Goal: Task Accomplishment & Management: Manage account settings

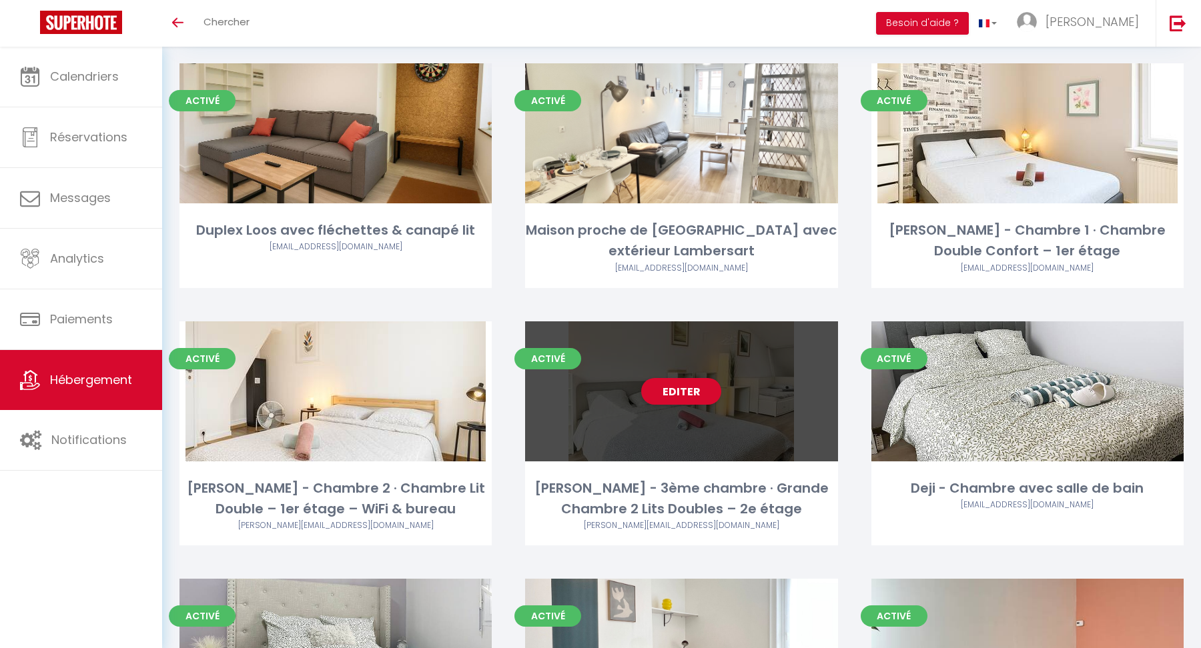
scroll to position [80, 0]
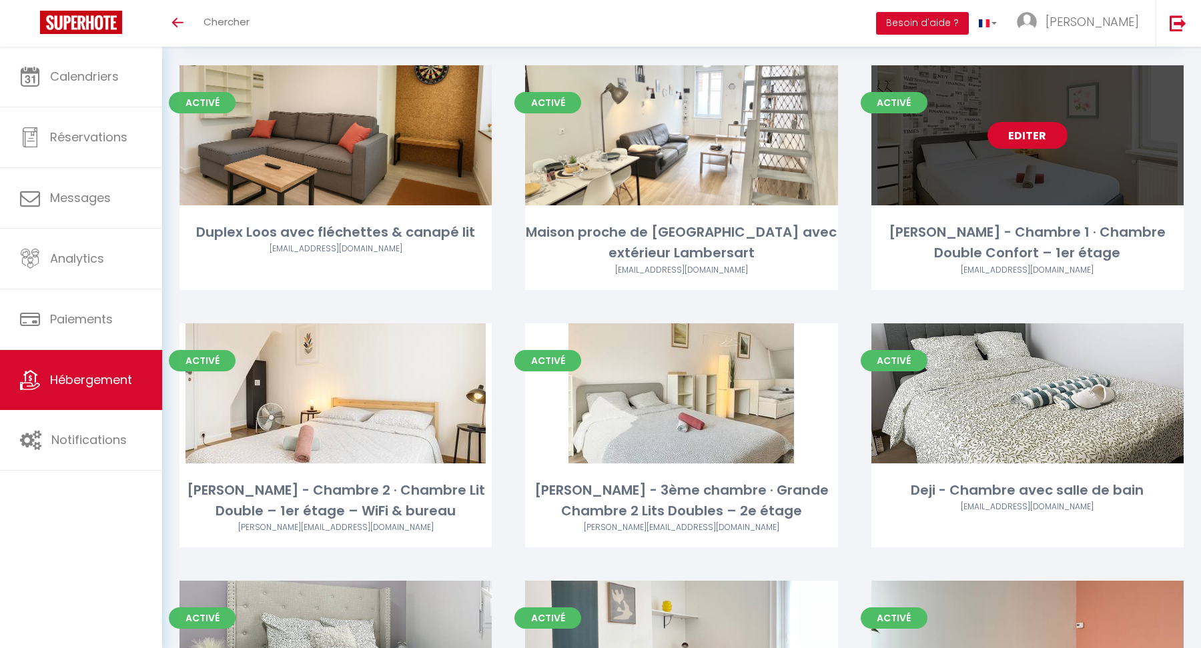
click at [1013, 146] on link "Editer" at bounding box center [1027, 135] width 80 height 27
select select "3"
select select "2"
select select "1"
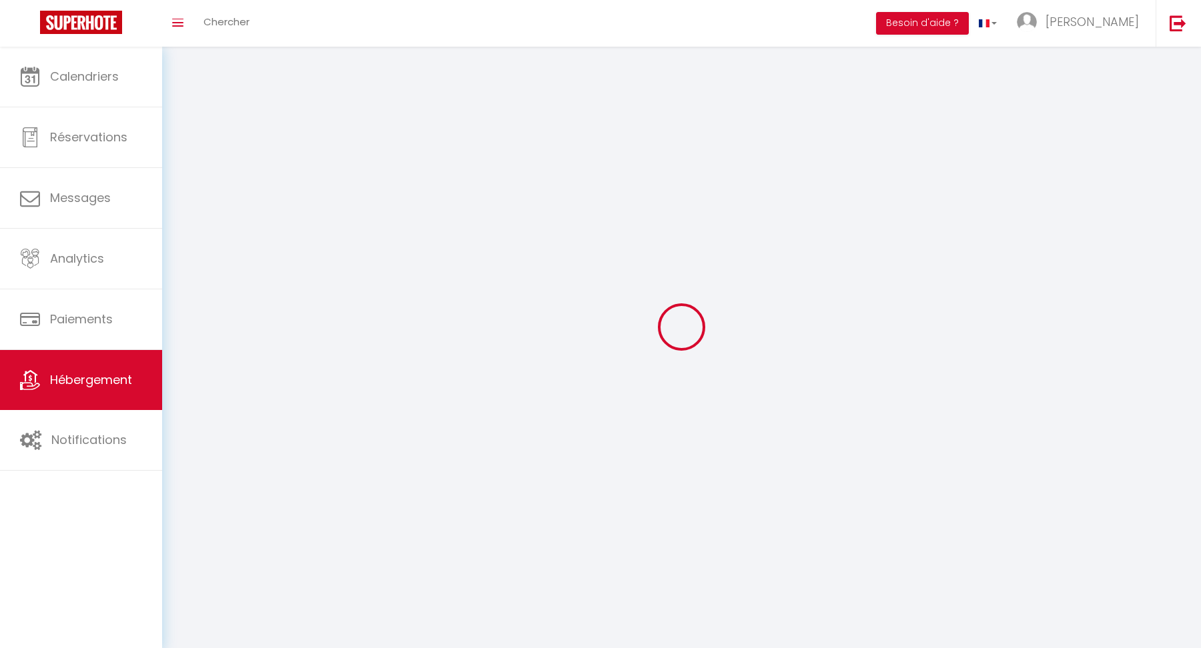
select select
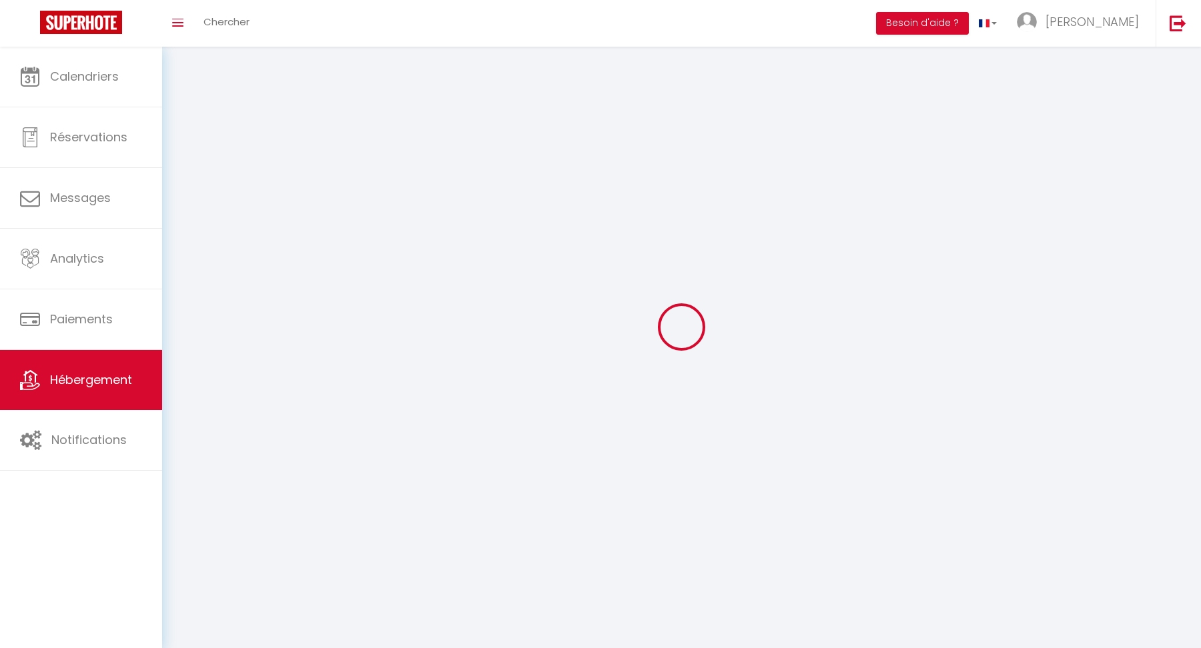
select select
checkbox input "false"
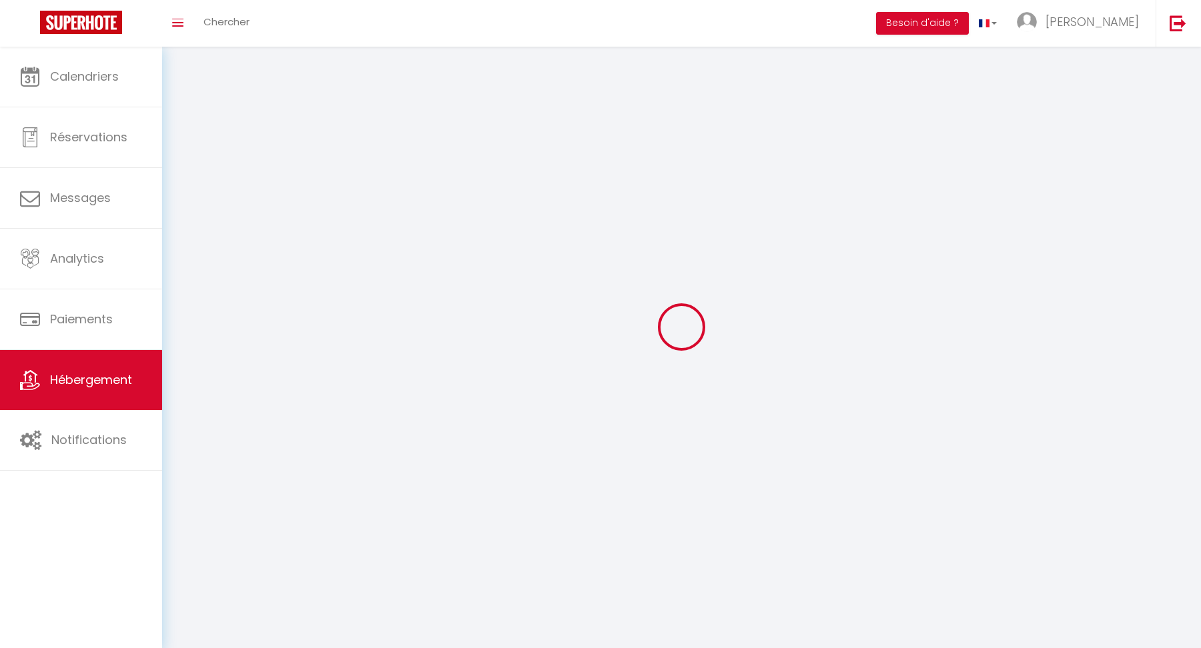
select select
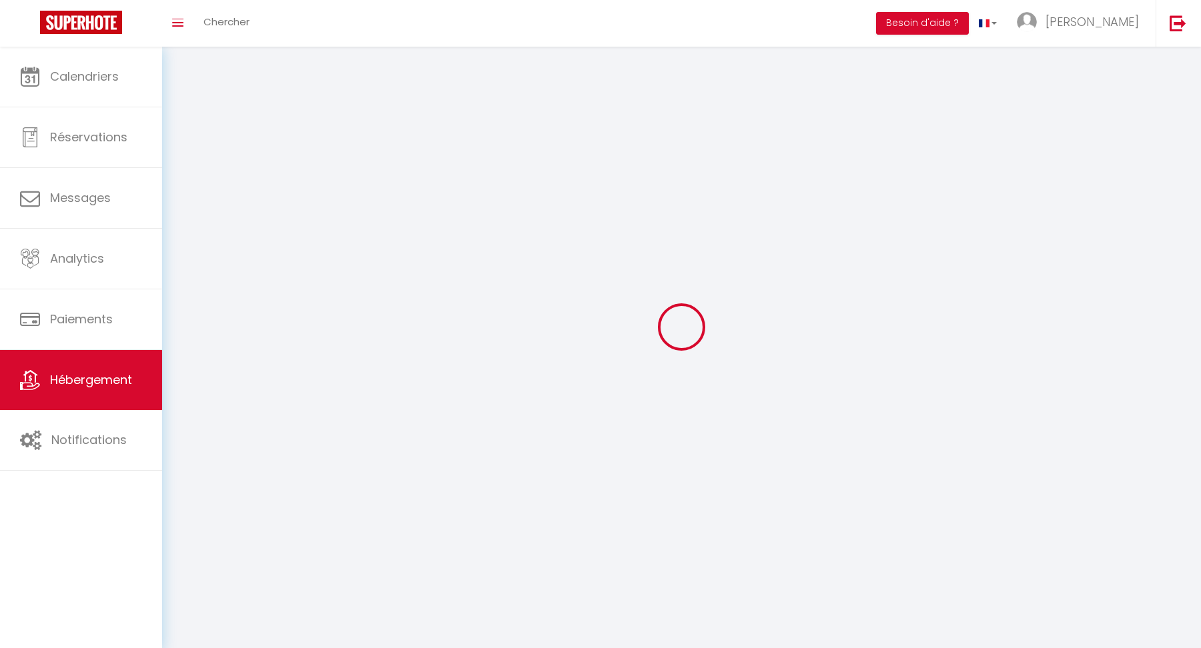
select select
checkbox input "false"
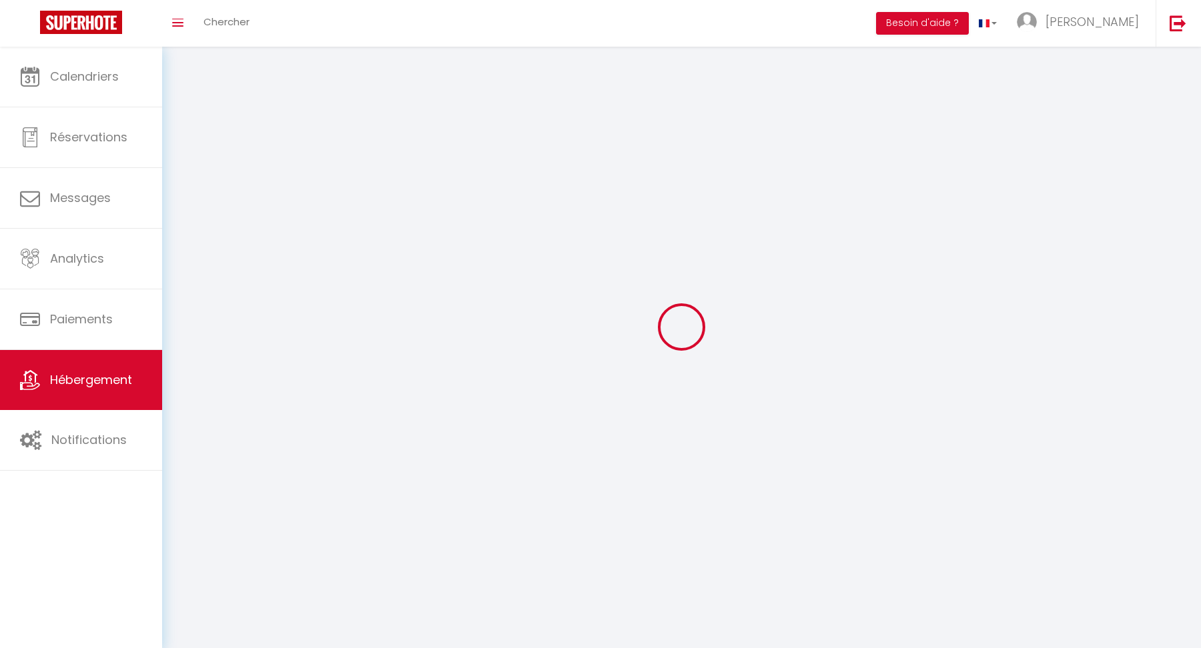
checkbox input "false"
select select
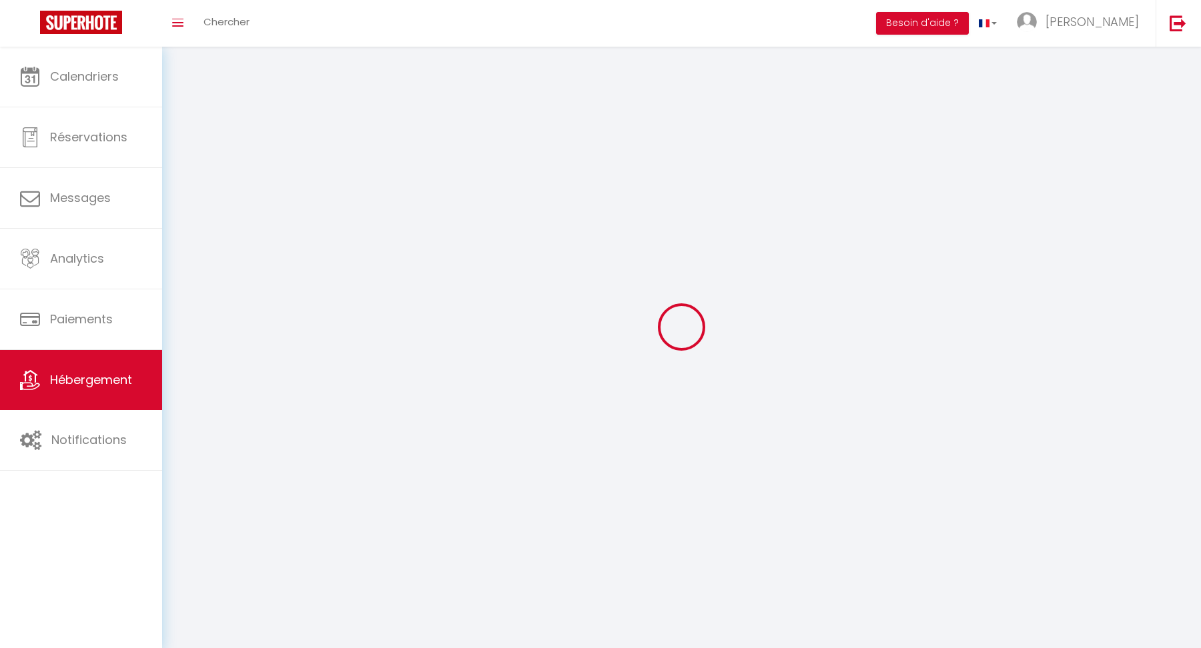
select select
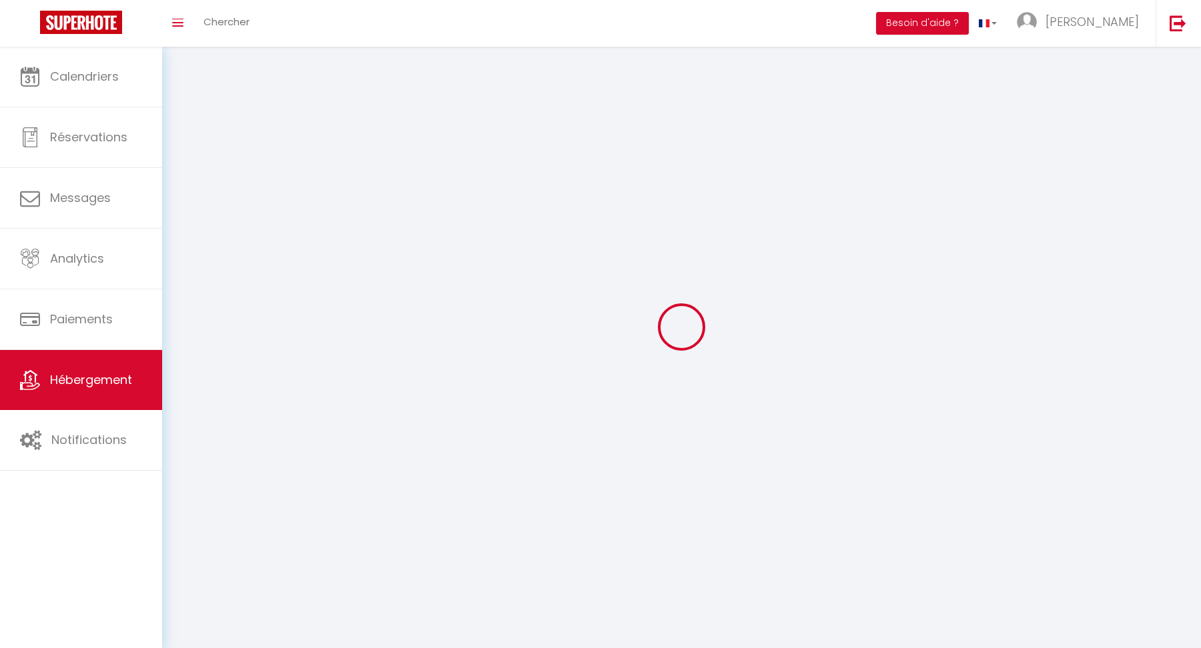
checkbox input "false"
select select
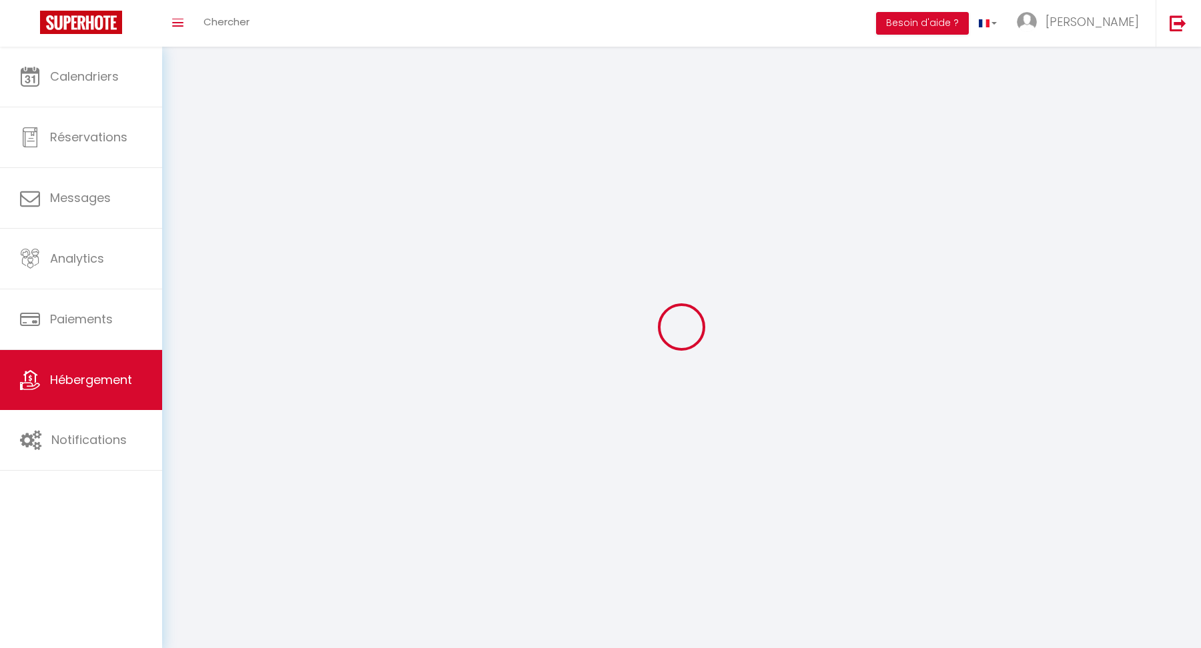
select select
select select "1"
select select "28"
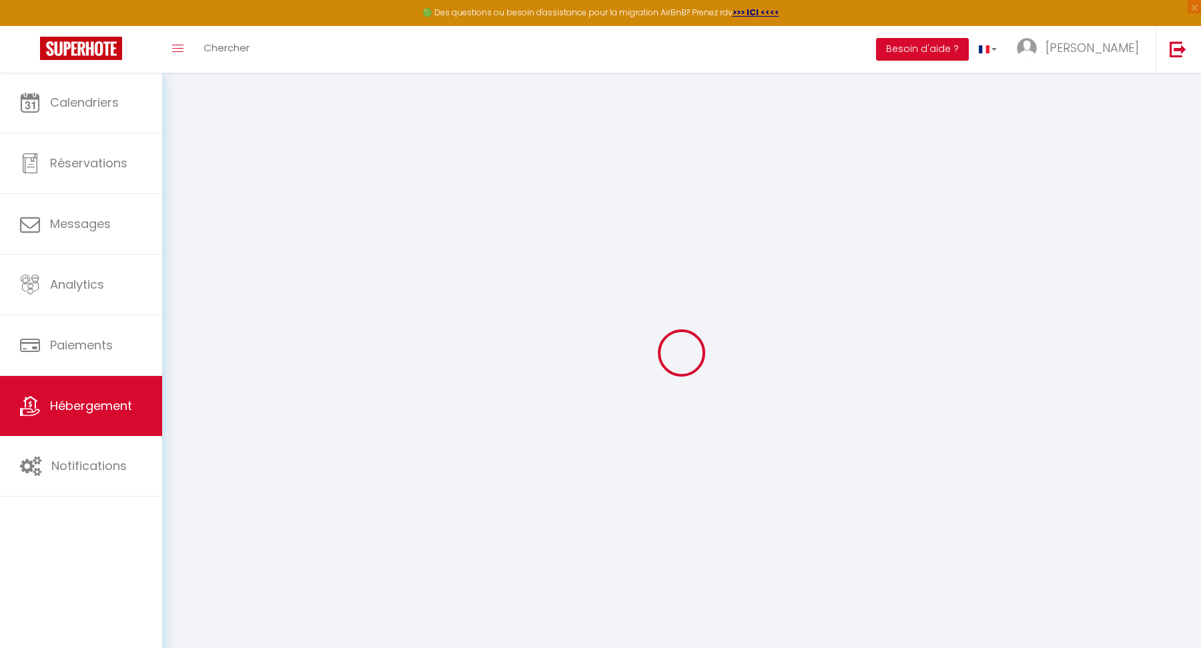
select select
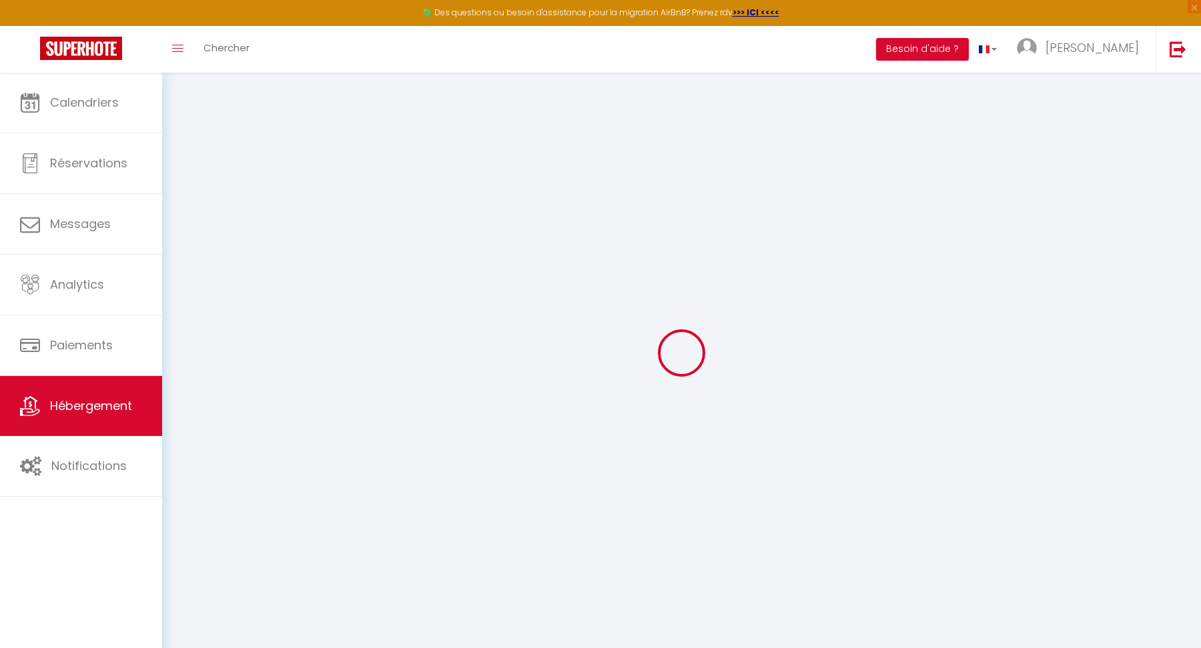
select select
checkbox input "false"
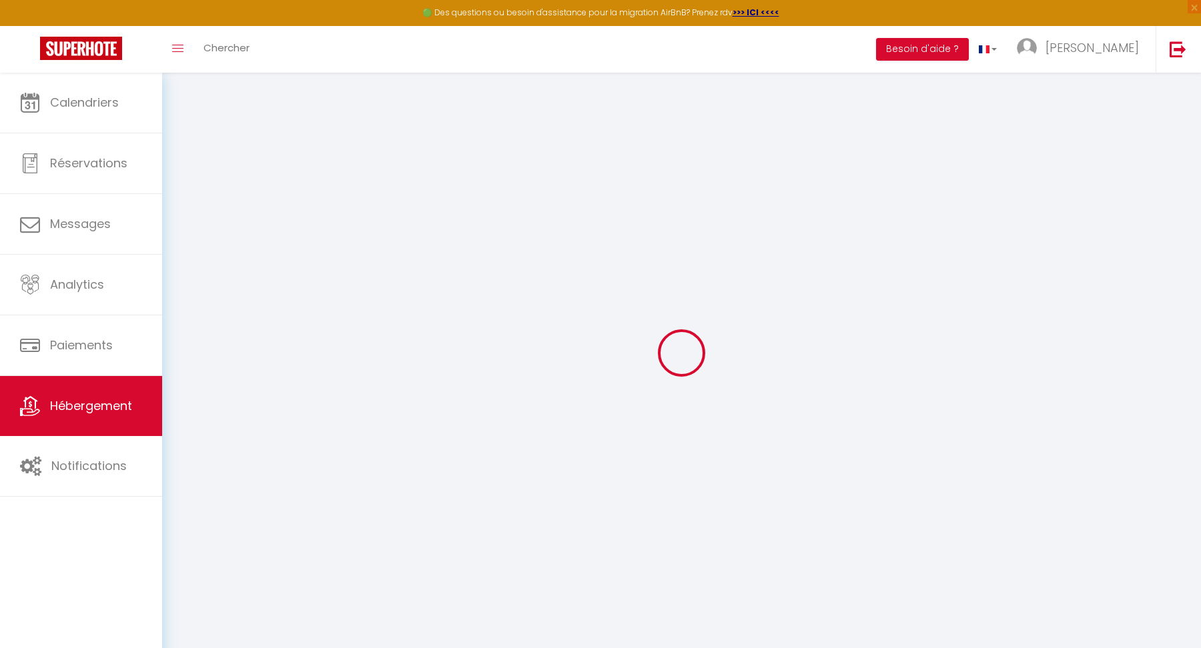
select select
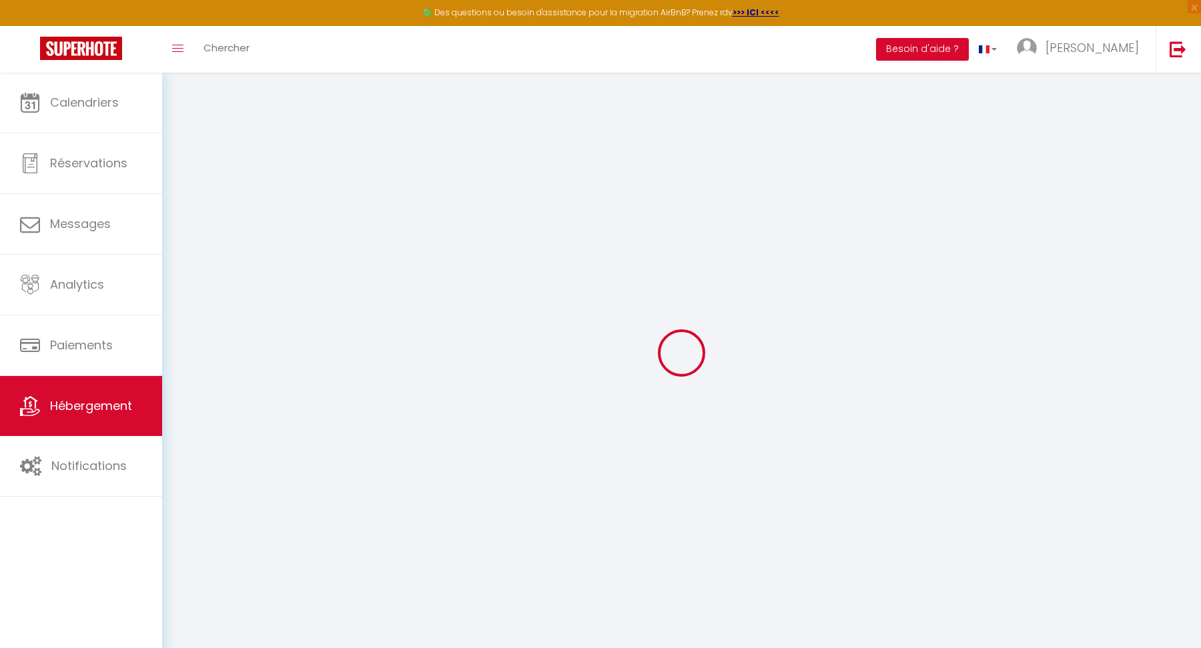
select select
checkbox input "false"
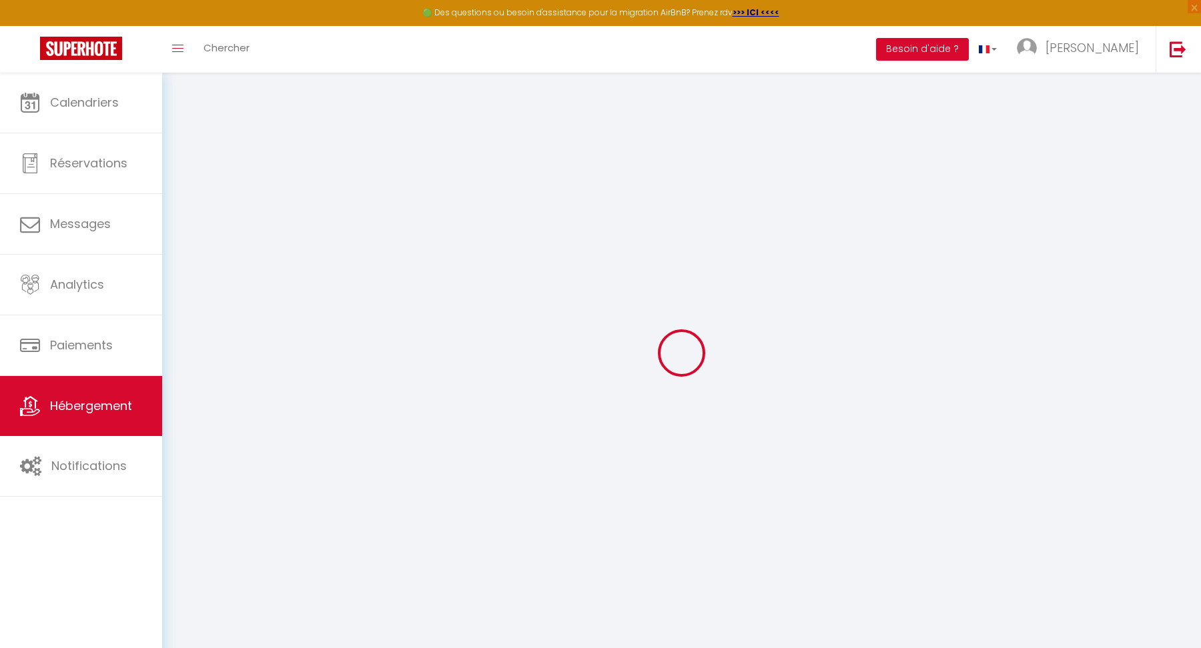
checkbox input "false"
select select
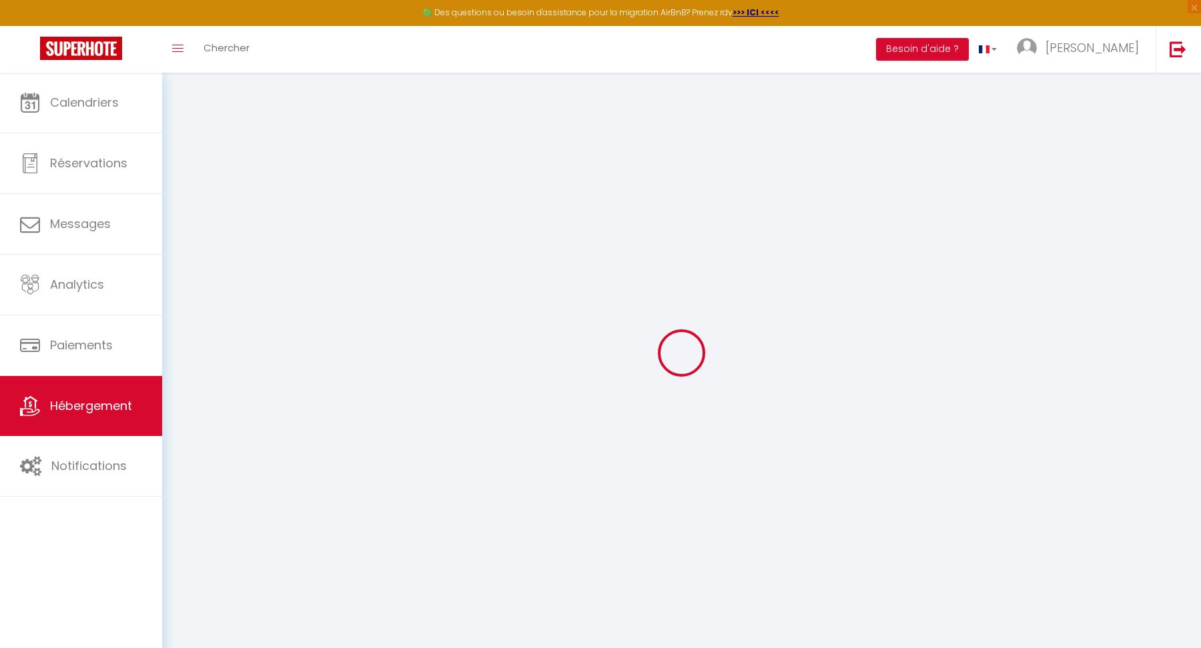
select select
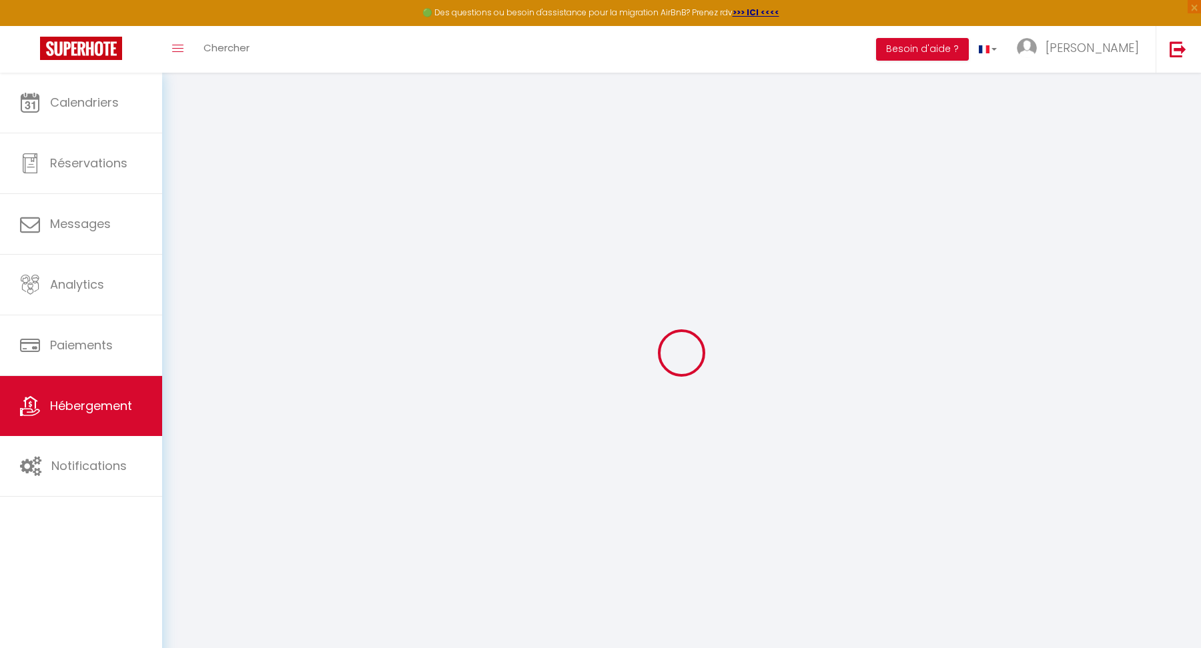
checkbox input "false"
select select
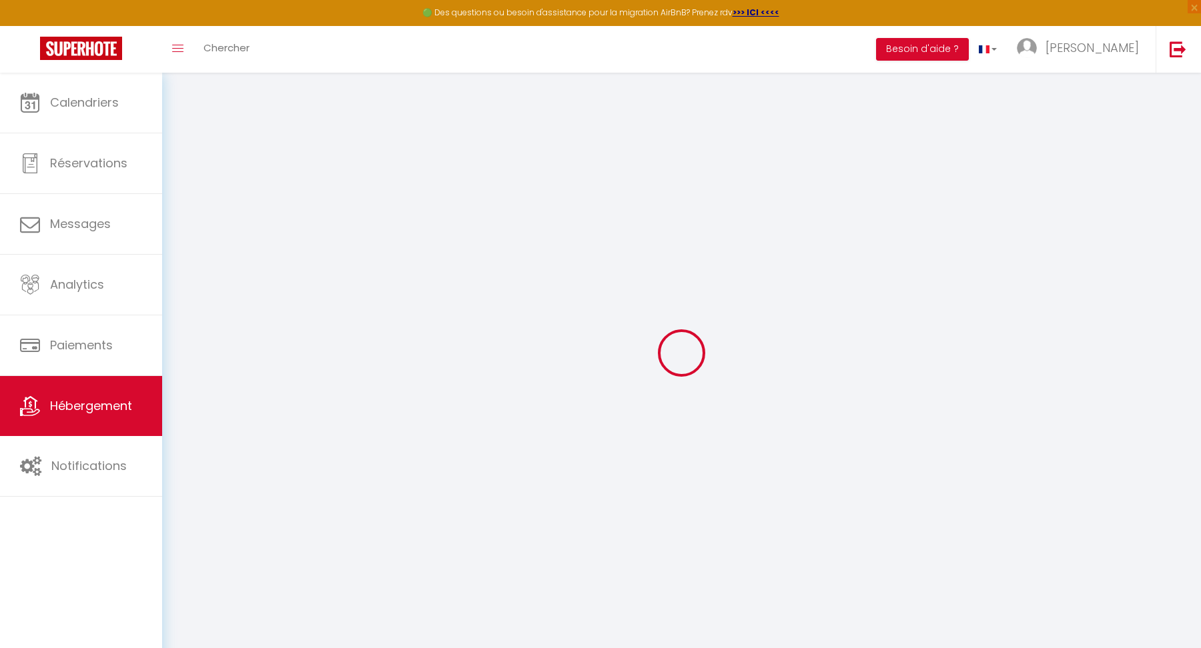
select select
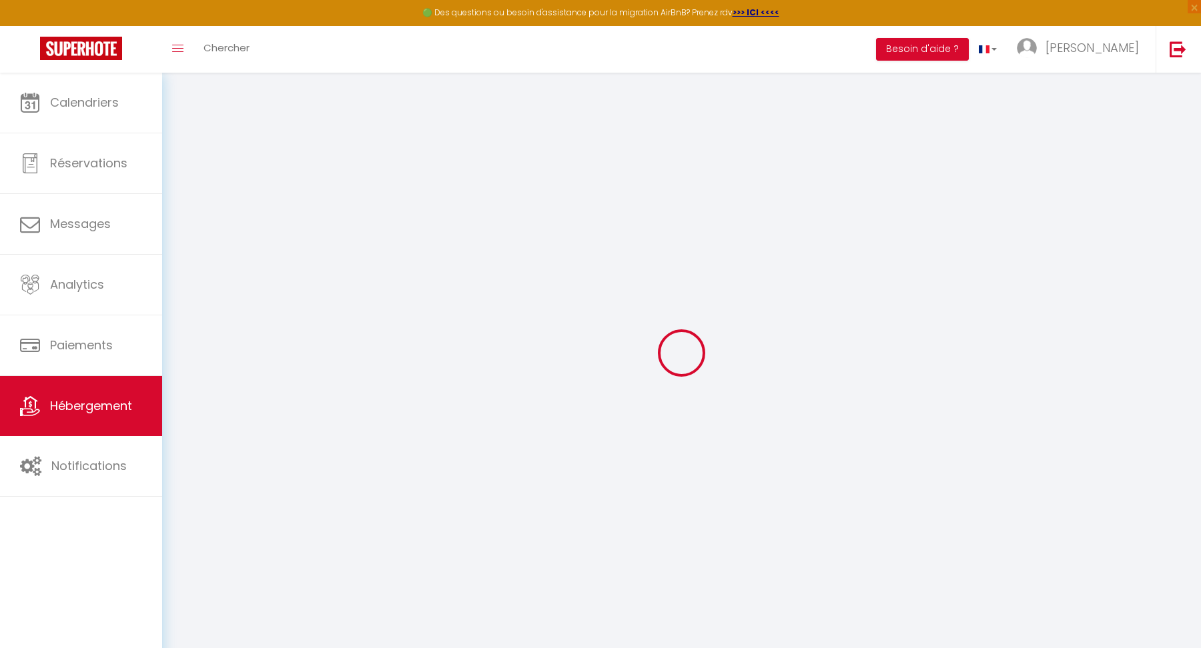
select select
checkbox input "false"
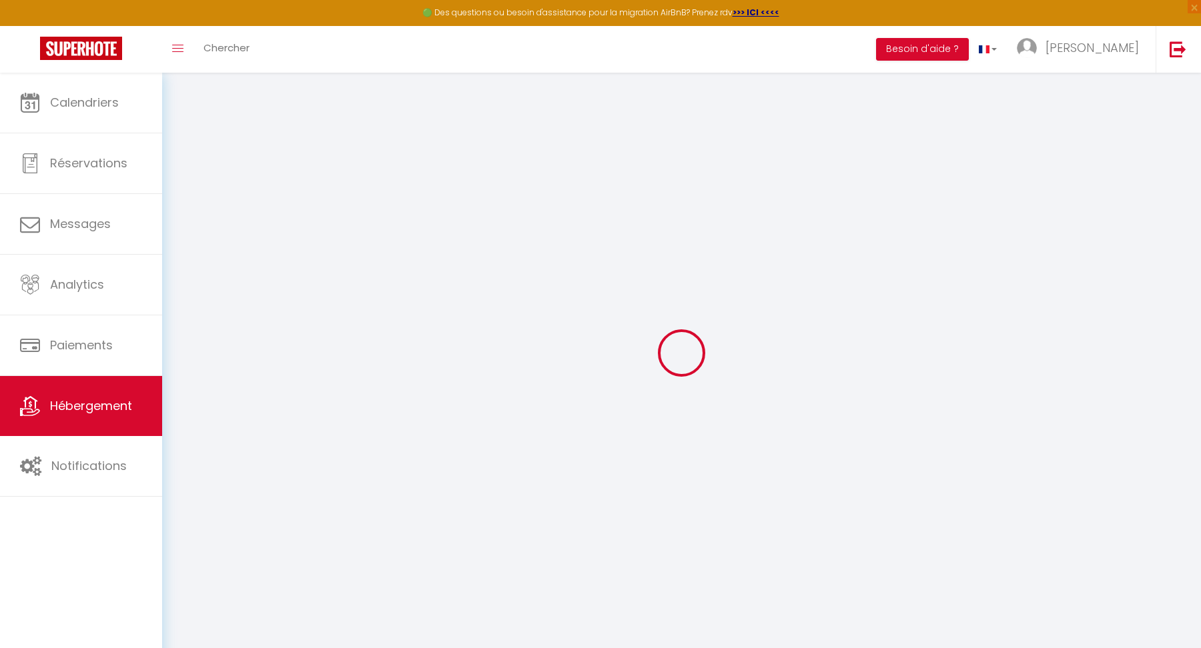
checkbox input "false"
select select
checkbox input "false"
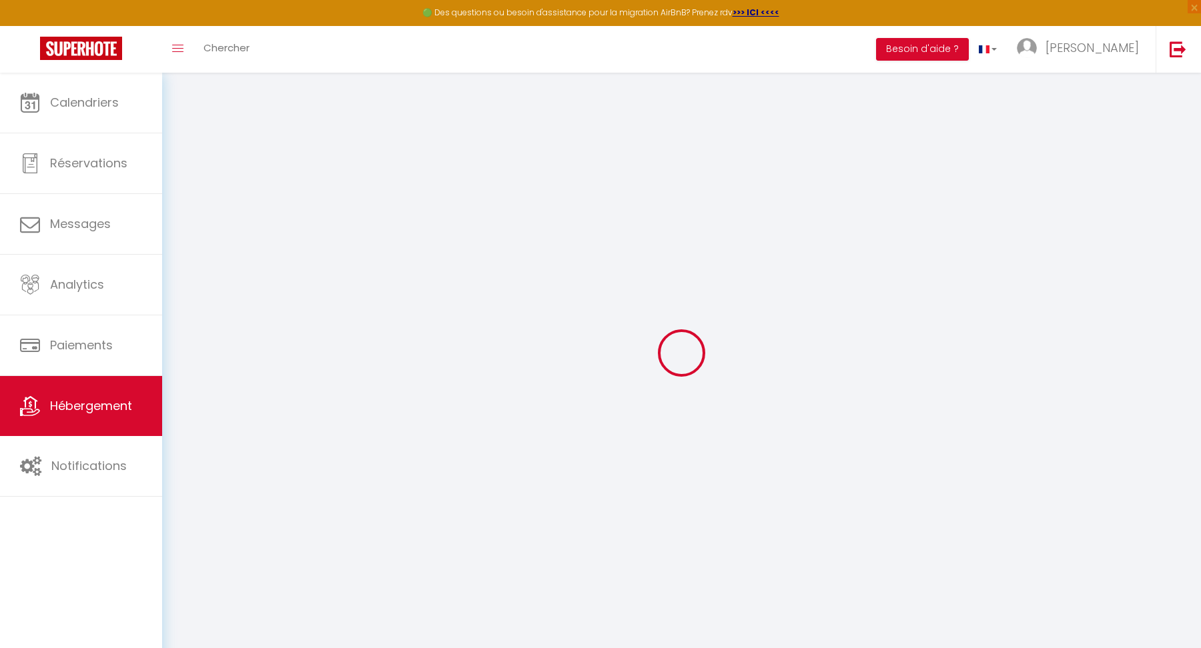
checkbox input "false"
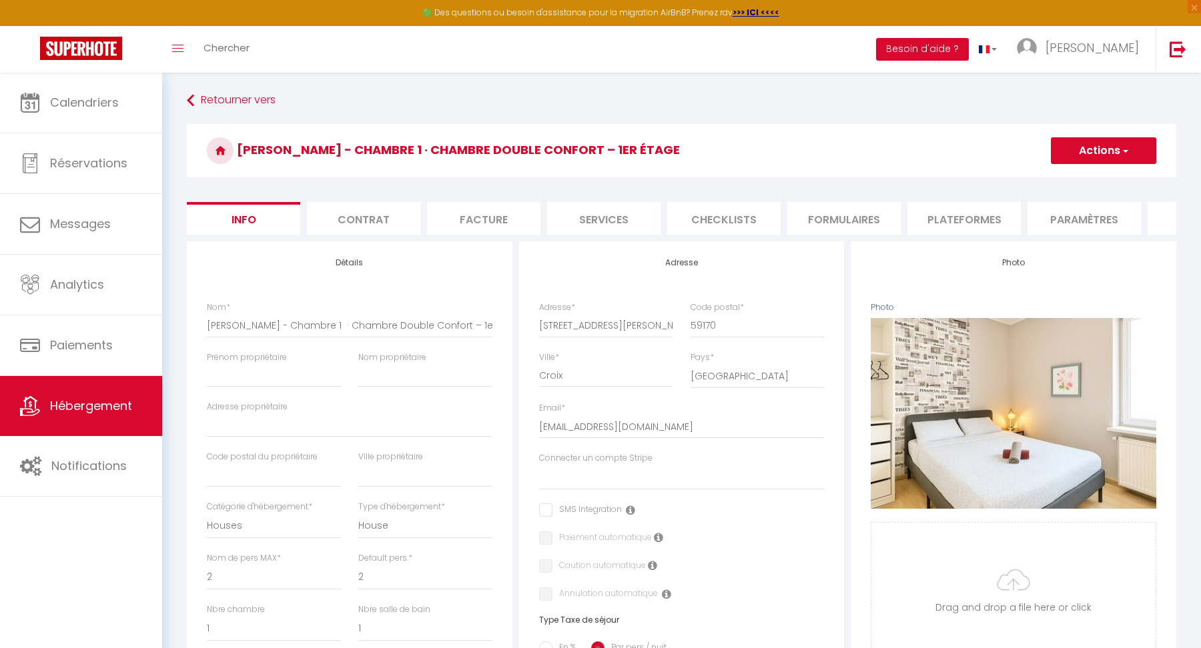
click at [392, 213] on li "Contrat" at bounding box center [363, 218] width 113 height 33
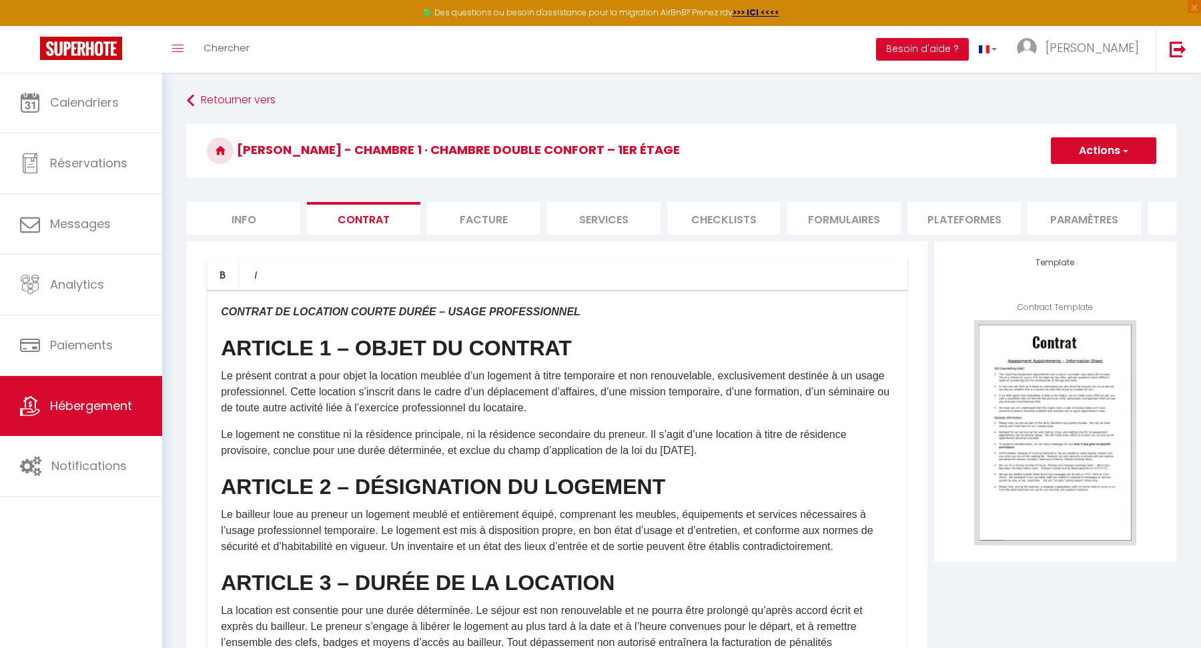
click at [626, 429] on p "Le logement ne constitue ni la résidence principale, ni la résidence secondaire…" at bounding box center [557, 443] width 672 height 32
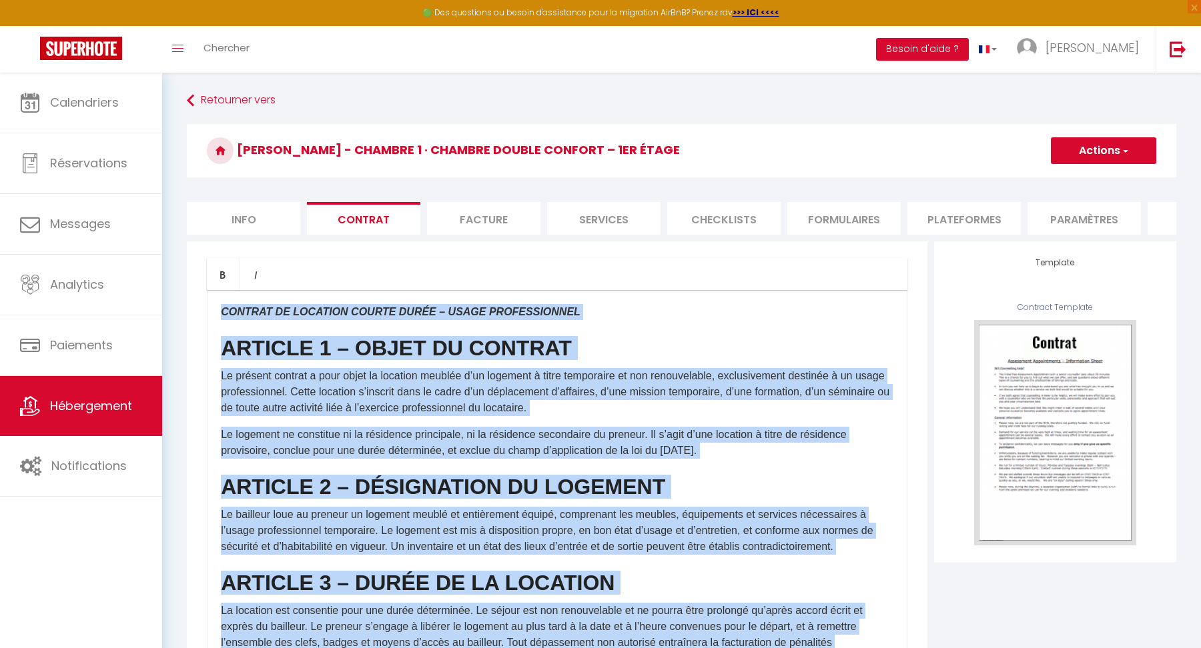
copy div "CONTRAT DE LOCATION COURTE DURÉE – USAGE PROFESSIONNEL ARTICLE 1 – OBJET DU CON…"
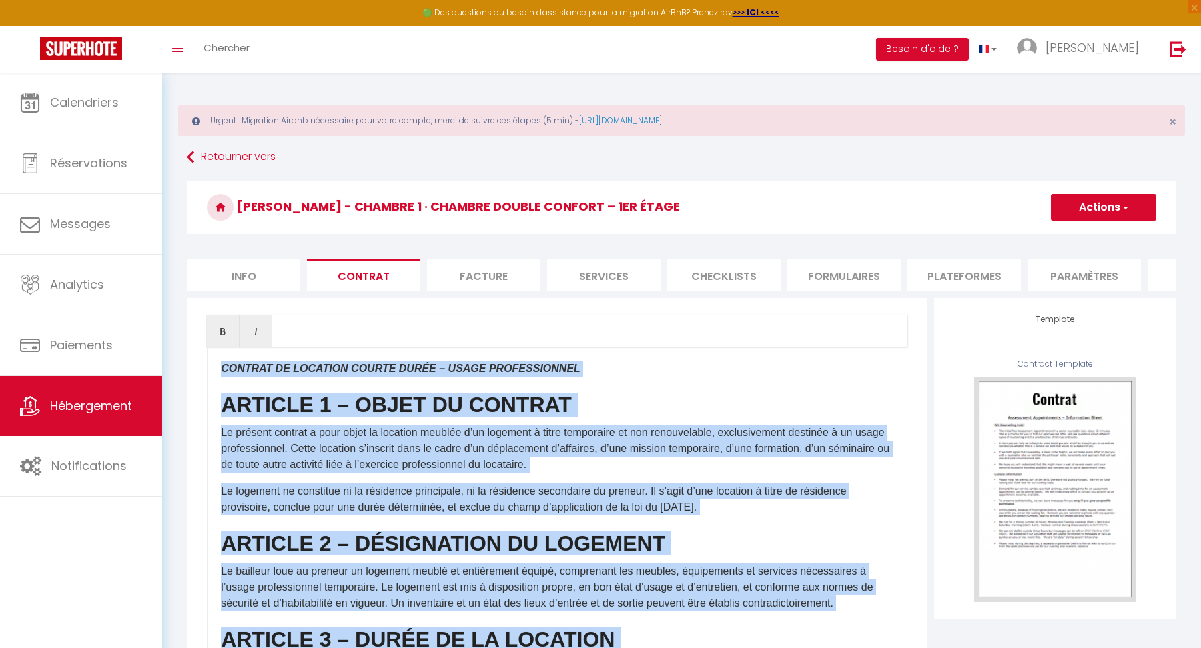
click at [626, 429] on p "Le présent contrat a pour objet la location meublée d’un logement à titre tempo…" at bounding box center [557, 449] width 672 height 48
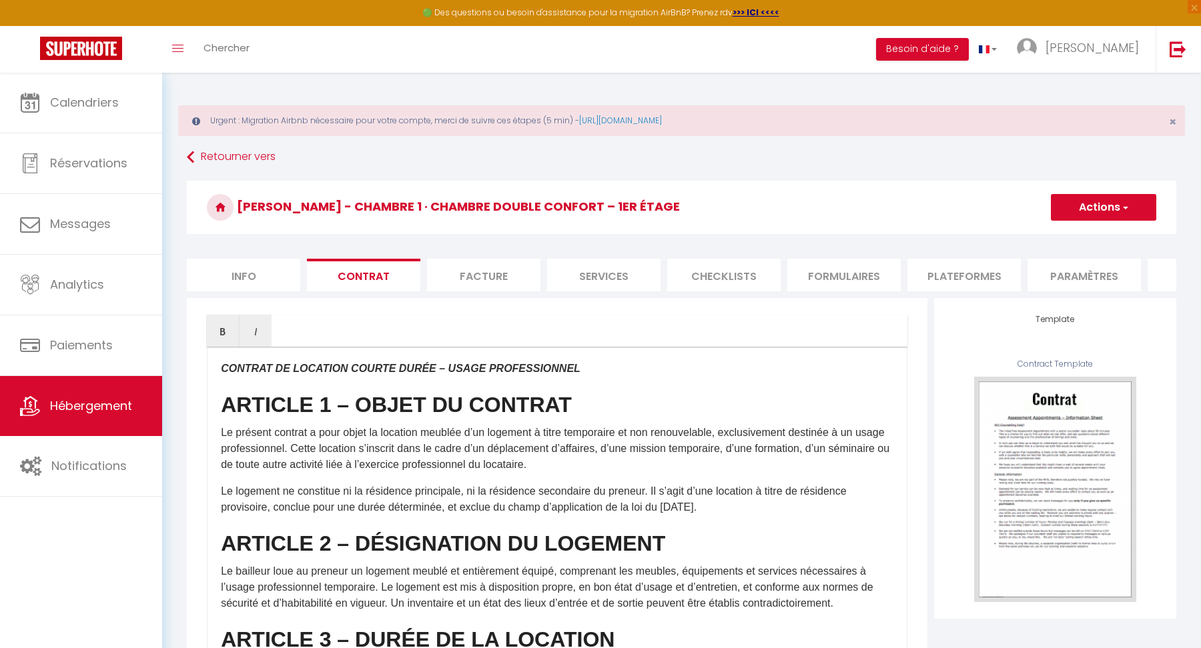
click at [630, 472] on p "Le présent contrat a pour objet la location meublée d’un logement à titre tempo…" at bounding box center [557, 449] width 672 height 48
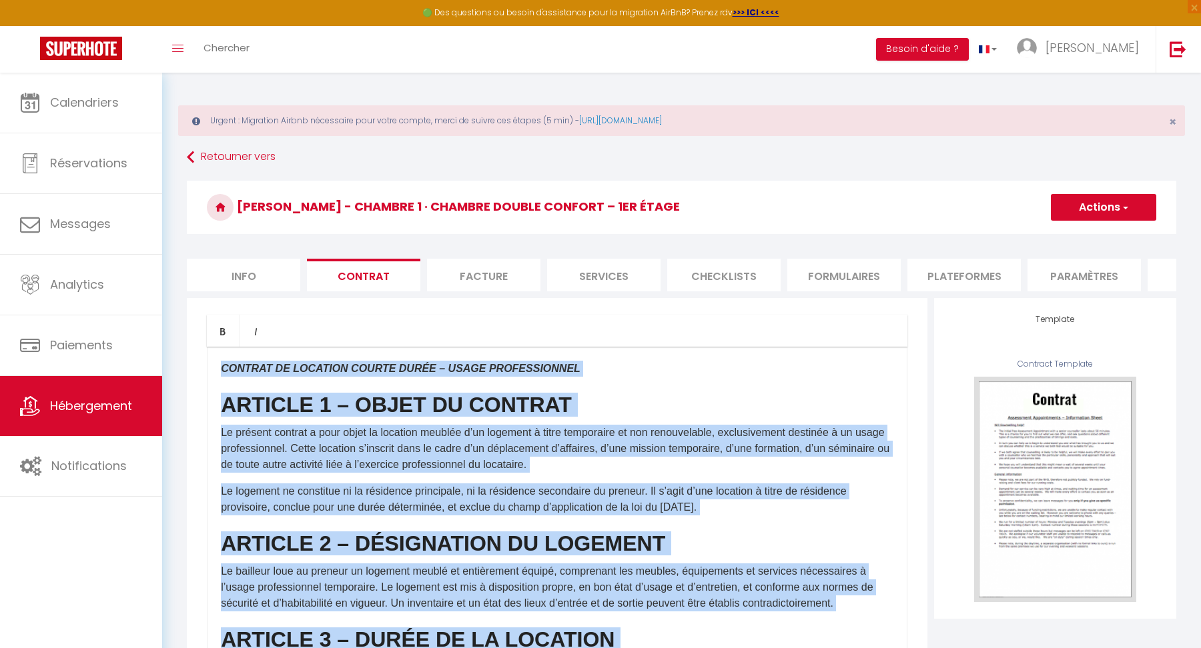
copy div "CONTRAT DE LOCATION COURTE DURÉE – USAGE PROFESSIONNEL ARTICLE 1 – OBJET DU CON…"
click at [634, 413] on h2 "ARTICLE 1 – OBJET DU CONTRAT" at bounding box center [557, 405] width 672 height 24
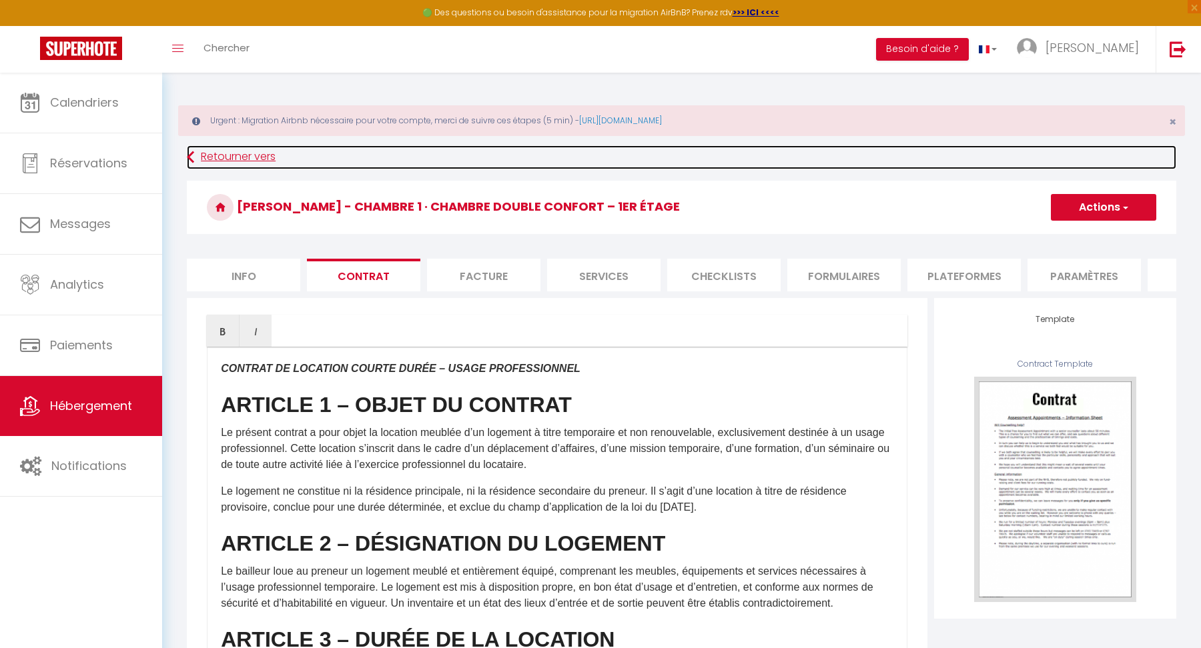
click at [192, 159] on icon at bounding box center [190, 157] width 7 height 24
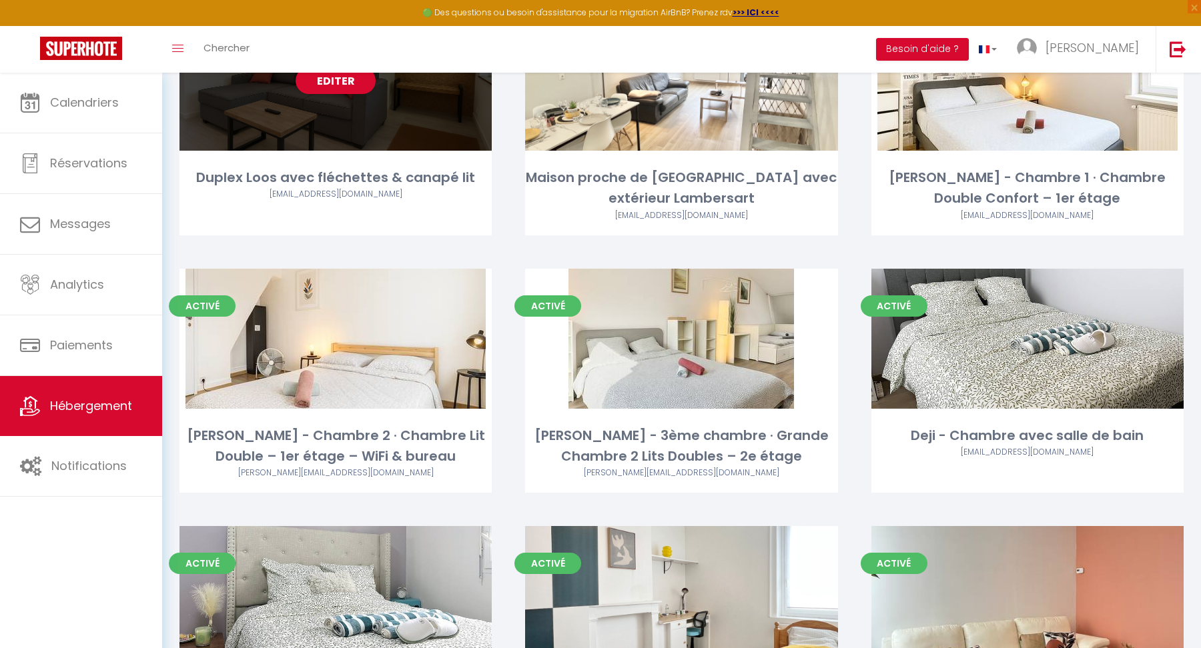
scroll to position [163, 0]
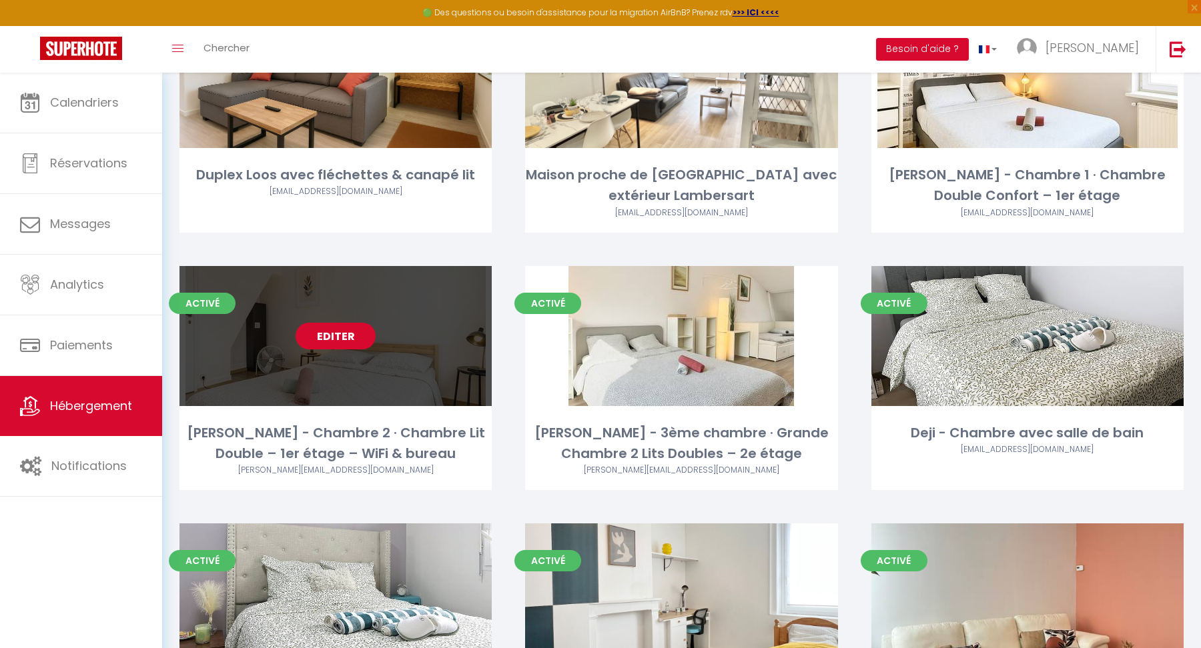
click at [335, 341] on link "Editer" at bounding box center [336, 336] width 80 height 27
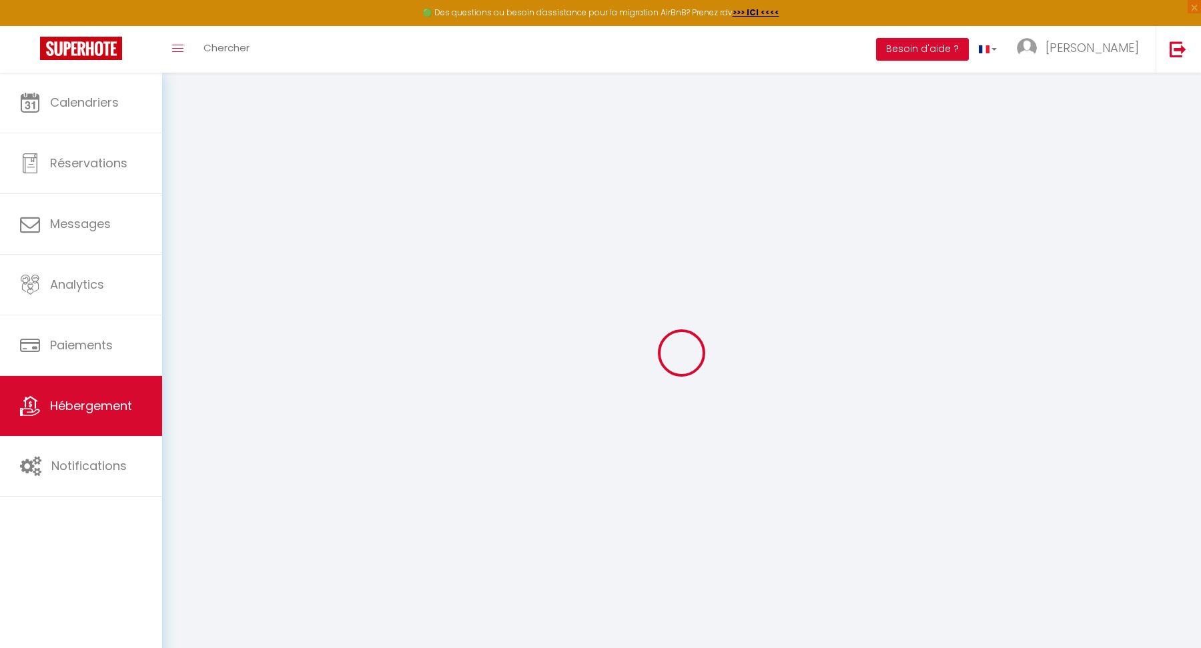
select select
checkbox input "false"
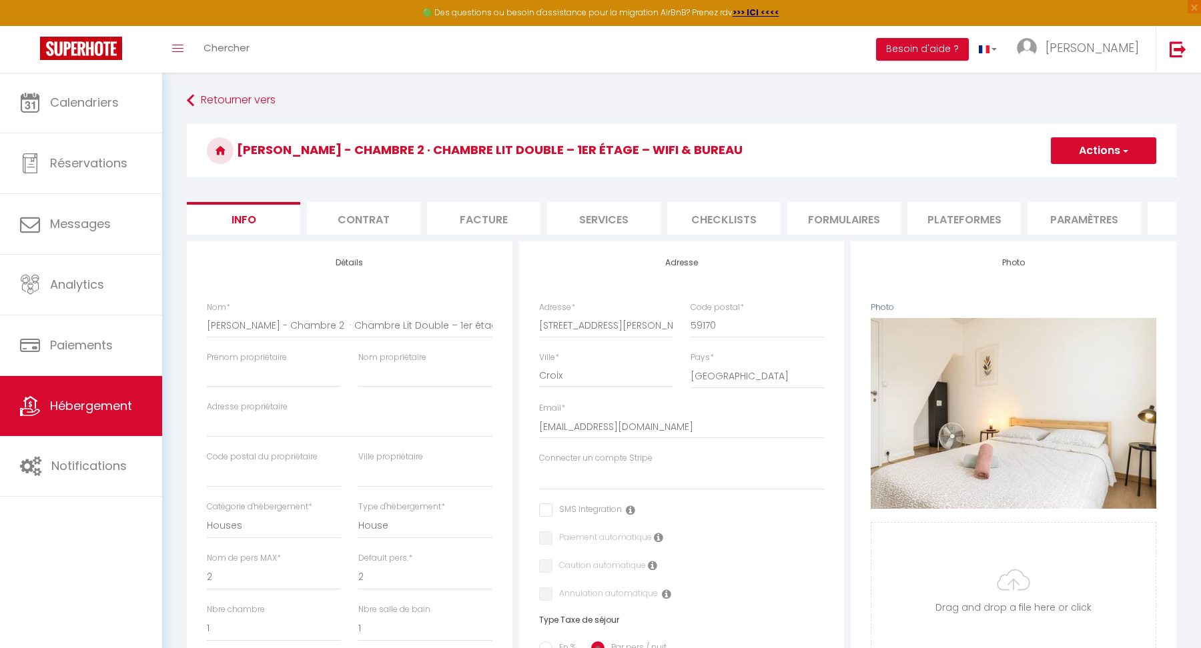
click at [378, 222] on li "Contrat" at bounding box center [363, 218] width 113 height 33
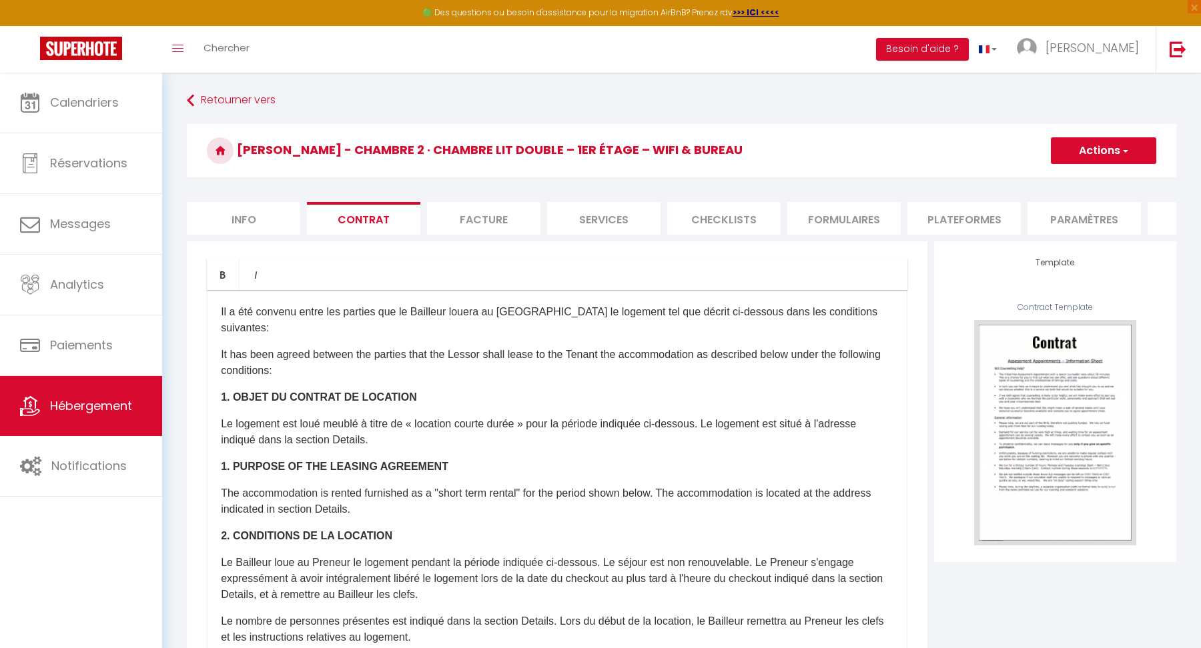
click at [560, 390] on p "1. OBJET DU CONTRAT DE LOCATION" at bounding box center [557, 398] width 672 height 16
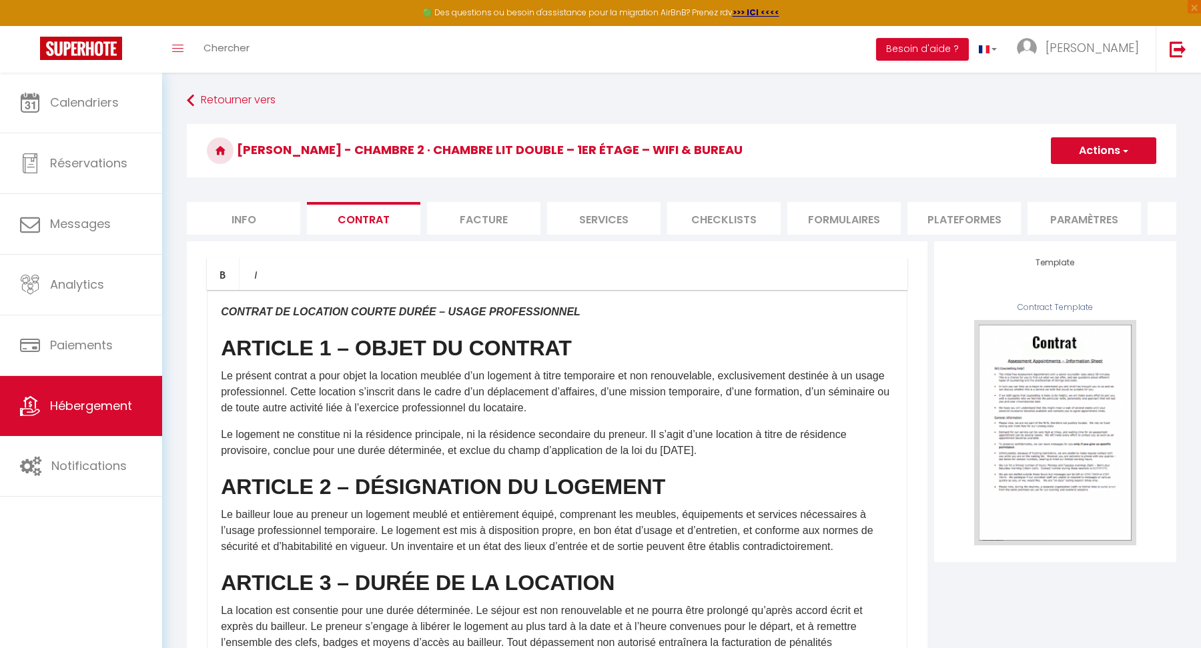
click at [1119, 143] on button "Actions" at bounding box center [1103, 150] width 105 height 27
click at [1014, 181] on link "Enregistrer" at bounding box center [1064, 179] width 183 height 17
click at [964, 220] on li "Plateformes" at bounding box center [963, 218] width 113 height 33
select select
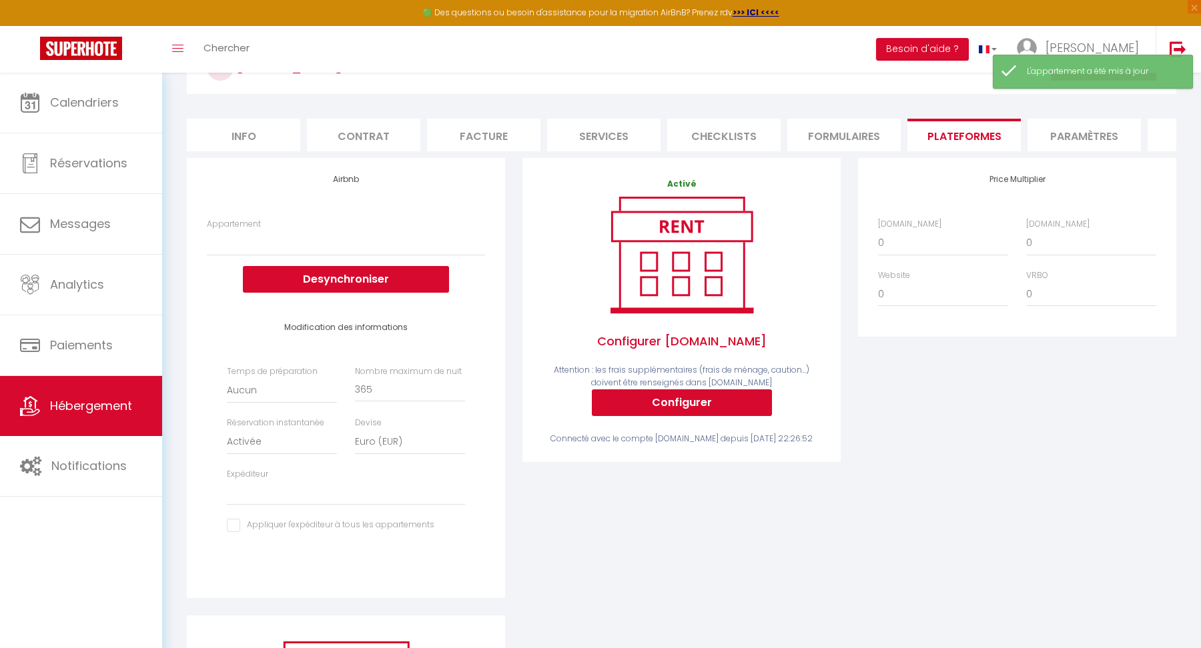
scroll to position [85, 0]
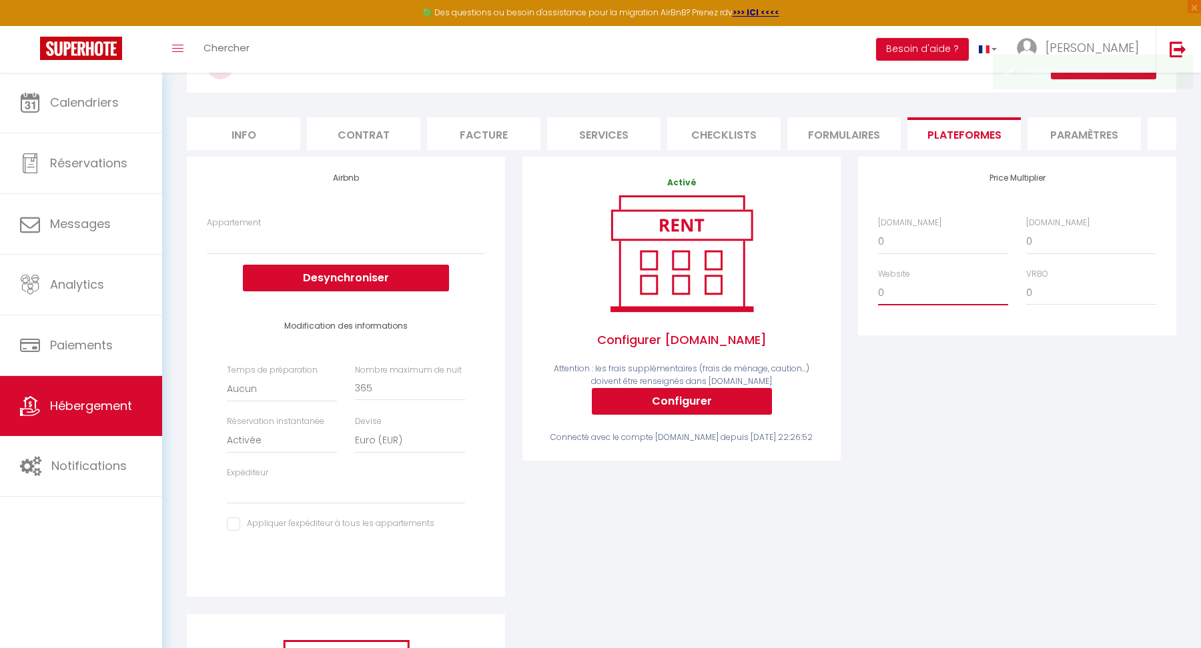
click at [889, 288] on select "0 + 1 % + 2 % + 3 % + 4 % + 5 % + 6 % + 7 % + 8 % + 9 %" at bounding box center [943, 292] width 130 height 25
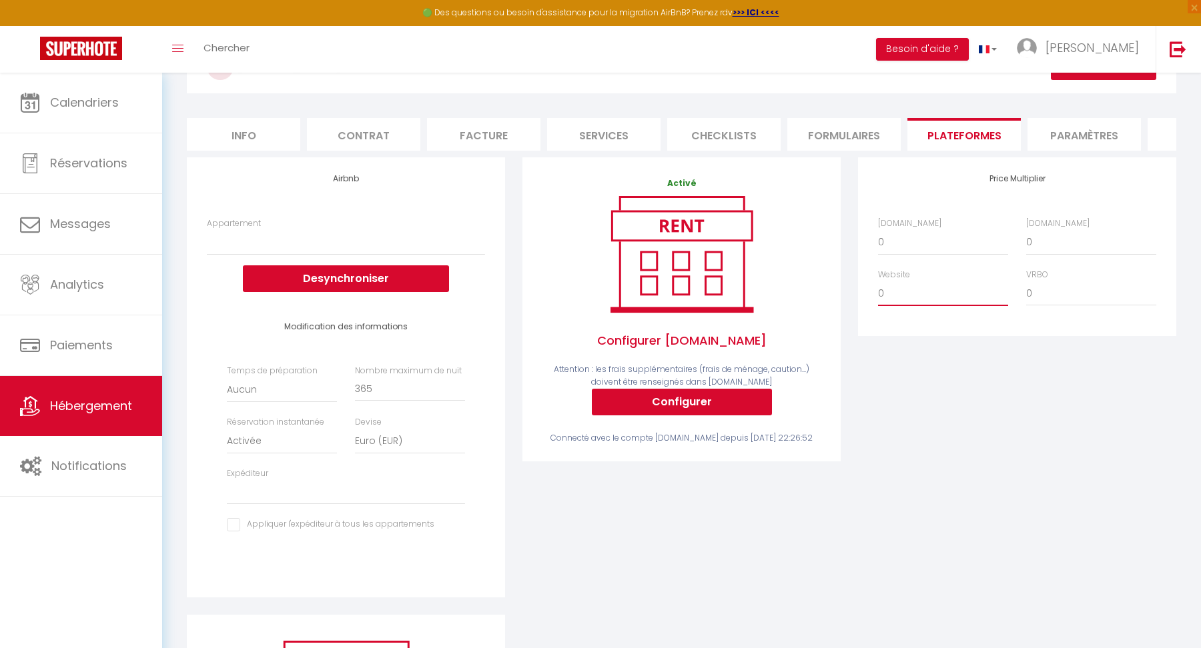
select select "- 5 %"
click at [878, 281] on select "0 + 1 % + 2 % + 3 % + 4 % + 5 % + 6 % + 7 % + 8 % + 9 %" at bounding box center [943, 293] width 130 height 25
select select
checkbox input "false"
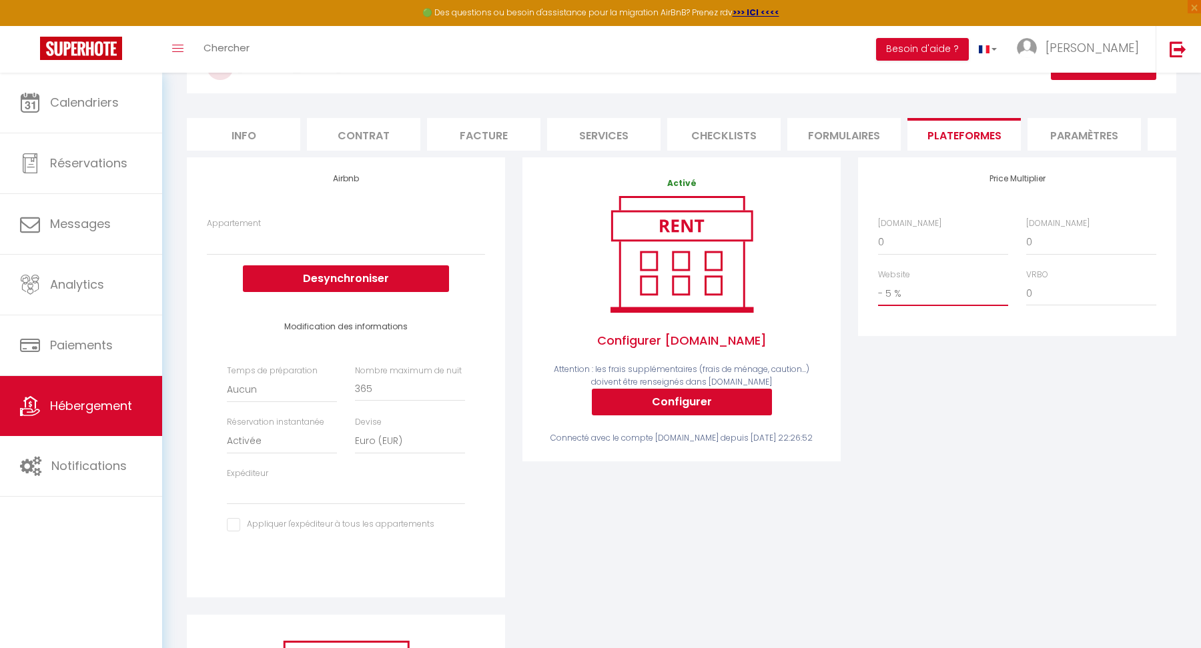
checkbox input "false"
select select
click at [943, 388] on div "Price Multiplier Airbnb.com 0 + 1 % + 2 % + 3 % + 4 % + 5 % + 6 % + 7 %" at bounding box center [1017, 386] width 336 height 458
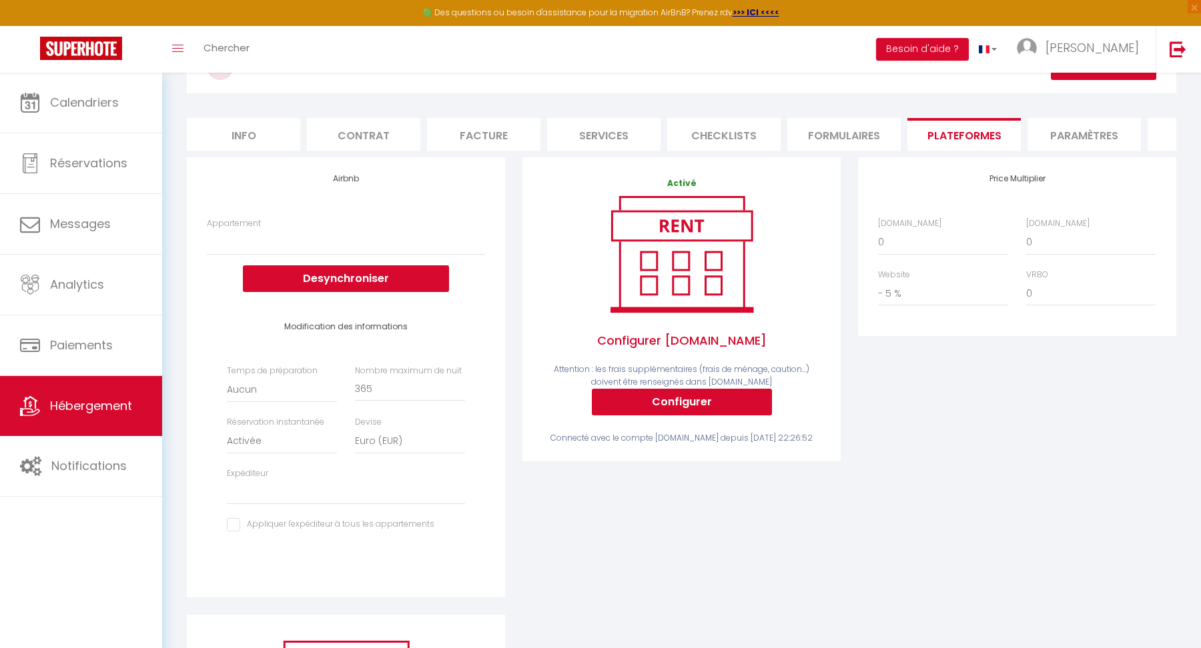
click at [256, 134] on li "Info" at bounding box center [243, 134] width 113 height 33
select select
checkbox input "false"
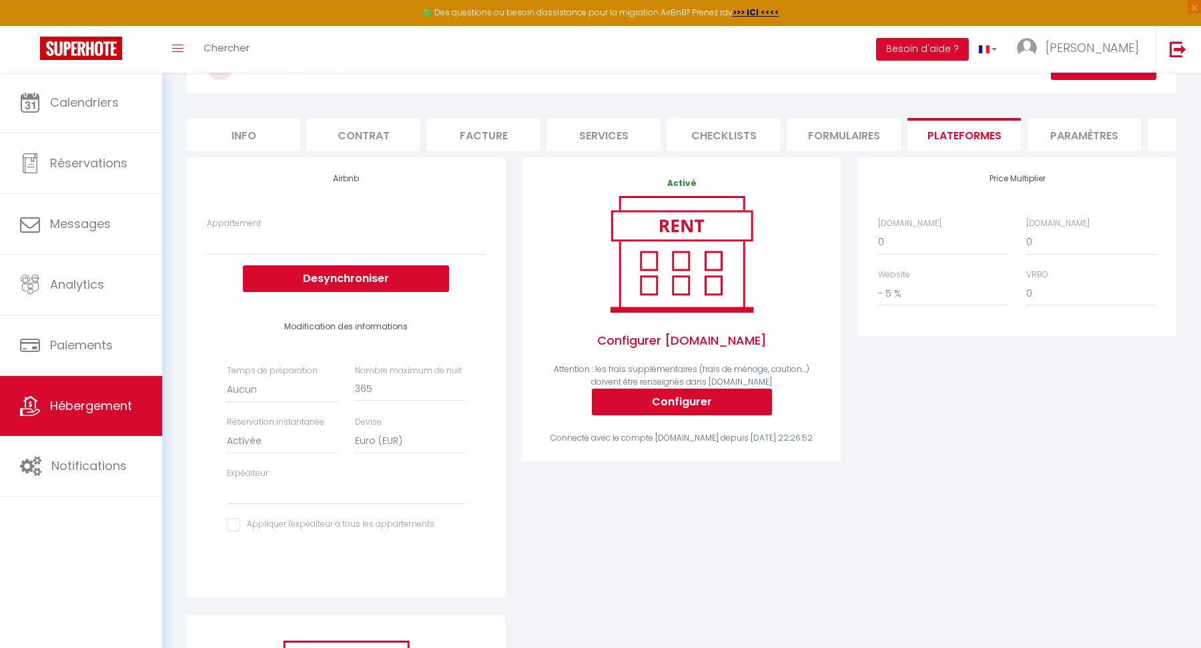
checkbox input "false"
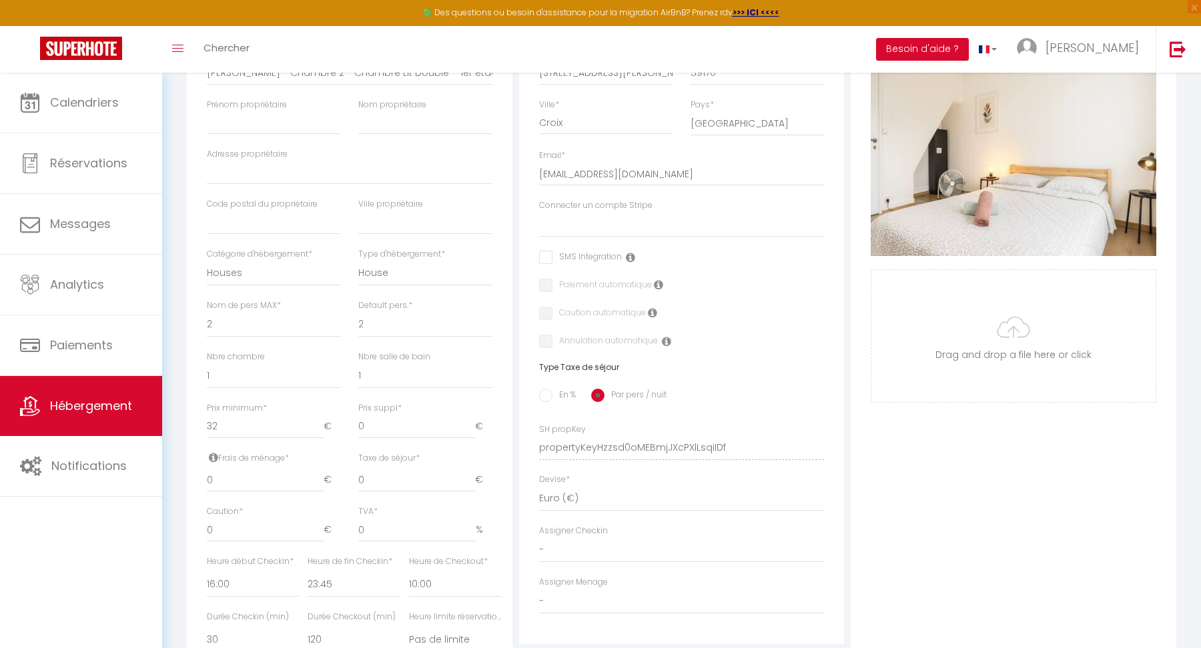
scroll to position [313, 0]
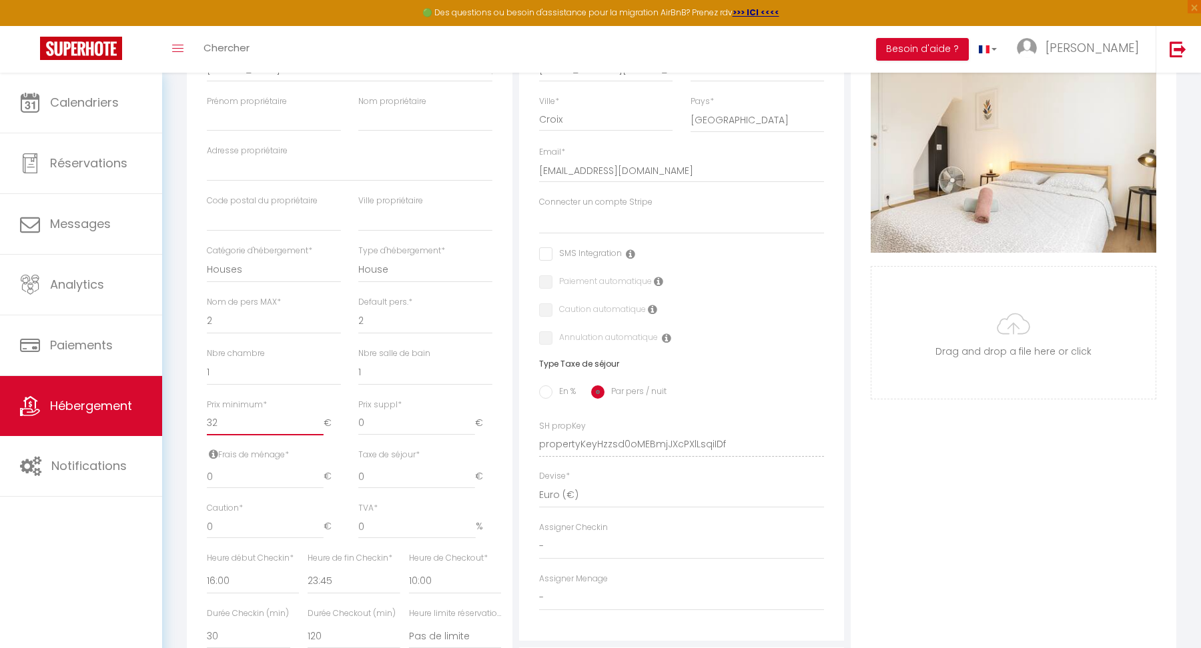
click at [233, 420] on input "32" at bounding box center [265, 424] width 117 height 24
type input "3"
select select
checkbox input "false"
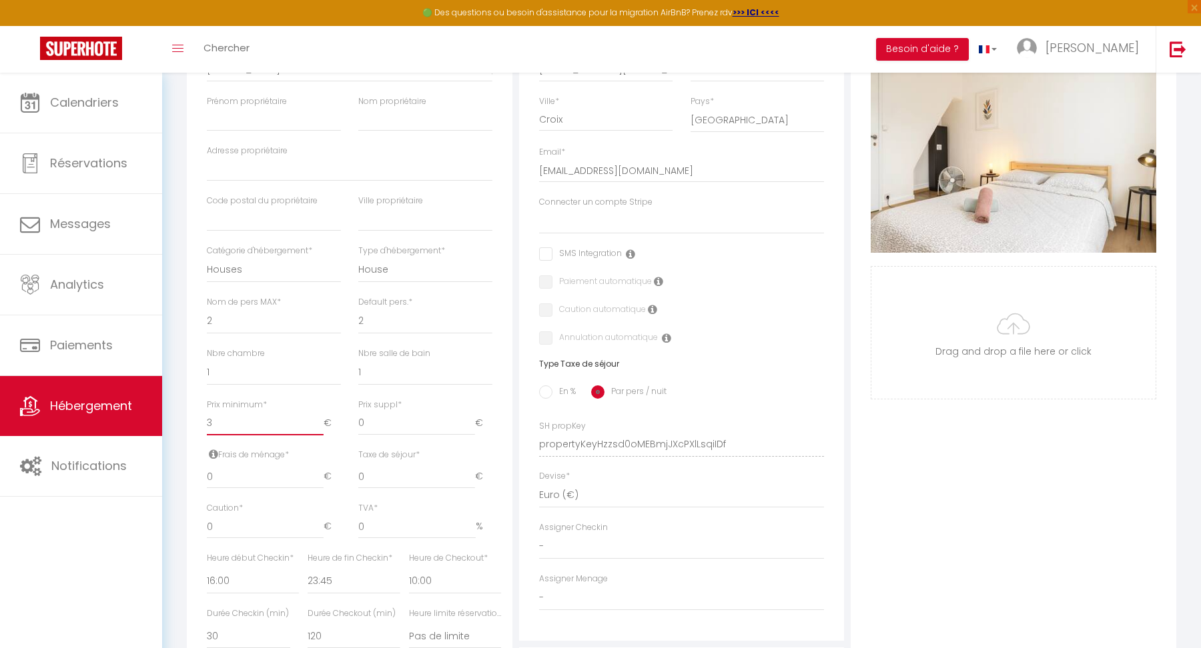
checkbox input "false"
type input "34"
select select
checkbox input "false"
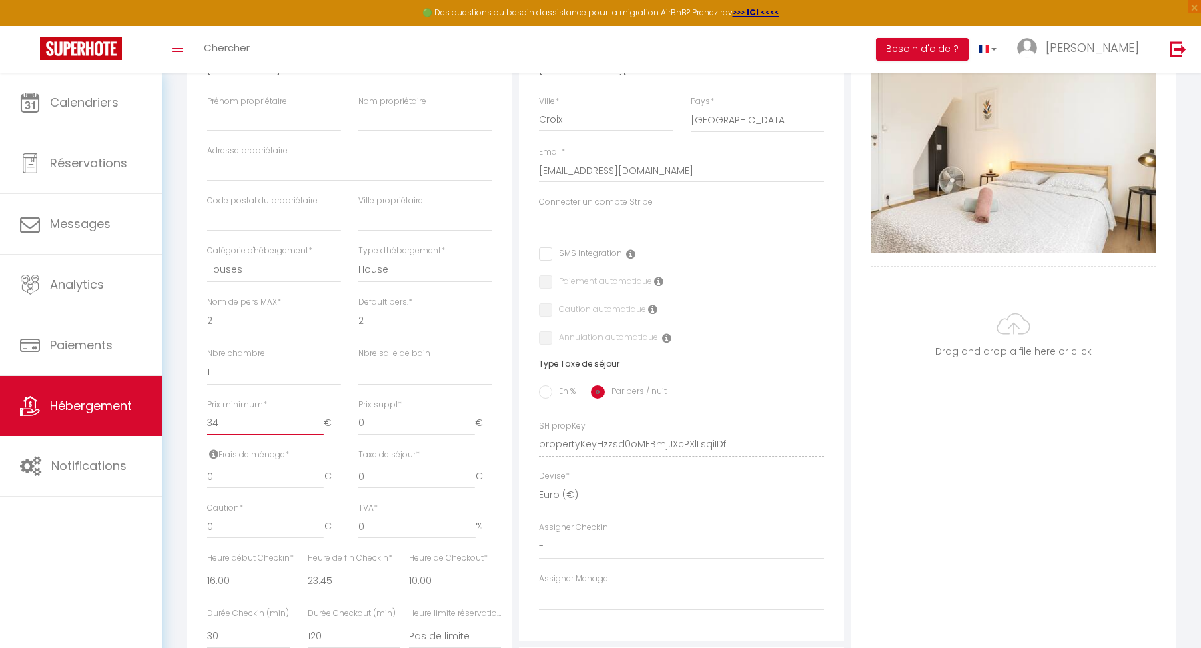
checkbox input "false"
type input "3"
select select
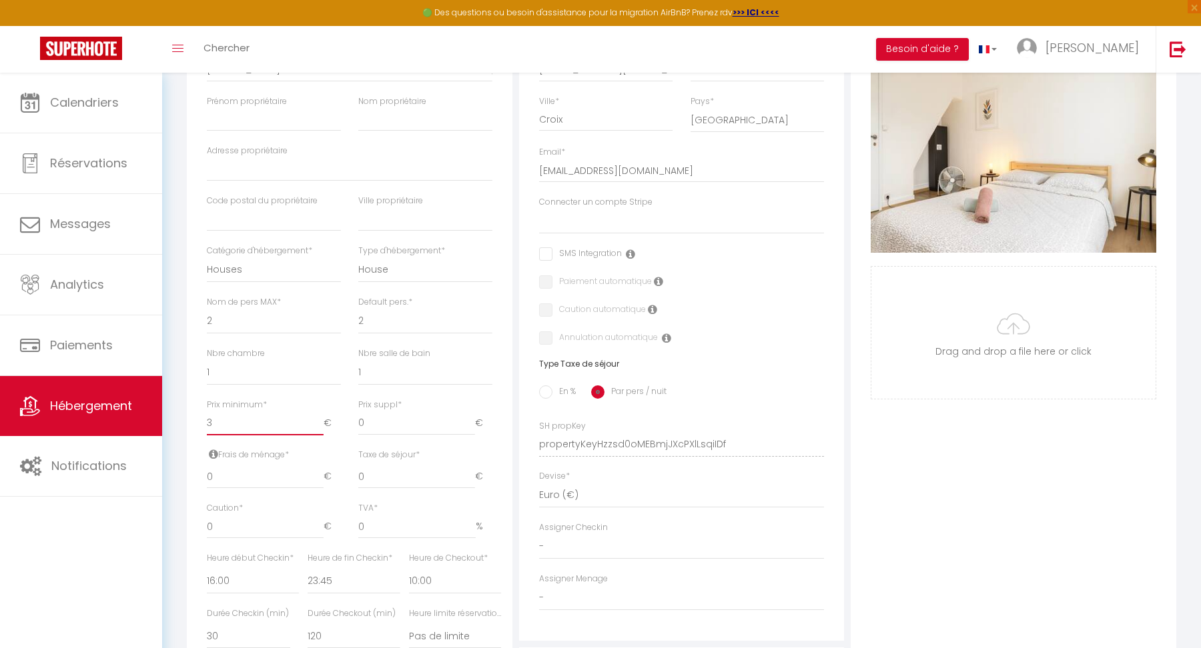
checkbox input "false"
type input "33"
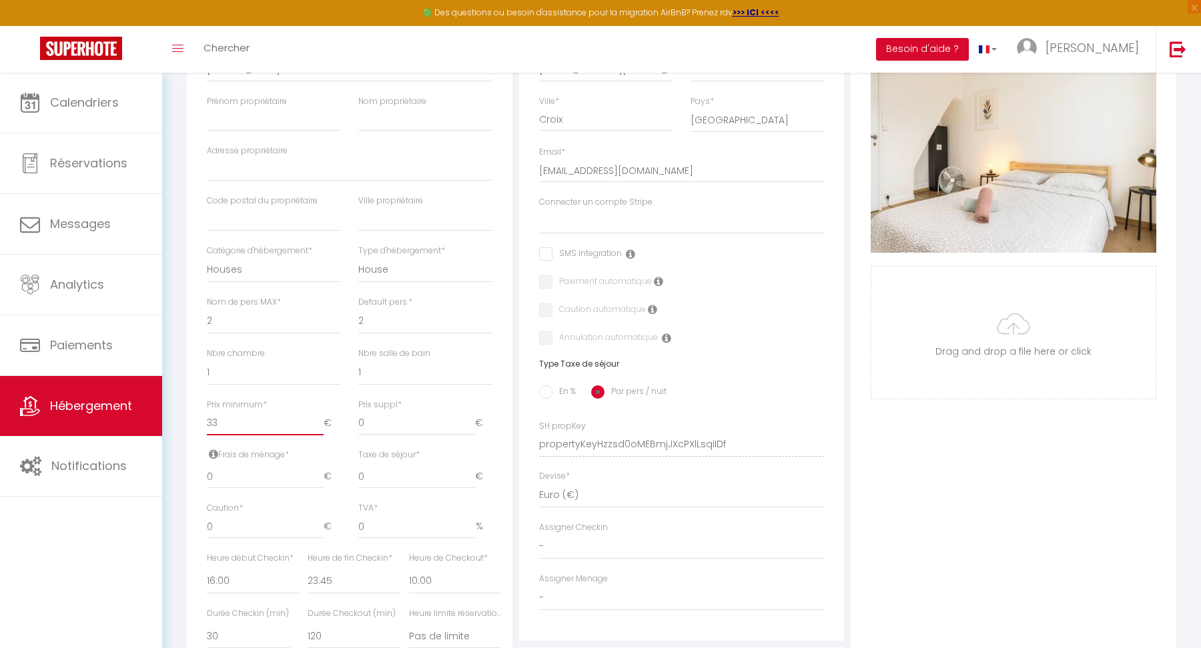
select select
checkbox input "false"
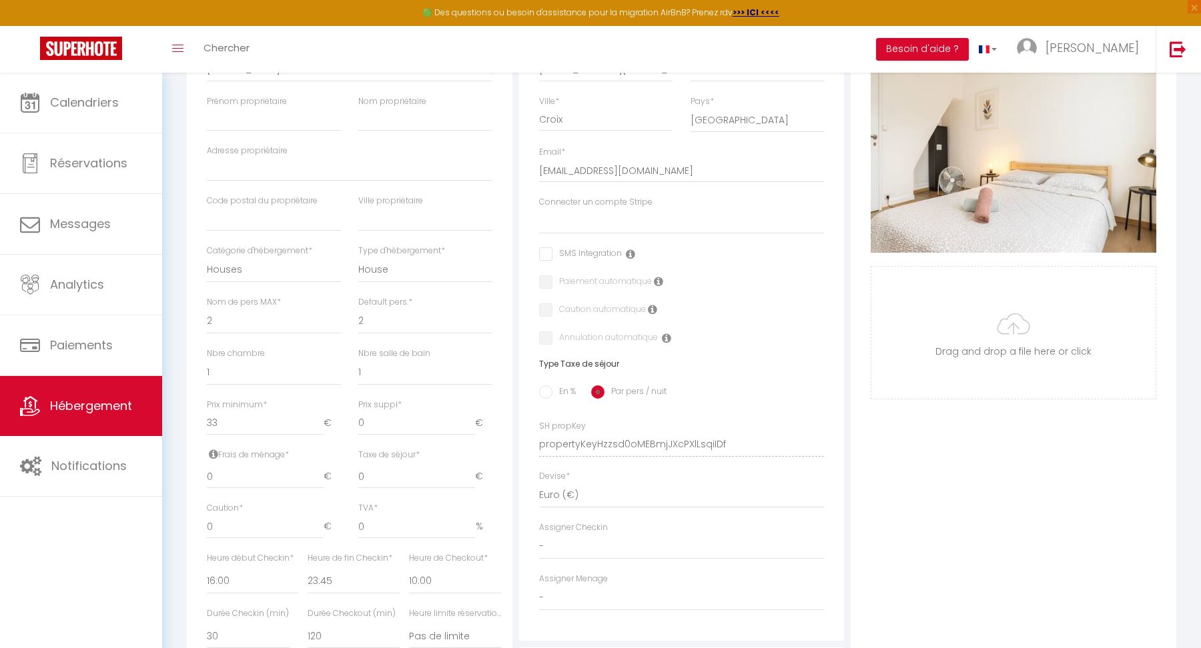
click at [403, 396] on div "Nbre salle de bain 0 1 2 3 4 5 6 7 8 9 10 11 12" at bounding box center [425, 373] width 151 height 51
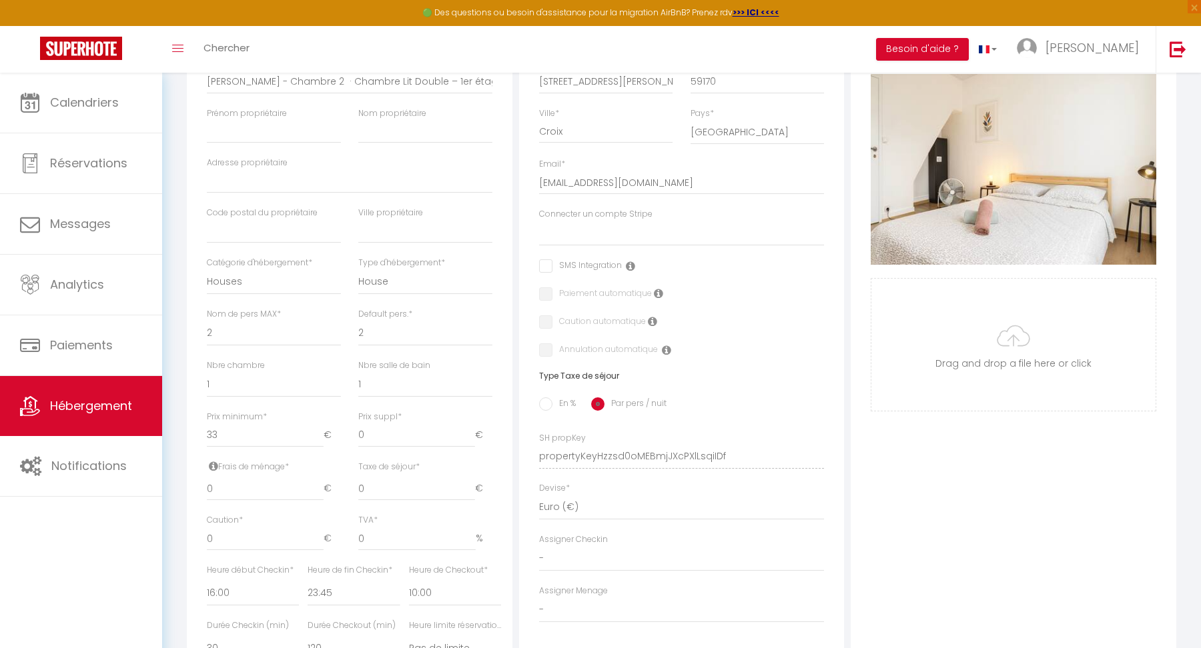
scroll to position [296, 0]
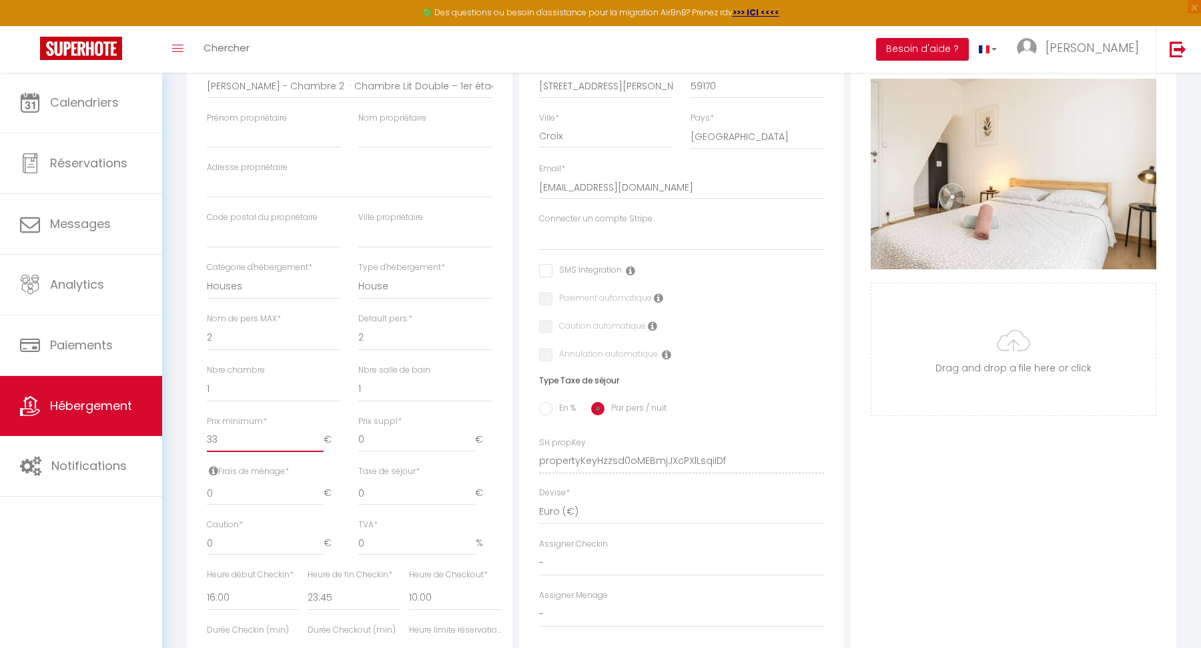
click at [253, 438] on input "33" at bounding box center [265, 440] width 117 height 24
type input "3"
select select
checkbox input "false"
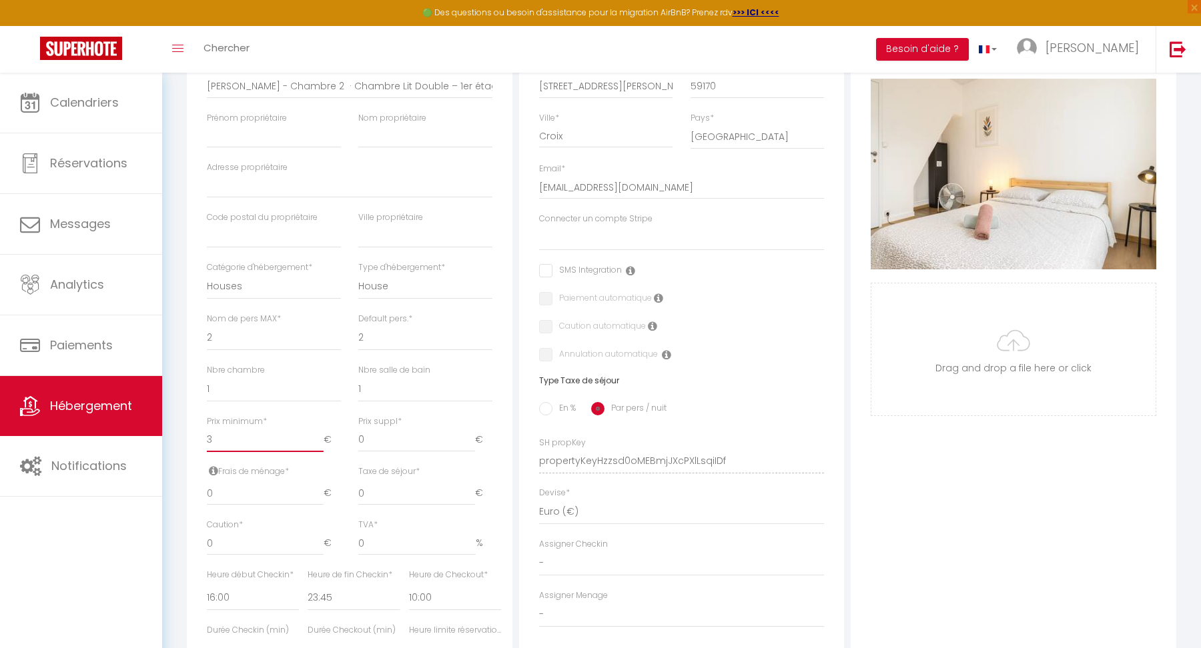
checkbox input "false"
type input "31"
select select
checkbox input "false"
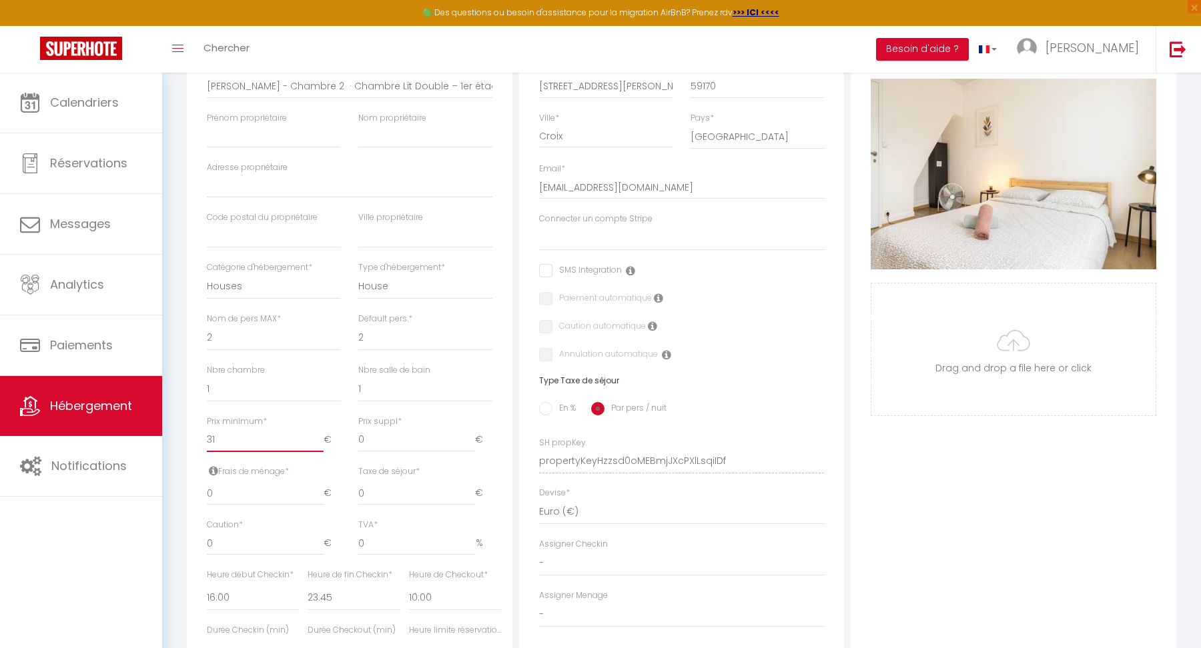
checkbox input "false"
type input "31"
click at [315, 400] on select "0 1 2 3 4 5 6 7 8 9 10 11 12 13" at bounding box center [274, 389] width 134 height 25
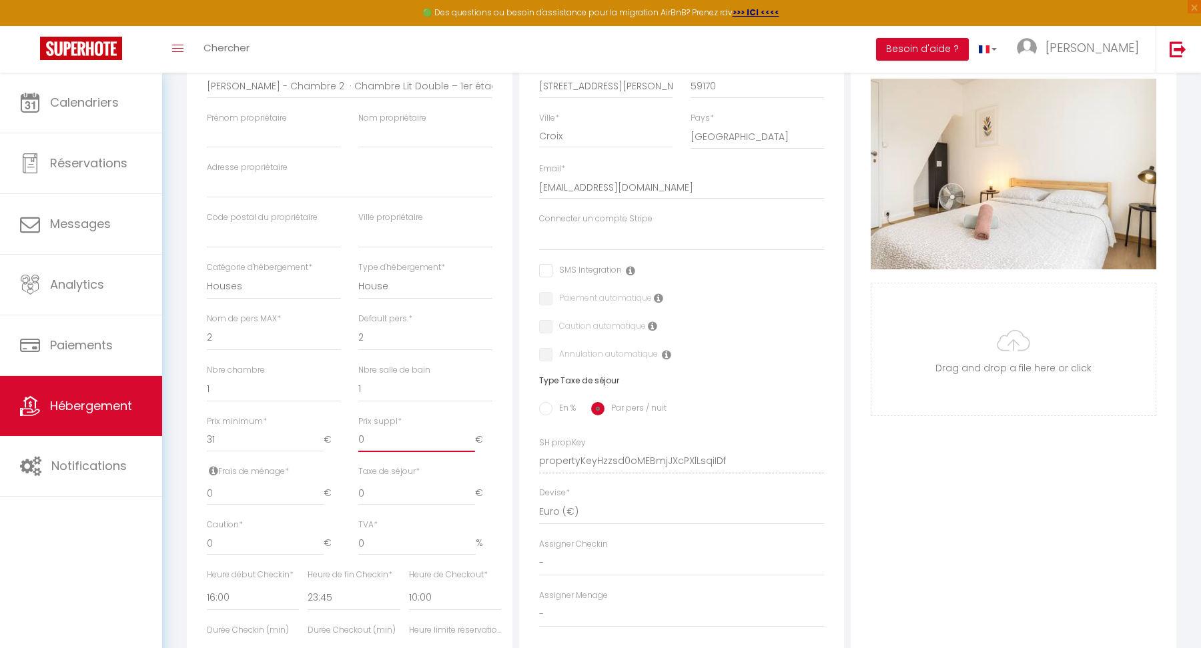
click at [381, 445] on input "0" at bounding box center [416, 440] width 117 height 24
click at [381, 485] on input "0" at bounding box center [416, 494] width 117 height 24
click at [303, 493] on input "0" at bounding box center [265, 494] width 117 height 24
select select
checkbox input "false"
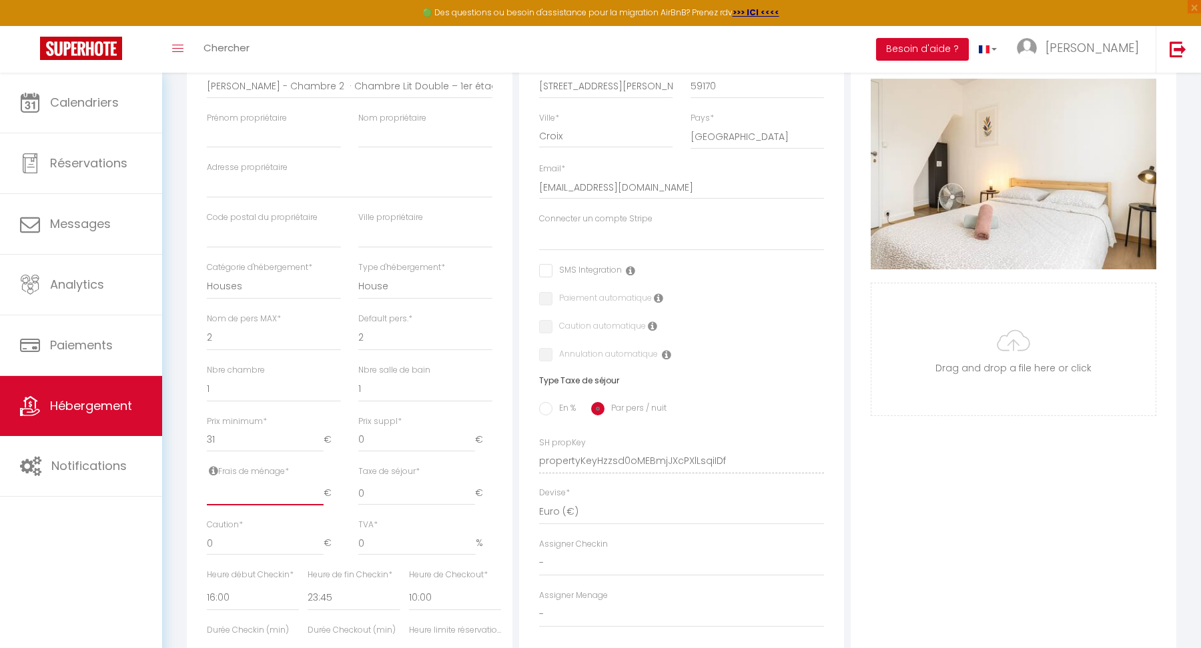
checkbox input "false"
type input "2"
select select
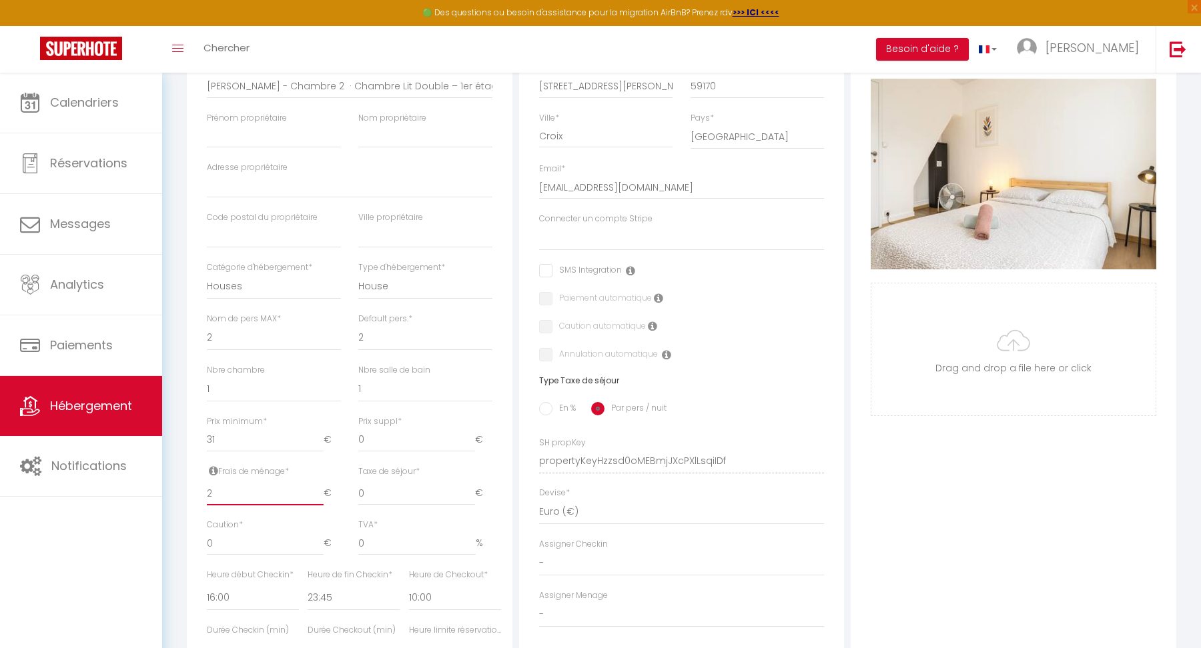
checkbox input "false"
type input "20"
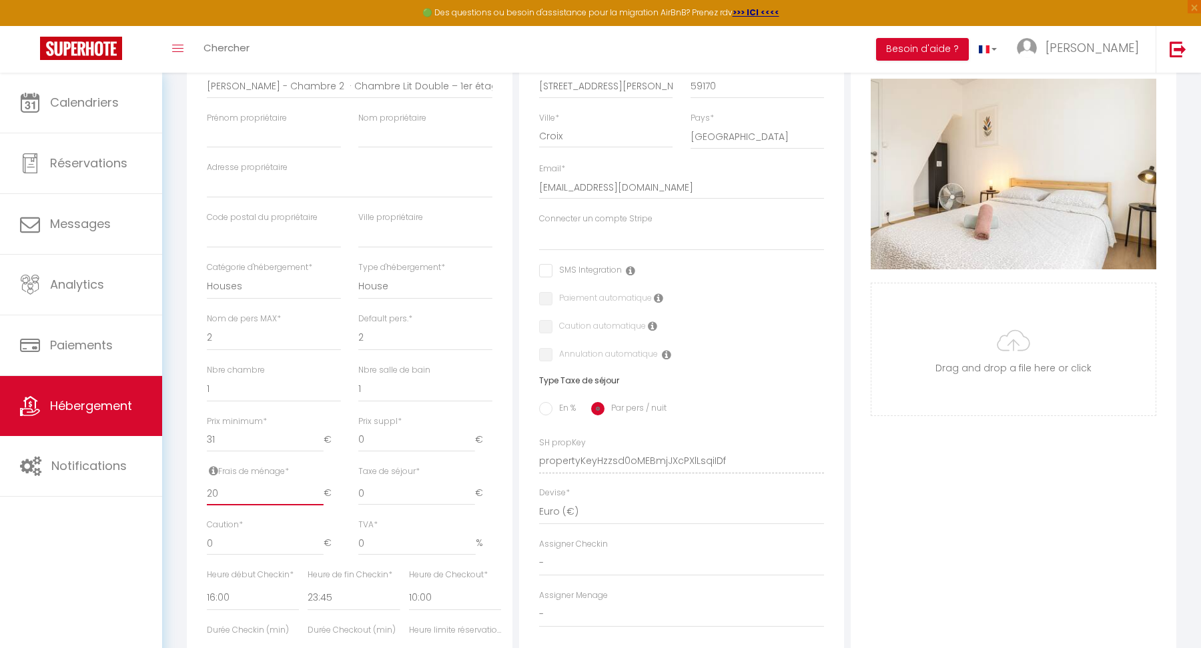
select select
checkbox input "false"
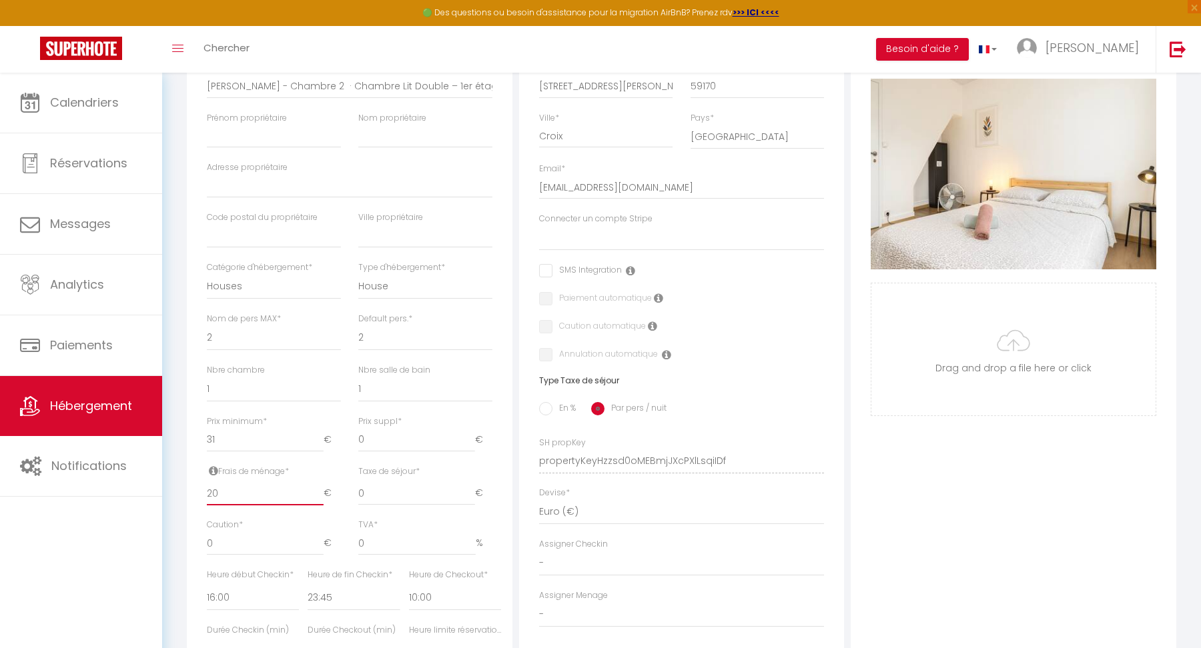
type input "20"
click at [386, 498] on input "0" at bounding box center [416, 494] width 117 height 24
select select
checkbox input "false"
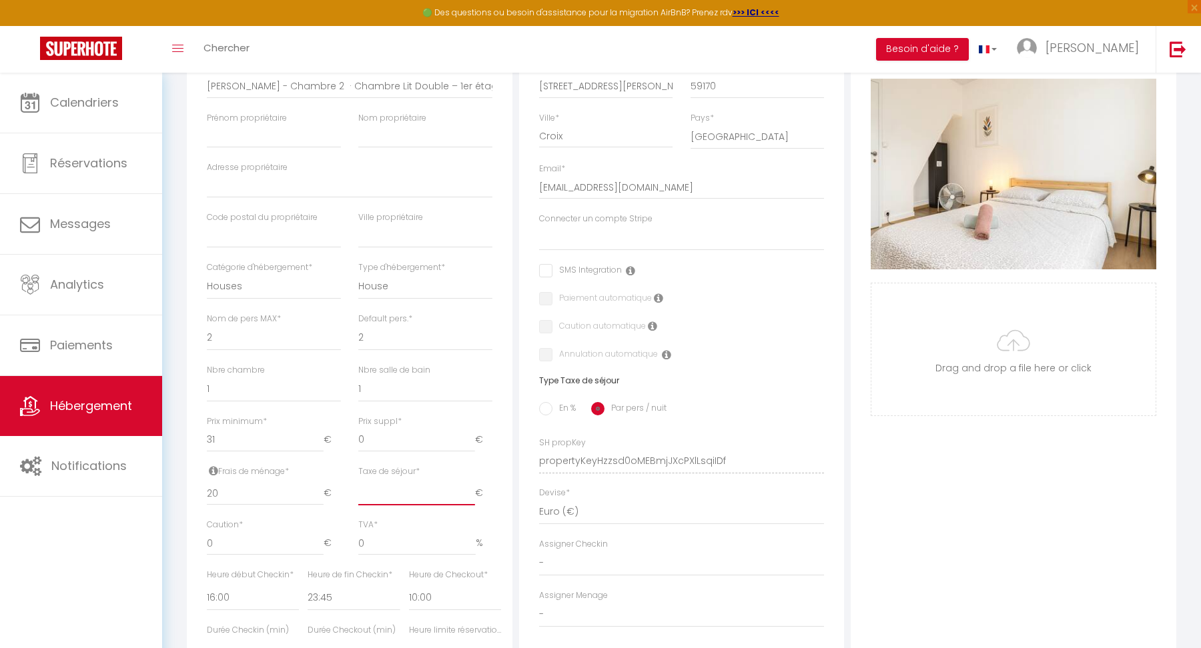
checkbox input "false"
drag, startPoint x: 231, startPoint y: 498, endPoint x: 350, endPoint y: 493, distance: 118.2
click at [237, 498] on input "20" at bounding box center [265, 494] width 117 height 24
click at [385, 486] on input "Taxe de séjour *" at bounding box center [416, 494] width 117 height 24
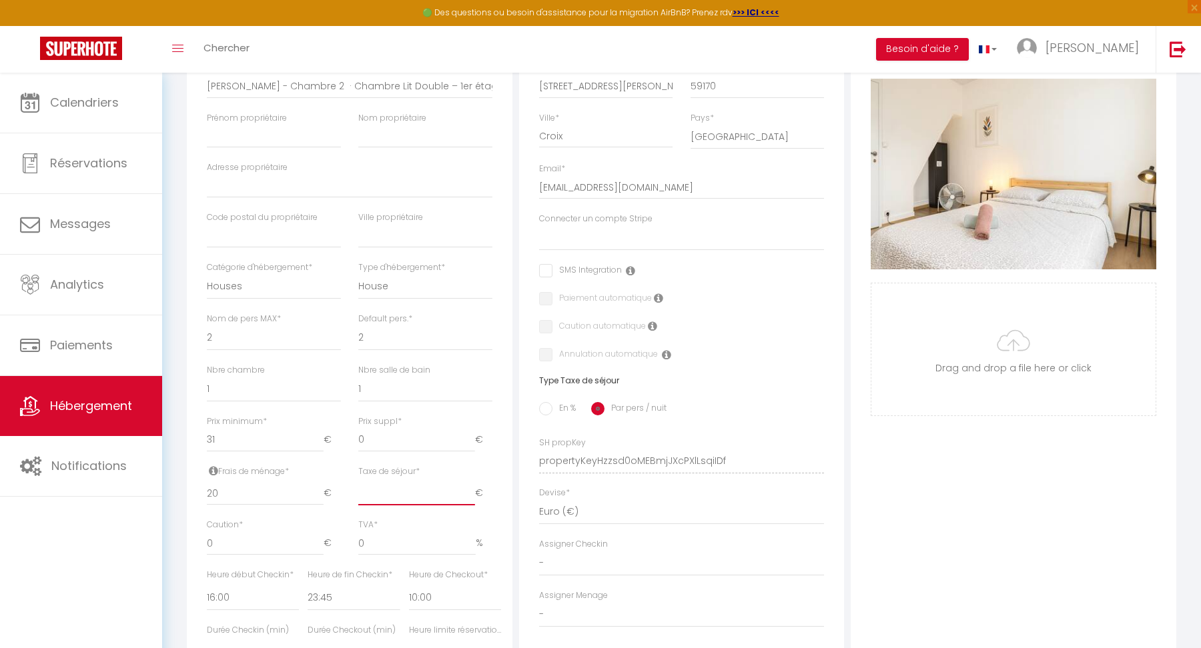
type input "1"
select select
checkbox input "false"
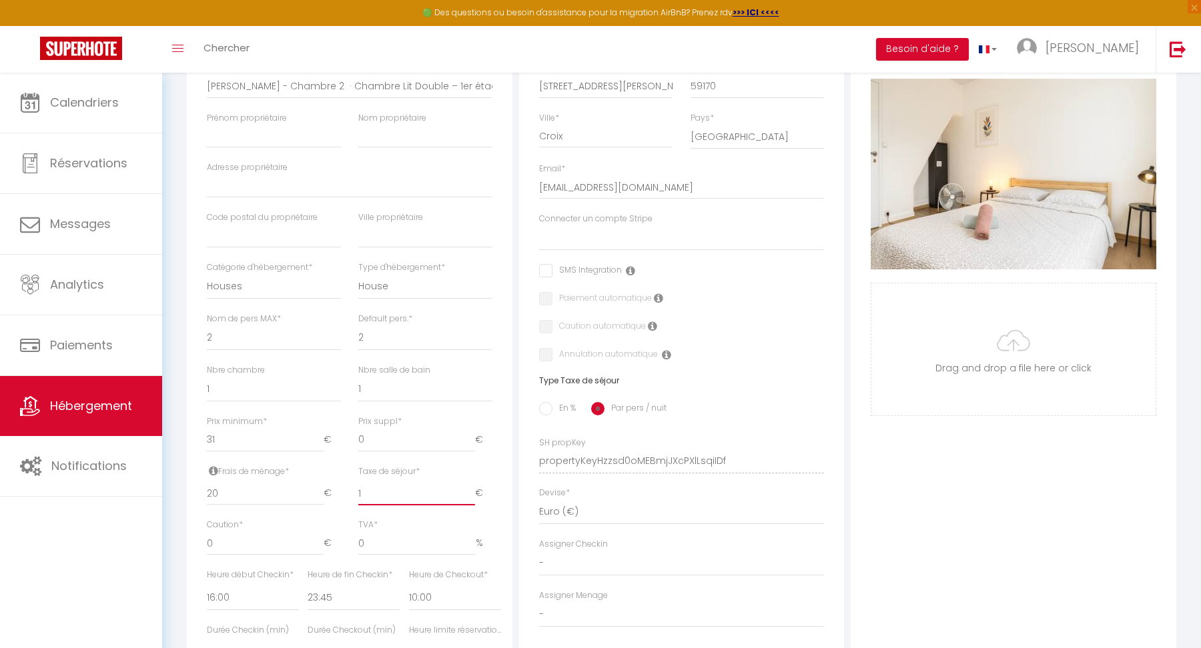
checkbox input "false"
select select
checkbox input "false"
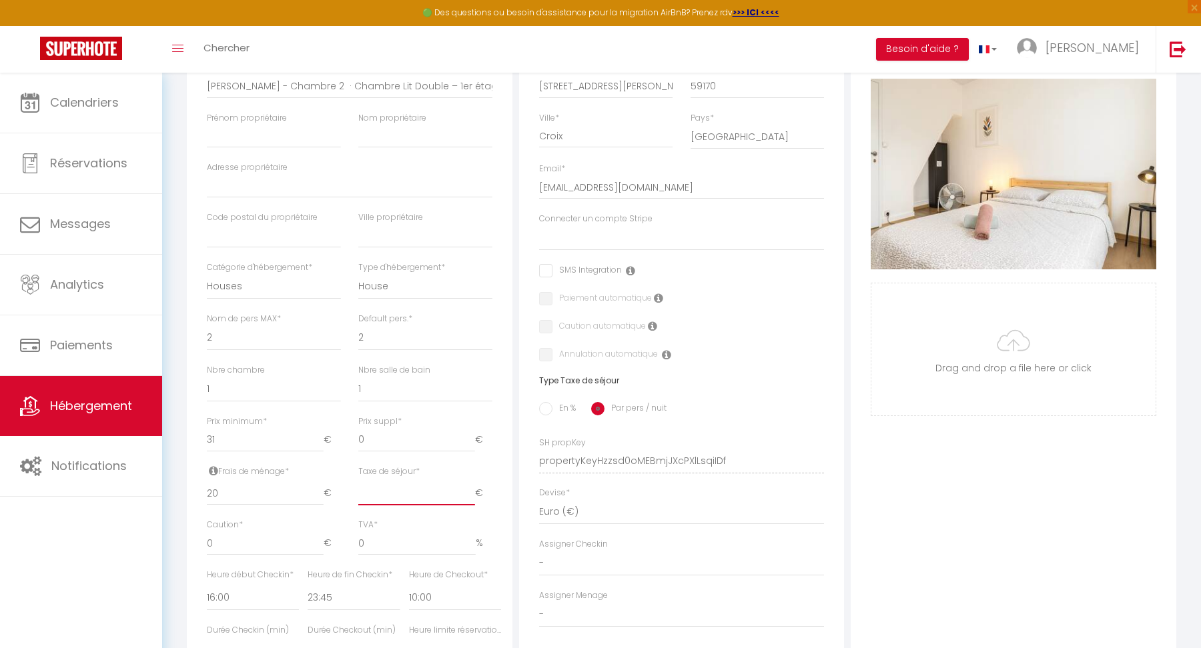
checkbox input "false"
type input "2"
select select
checkbox input "false"
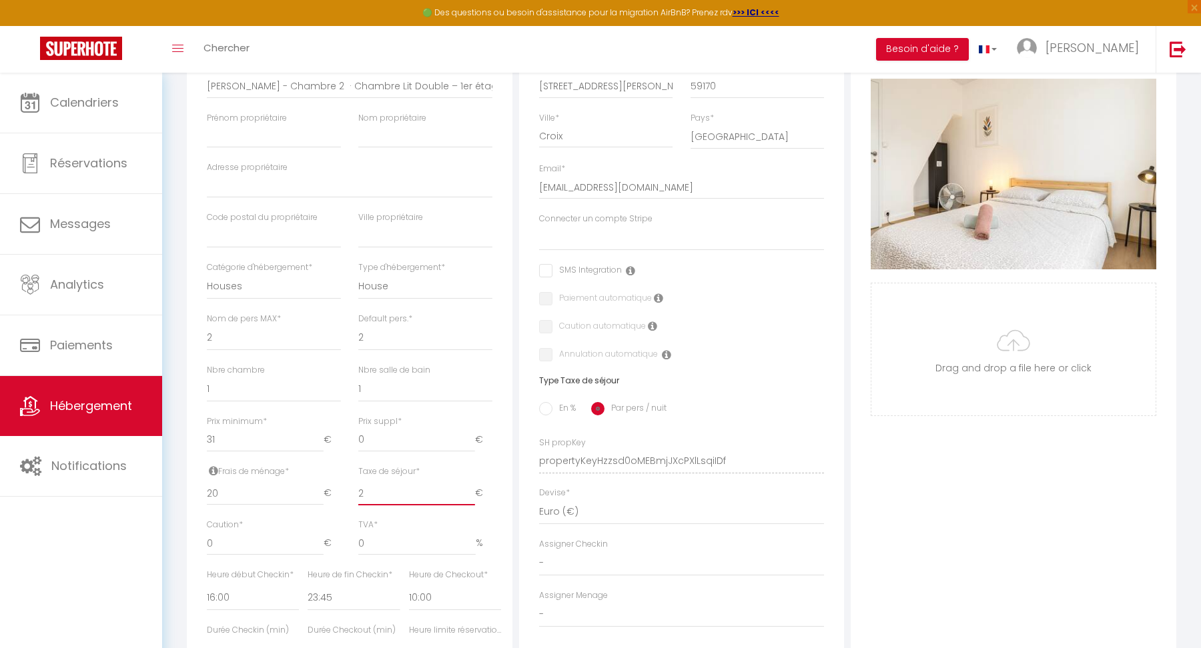
checkbox input "false"
select select
checkbox input "false"
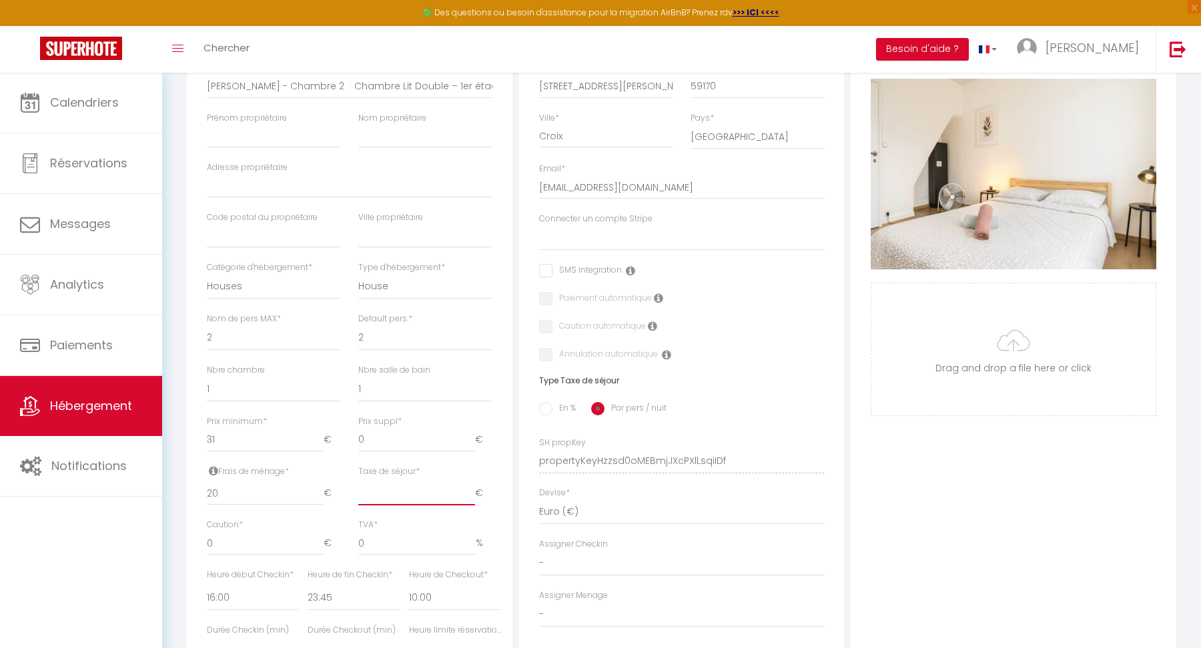
checkbox input "false"
click at [606, 432] on div "Adresse Adresse * 141 Rue Jules Guesde Code postal * 59170 Ville * Croix Pays *…" at bounding box center [682, 330] width 326 height 656
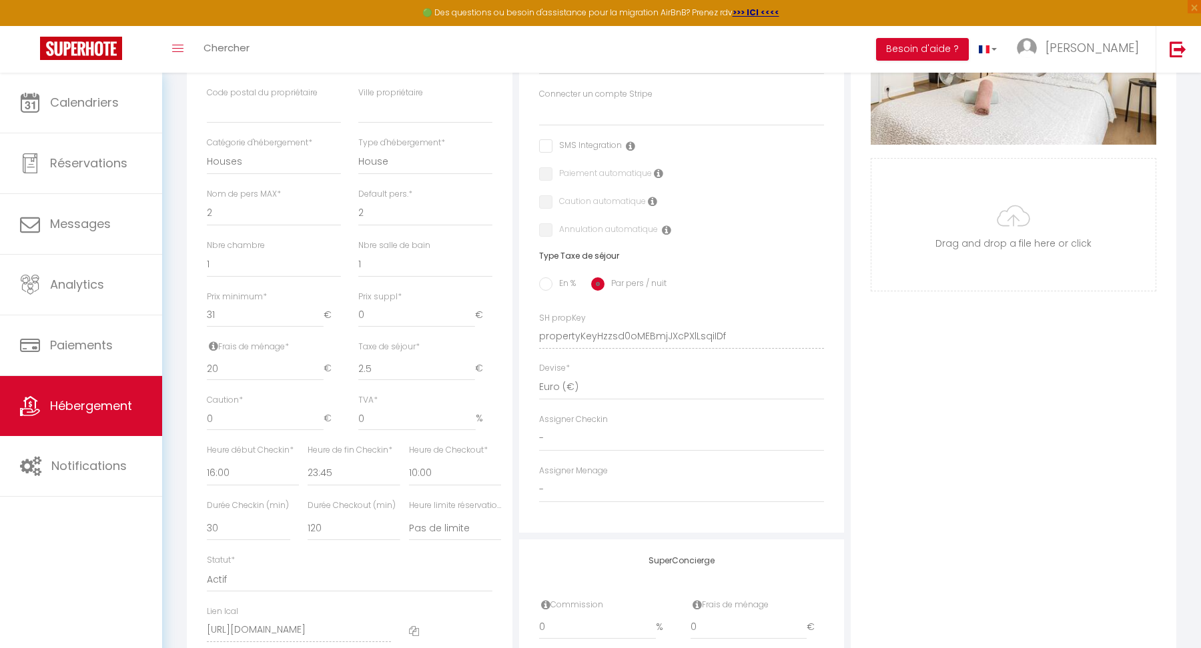
scroll to position [444, 0]
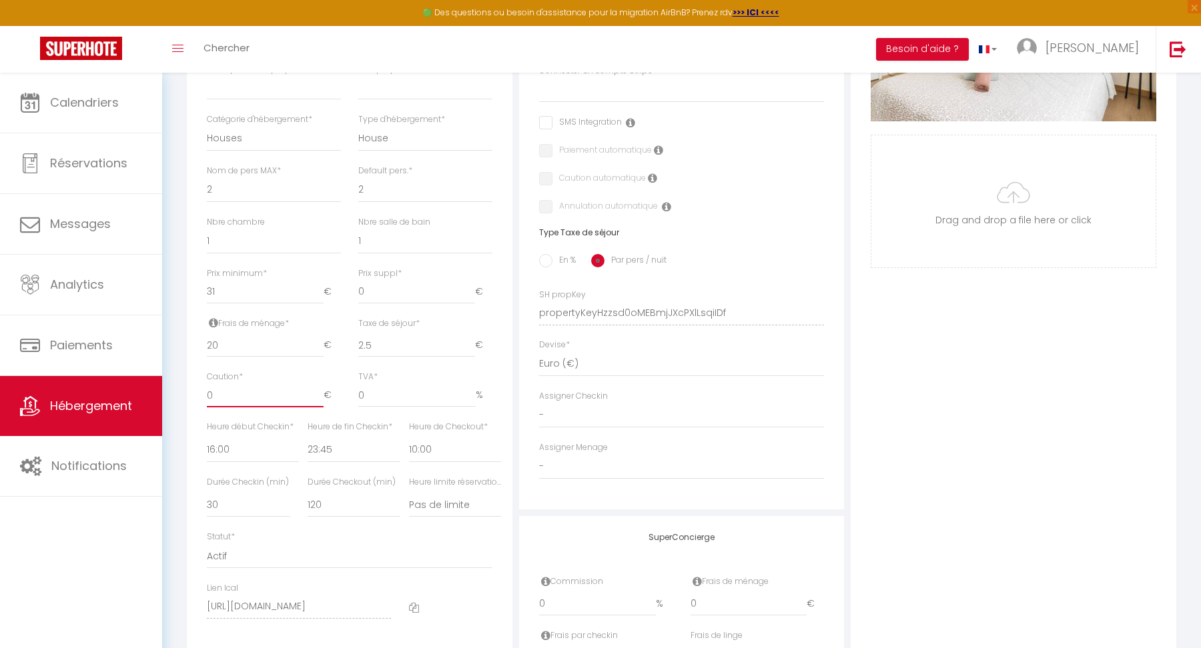
click at [247, 386] on input "0" at bounding box center [265, 396] width 117 height 24
click at [194, 408] on div "Détails Nom * Jules Guesde - Chambre 2 · Chambre Lit Double – 1er étage – WiFi …" at bounding box center [350, 251] width 326 height 795
click at [449, 450] on select "00:00 00:15 00:30 00:45 01:00 01:15 01:30 01:45 02:00 02:15 02:30 02:45 03:00" at bounding box center [455, 450] width 92 height 25
click at [454, 448] on select "00:00 00:15 00:30 00:45 01:00 01:15 01:30 01:45 02:00 02:15 02:30 02:45 03:00" at bounding box center [455, 450] width 92 height 25
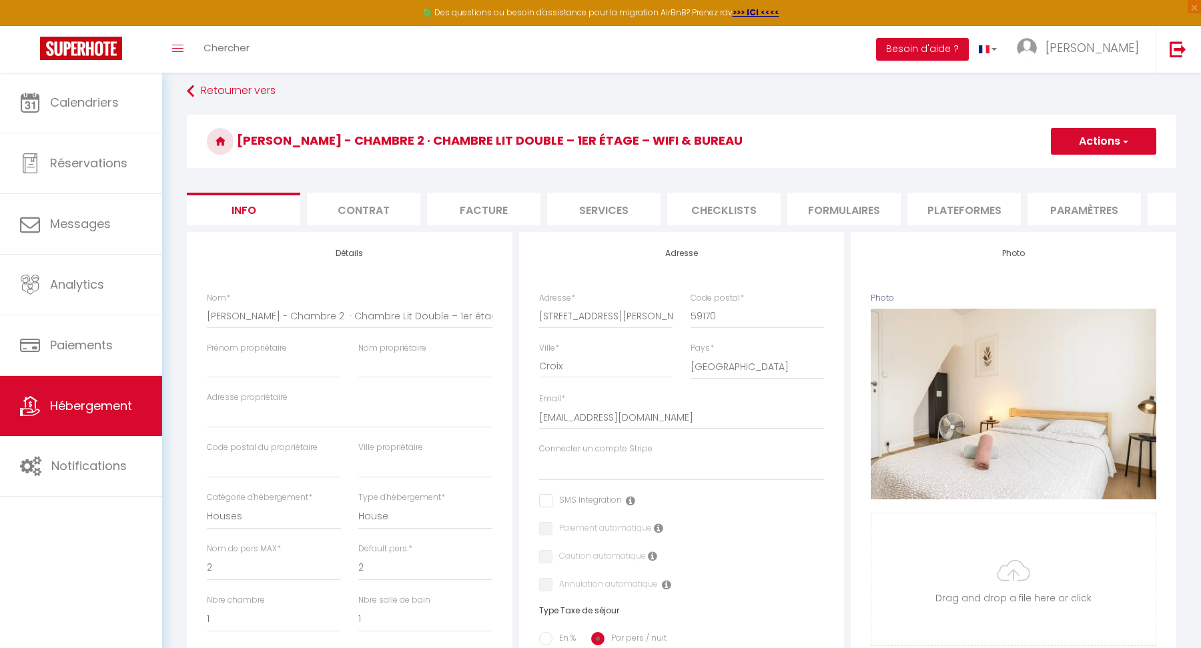
scroll to position [37, 0]
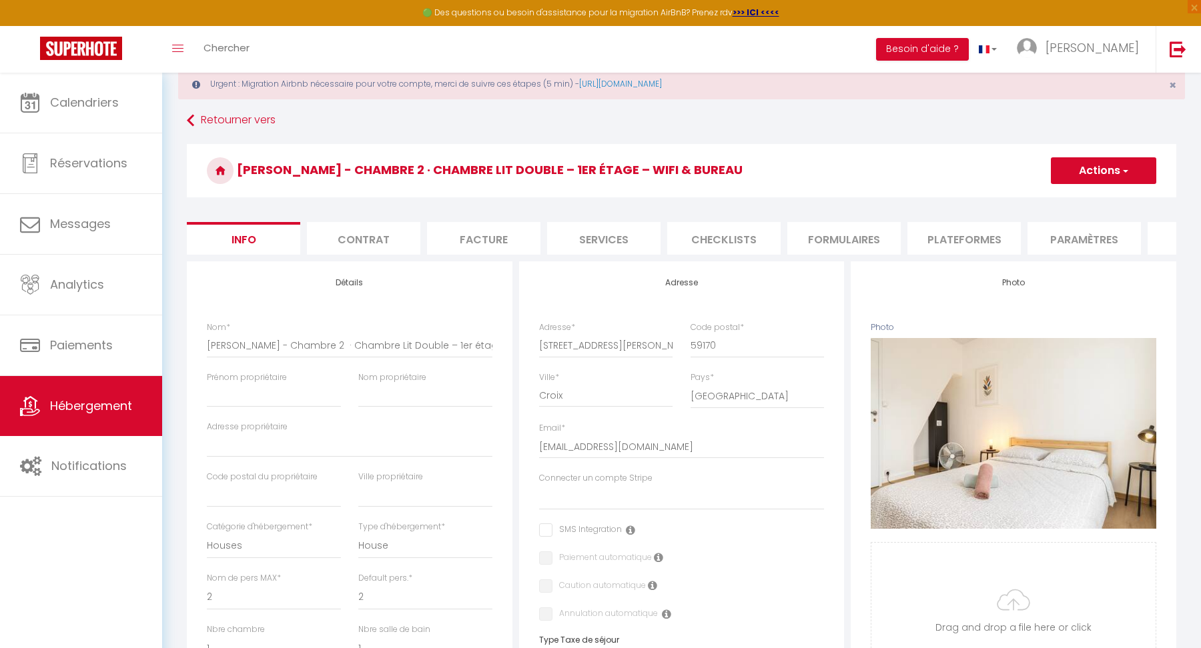
click at [1064, 165] on button "Actions" at bounding box center [1103, 170] width 105 height 27
click at [1049, 199] on input "Enregistrer" at bounding box center [1050, 199] width 49 height 13
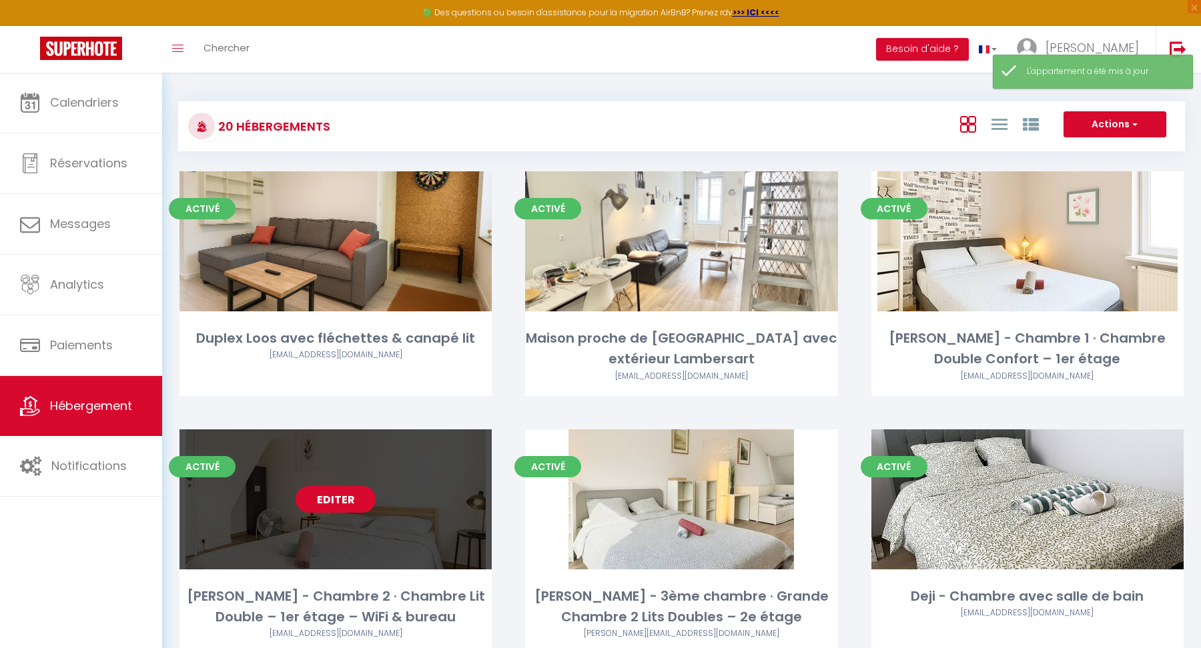
click at [331, 496] on link "Editer" at bounding box center [336, 499] width 80 height 27
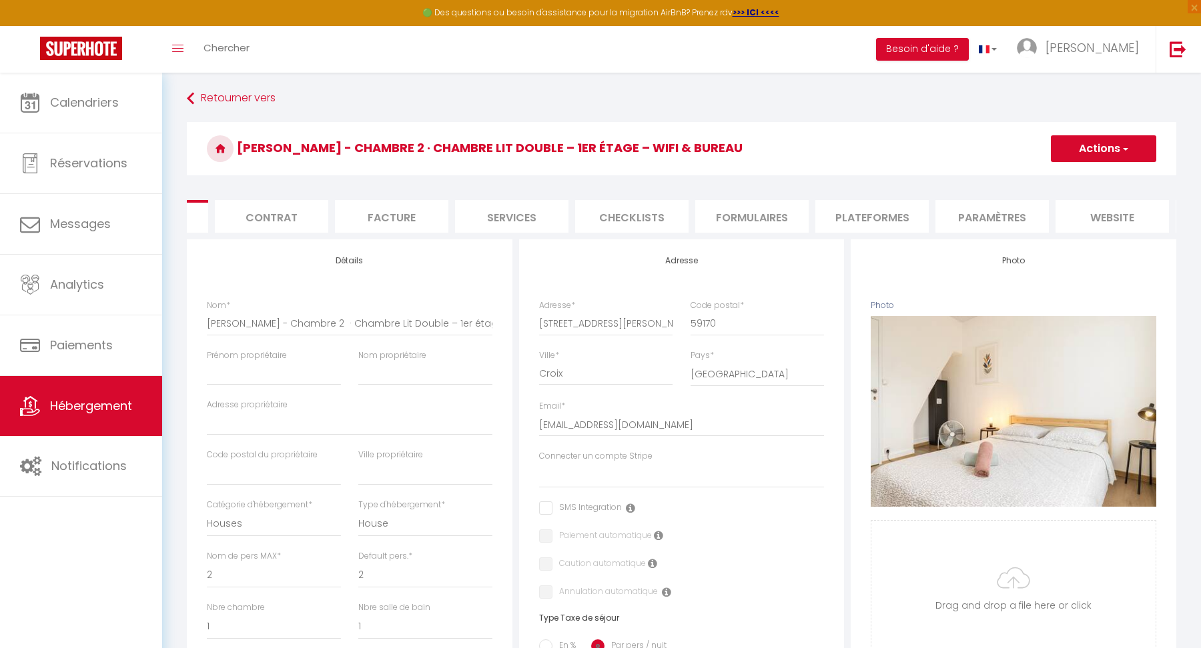
scroll to position [0, 211]
click at [1000, 203] on li "website" at bounding box center [993, 216] width 113 height 33
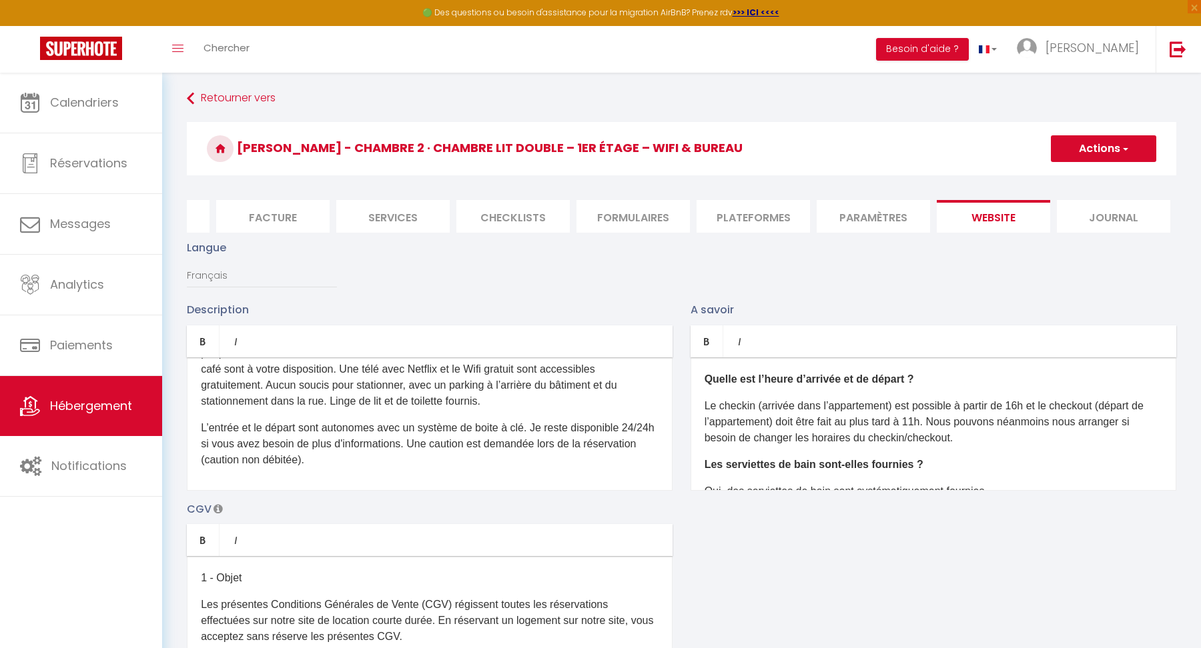
scroll to position [115, 0]
click at [494, 422] on p "L’entrée et le départ sont autonomes avec un système de boite à clé. Je reste d…" at bounding box center [430, 446] width 458 height 48
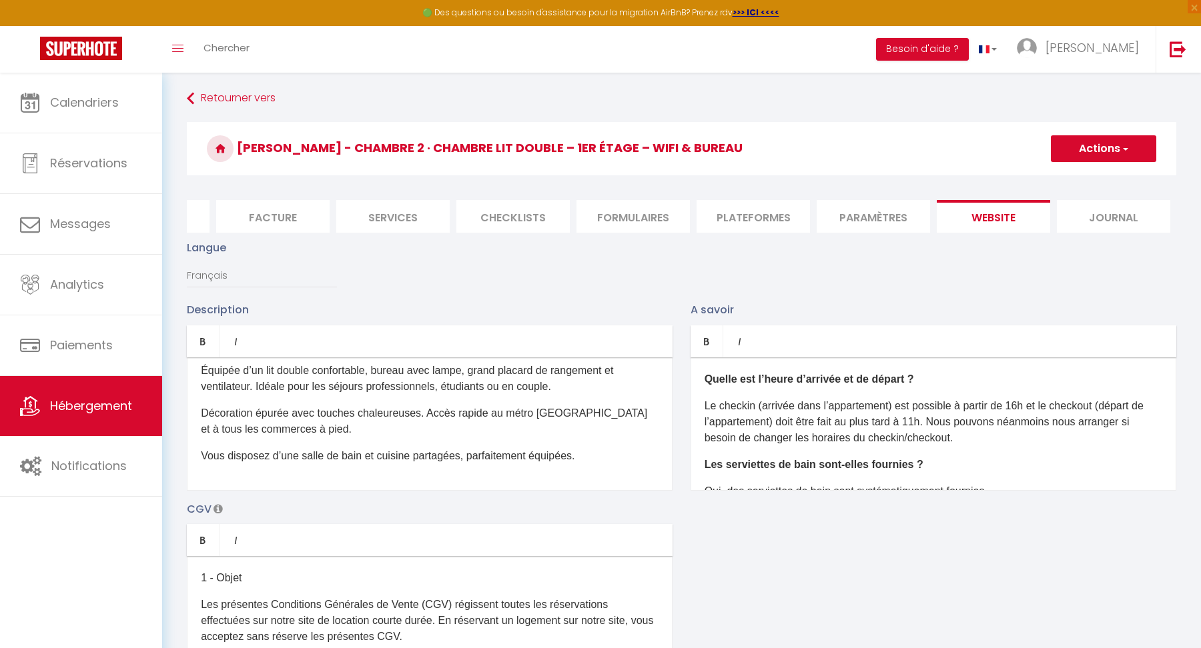
scroll to position [0, 0]
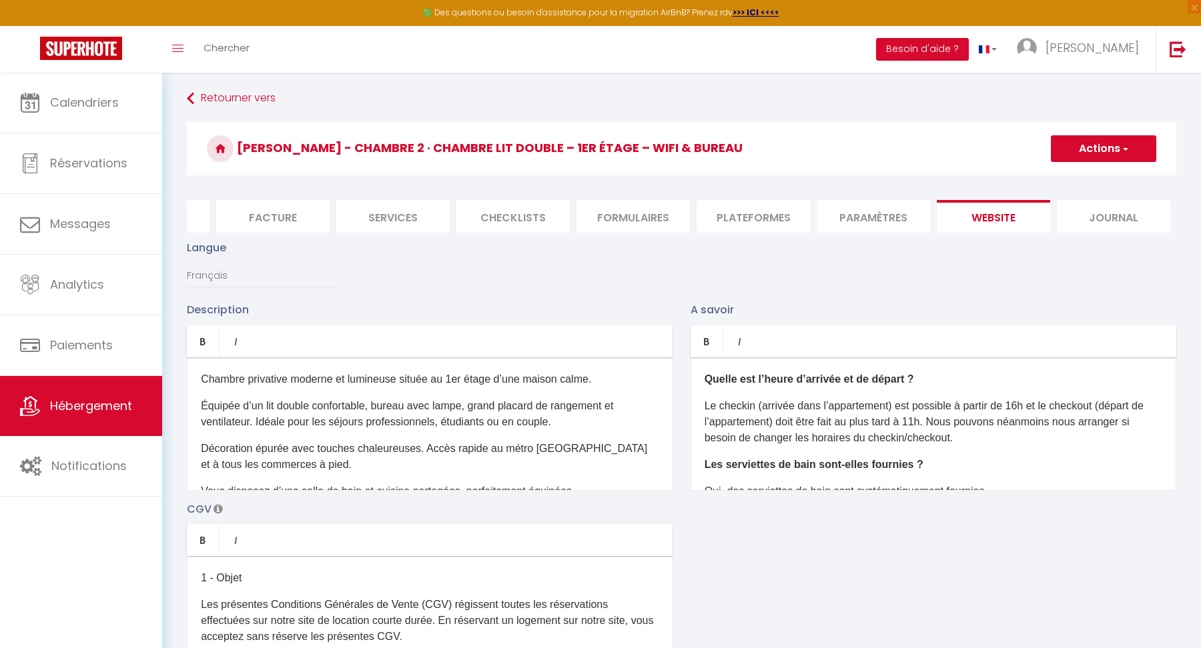
click at [805, 534] on div "Description Bold Italic Rich text editor Chambre privative moderne et lumineuse…" at bounding box center [681, 496] width 1007 height 388
click at [862, 435] on p "Le checkin (arrivée dans l’appartement) est possible à partir de 16h et le chec…" at bounding box center [933, 422] width 458 height 48
click at [593, 374] on p "Chambre privative moderne et lumineuse située au 1er étage d’une maison calme." at bounding box center [430, 380] width 458 height 16
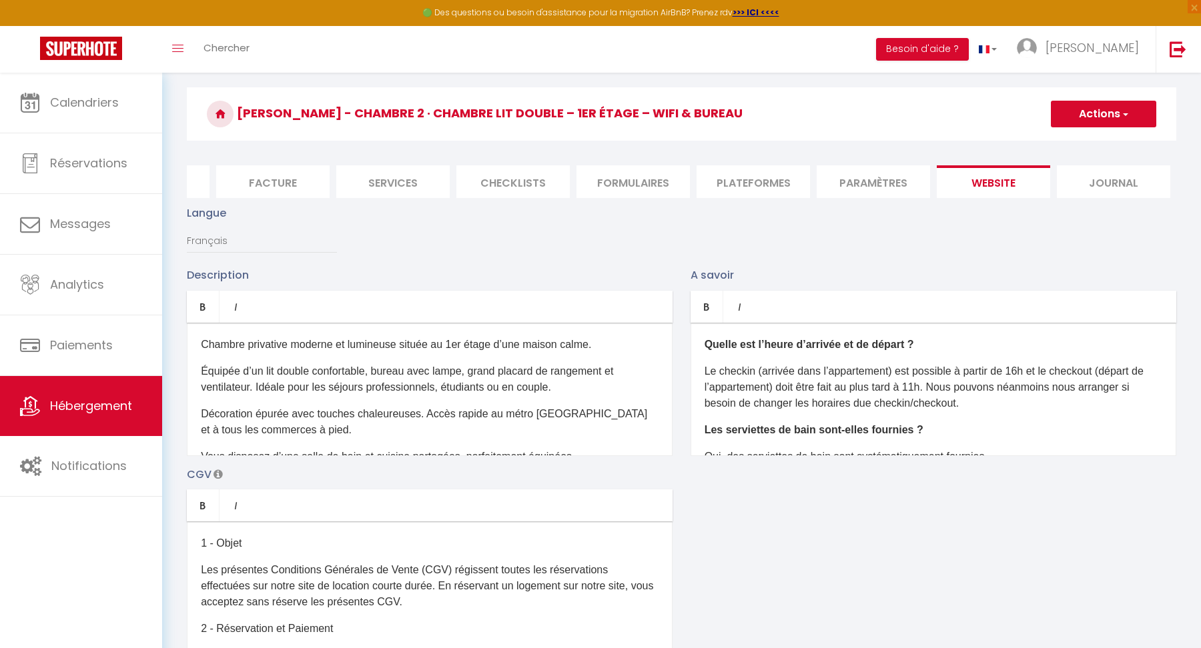
scroll to position [140, 0]
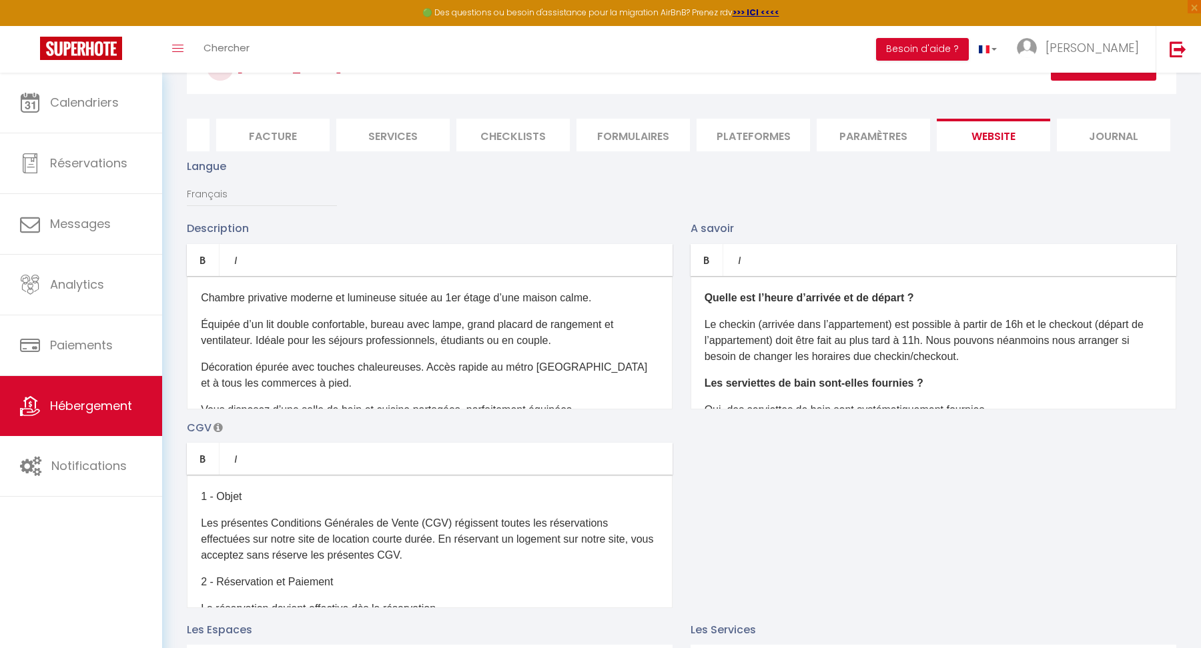
click at [927, 339] on p "Le checkin (arrivée dans l’appartement) est possible à partir de 16h et le chec…" at bounding box center [933, 341] width 458 height 48
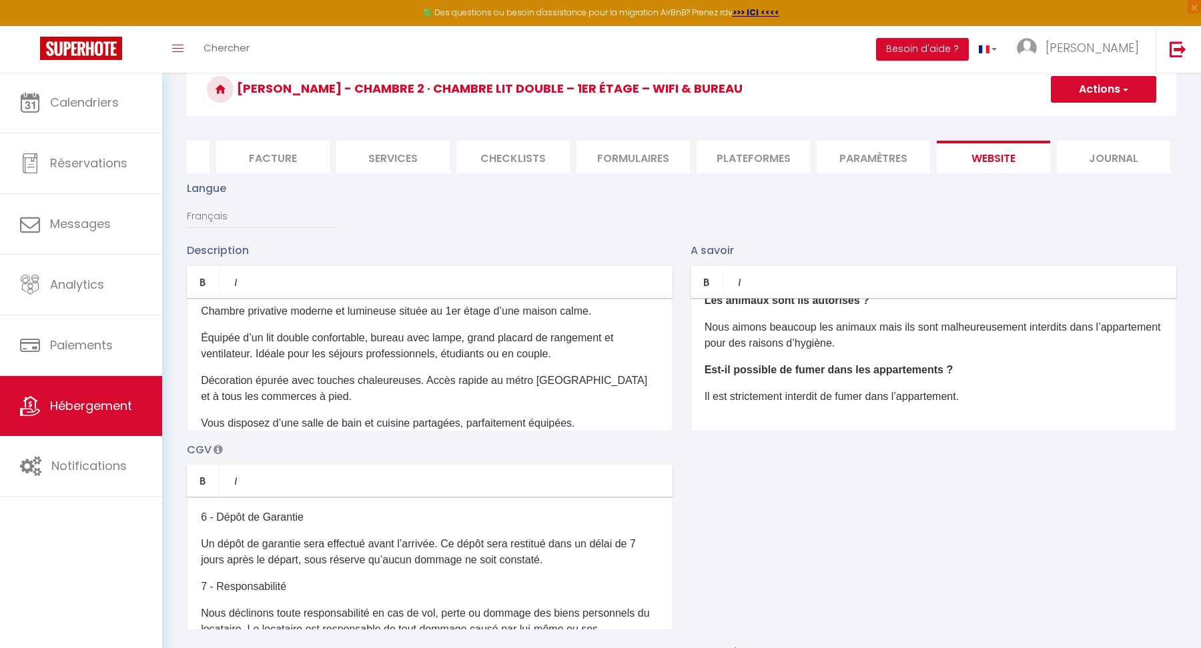
scroll to position [347, 0]
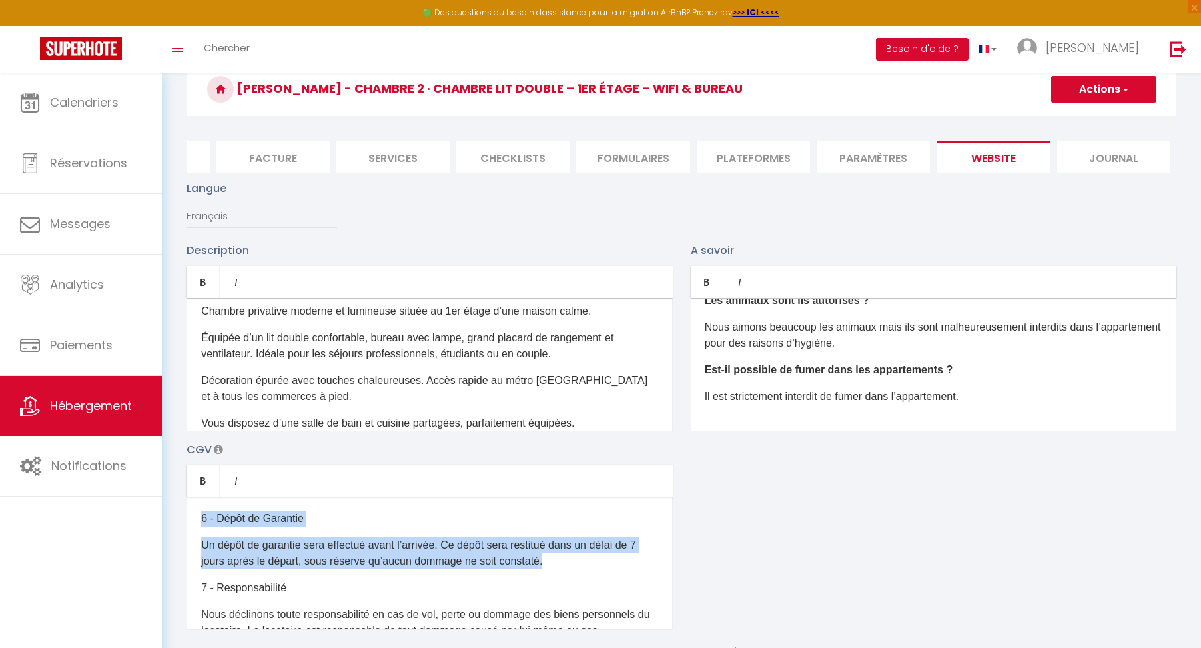
drag, startPoint x: 573, startPoint y: 563, endPoint x: 197, endPoint y: 521, distance: 378.6
click at [197, 521] on div "1 - Objet Les présentes Conditions Générales de Vente (CGV) régissent toutes le…" at bounding box center [430, 563] width 486 height 133
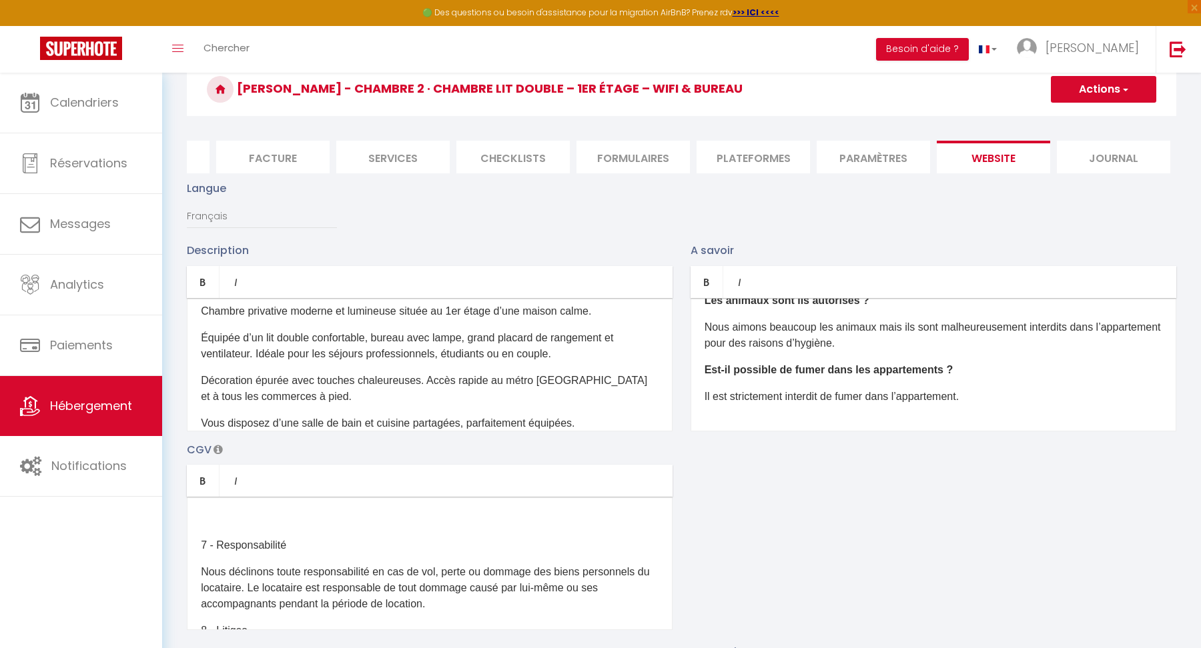
scroll to position [335, 0]
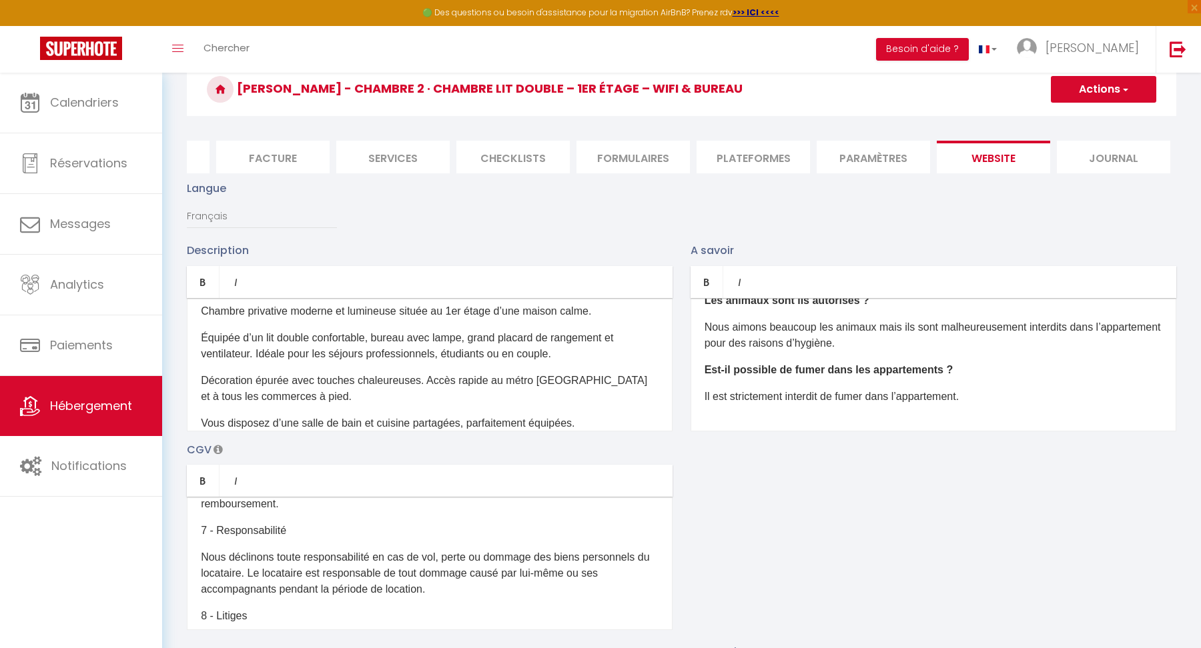
click at [203, 528] on p "7 - Responsabilité" at bounding box center [430, 531] width 458 height 16
click at [201, 615] on p "8 - Litiges" at bounding box center [430, 616] width 458 height 16
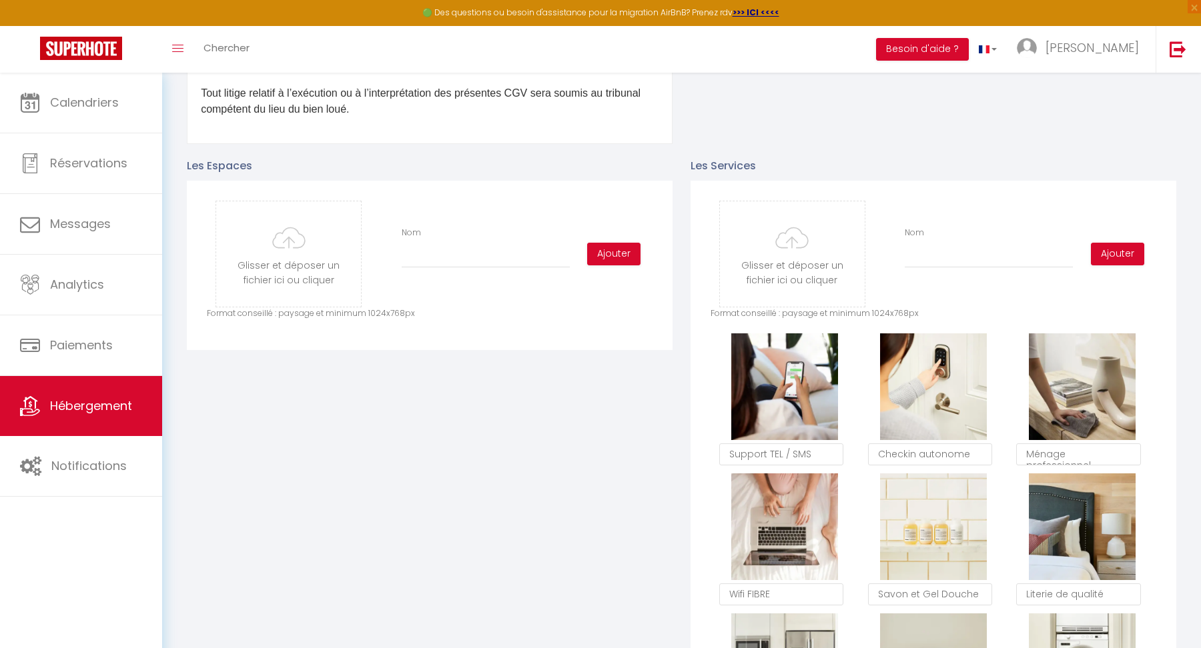
scroll to position [606, 0]
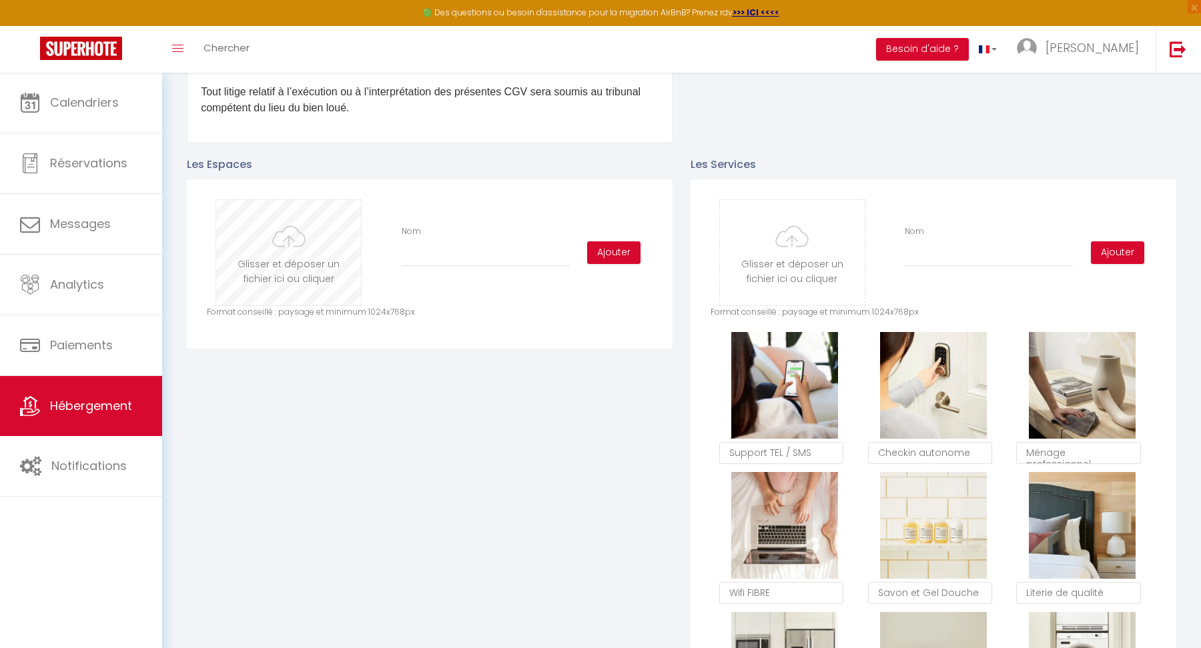
click at [298, 264] on input "file" at bounding box center [288, 252] width 145 height 105
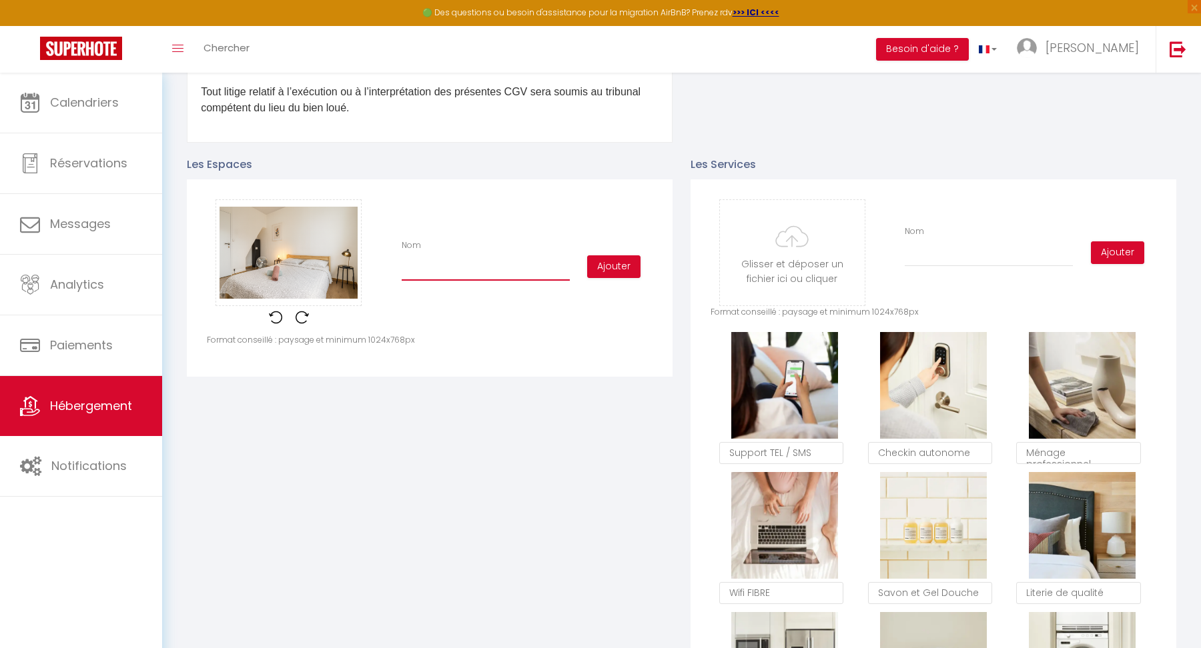
click at [520, 274] on input "Nom" at bounding box center [486, 269] width 168 height 24
click at [610, 263] on button "Ajouter" at bounding box center [613, 266] width 53 height 23
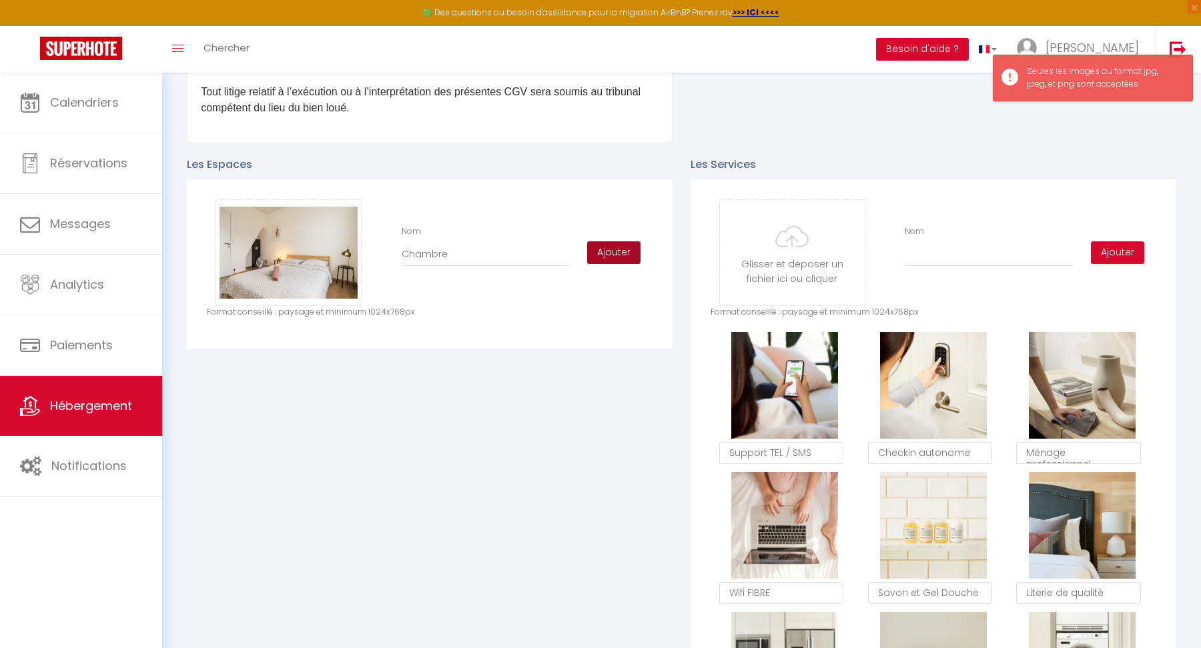
click at [614, 254] on button "Ajouter" at bounding box center [613, 252] width 53 height 23
click at [610, 258] on button "Ajouter" at bounding box center [613, 252] width 53 height 23
click at [613, 242] on button "Ajouter" at bounding box center [613, 252] width 53 height 23
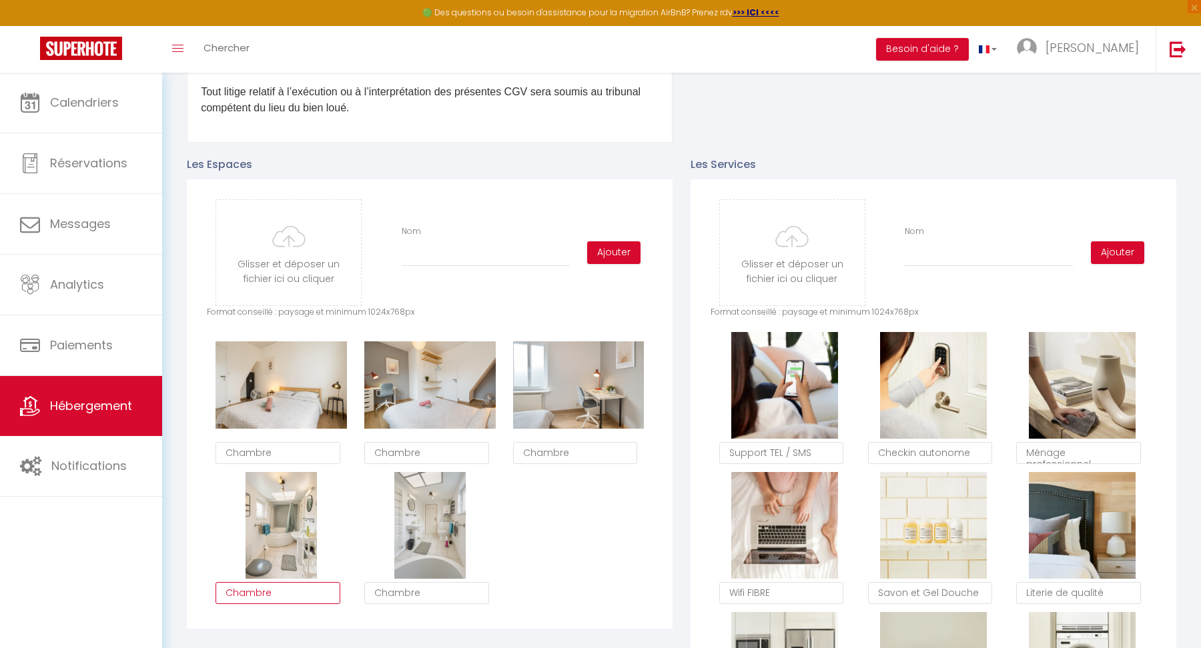
click at [290, 592] on textarea "Chambre" at bounding box center [277, 593] width 125 height 23
click at [406, 586] on textarea "Chambre" at bounding box center [426, 593] width 125 height 23
paste textarea "Salle de bain"
click at [614, 558] on div "Supprimer Chambre Supprimer Chambre Supprimer Chambre Supprimer Salle de bain S…" at bounding box center [430, 472] width 446 height 280
click at [307, 245] on input "file" at bounding box center [288, 252] width 145 height 105
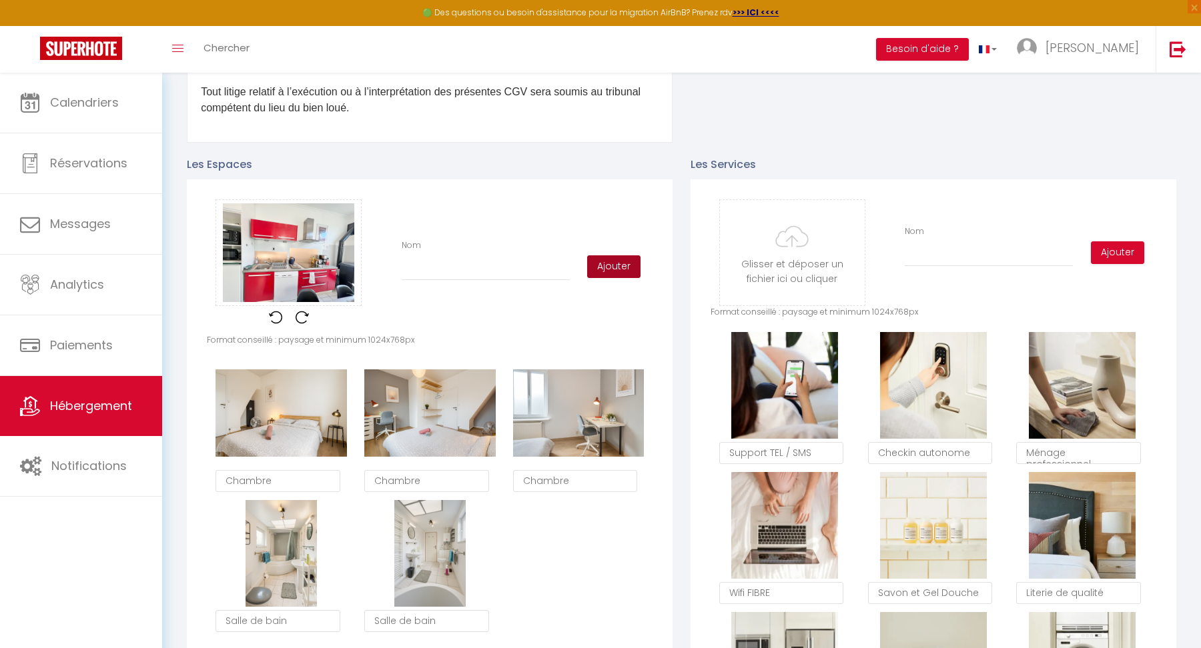
click at [606, 263] on button "Ajouter" at bounding box center [613, 266] width 53 height 23
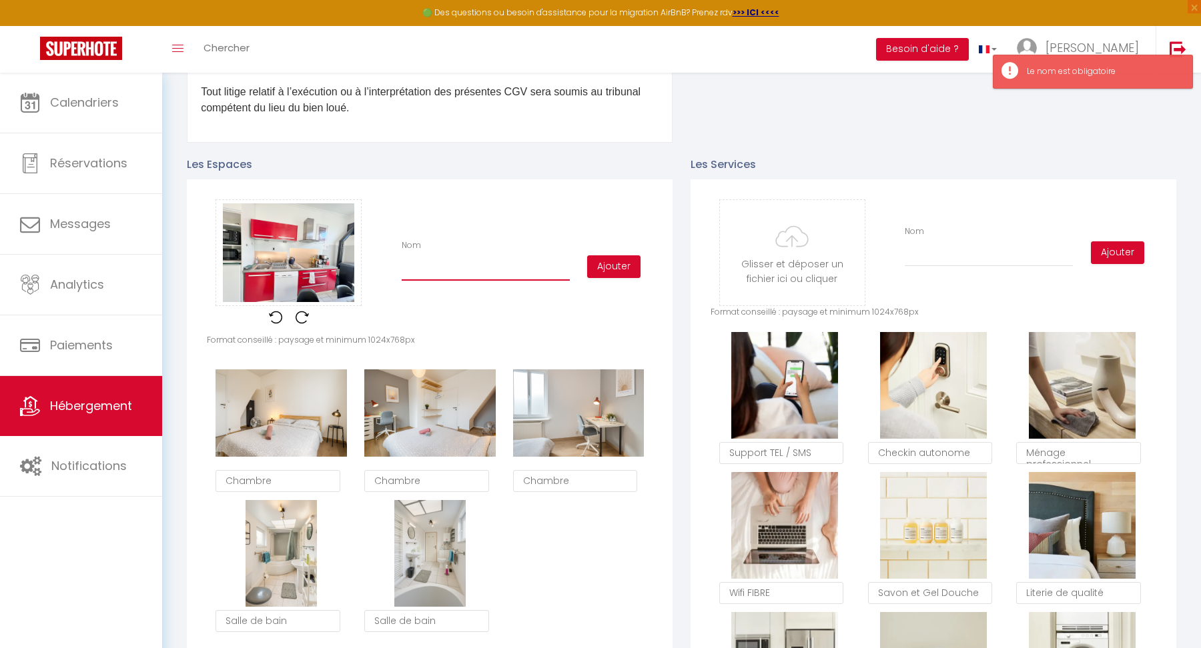
click at [502, 276] on input "Nom" at bounding box center [486, 269] width 168 height 24
click at [616, 276] on button "Ajouter" at bounding box center [613, 266] width 53 height 23
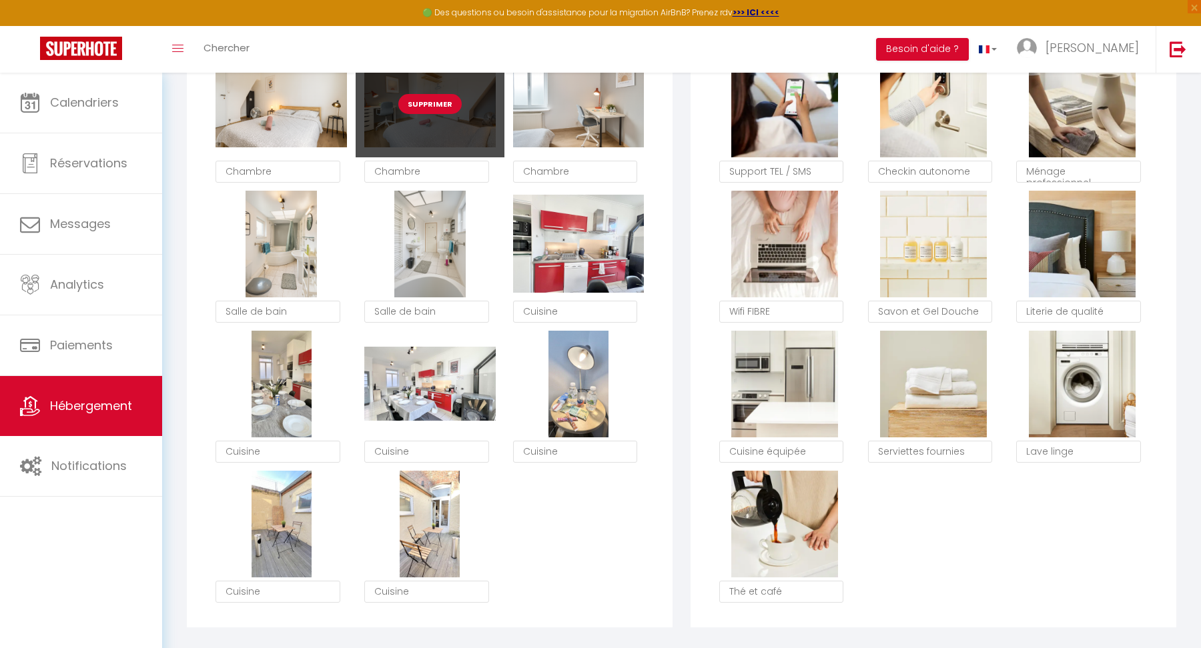
scroll to position [893, 0]
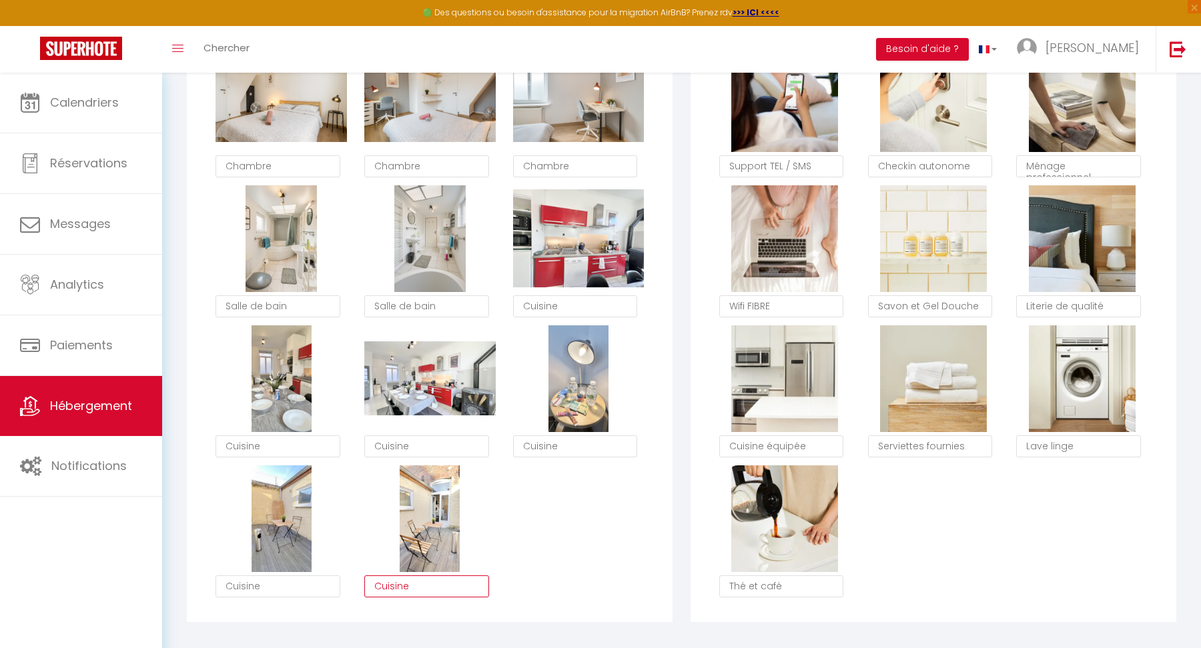
click at [409, 589] on textarea "Cuisine" at bounding box center [426, 587] width 125 height 23
click at [250, 580] on textarea "Cuisine" at bounding box center [277, 587] width 125 height 23
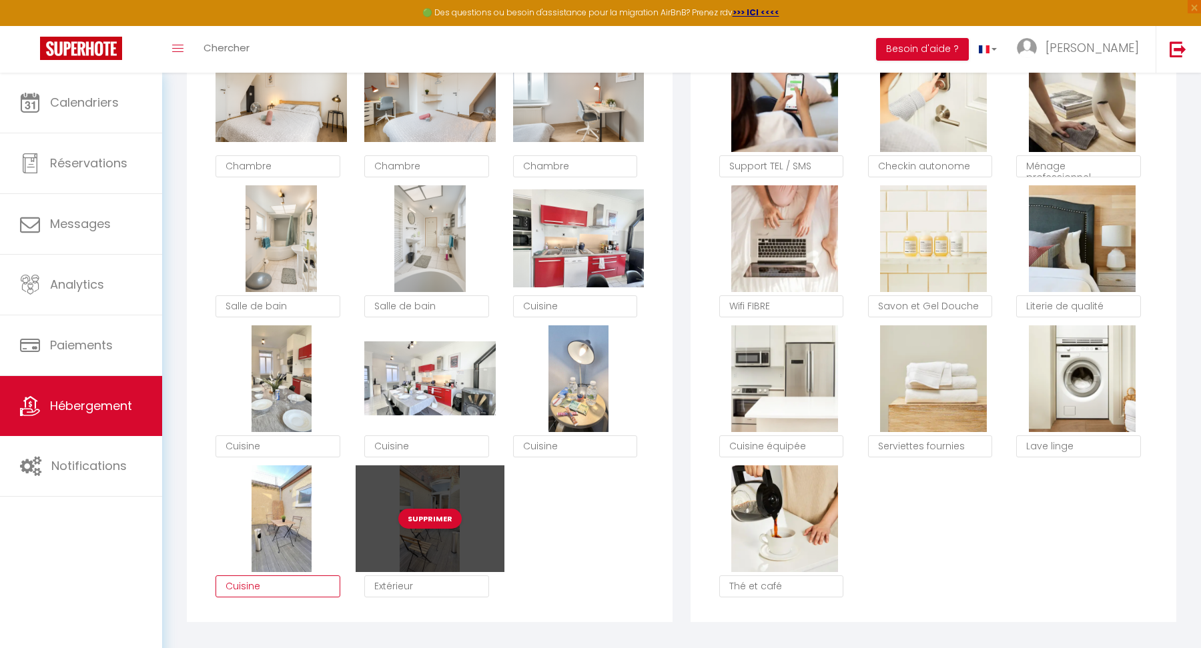
paste textarea "Extérieur"
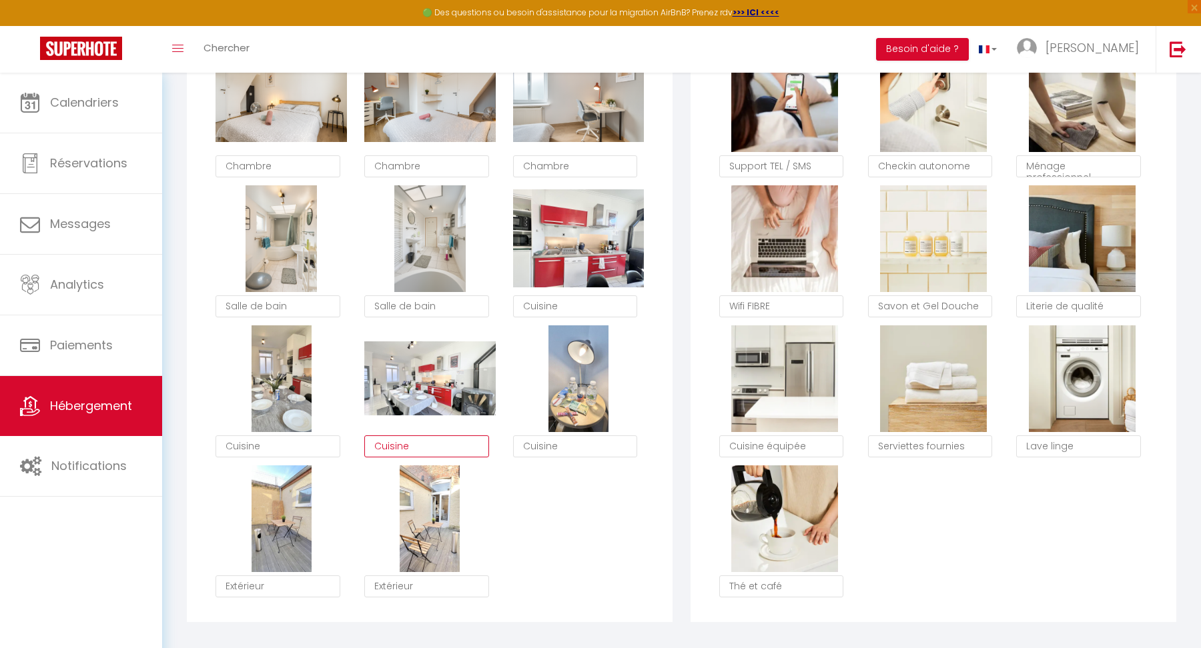
click at [428, 445] on textarea "Cuisine" at bounding box center [426, 447] width 125 height 23
click at [570, 449] on textarea "Cuisine" at bounding box center [575, 447] width 125 height 23
click at [614, 538] on div "Supprimer Chambre Supprimer Chambre Supprimer Chambre Supprimer Salle de bain S…" at bounding box center [430, 325] width 446 height 560
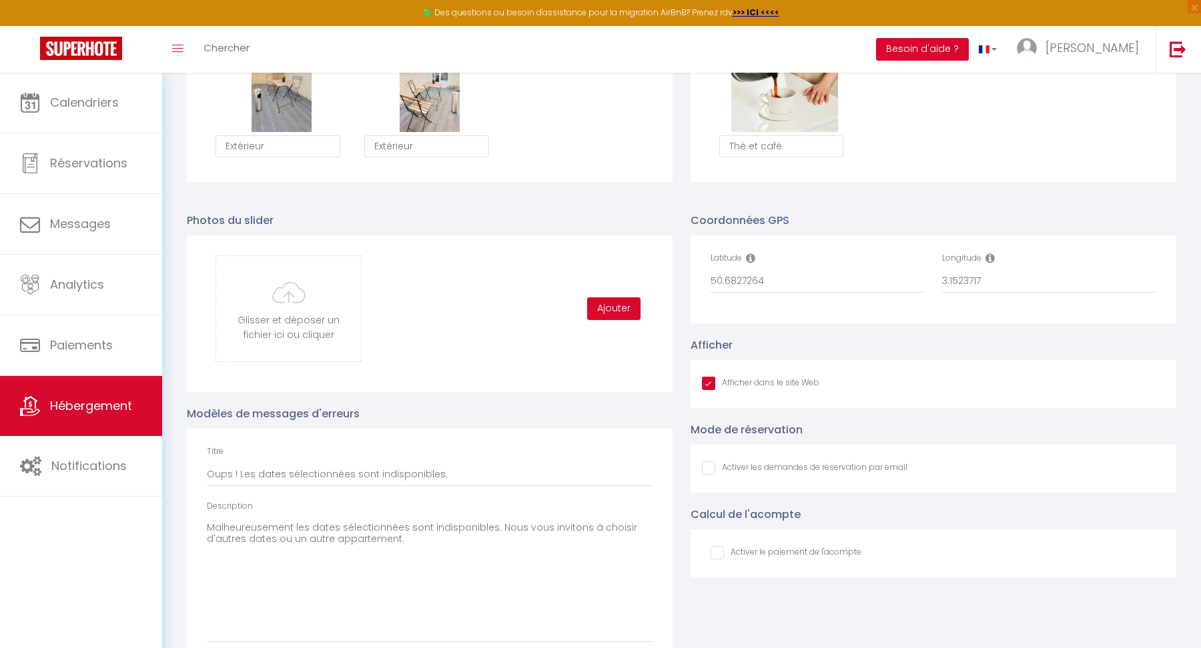
scroll to position [1372, 0]
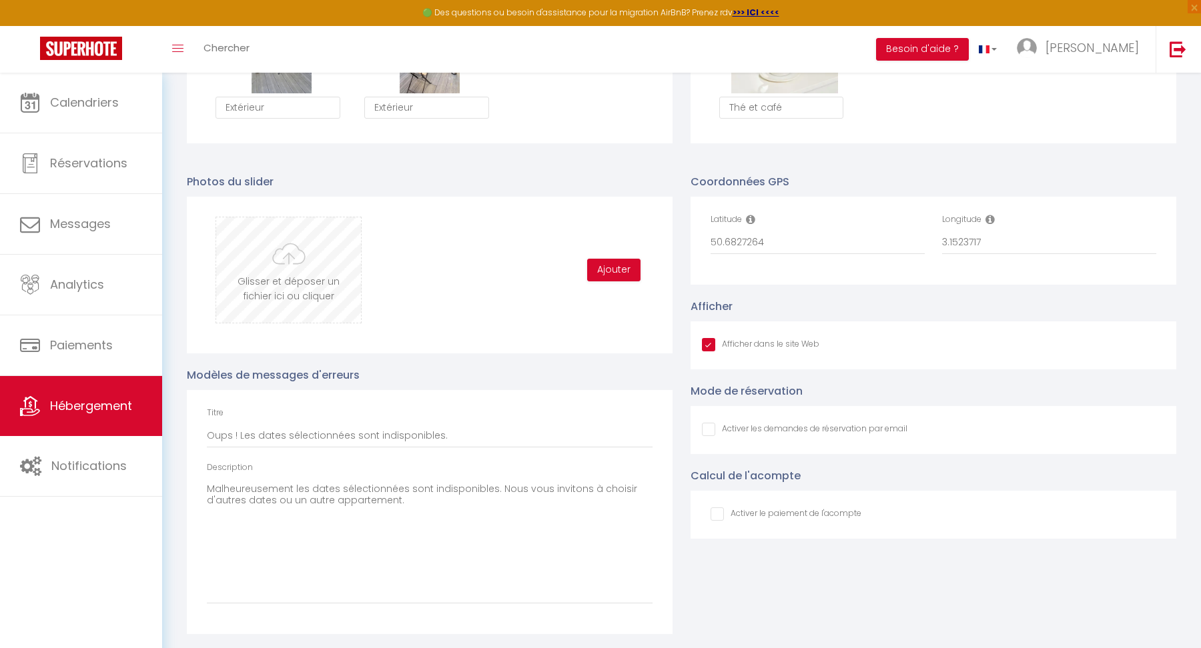
click at [289, 272] on input "file" at bounding box center [288, 269] width 145 height 105
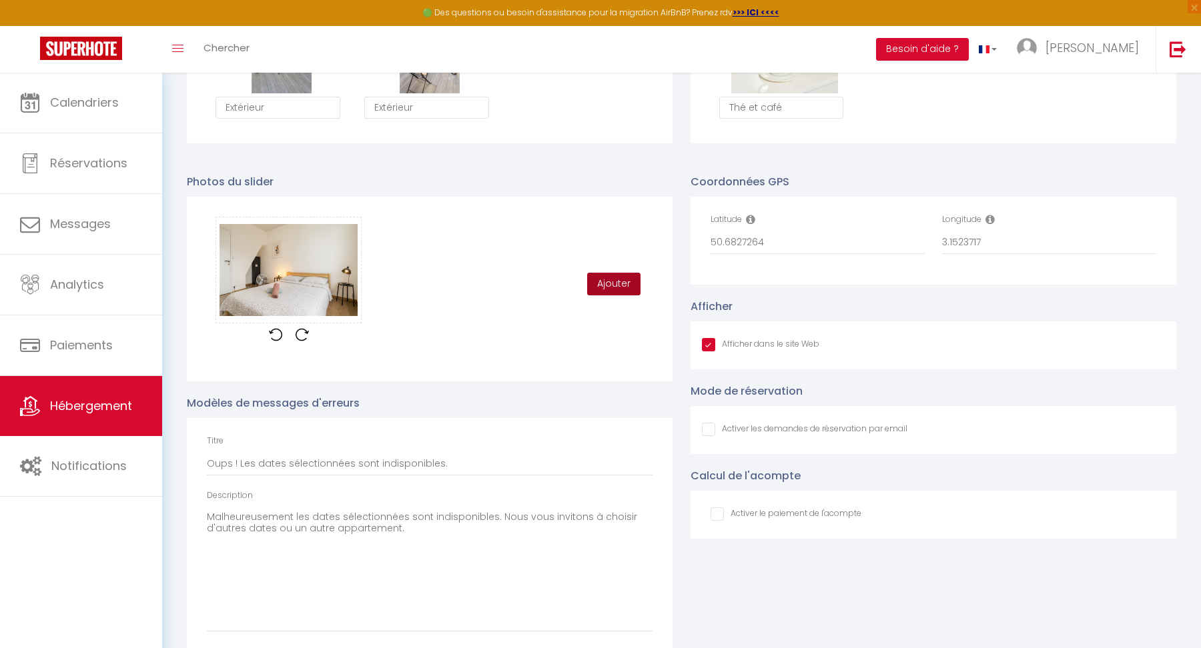
click at [608, 282] on button "Ajouter" at bounding box center [613, 284] width 53 height 23
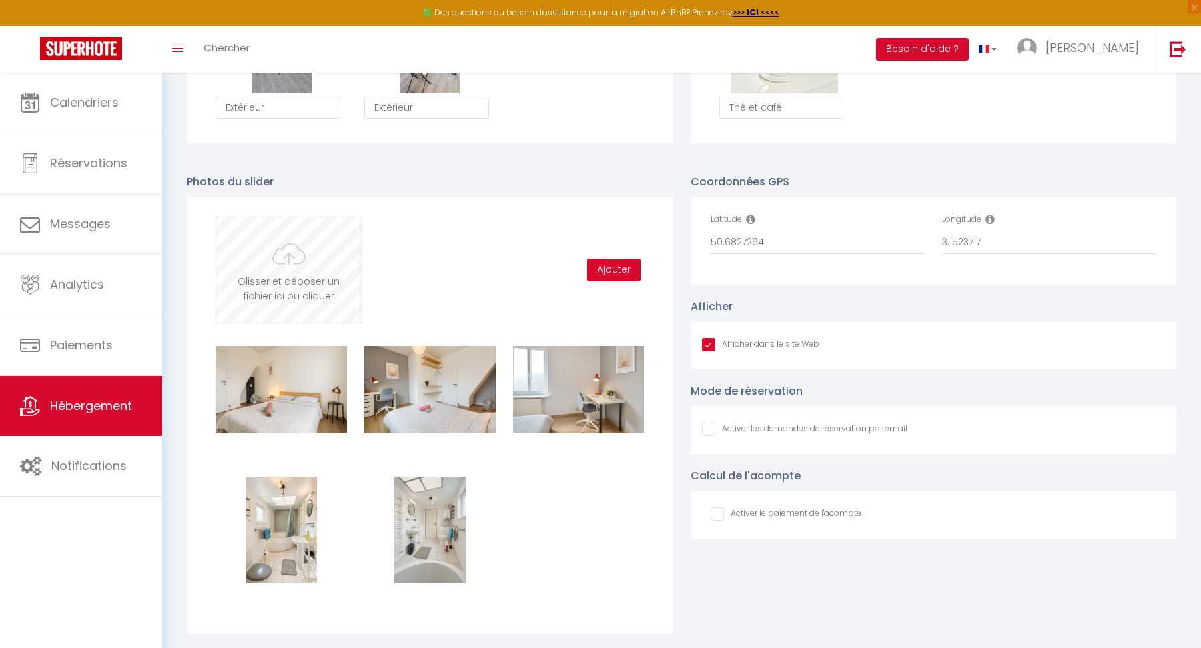
click at [265, 235] on input "file" at bounding box center [288, 269] width 145 height 105
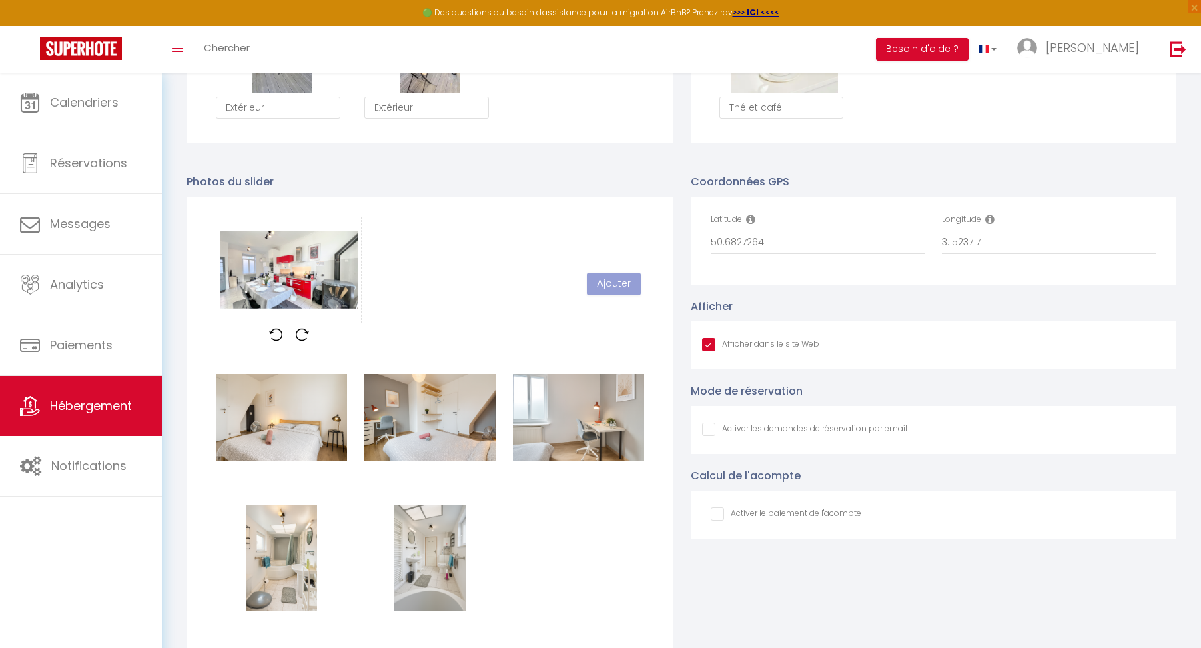
scroll to position [398, 0]
checkbox input "true"
checkbox input "false"
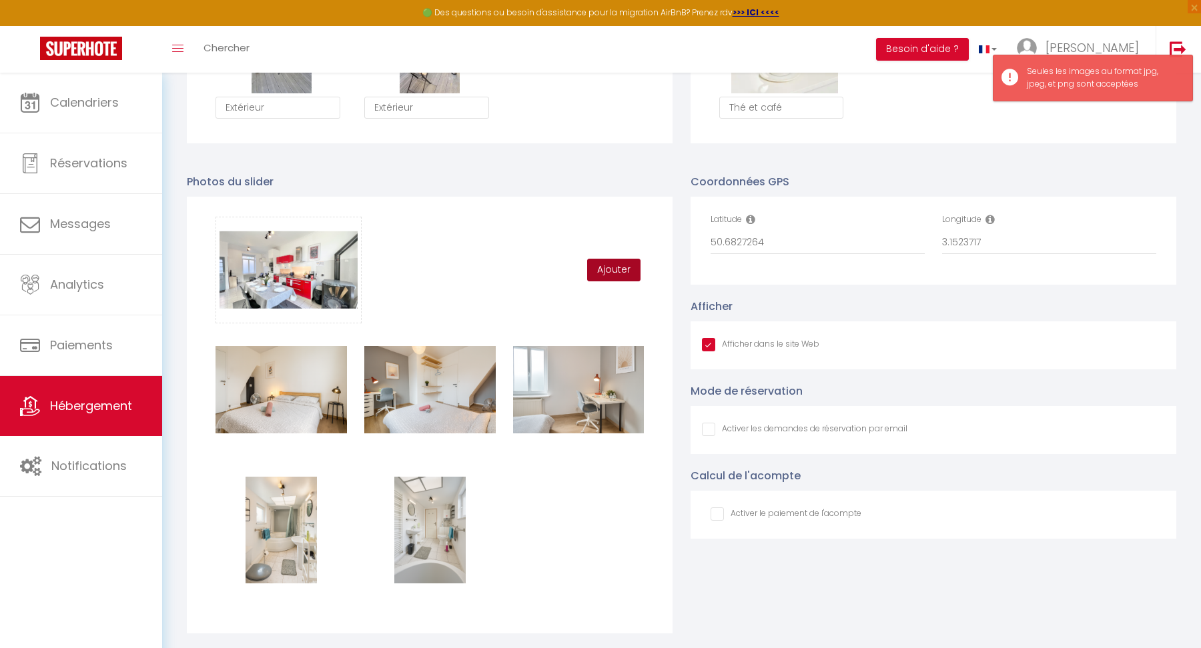
click at [607, 265] on button "Ajouter" at bounding box center [613, 270] width 53 height 23
checkbox input "true"
checkbox input "false"
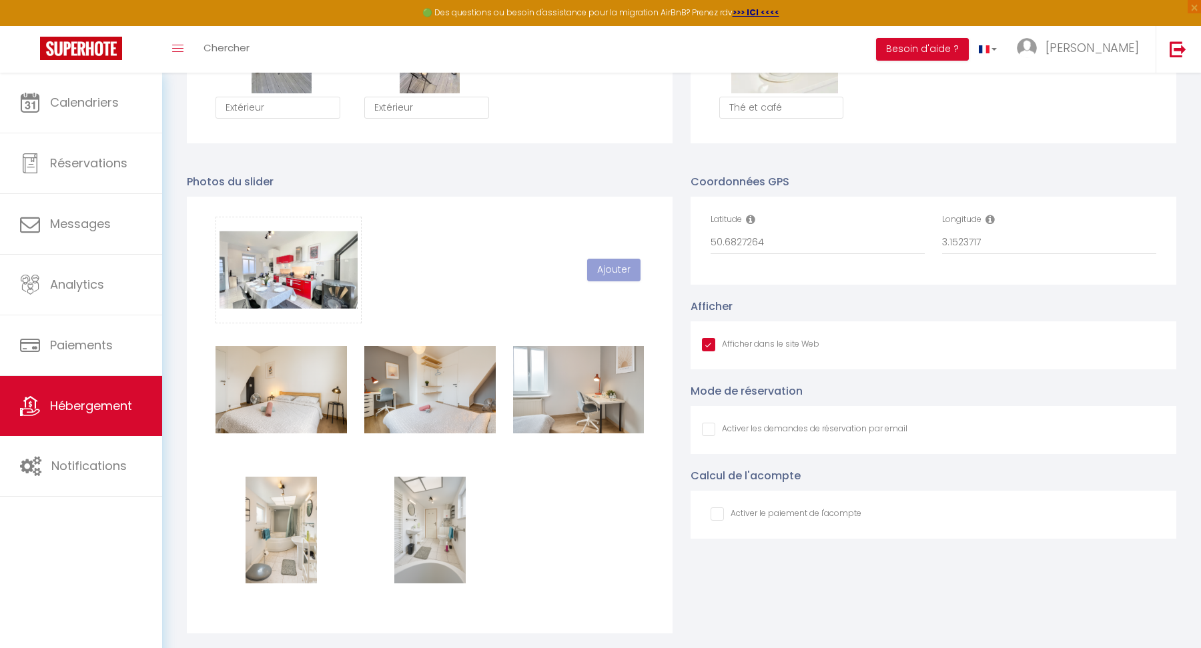
checkbox input "true"
checkbox input "false"
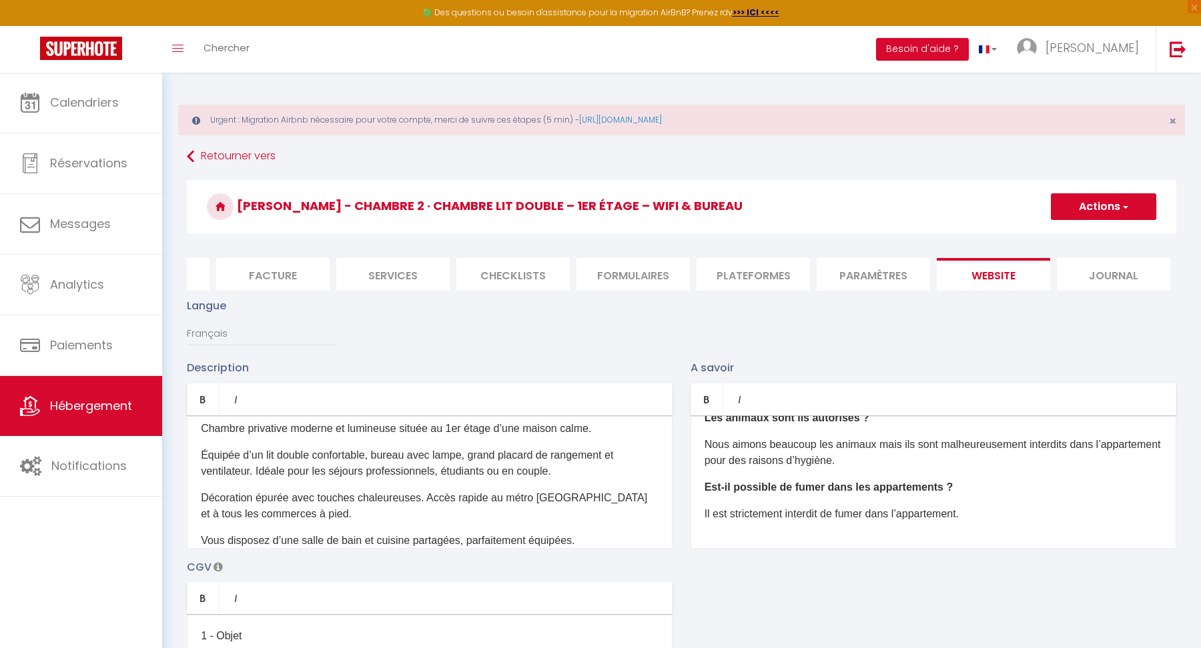
scroll to position [0, 0]
click at [1085, 212] on button "Actions" at bounding box center [1103, 207] width 105 height 27
click at [1077, 234] on input "Enregistrer" at bounding box center [1087, 236] width 49 height 13
checkbox input "true"
checkbox input "false"
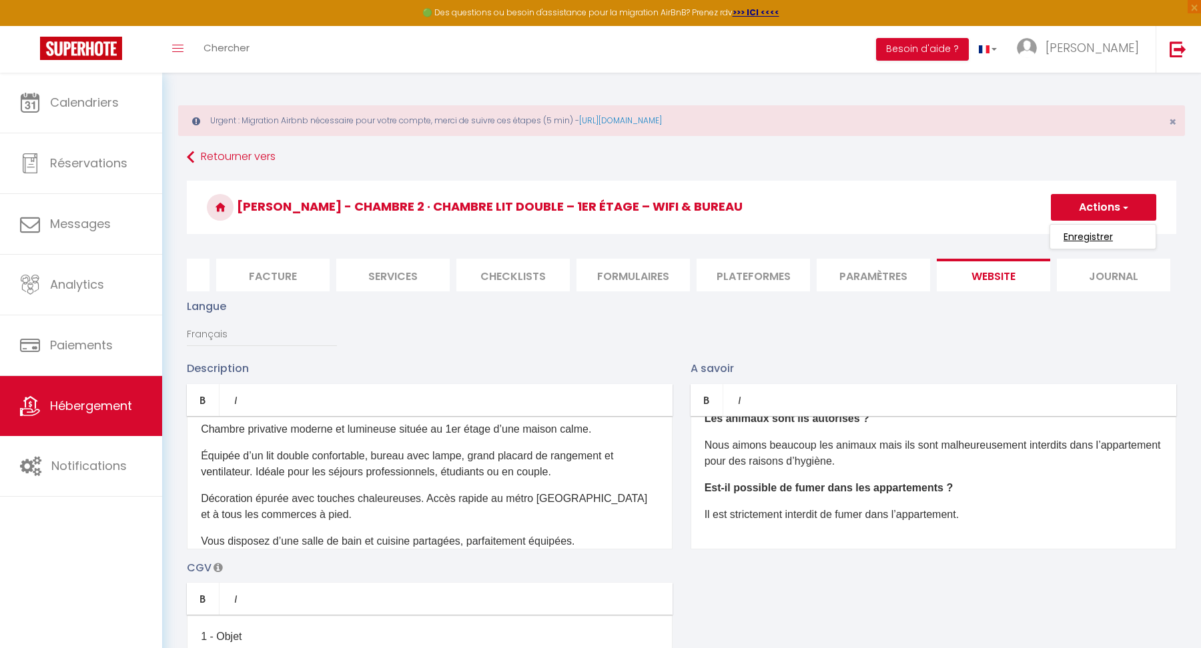
checkbox input "false"
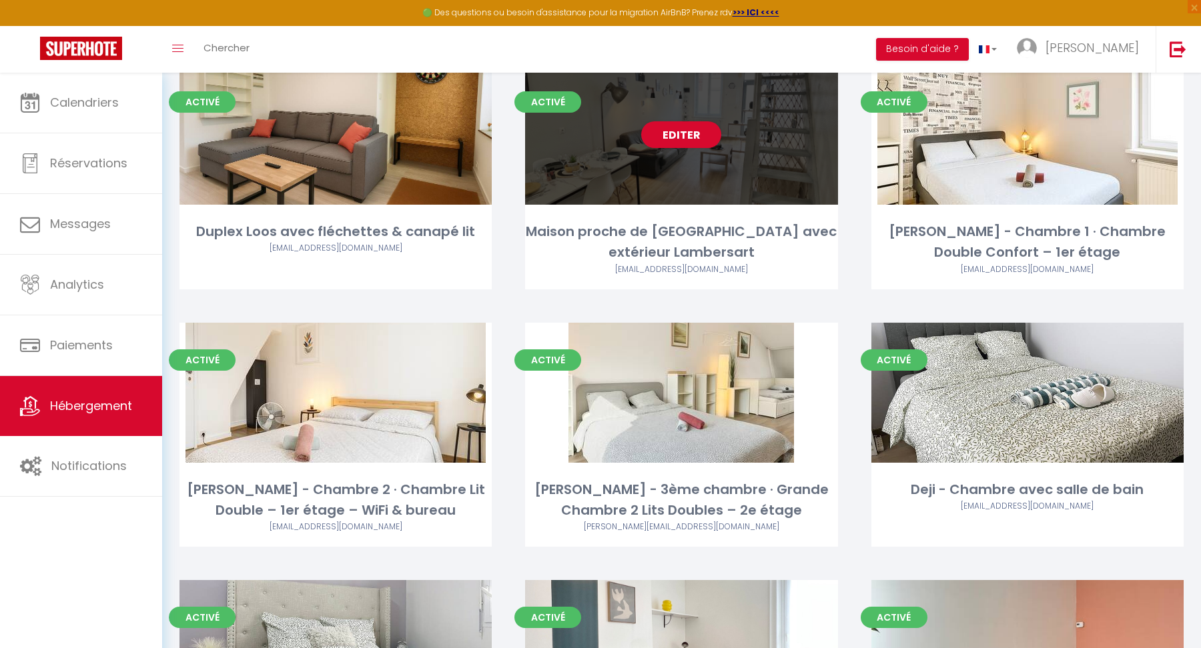
scroll to position [173, 0]
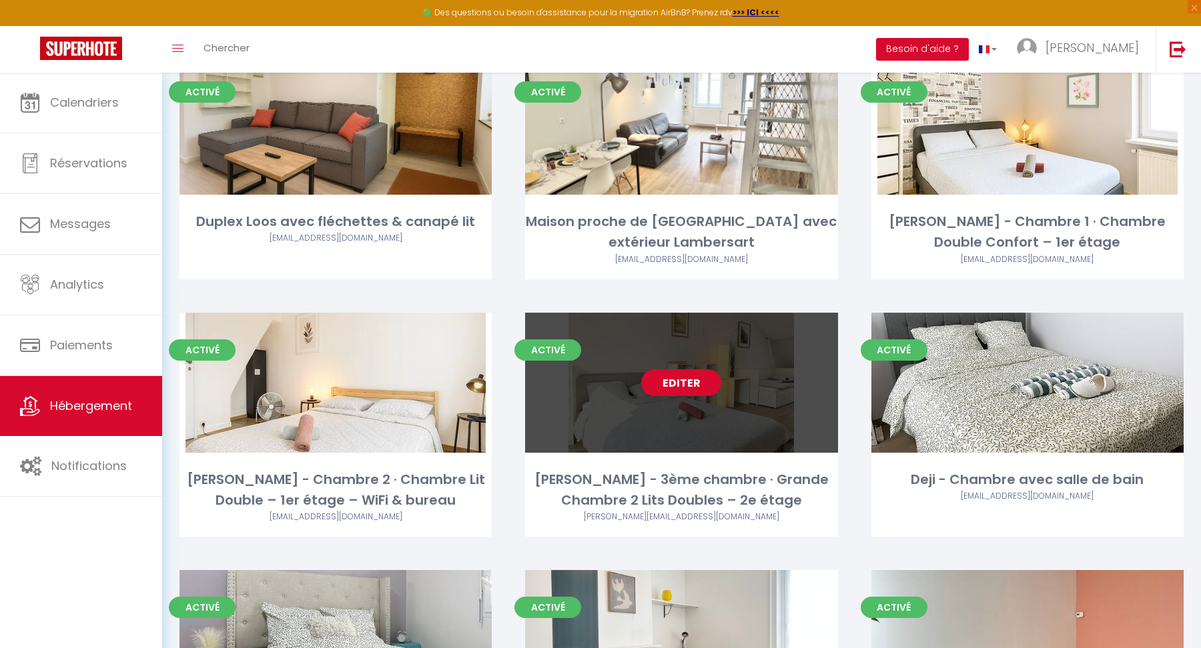
click at [692, 379] on link "Editer" at bounding box center [681, 383] width 80 height 27
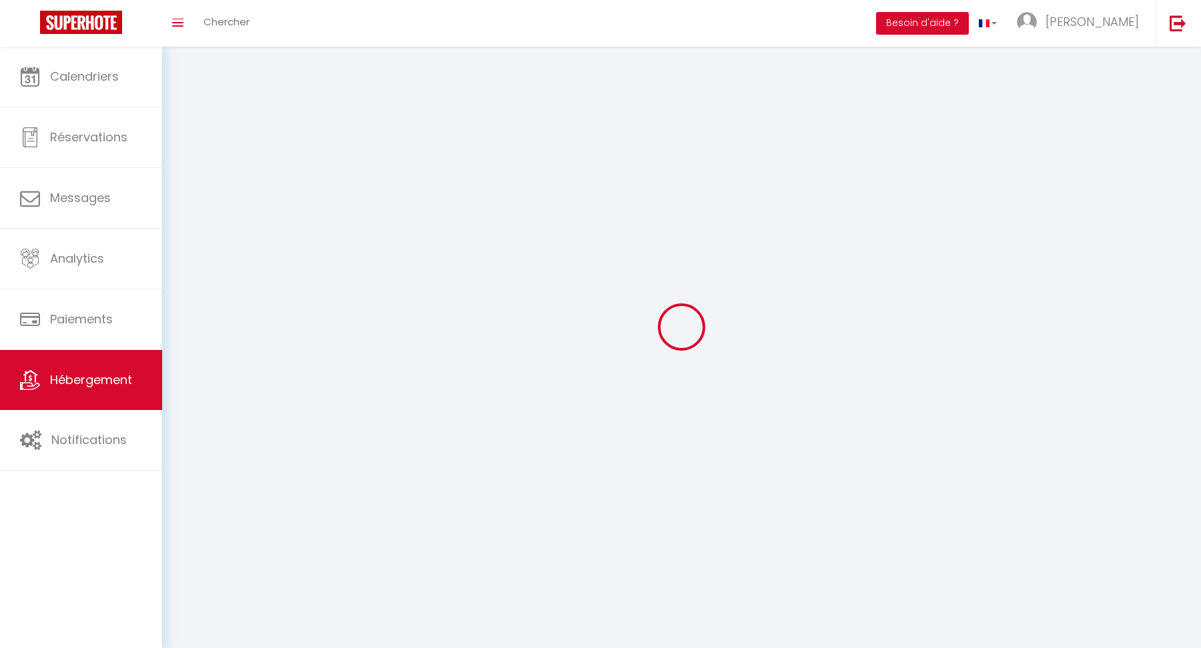
select select "1"
select select "28"
select select
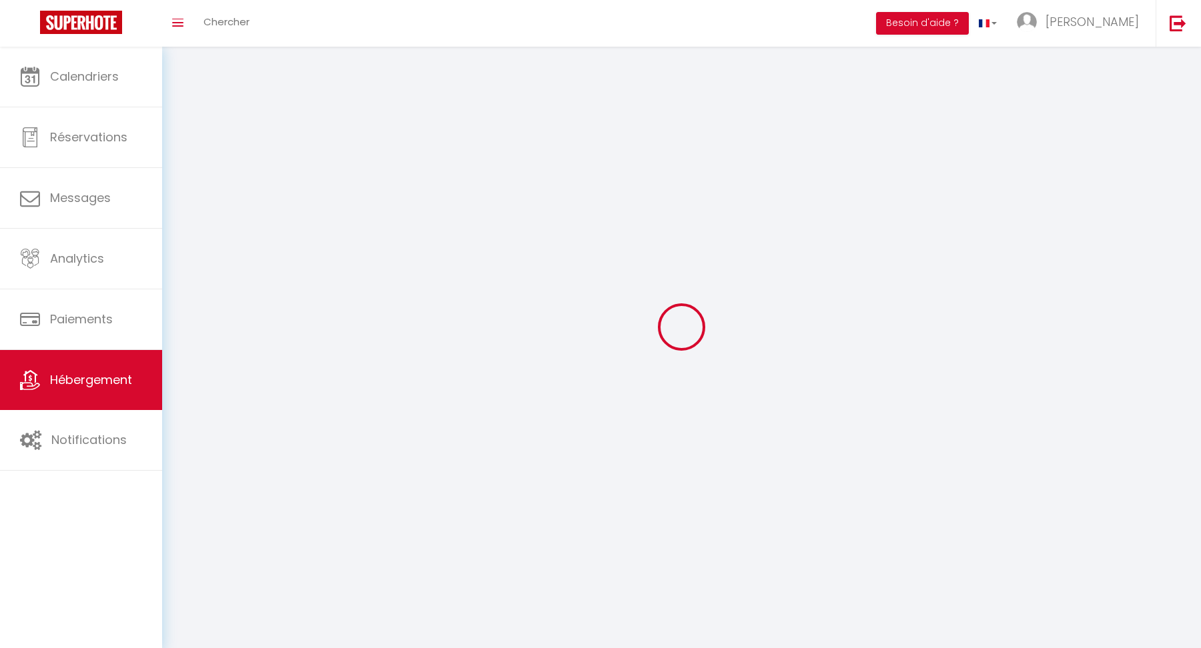
select select
checkbox input "false"
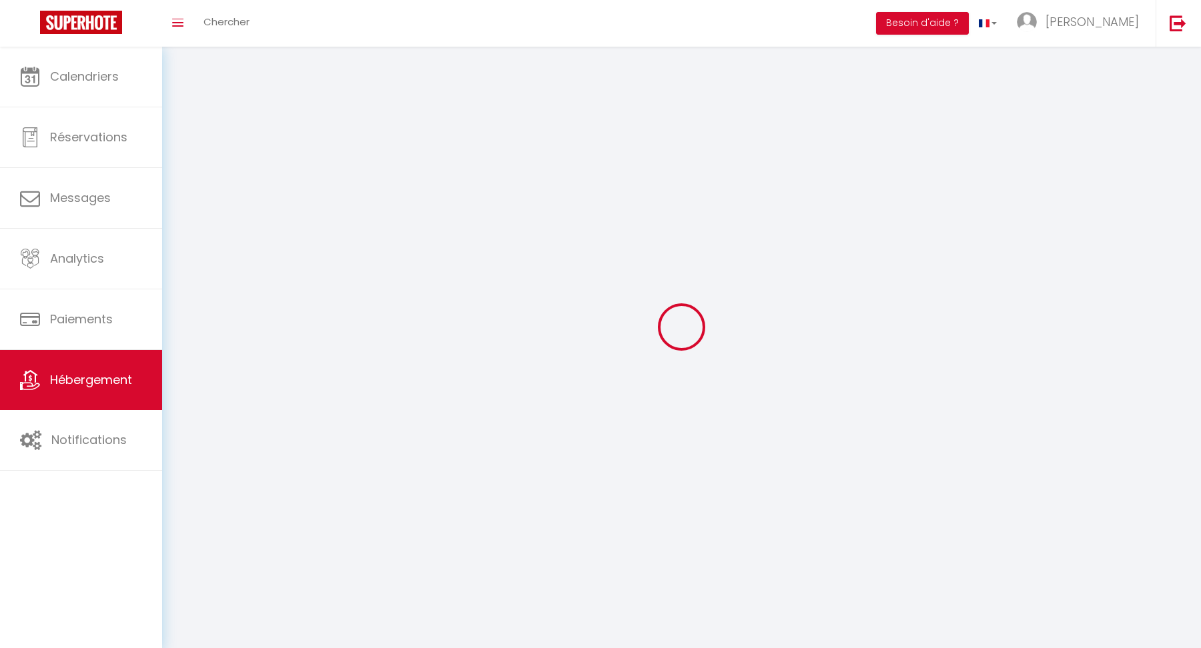
checkbox input "false"
select select
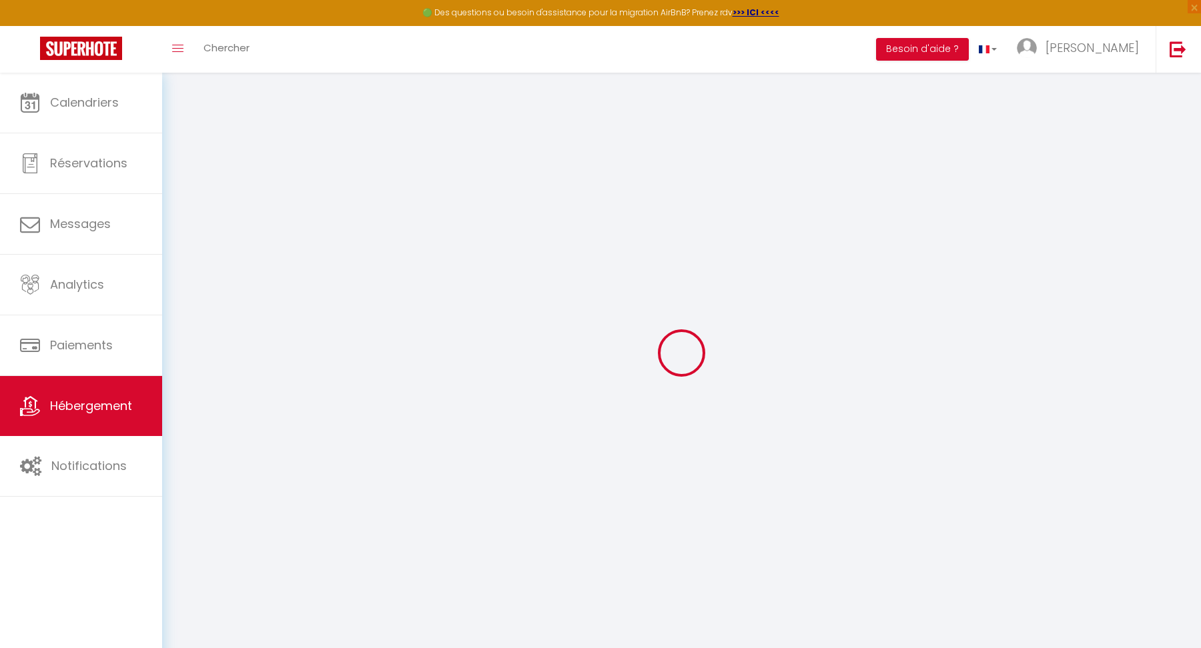
select select
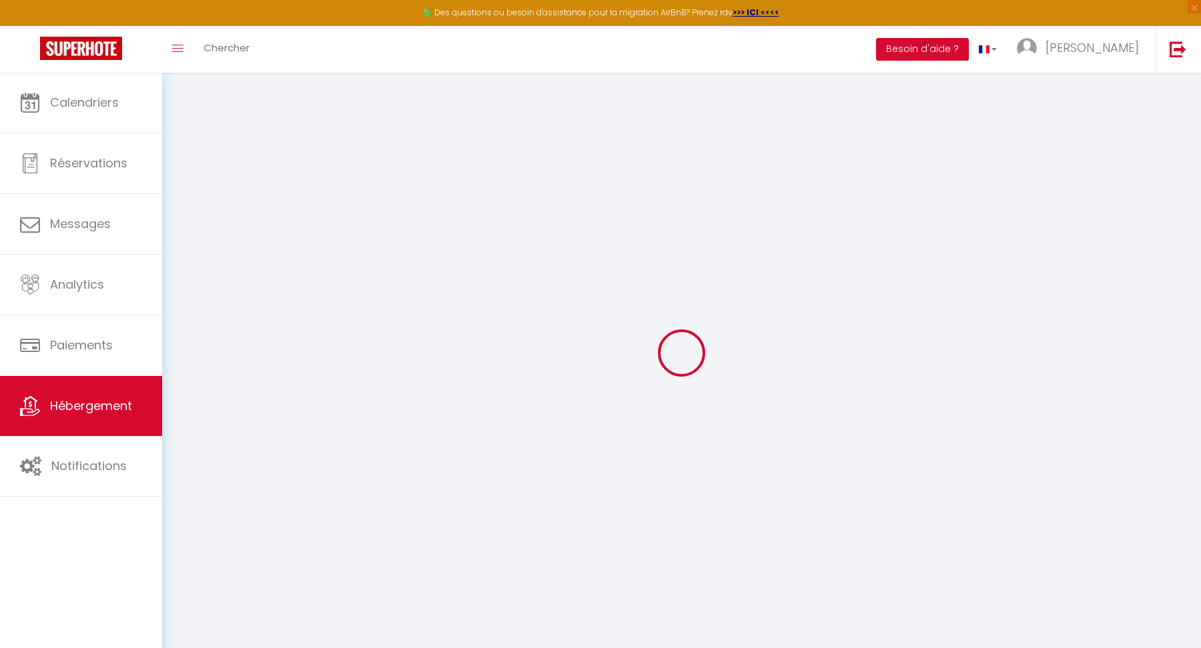
select select
checkbox input "false"
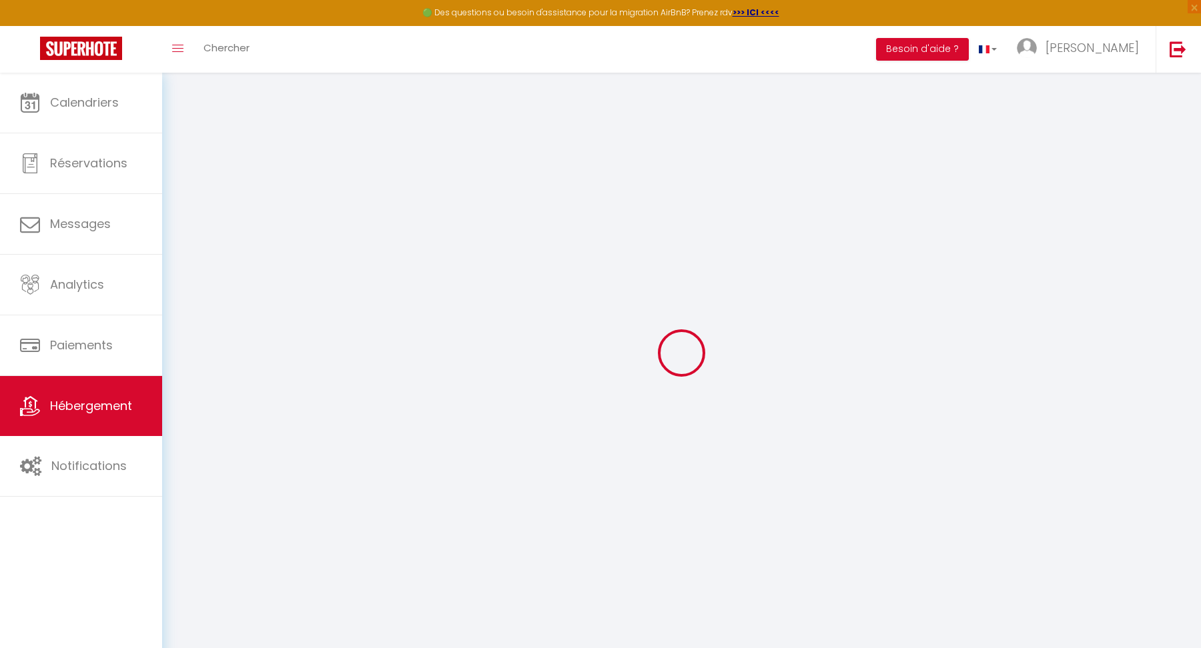
select select
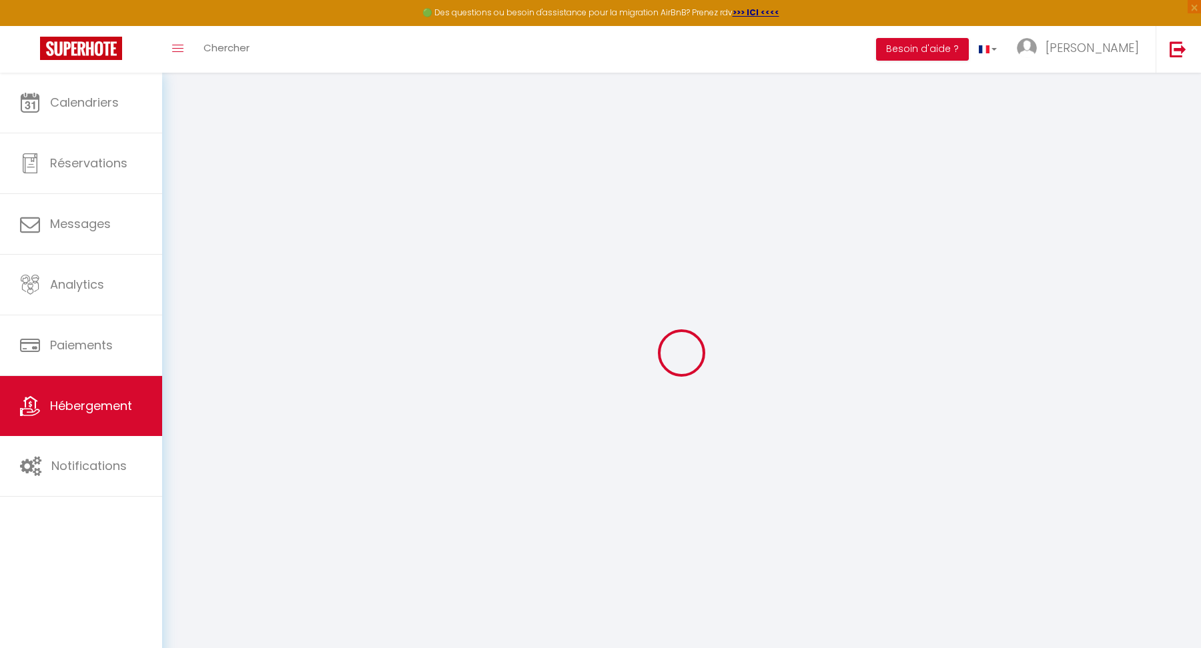
select select
checkbox input "false"
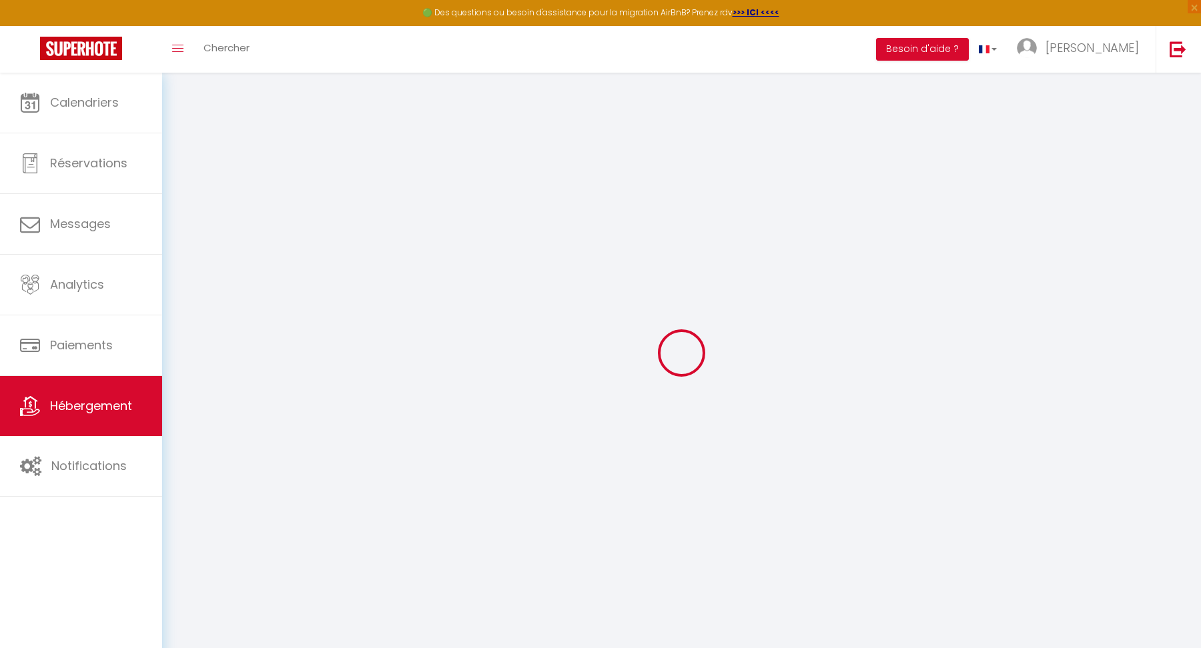
checkbox input "false"
select select
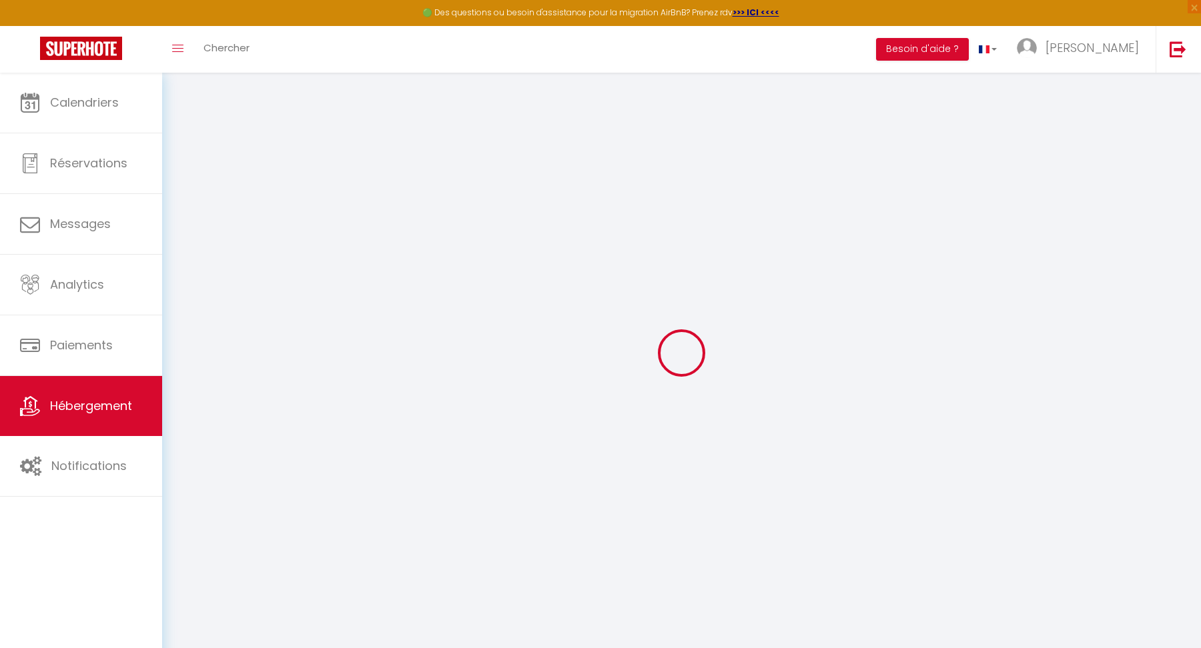
select select
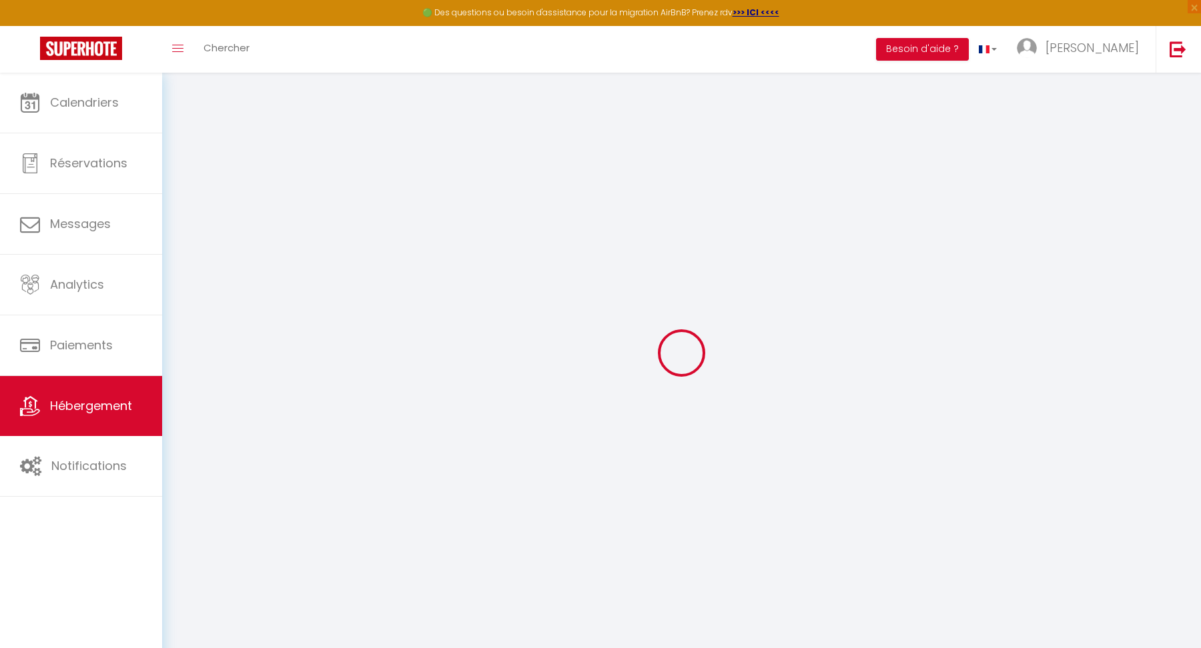
checkbox input "false"
select select
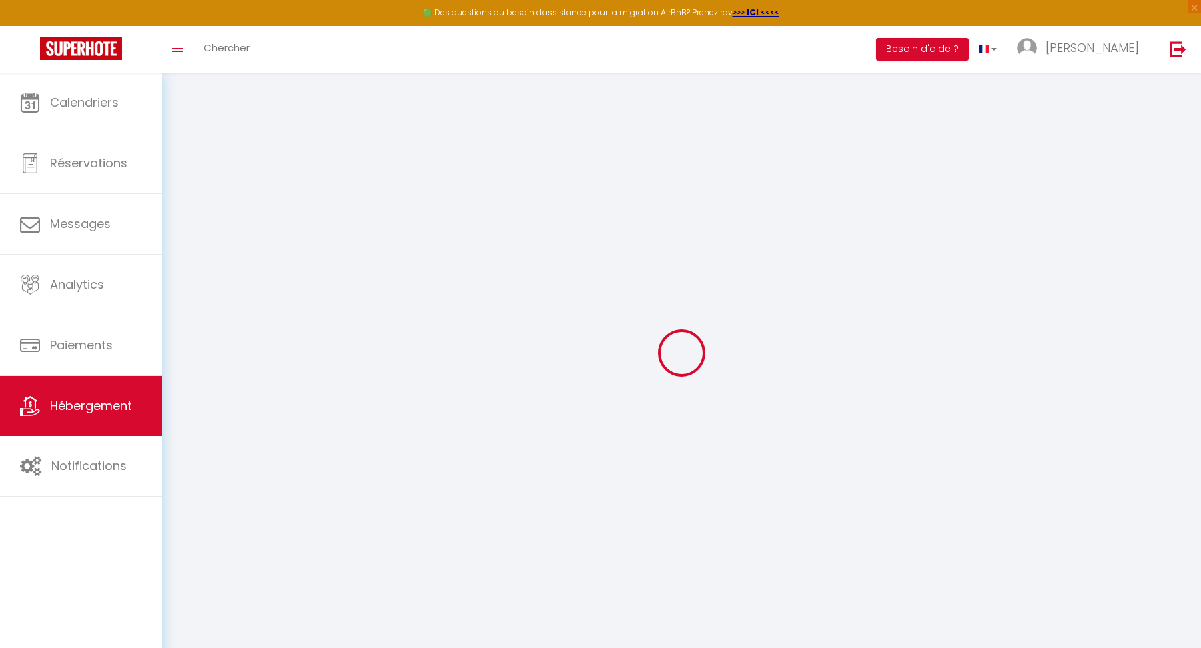
select select
type input "[PERSON_NAME] - 3ème chambre · Grande Chambre 2 Lits Doubles – 2e étage"
select select "houses"
type input "31"
select select
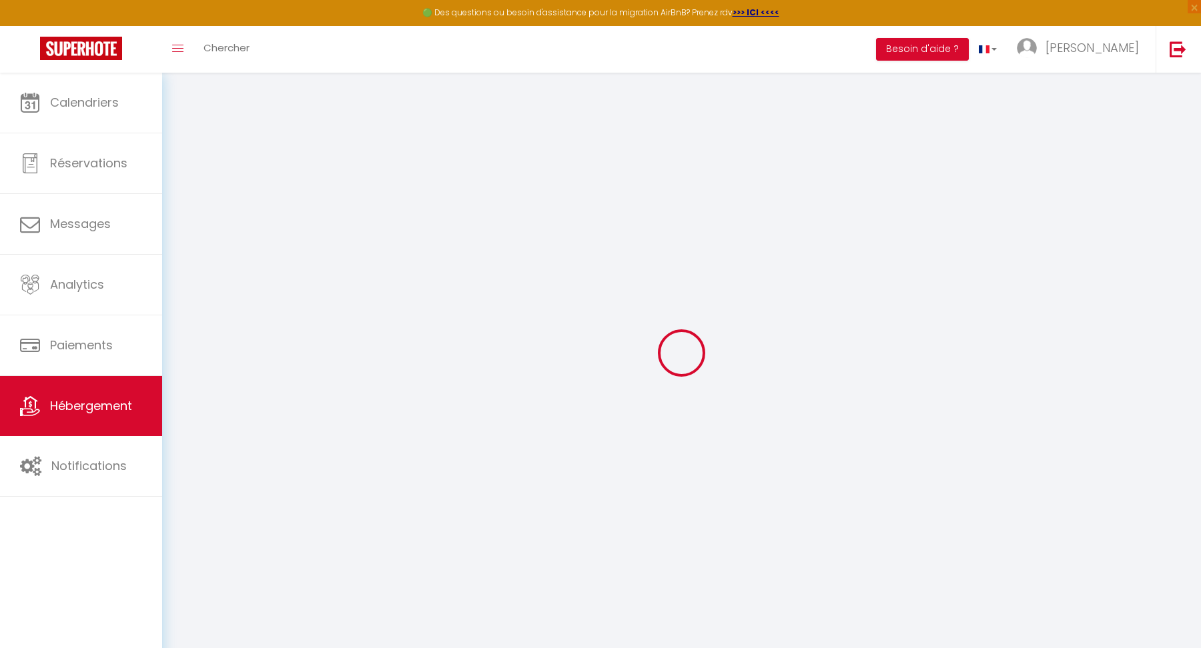
select select
type input "[STREET_ADDRESS][PERSON_NAME]"
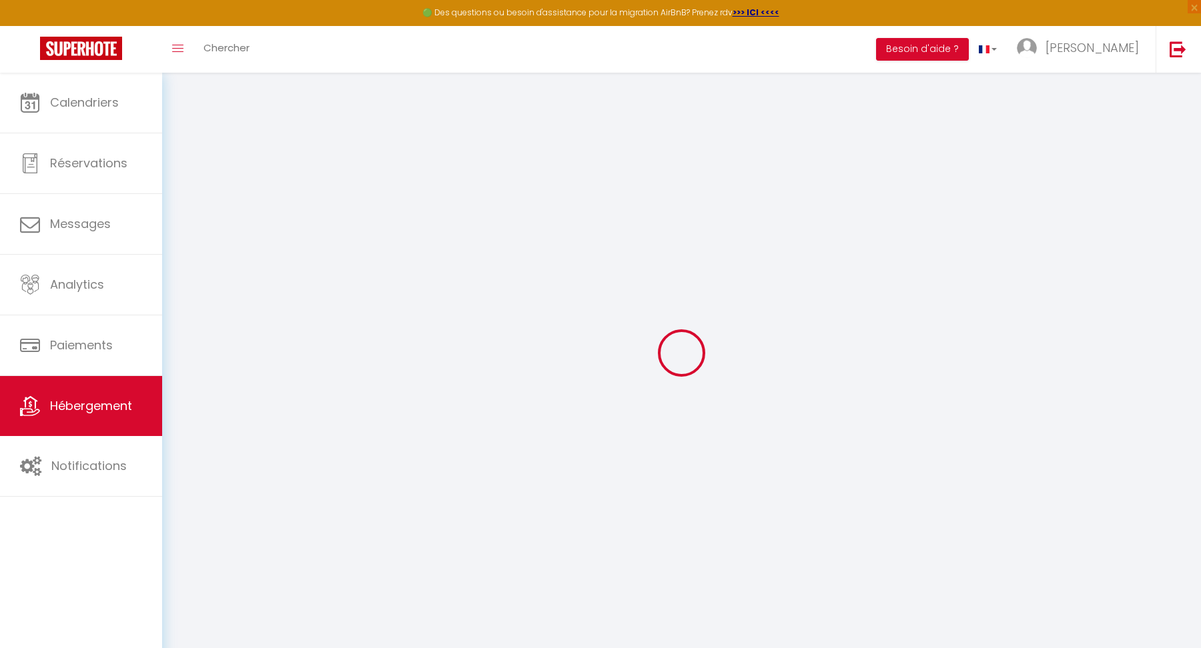
type input "59170"
type input "Croix"
type input "[EMAIL_ADDRESS][DOMAIN_NAME]"
select select
checkbox input "false"
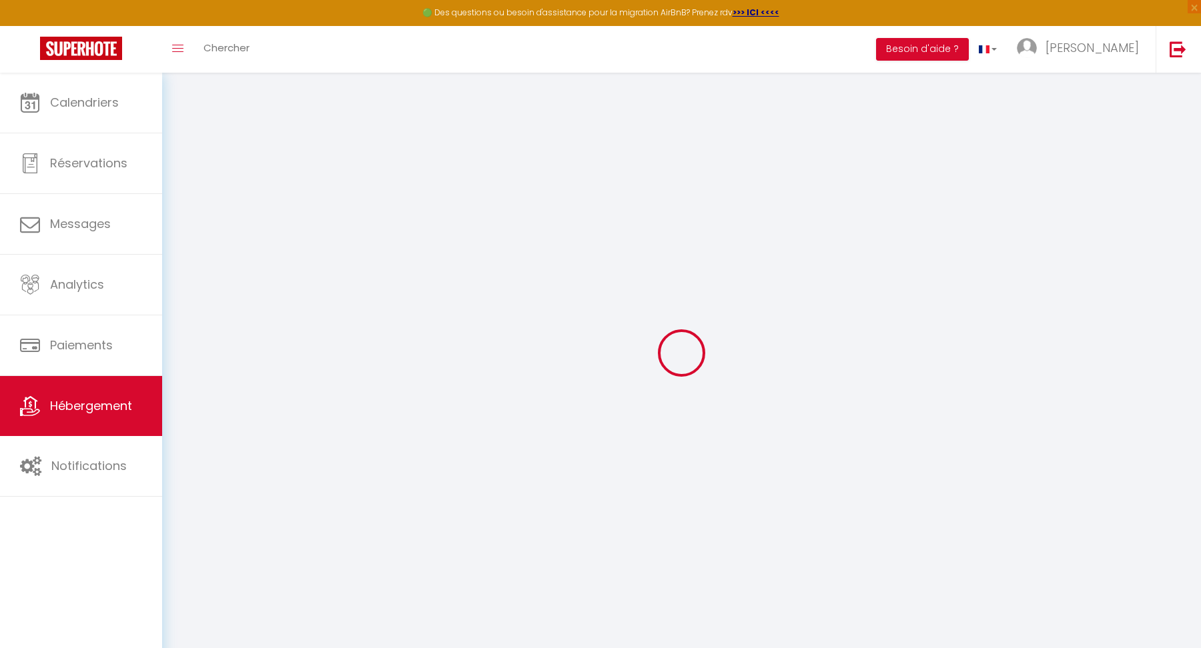
checkbox input "false"
type input "0"
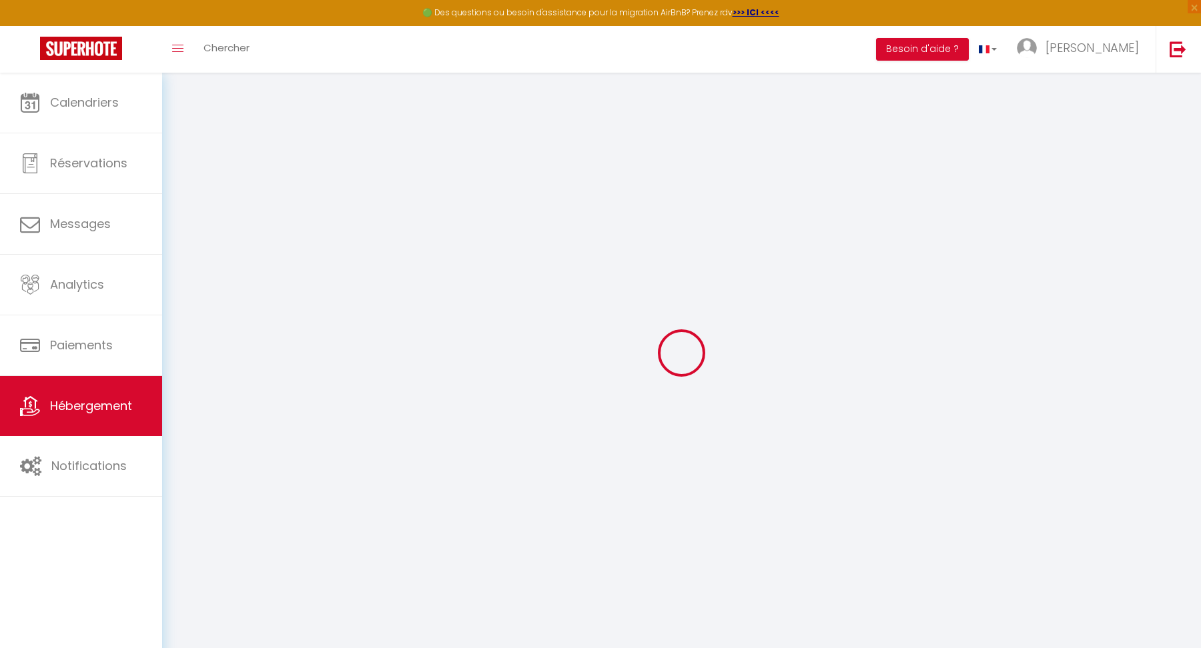
type input "0"
select select
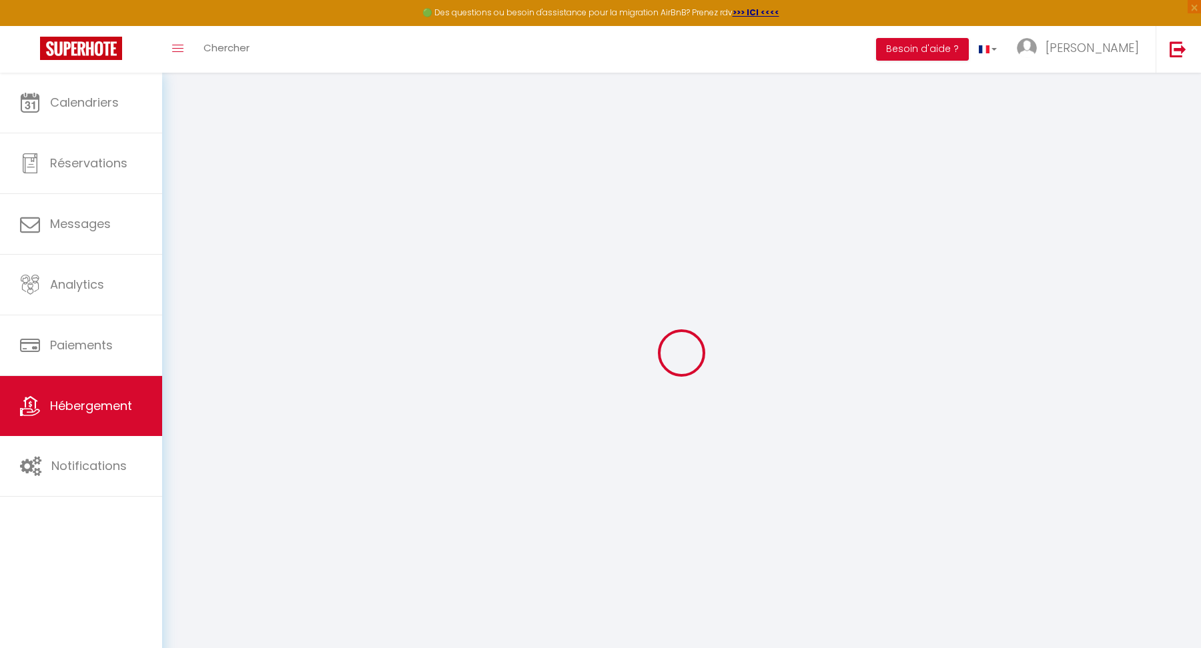
select select
checkbox input "false"
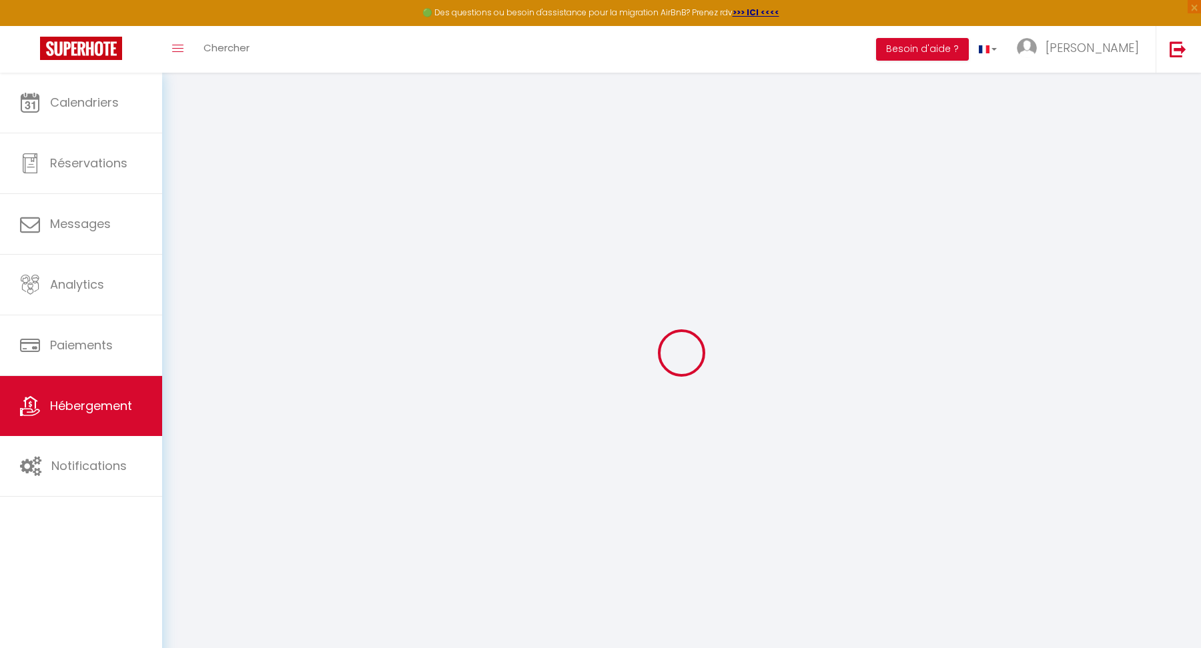
checkbox input "false"
select select
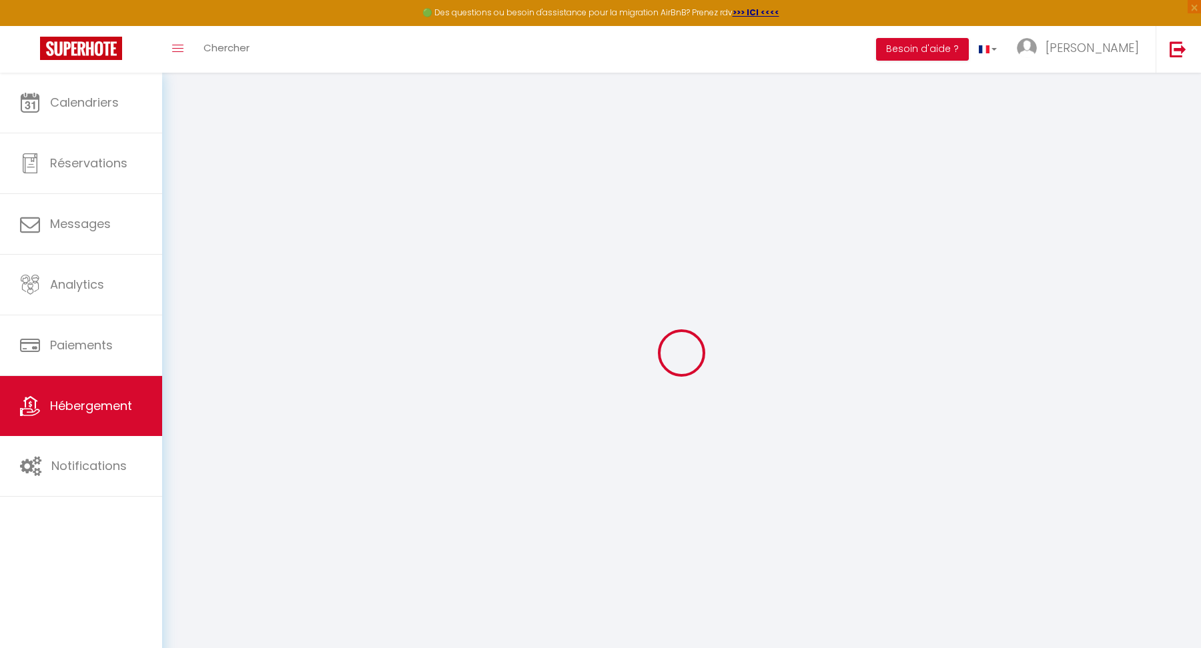
select select
checkbox input "false"
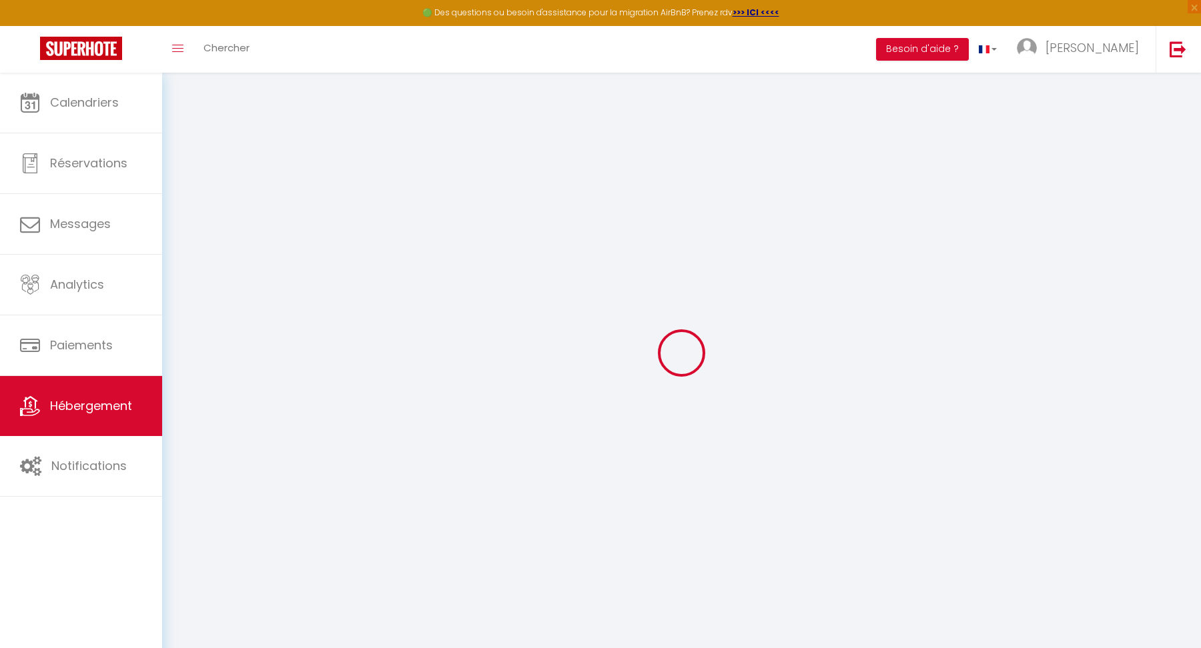
checkbox input "false"
select select
checkbox input "false"
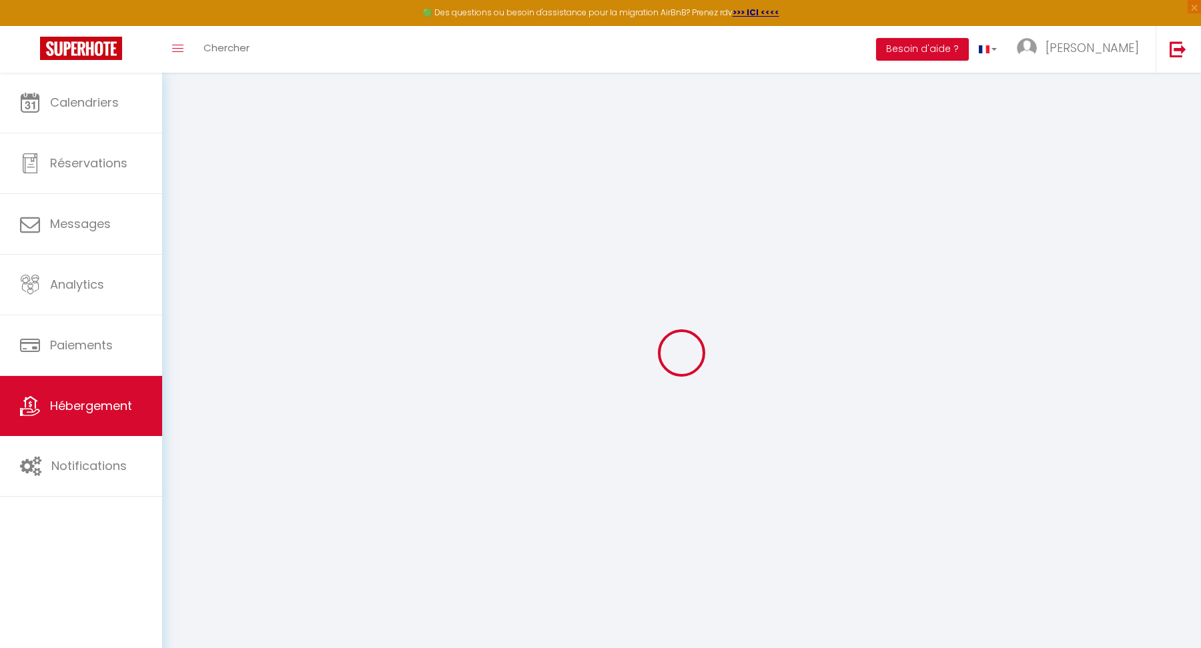
checkbox input "false"
select select "16:00"
select select "23:45"
select select "10:00"
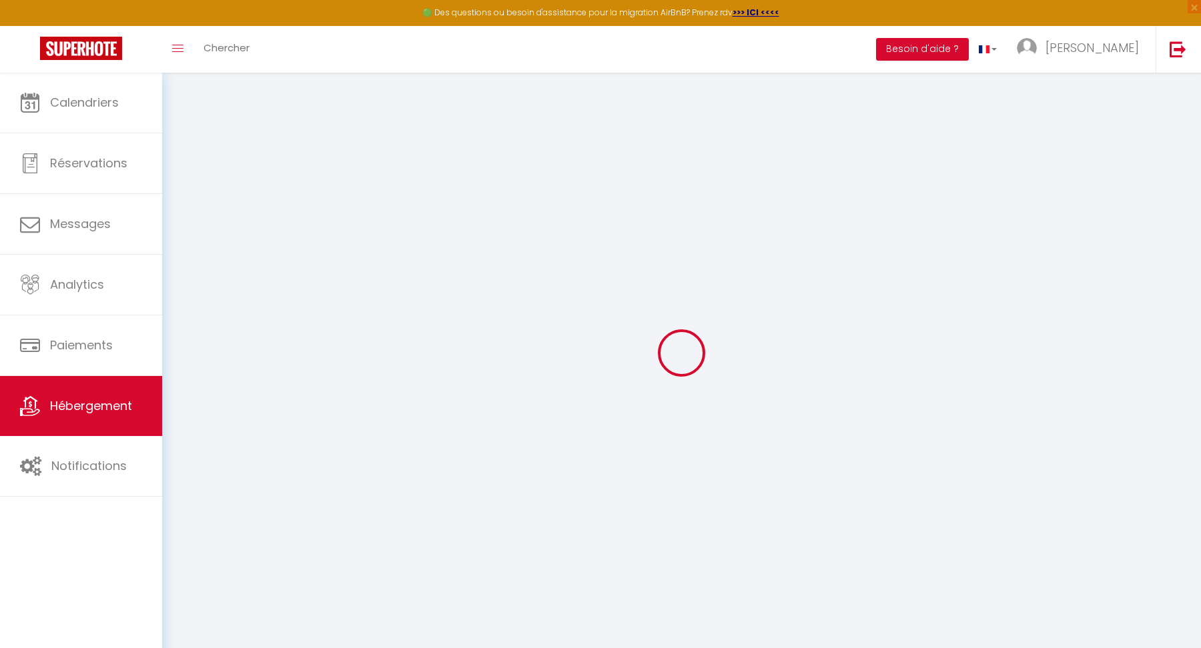
select select "30"
select select "120"
select select
checkbox input "false"
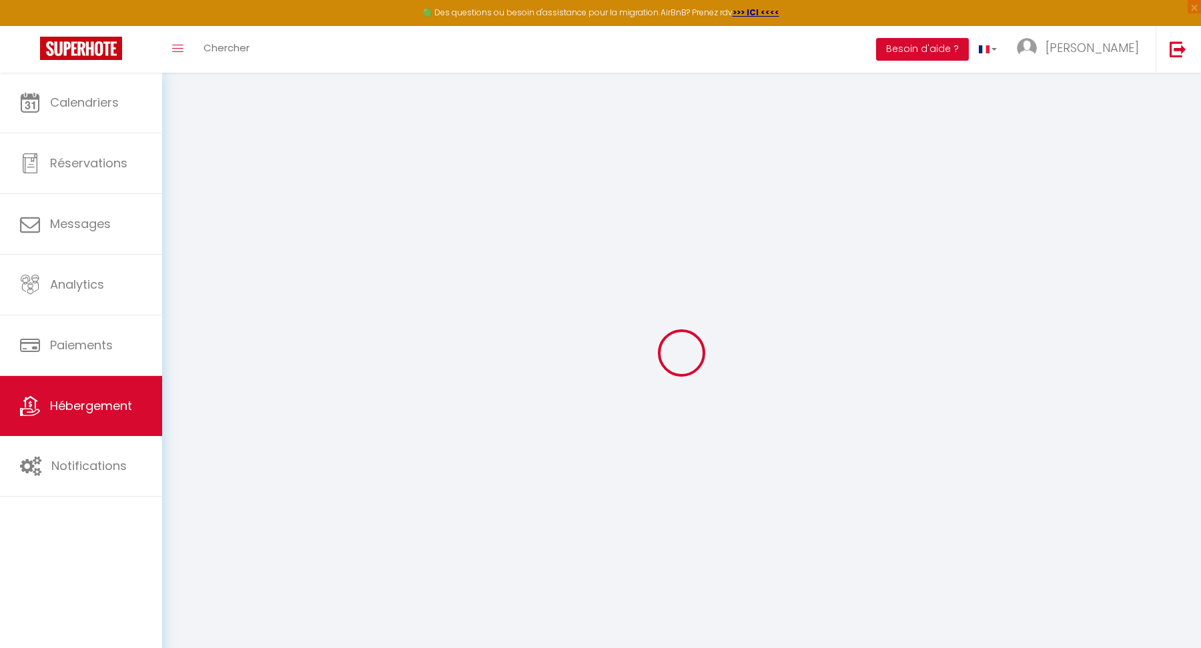
checkbox input "false"
select select
checkbox input "false"
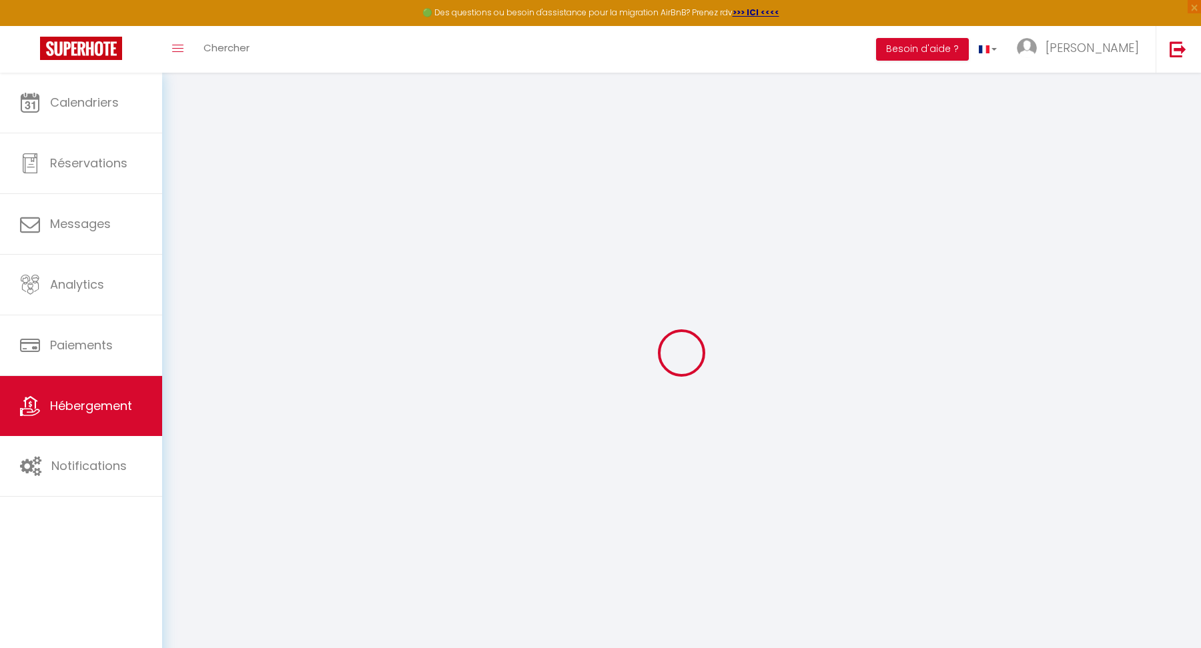
checkbox input "false"
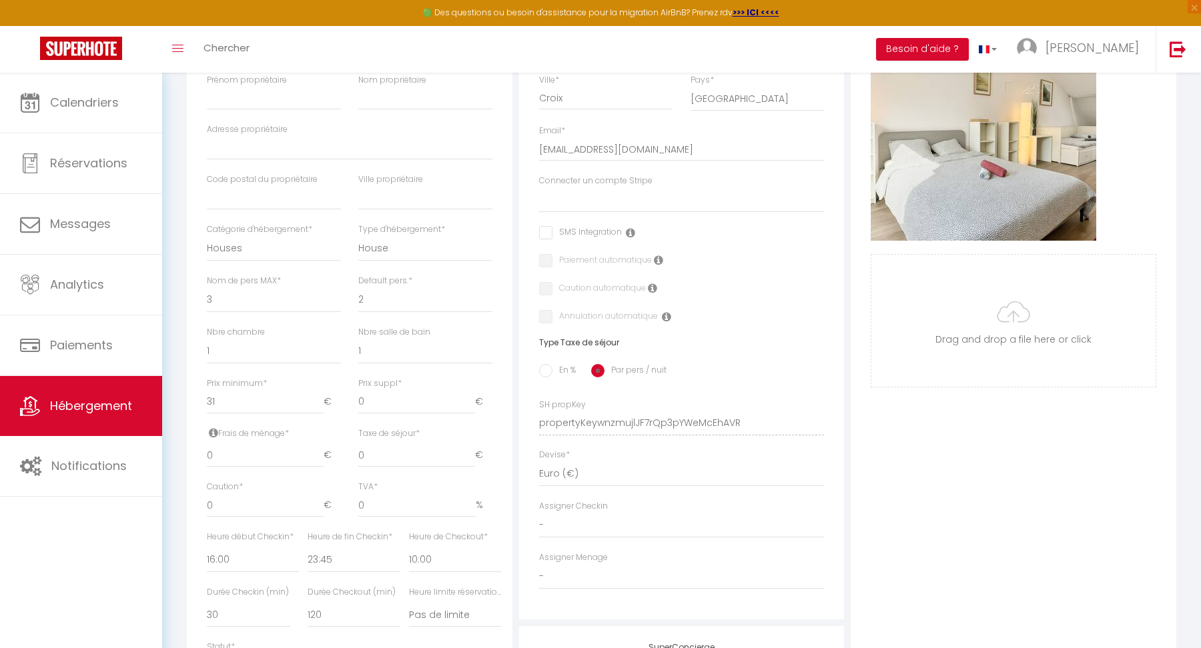
scroll to position [319, 0]
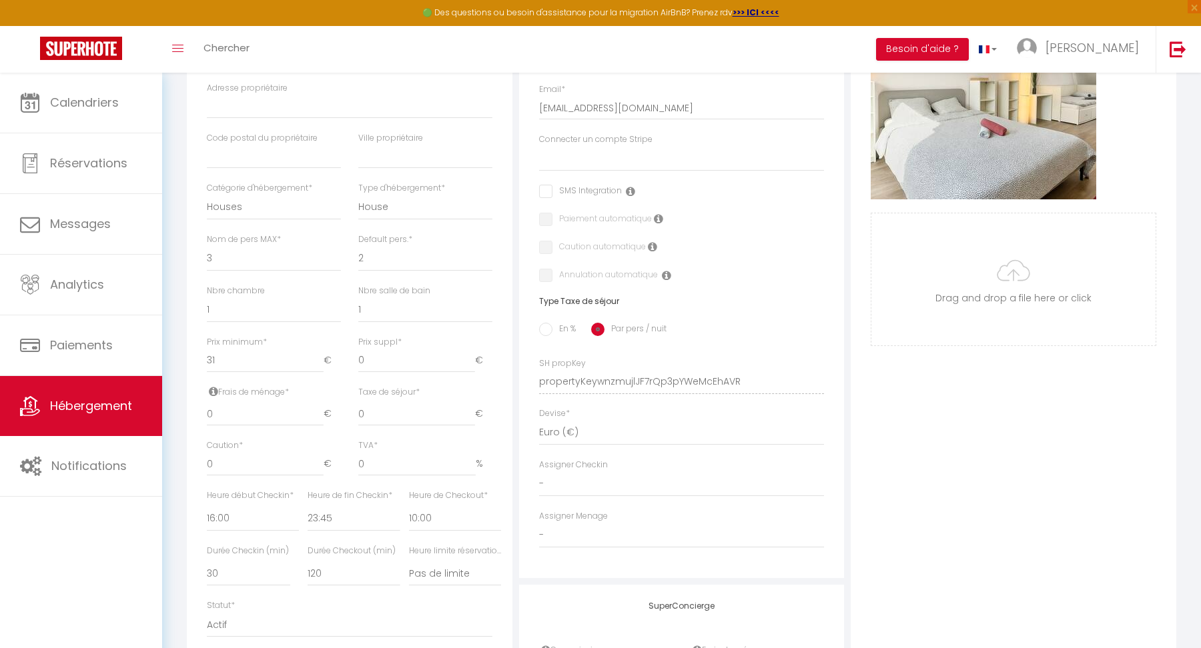
select select
checkbox input "false"
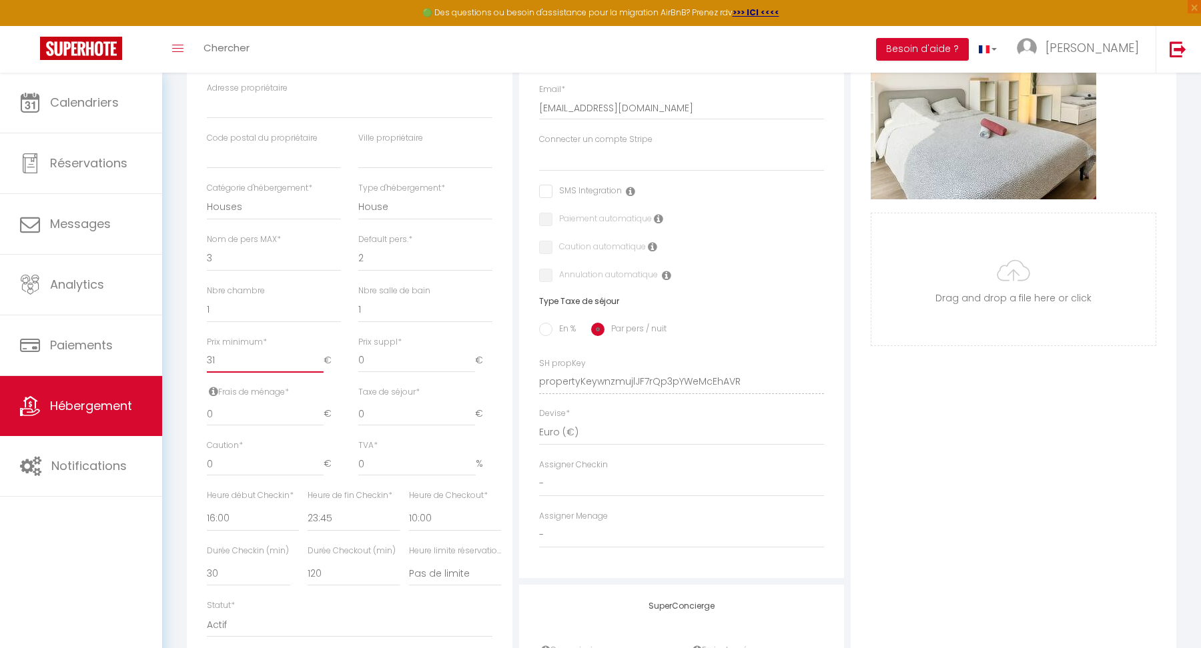
click at [236, 362] on input "31" at bounding box center [265, 361] width 117 height 24
type input "3"
select select
checkbox input "false"
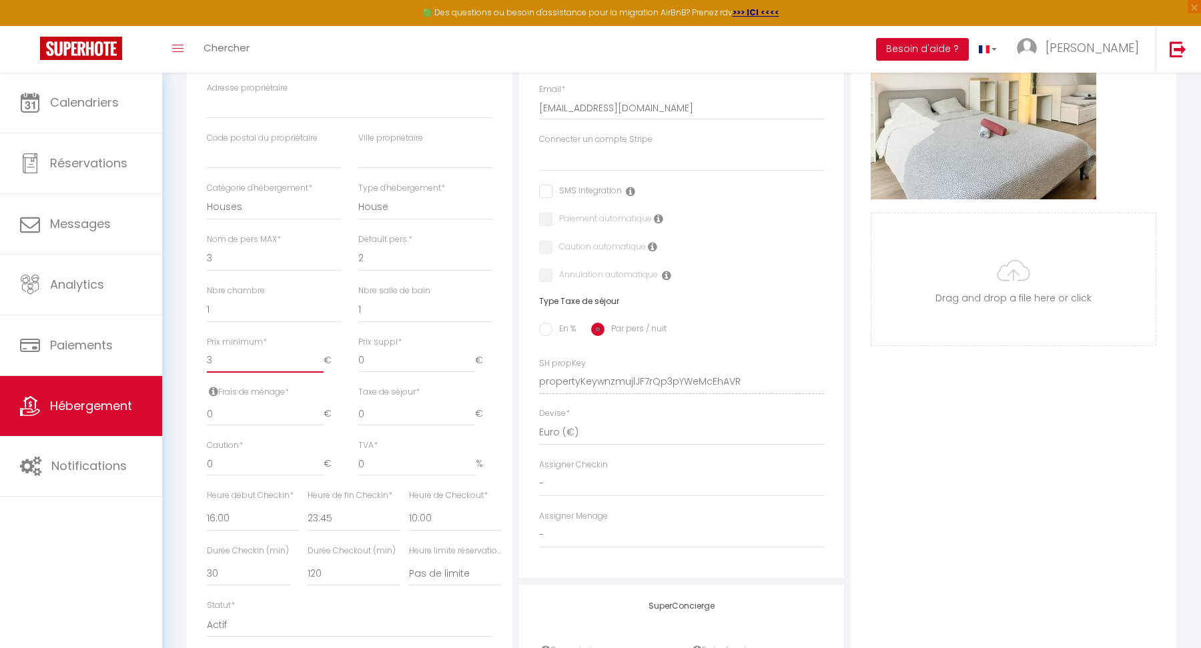
checkbox input "false"
select select
checkbox input "false"
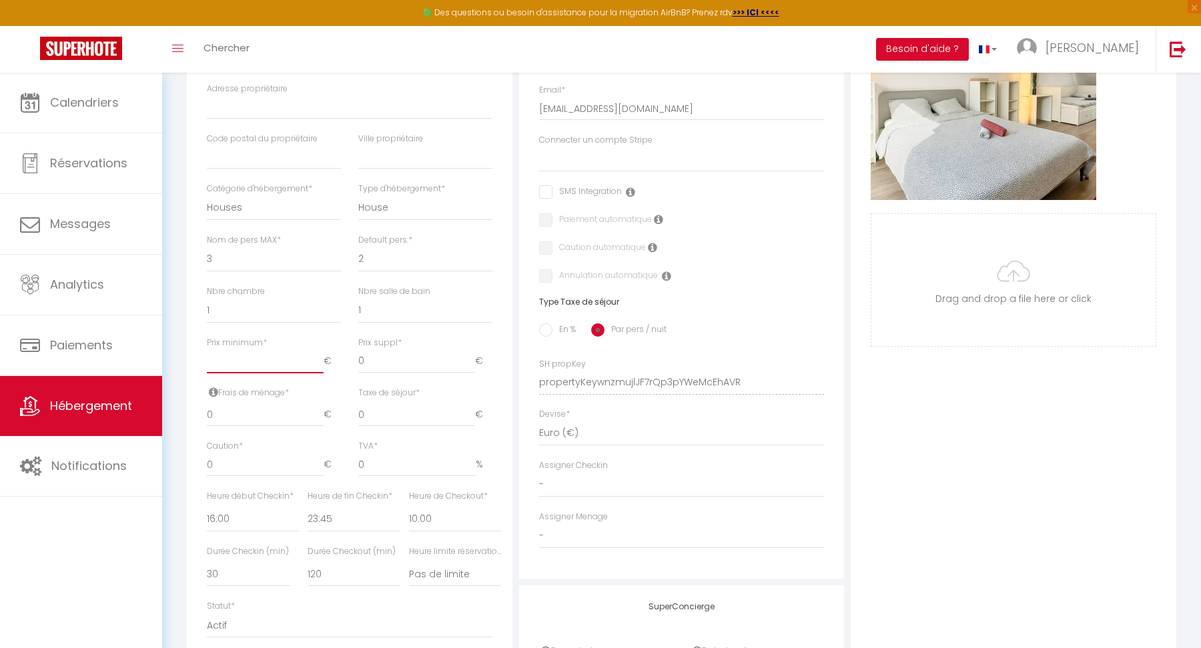
checkbox input "false"
type input "4"
select select
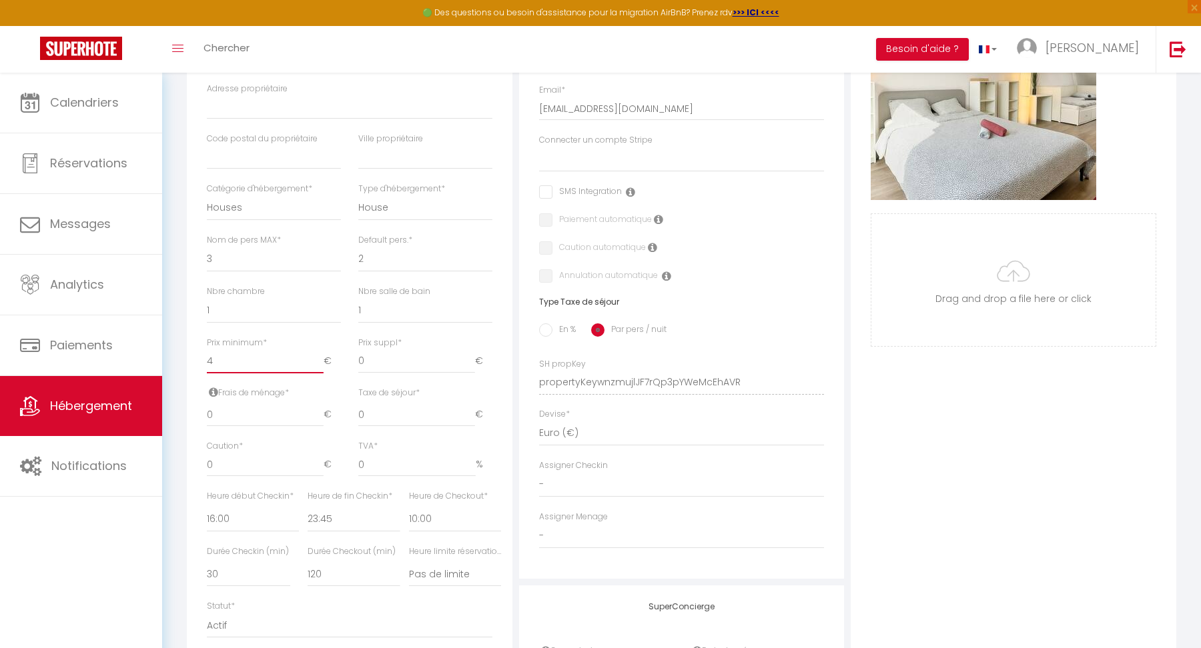
checkbox input "false"
type input "42"
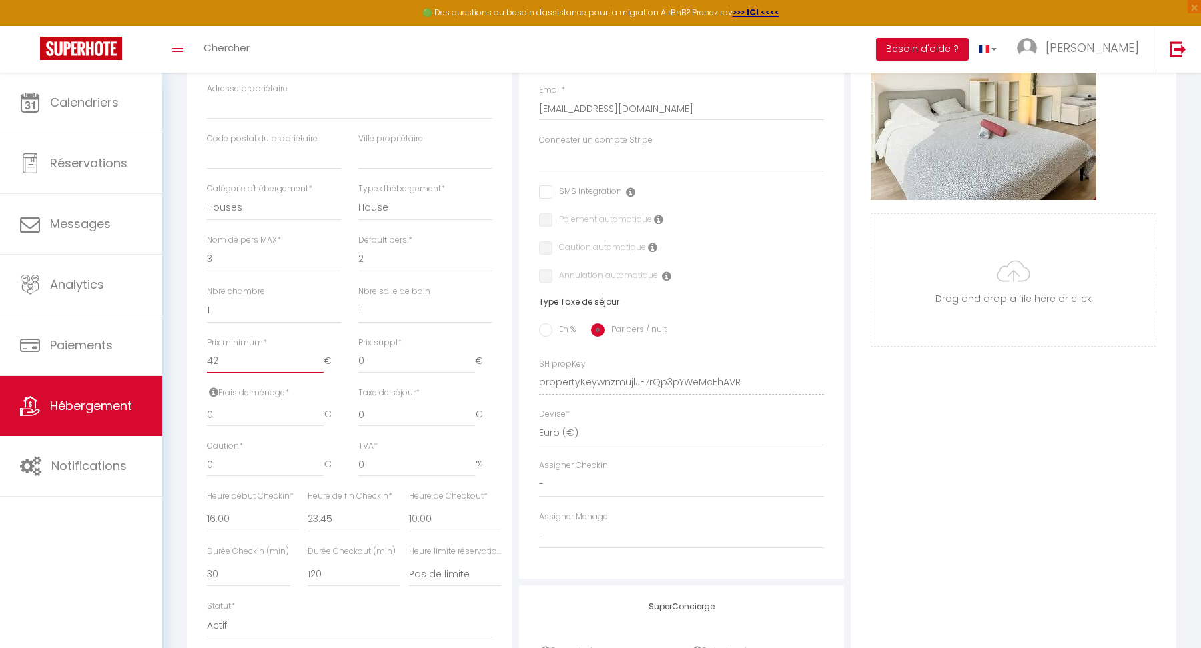
select select
checkbox input "false"
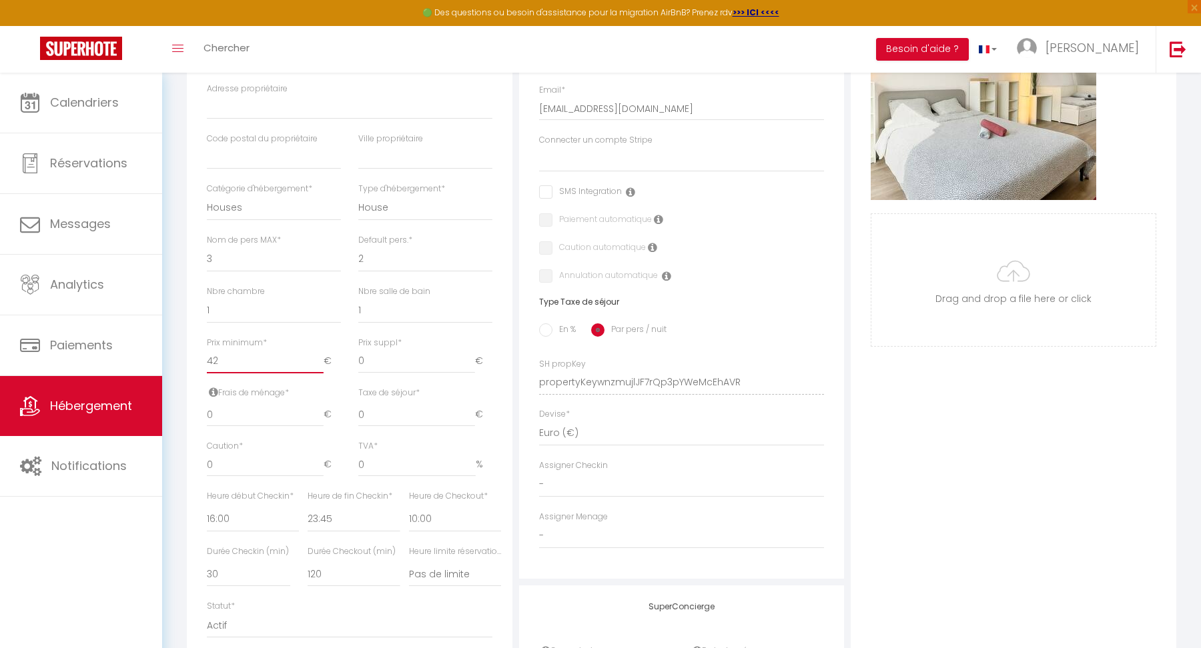
type input "42"
click at [315, 332] on div "Nbre chambre 0 1 2 3 4 5 6 7 8 9 10 11 12" at bounding box center [273, 311] width 151 height 51
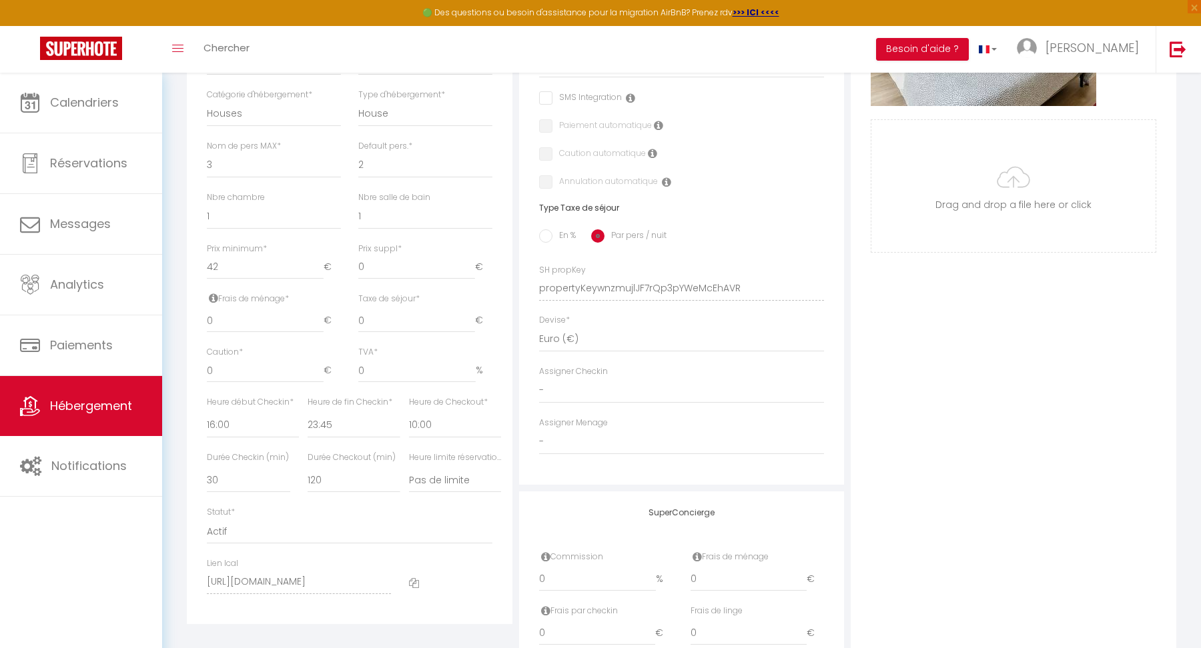
scroll to position [475, 0]
click at [251, 311] on input "0" at bounding box center [265, 315] width 117 height 24
select select
checkbox input "false"
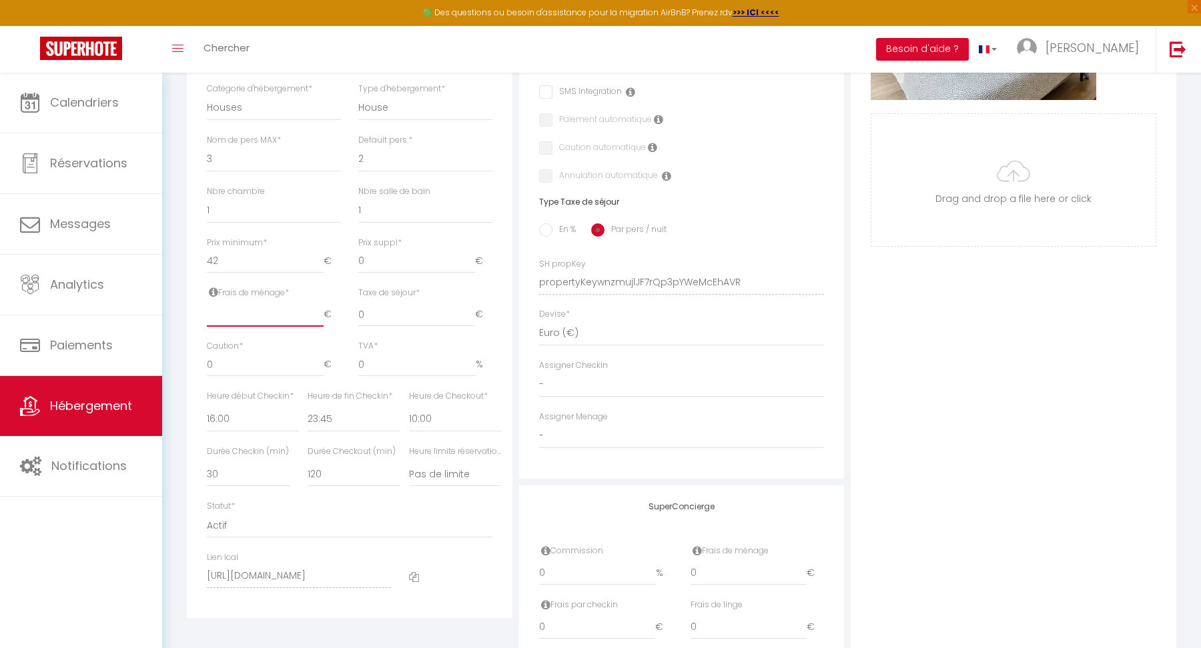
checkbox input "false"
type input "2"
select select
checkbox input "false"
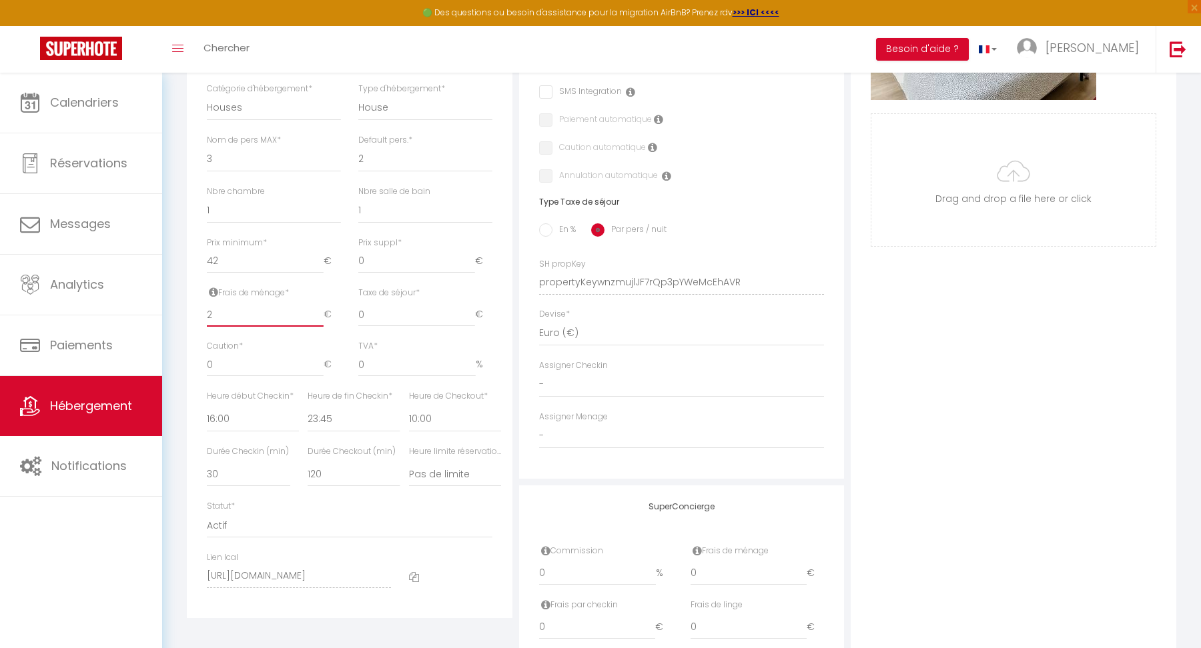
checkbox input "false"
type input "20"
select select
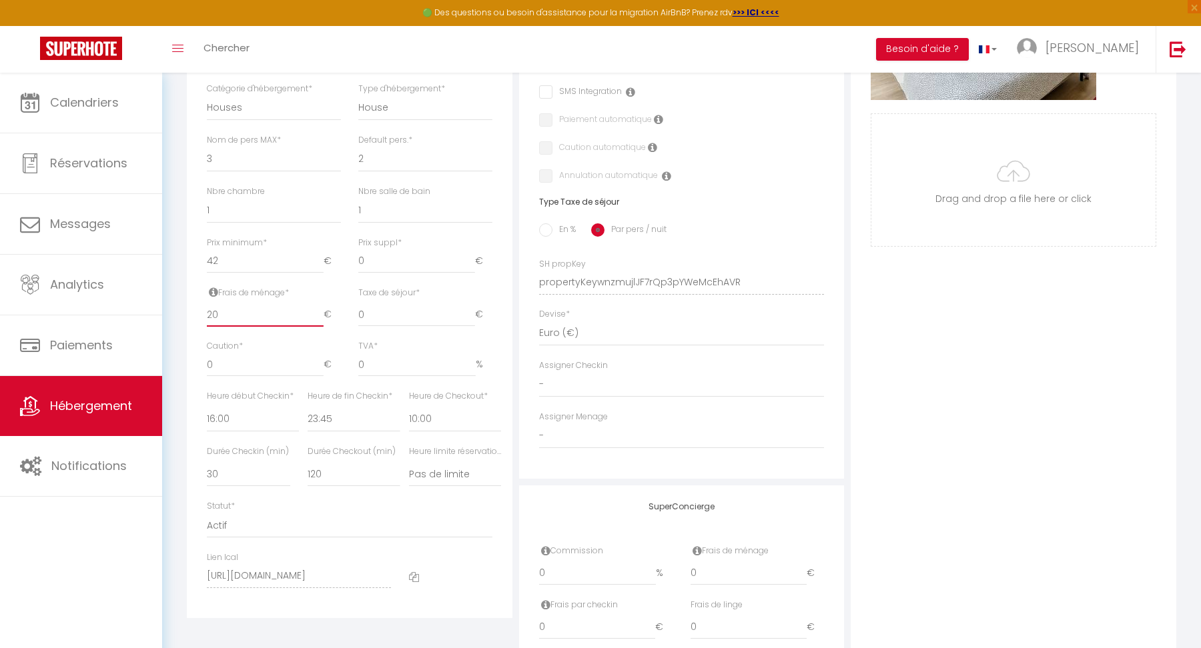
checkbox input "false"
type input "2"
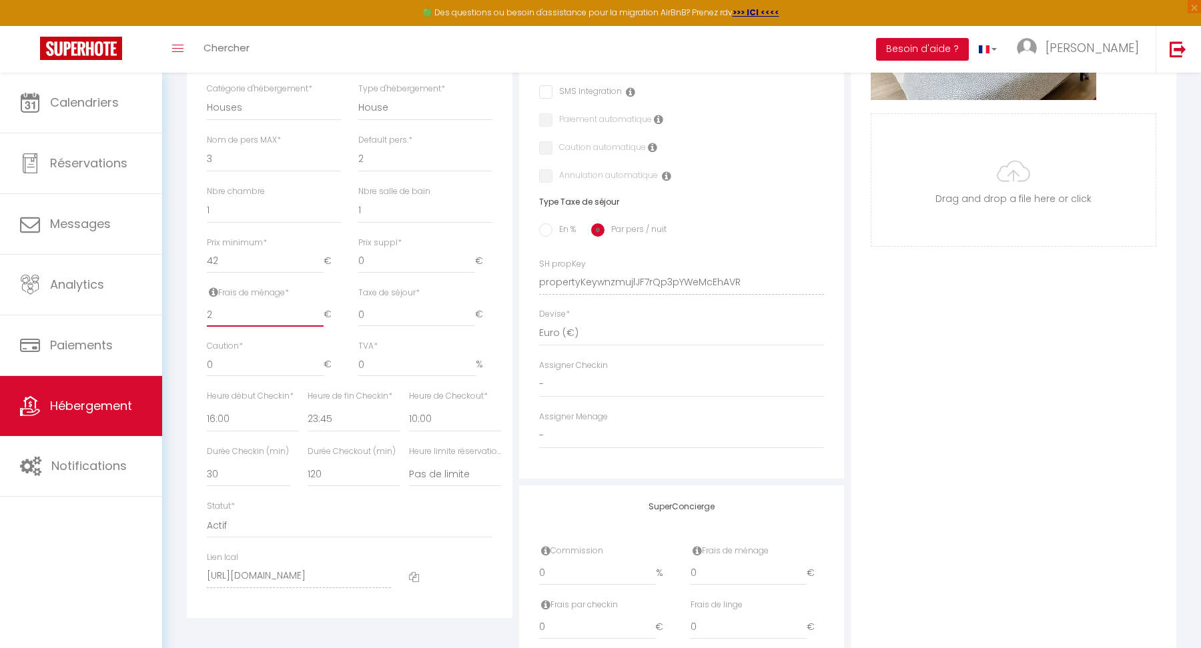
select select
checkbox input "false"
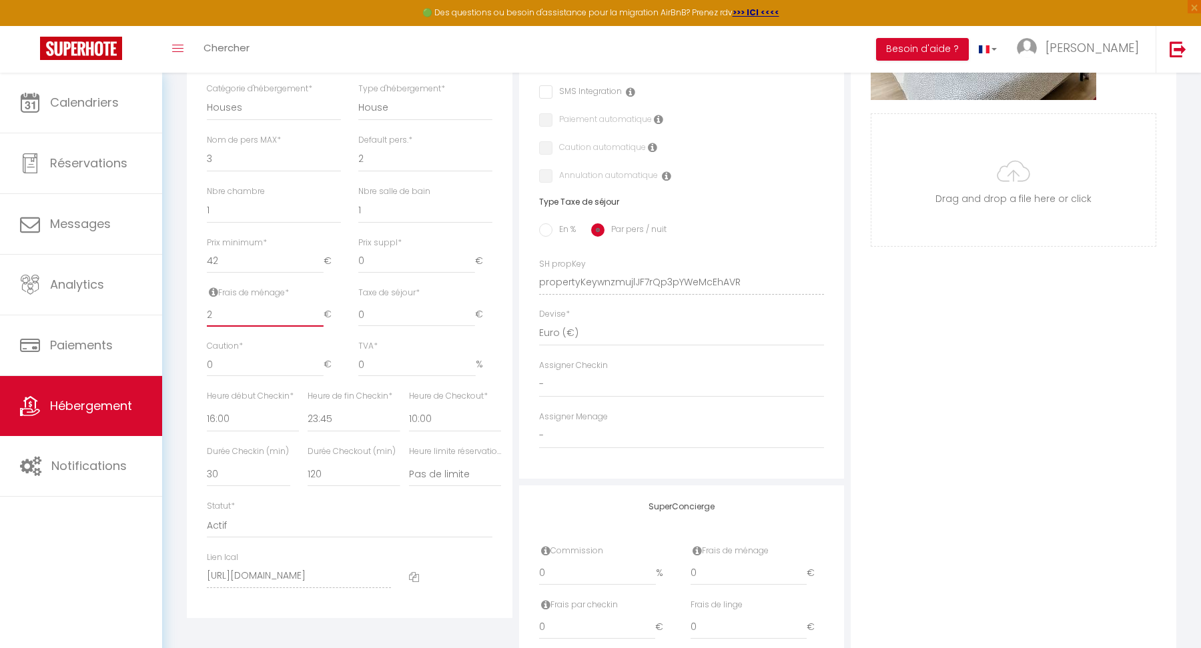
type input "23"
select select
checkbox input "false"
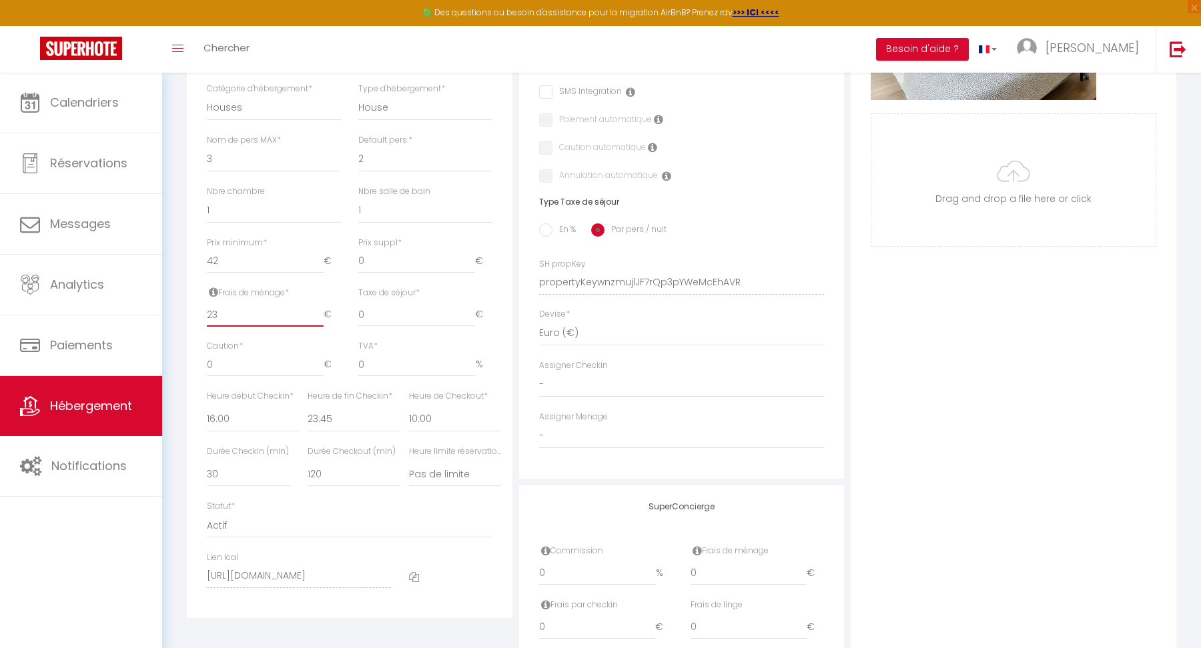
checkbox input "false"
type input "2"
select select
checkbox input "false"
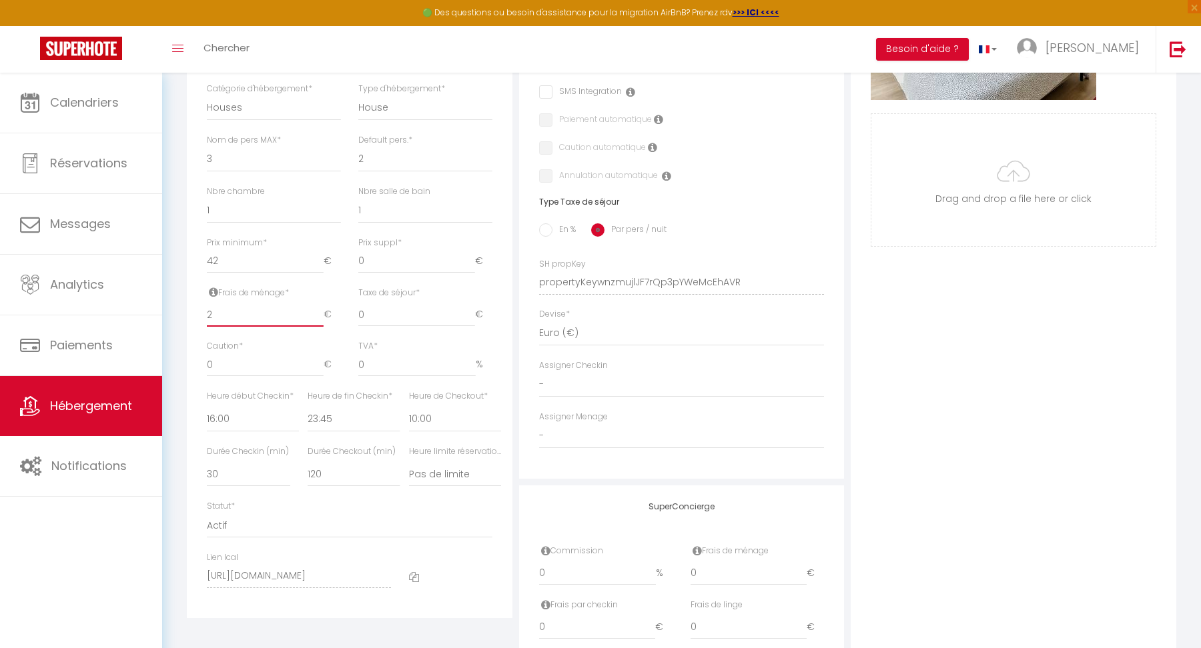
checkbox input "false"
type input "25"
select select
checkbox input "false"
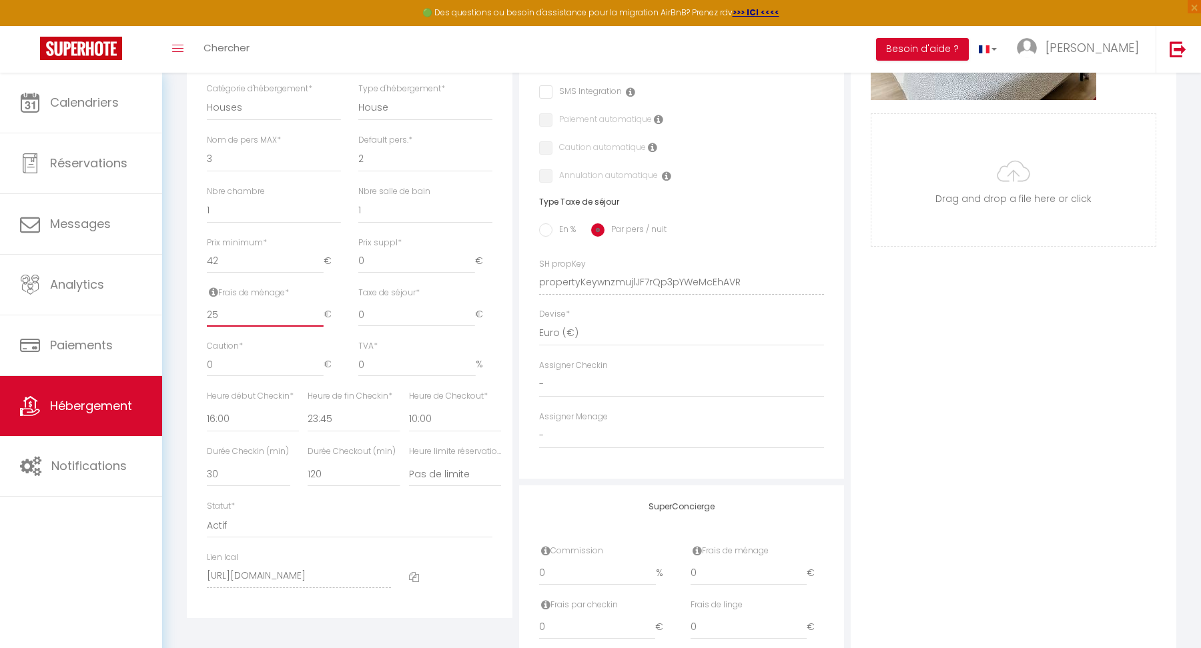
checkbox input "false"
type input "25"
click at [192, 325] on div "Détails Nom * [PERSON_NAME] - 3ème chambre · Grande Chambre 2 Lits Doubles – 2e…" at bounding box center [350, 220] width 326 height 795
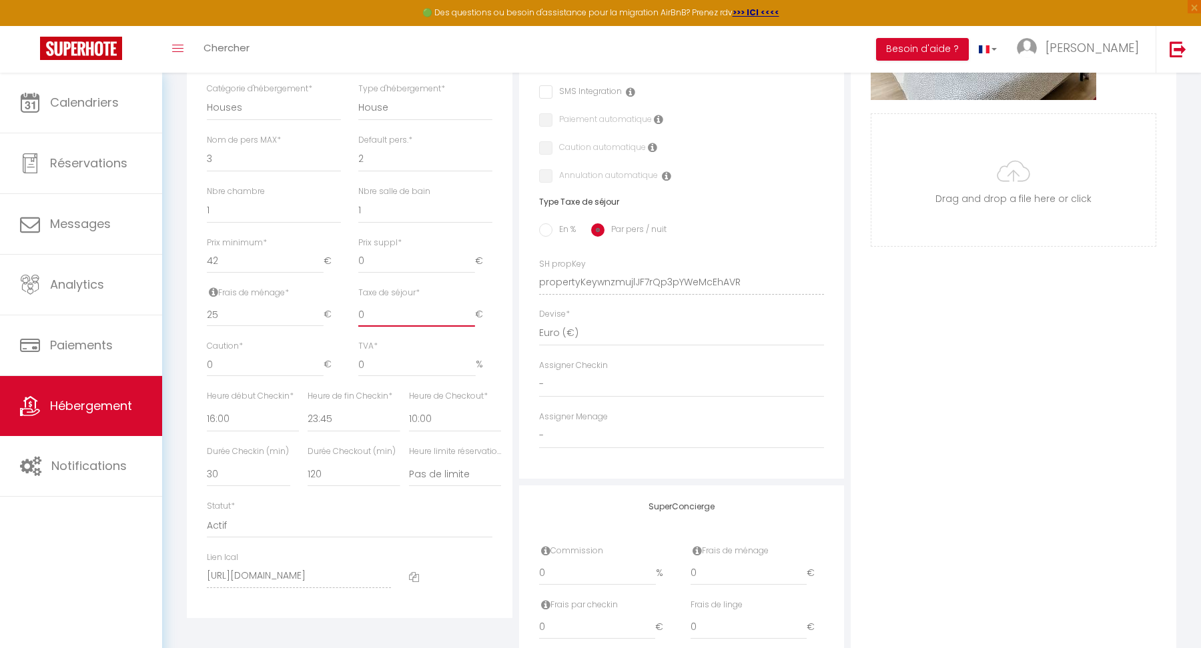
click at [405, 309] on input "0" at bounding box center [416, 315] width 117 height 24
select select
checkbox input "false"
click at [498, 310] on div "Taxe de séjour * 2.5 €" at bounding box center [425, 314] width 151 height 54
click at [266, 366] on input "0" at bounding box center [265, 365] width 117 height 24
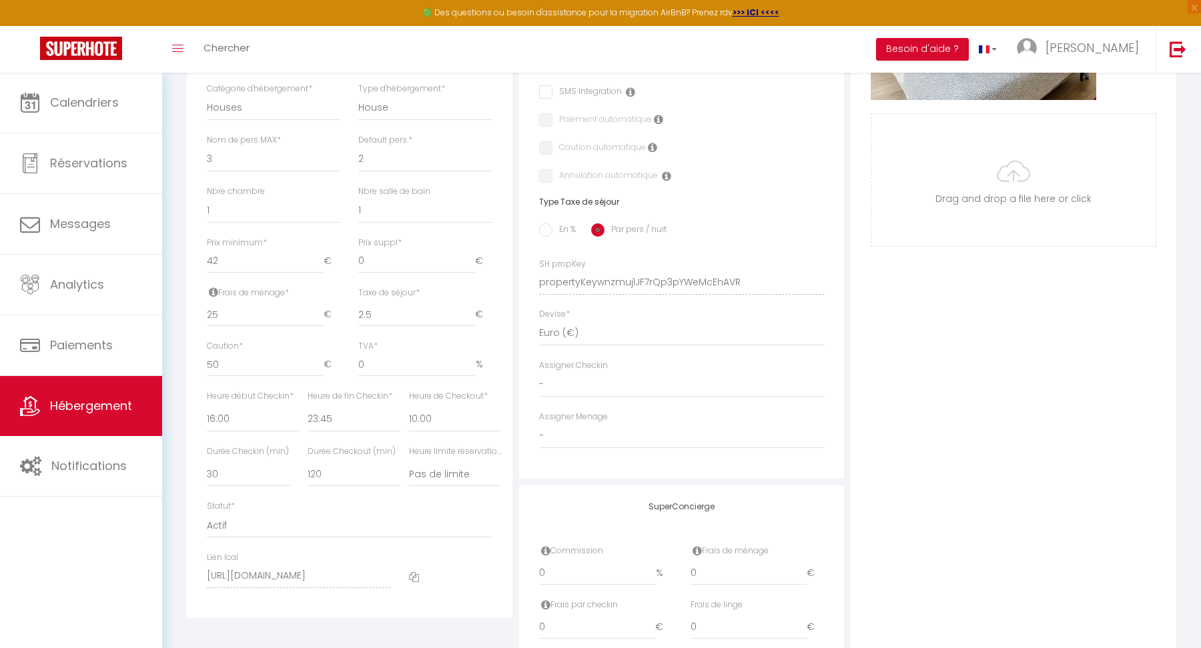
click at [232, 332] on div "Frais de ménage * 25 €" at bounding box center [273, 314] width 151 height 54
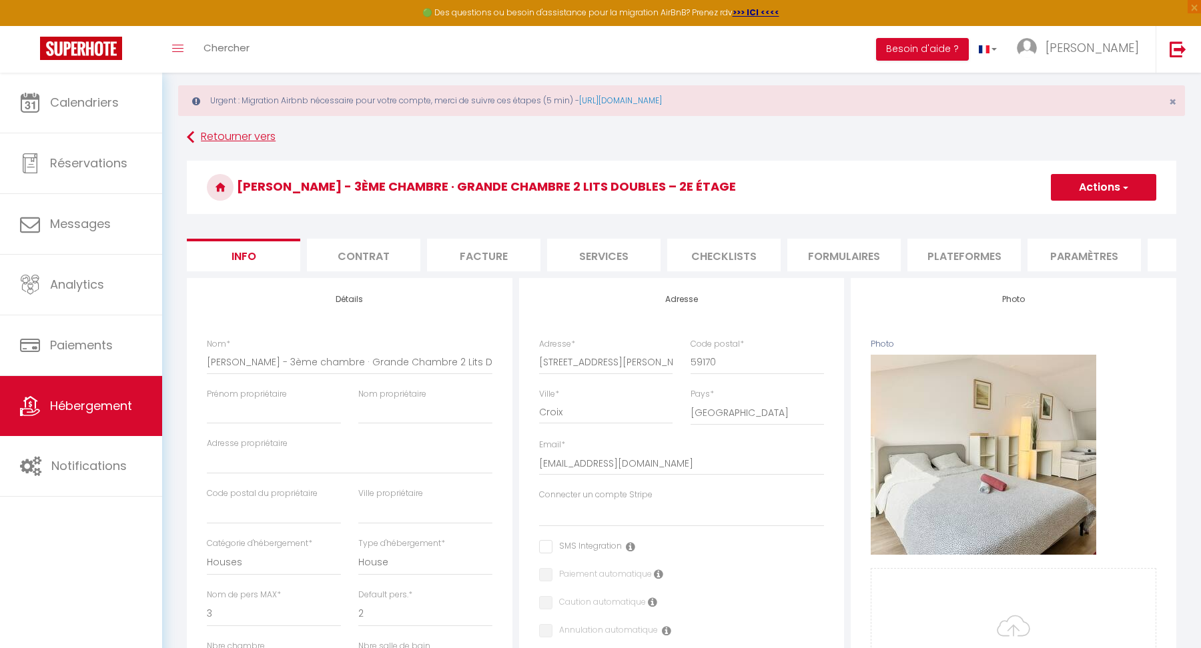
scroll to position [0, 0]
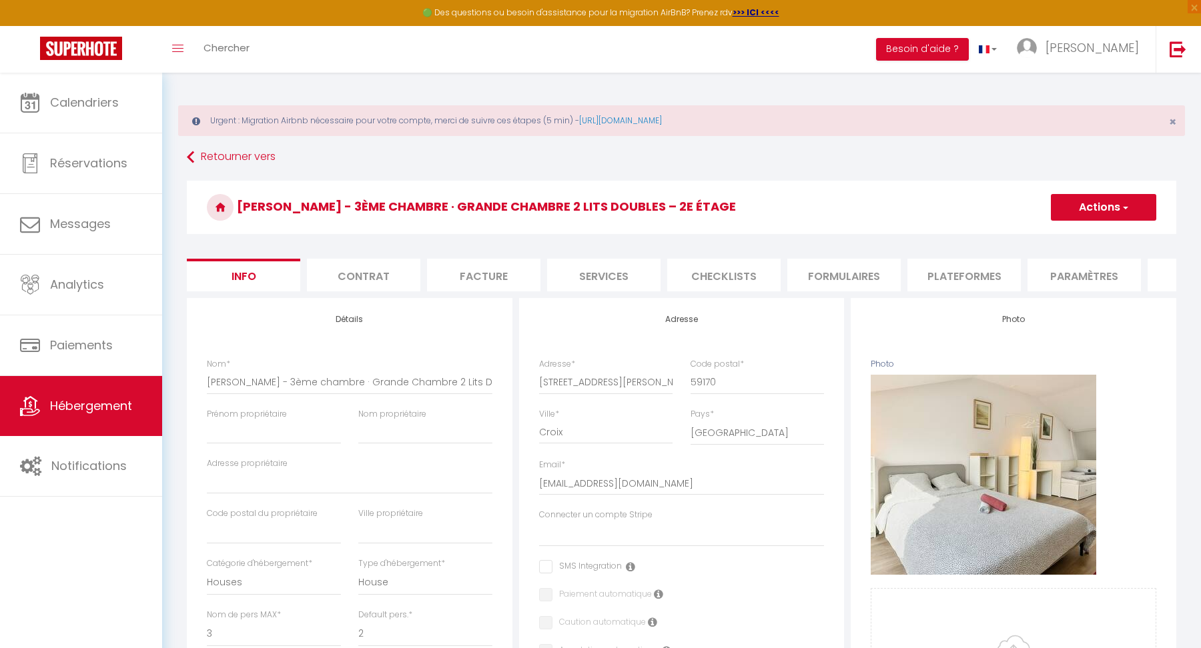
click at [1085, 200] on button "Actions" at bounding box center [1103, 207] width 105 height 27
click at [1054, 233] on input "Enregistrer" at bounding box center [1050, 236] width 49 height 13
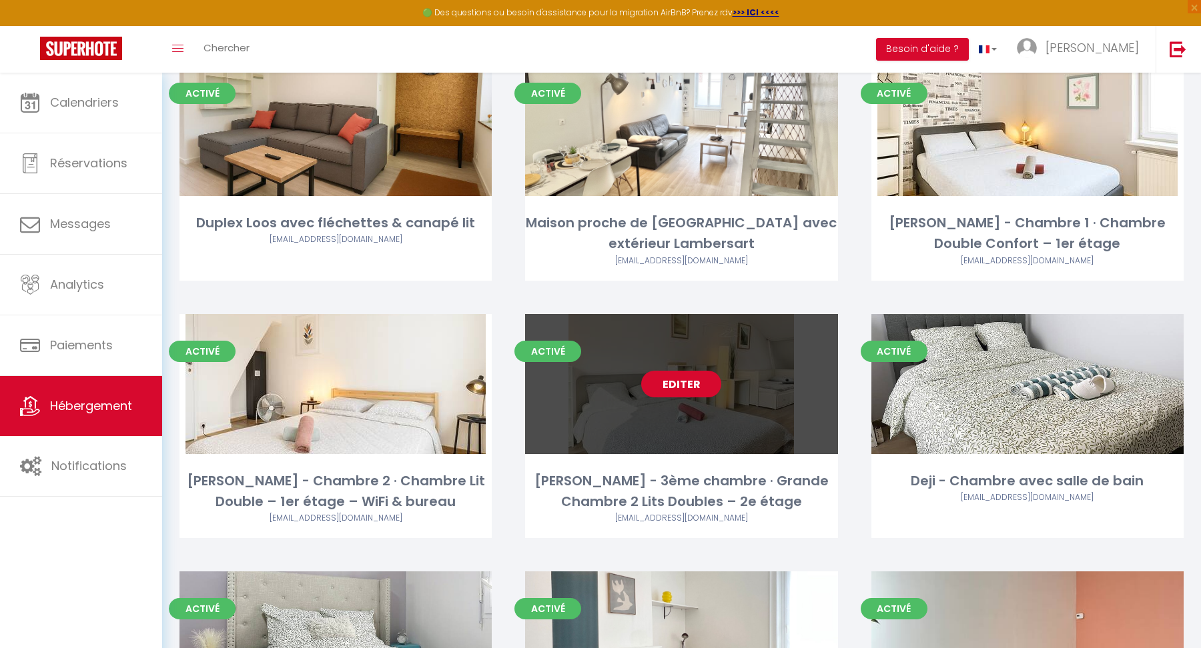
scroll to position [172, 0]
click at [682, 387] on link "Editer" at bounding box center [681, 384] width 80 height 27
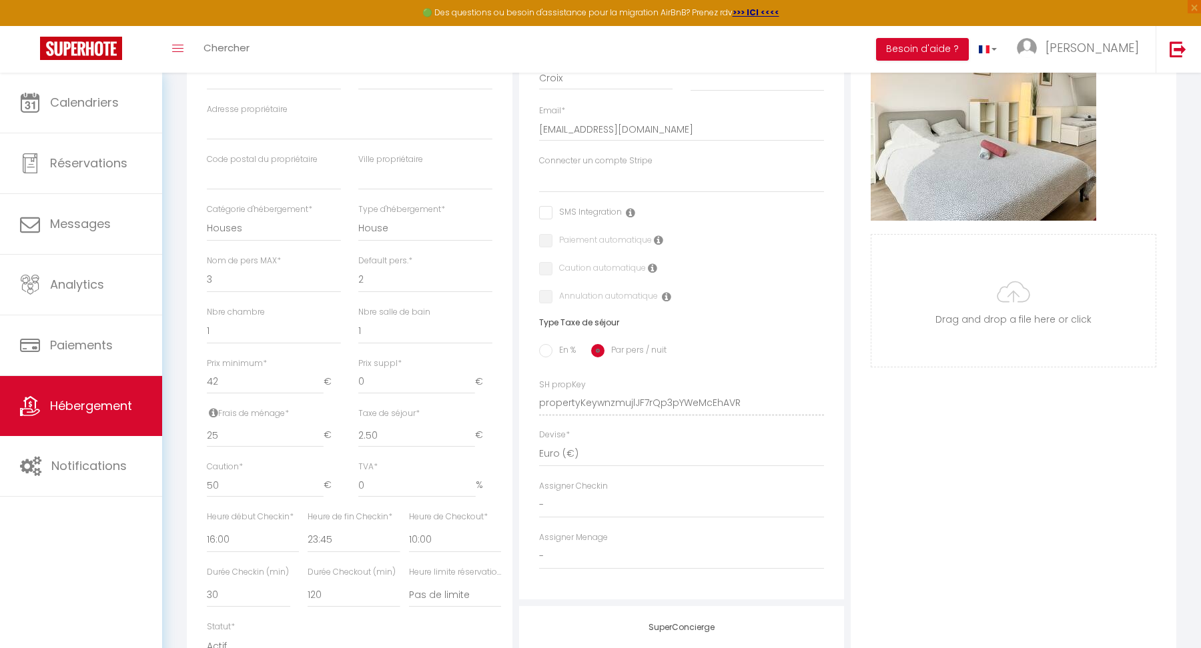
scroll to position [342, 0]
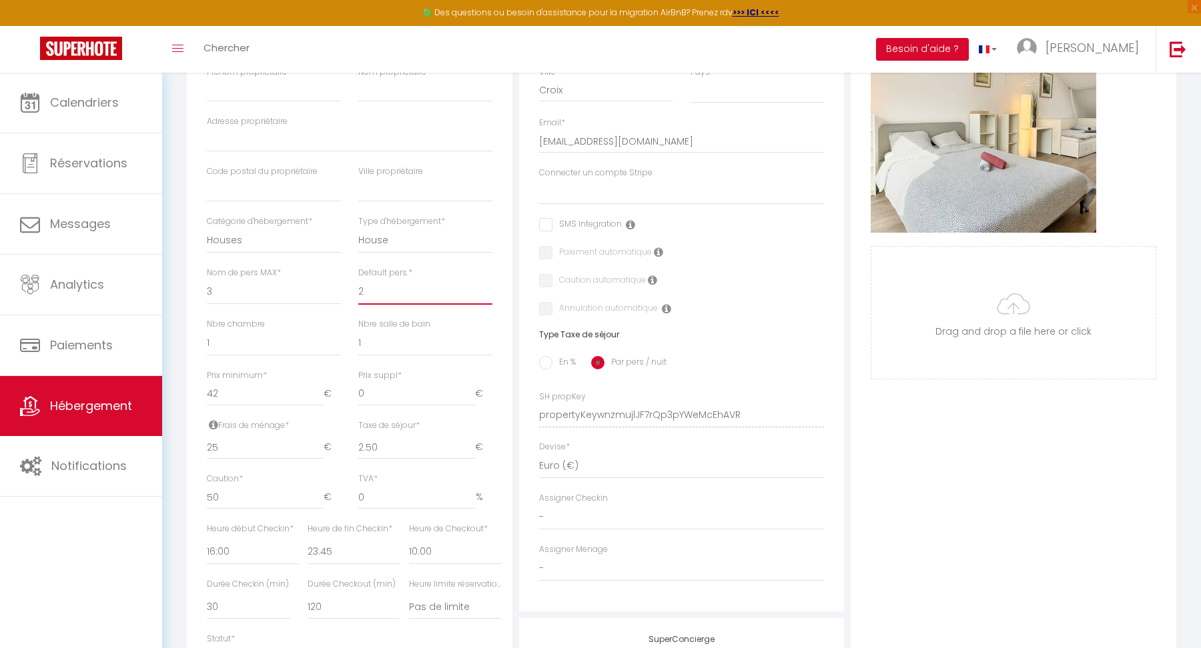
click at [376, 292] on select "1 2 3 4 5 6 7 8 9 10 11 12 13 14" at bounding box center [425, 292] width 134 height 25
click at [358, 280] on select "1 2 3 4 5 6 7 8 9 10 11 12 13 14" at bounding box center [425, 292] width 134 height 25
click at [290, 316] on div "Nom de pers MAX * 1 2 3 4 5 6 7 8 9 10 11 12 13" at bounding box center [273, 292] width 151 height 51
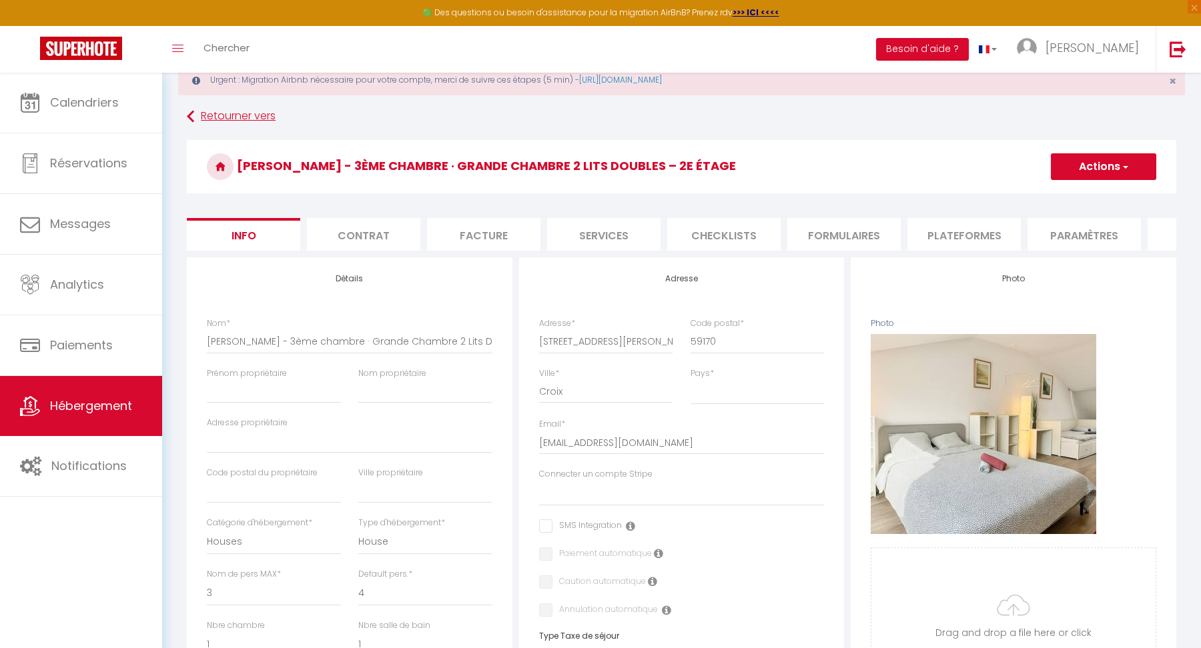
scroll to position [34, 0]
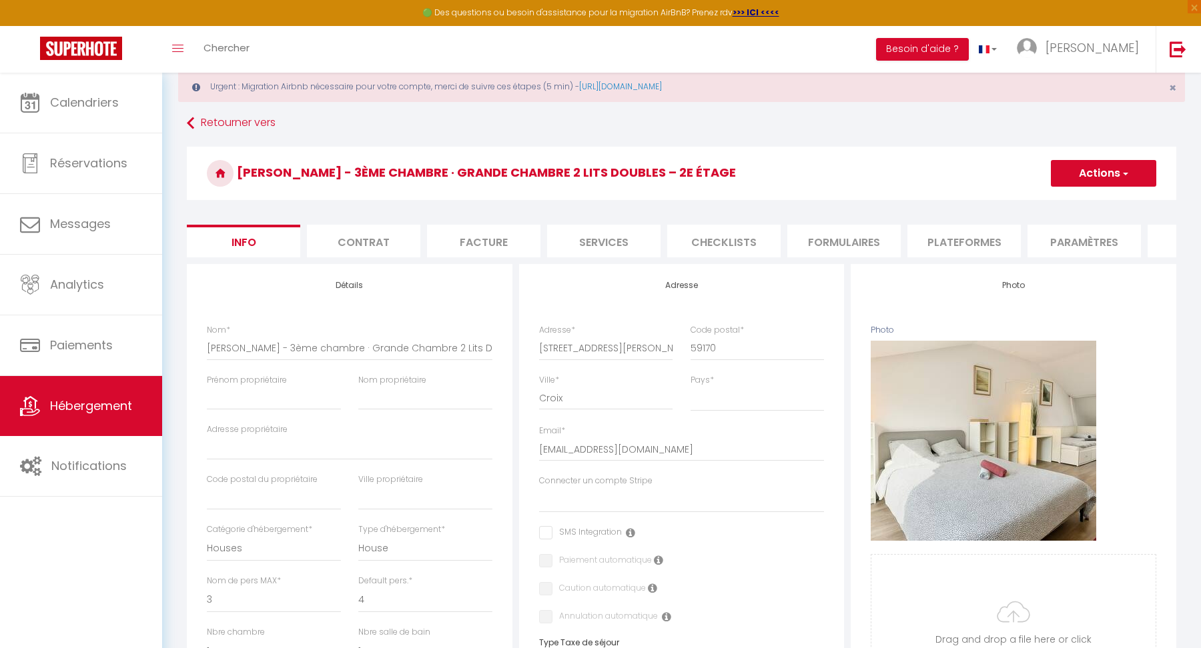
click at [1082, 161] on button "Actions" at bounding box center [1103, 173] width 105 height 27
click at [1068, 199] on input "Enregistrer" at bounding box center [1050, 202] width 49 height 13
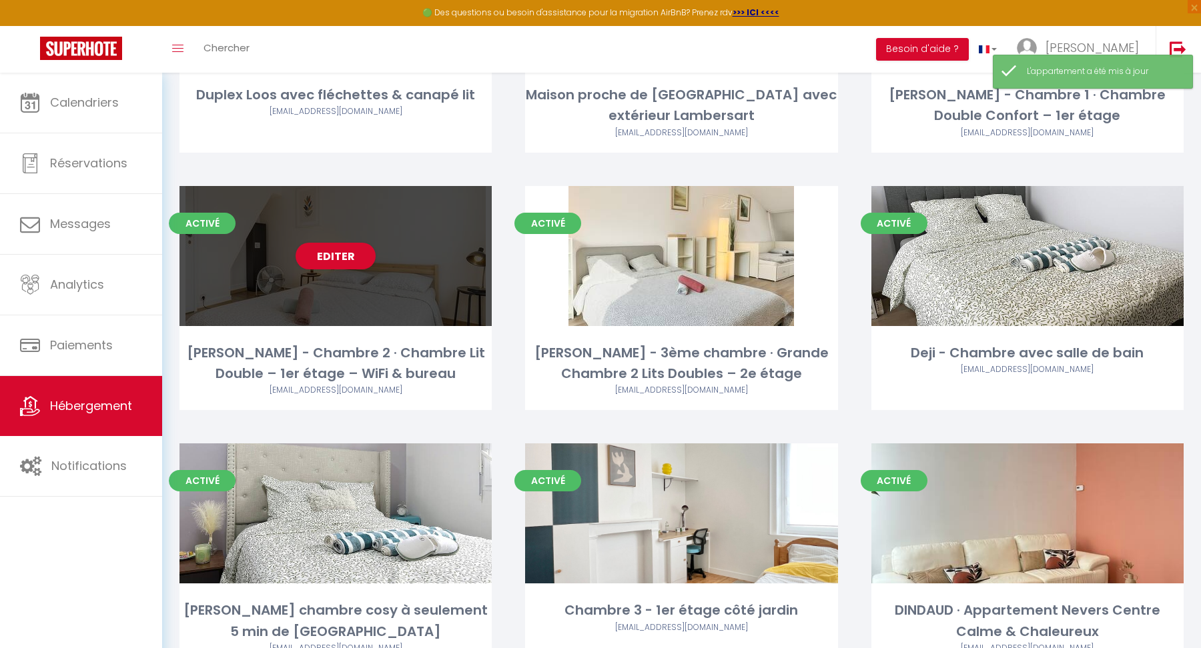
scroll to position [247, 0]
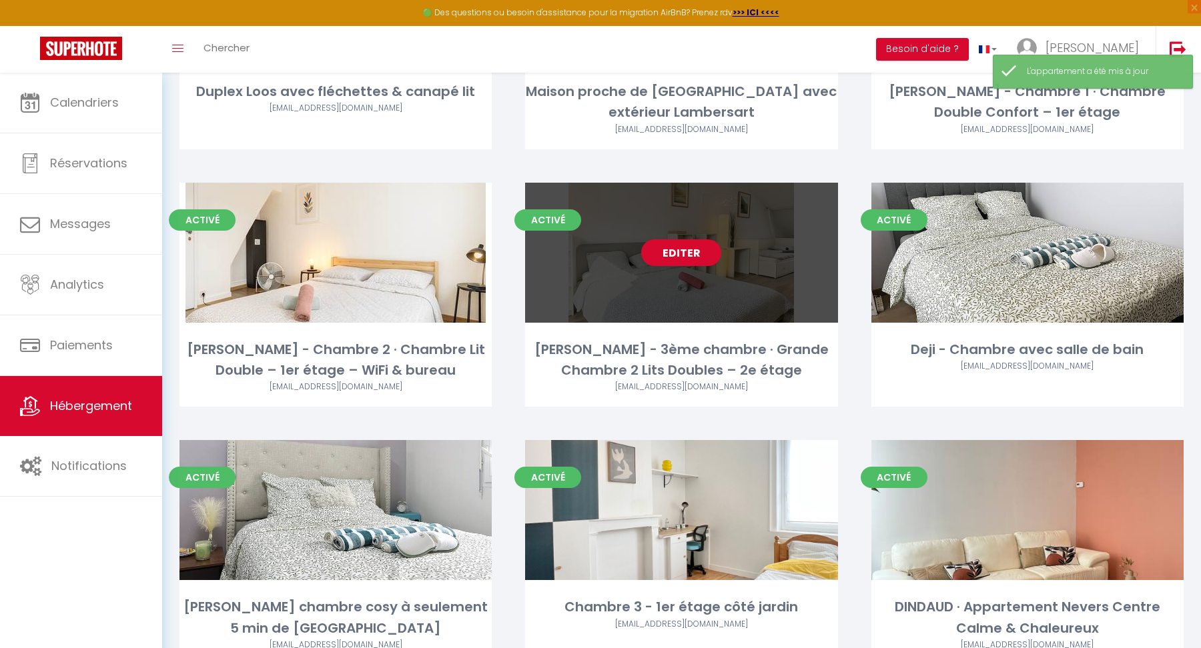
click at [671, 243] on link "Editer" at bounding box center [681, 252] width 80 height 27
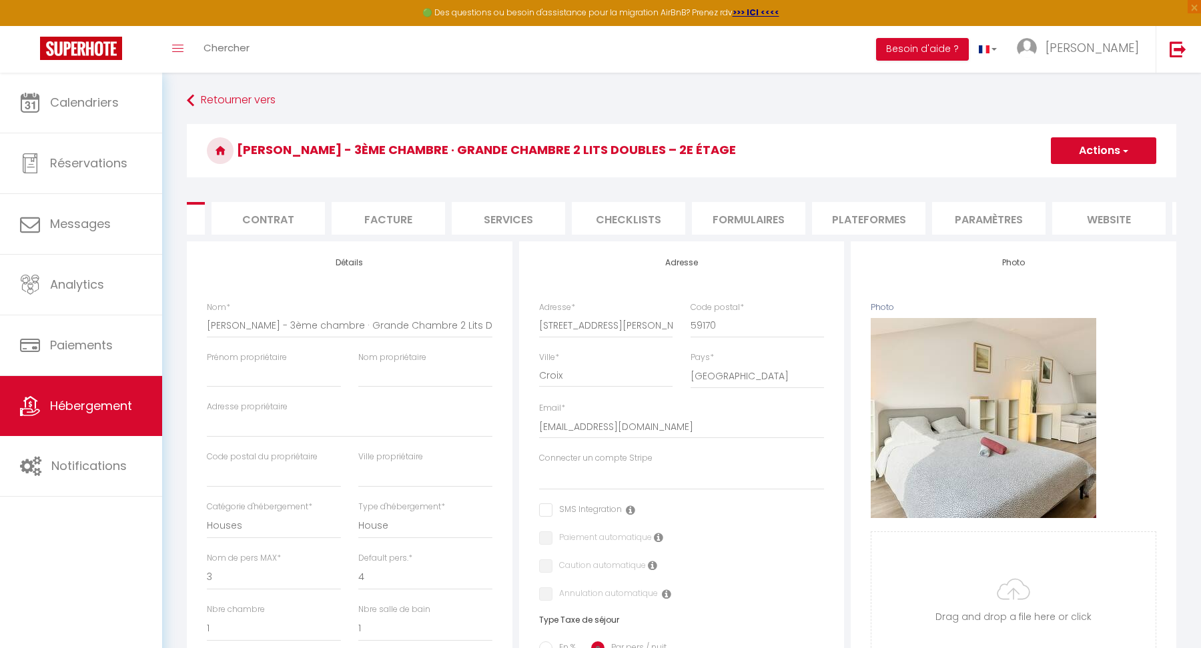
scroll to position [0, 105]
click at [883, 216] on li "Plateformes" at bounding box center [858, 218] width 113 height 33
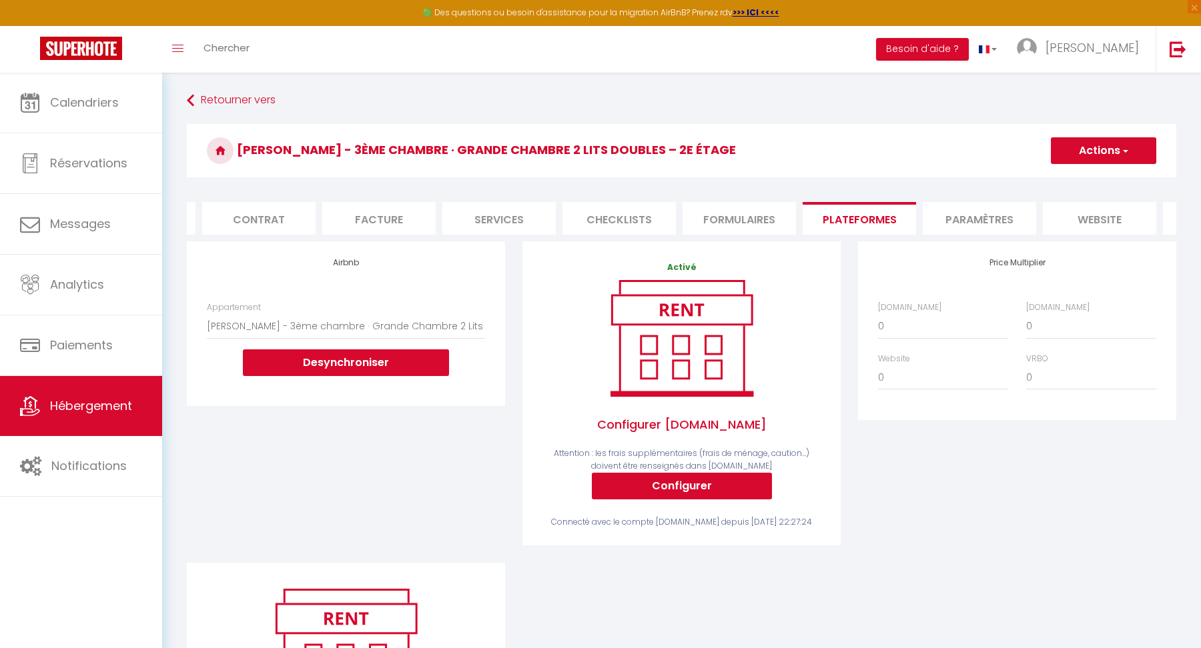
click at [957, 210] on li "Paramètres" at bounding box center [979, 218] width 113 height 33
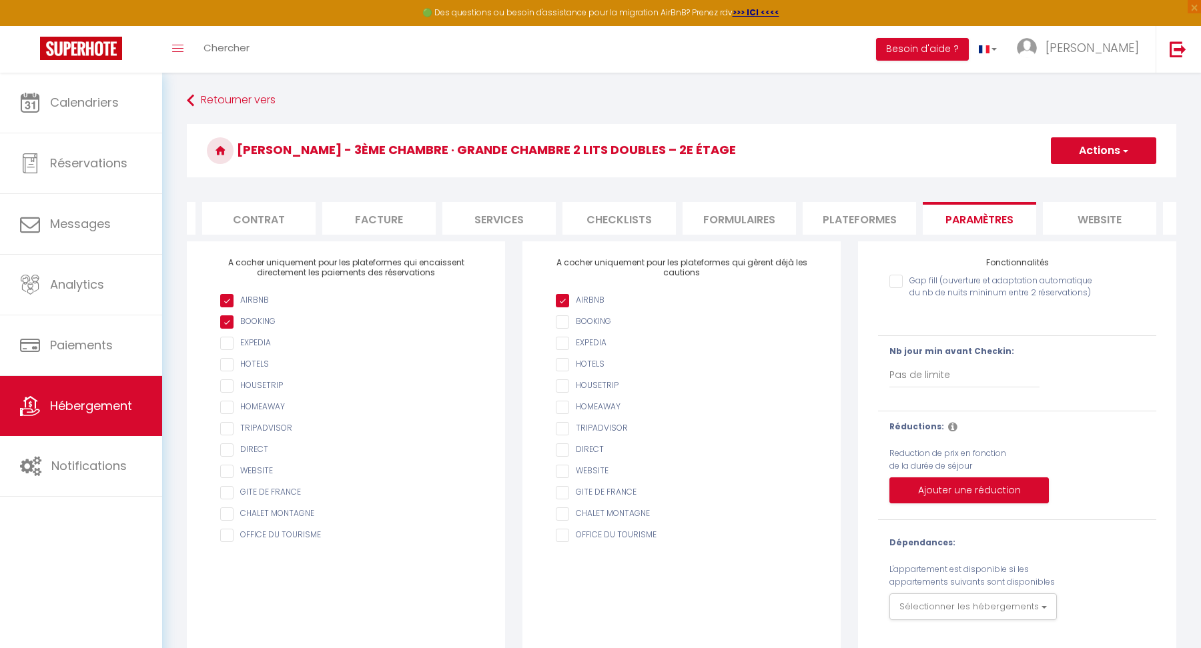
scroll to position [0, 211]
click at [957, 210] on li "website" at bounding box center [993, 218] width 113 height 33
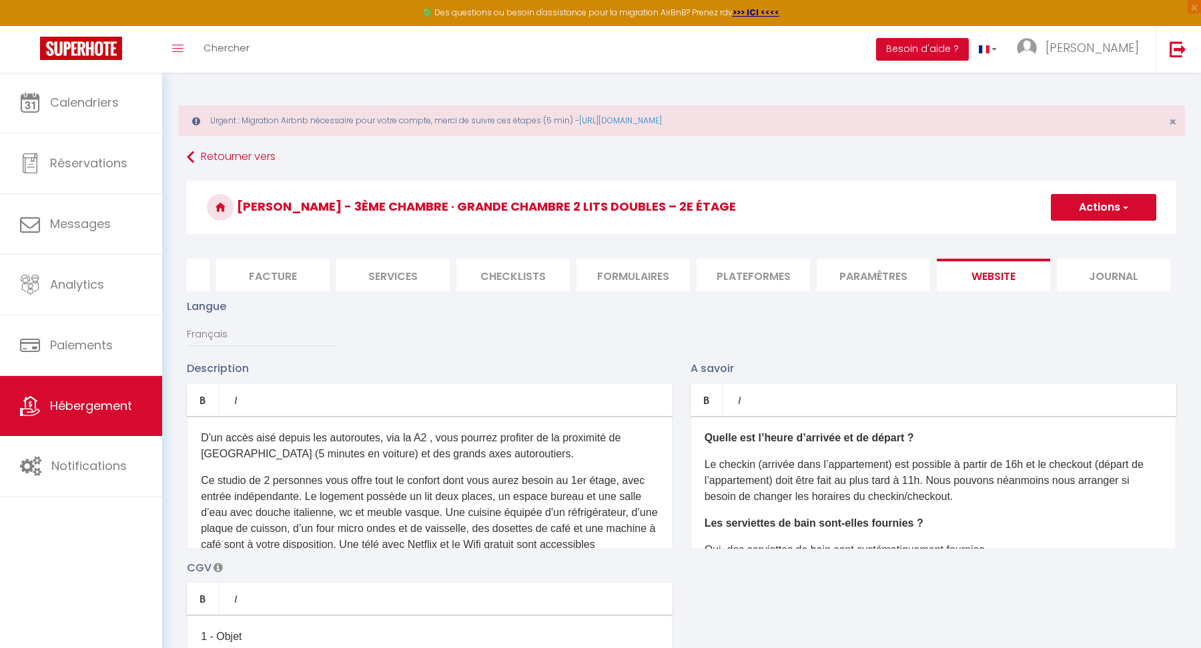
click at [552, 525] on p "Ce studio de 2 personnes vous offre tout le confort dont vous aurez besoin au 1…" at bounding box center [430, 529] width 458 height 112
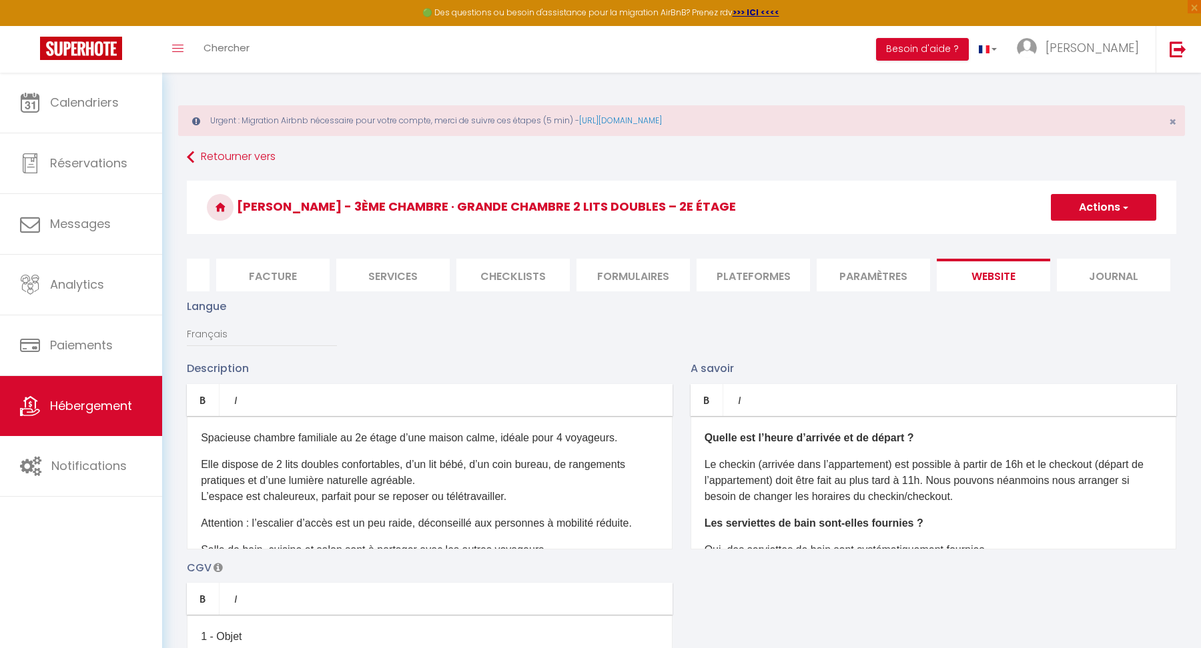
click at [1101, 202] on button "Actions" at bounding box center [1103, 207] width 105 height 27
click at [874, 334] on div "Langue Français Anglais Portugais Espagnol [GEOGRAPHIC_DATA]" at bounding box center [681, 329] width 1007 height 62
click at [927, 477] on p "Le checkin (arrivée dans l’appartement) est possible à partir de 16h et le chec…" at bounding box center [933, 481] width 458 height 48
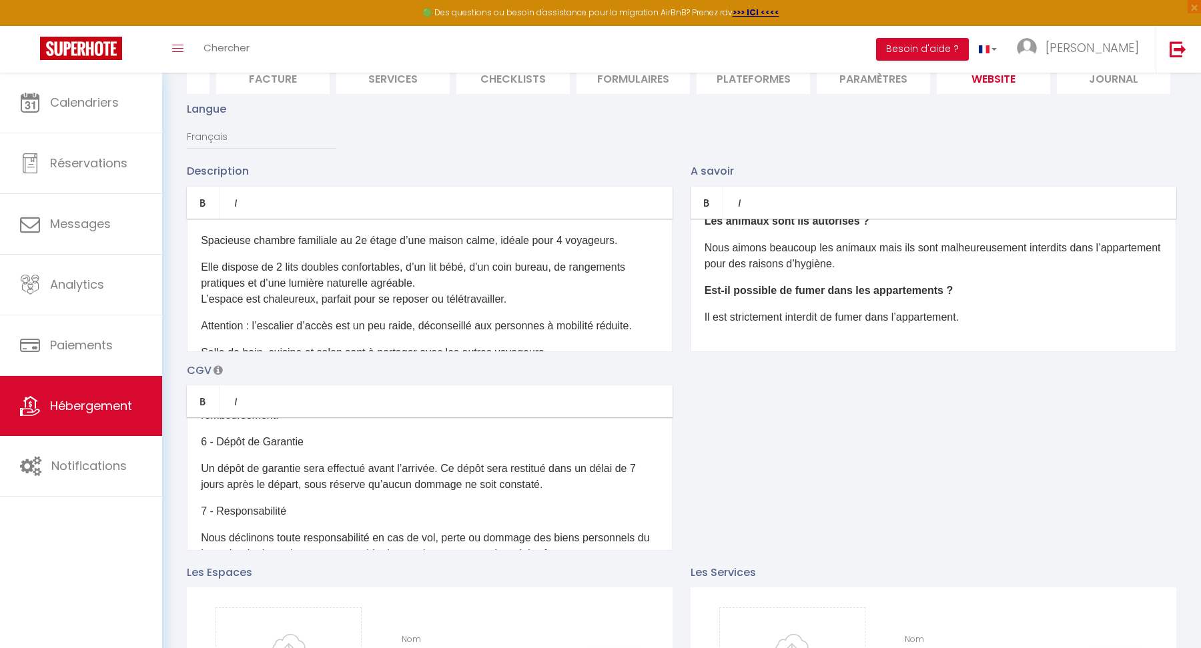
scroll to position [302, 0]
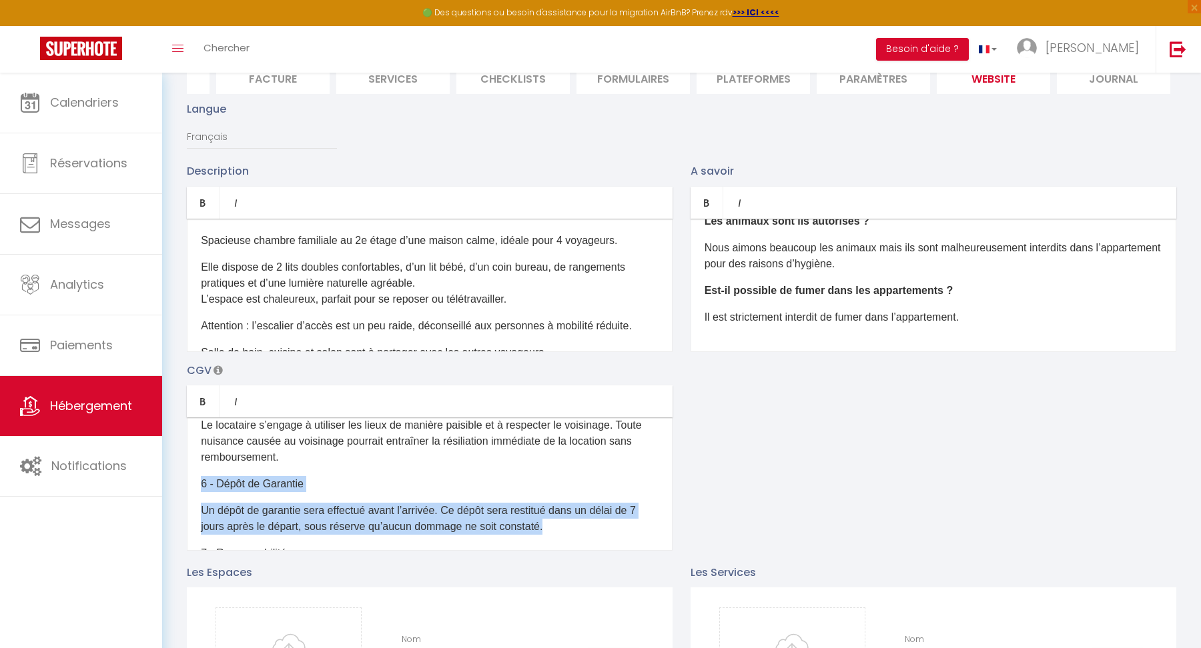
drag, startPoint x: 555, startPoint y: 532, endPoint x: 175, endPoint y: 485, distance: 383.1
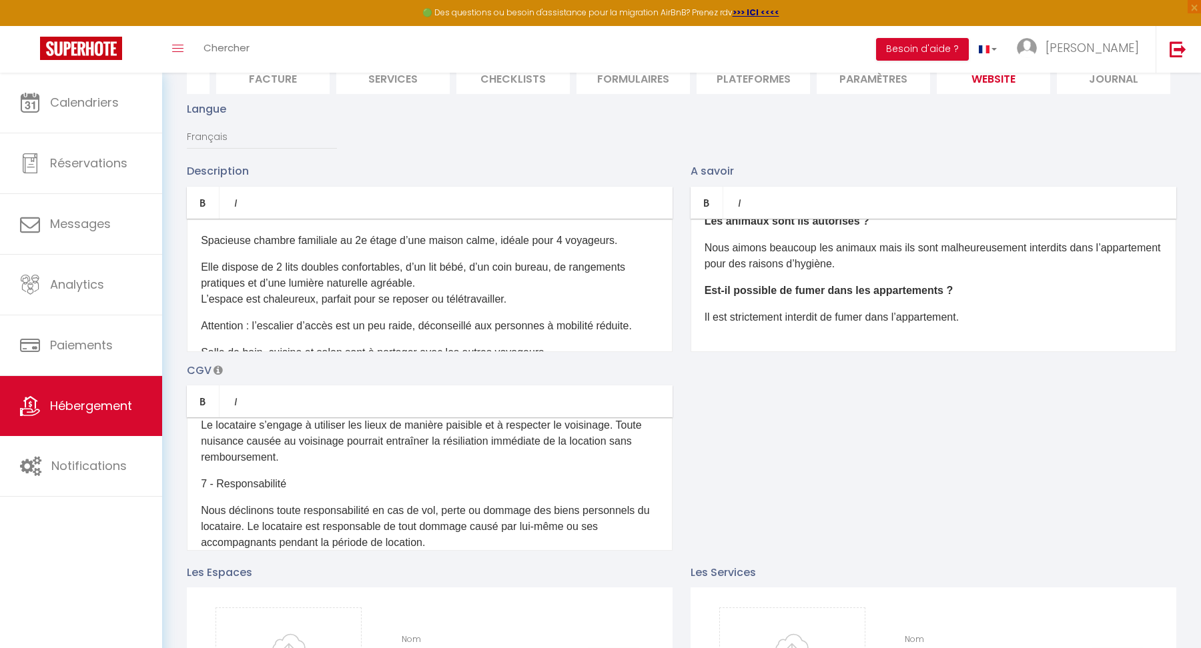
click at [202, 485] on p "7 - Responsabilité" at bounding box center [430, 484] width 458 height 16
click at [203, 484] on p "7 - Responsabilité" at bounding box center [430, 484] width 458 height 16
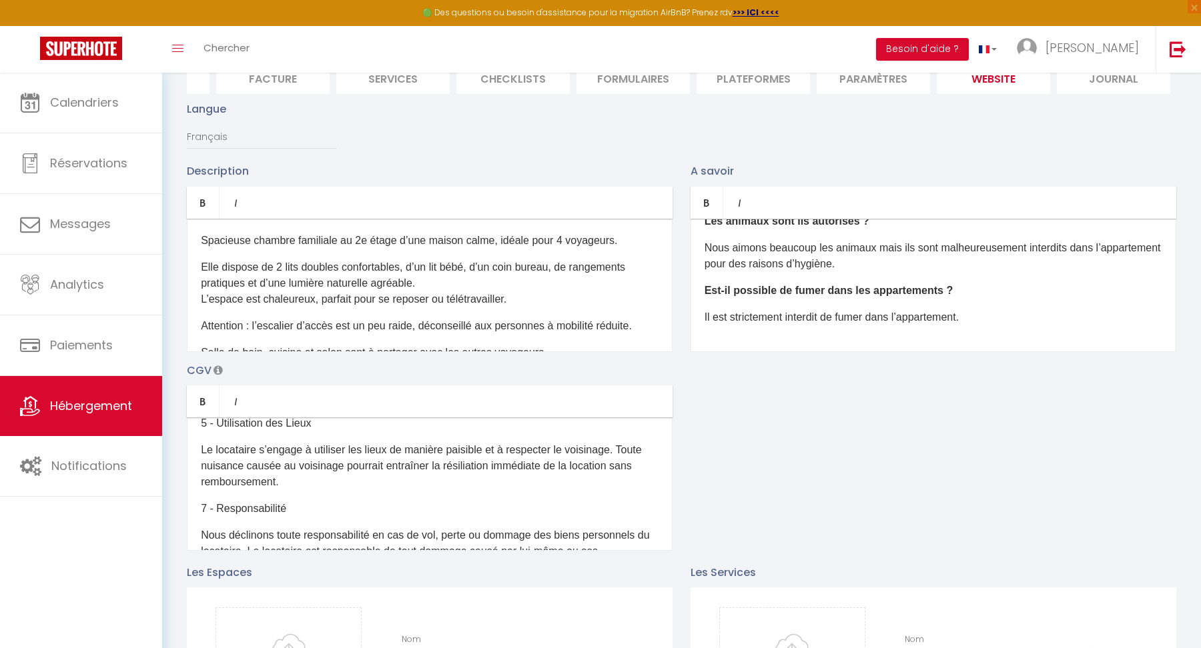
scroll to position [284, 0]
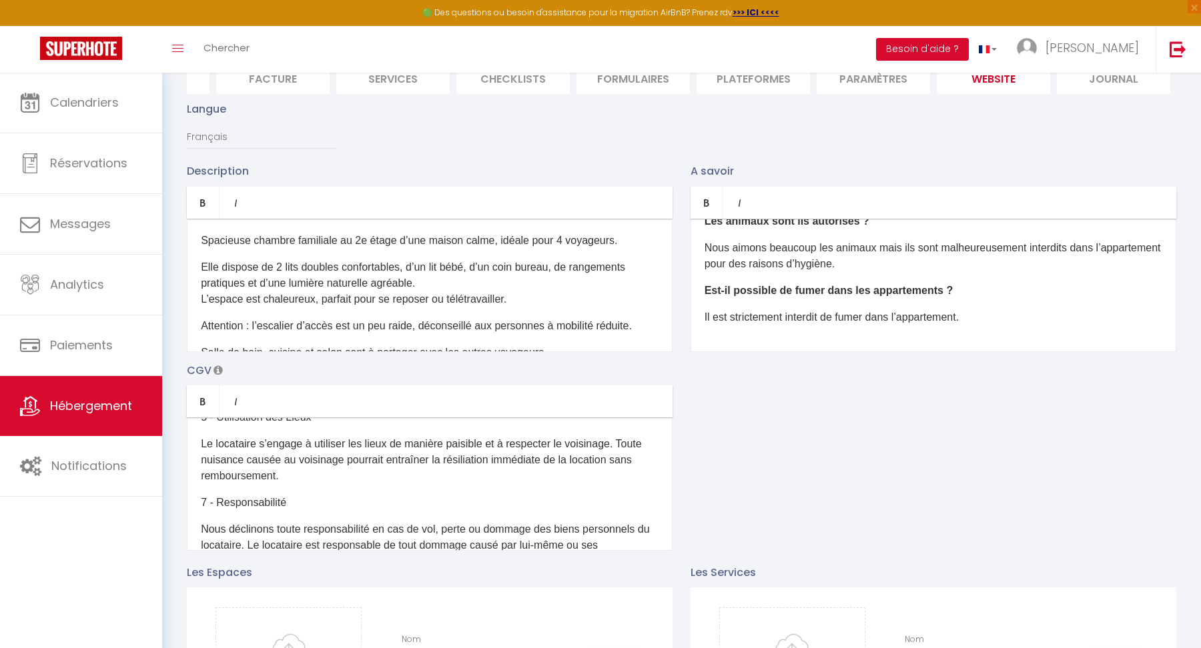
click at [208, 496] on p "7 - Responsabilité" at bounding box center [430, 503] width 458 height 16
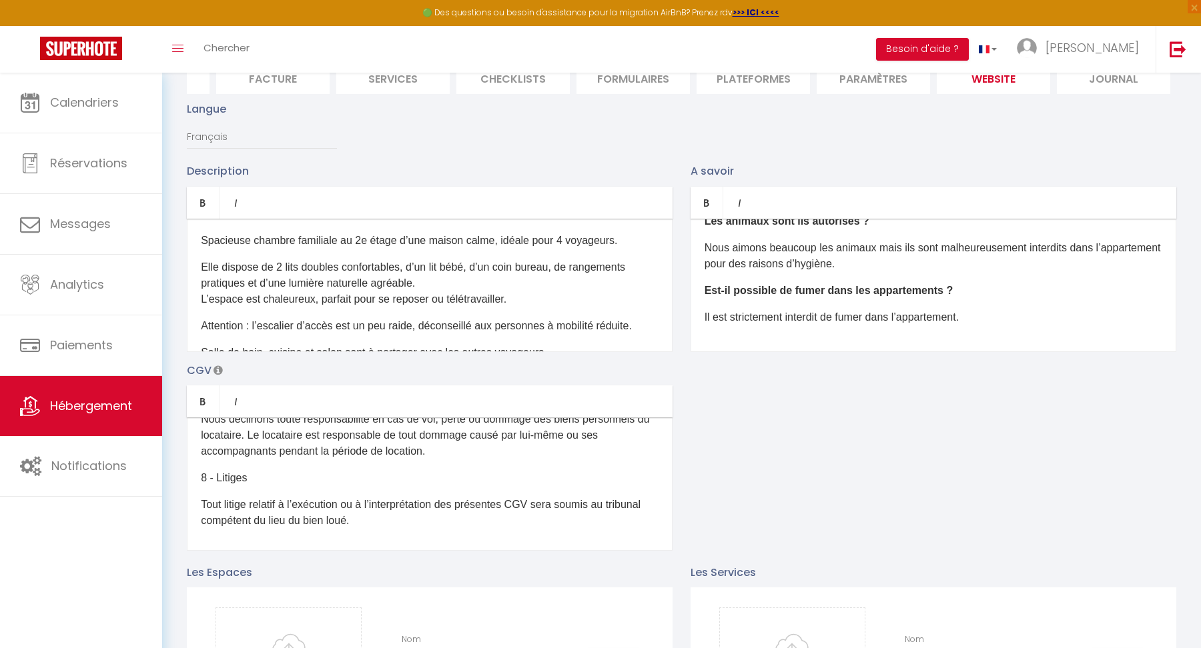
scroll to position [398, 0]
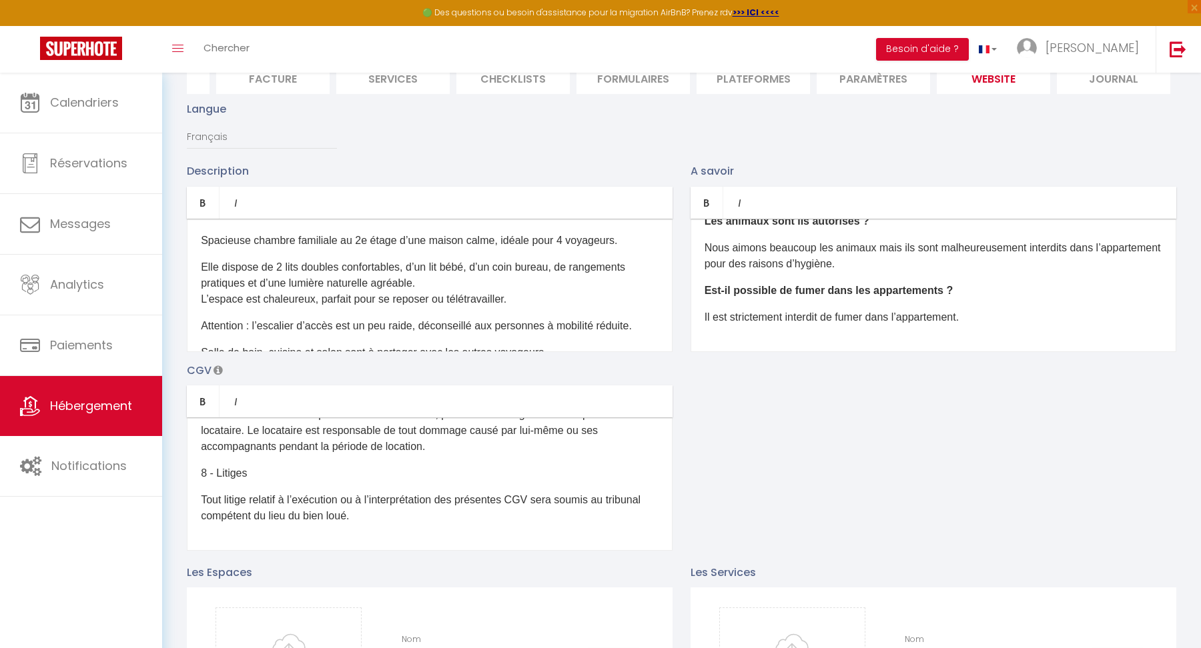
click at [203, 470] on p "8 - Litiges" at bounding box center [430, 474] width 458 height 16
click at [714, 459] on div "Description Bold Italic Rich text editor Spacieuse chambre familiale au 2e étag…" at bounding box center [681, 357] width 1007 height 388
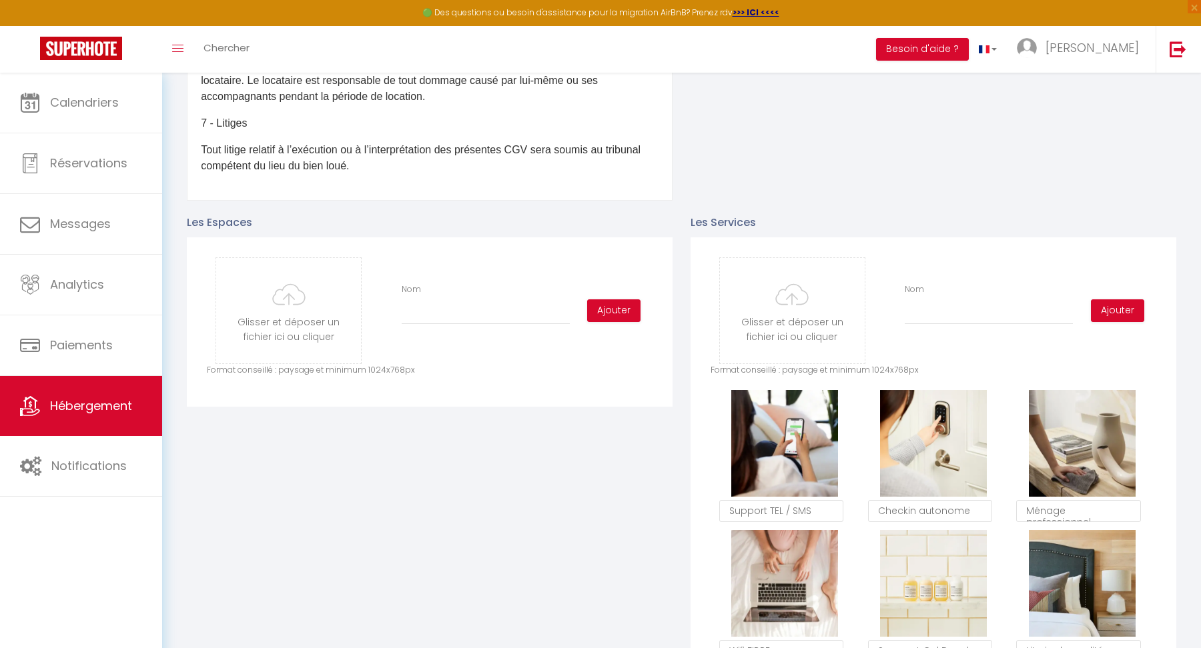
scroll to position [568, 0]
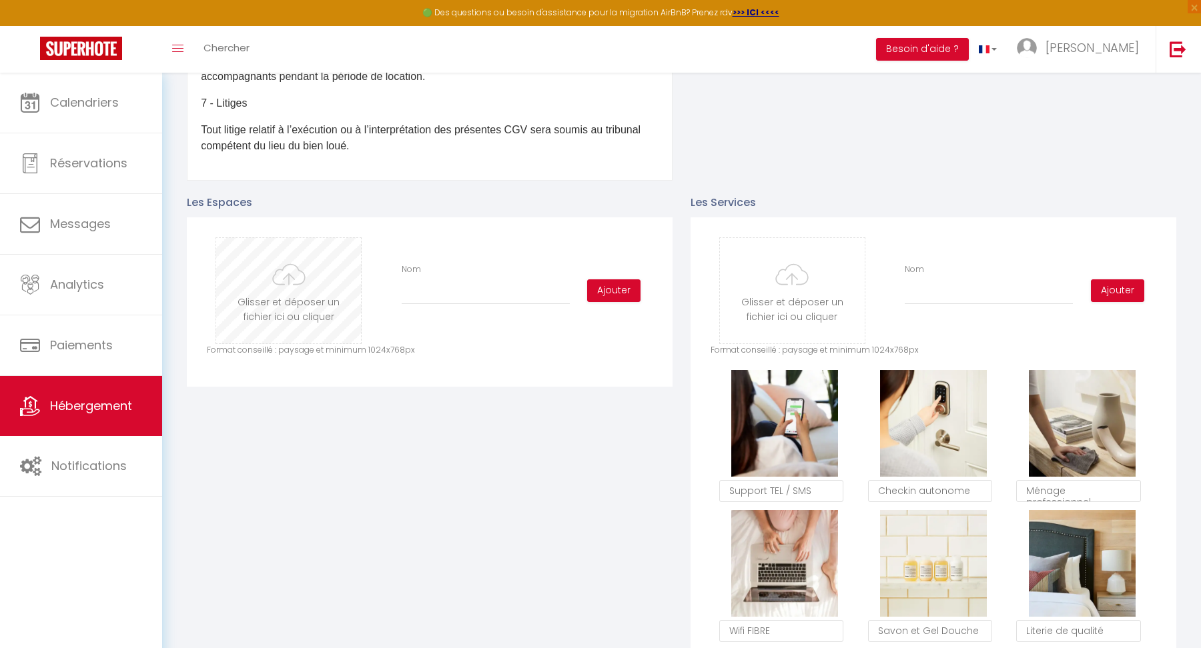
click at [296, 291] on input "file" at bounding box center [288, 290] width 145 height 105
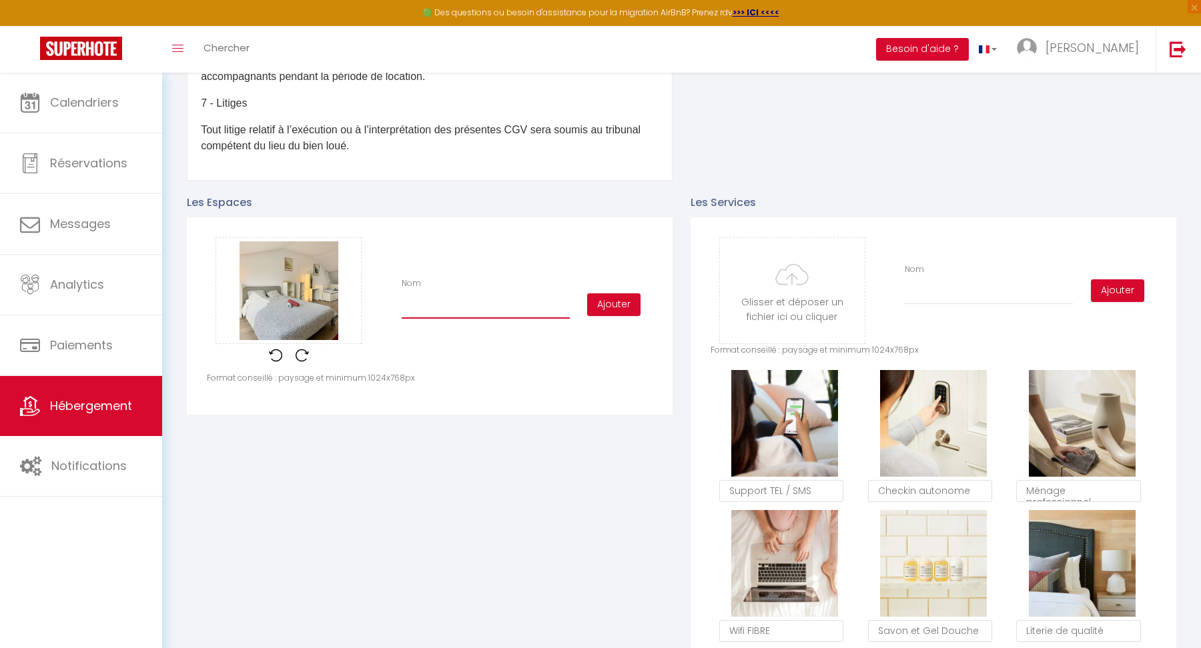
click at [523, 298] on input "Nom" at bounding box center [486, 307] width 168 height 24
click at [618, 300] on button "Ajouter" at bounding box center [613, 305] width 53 height 23
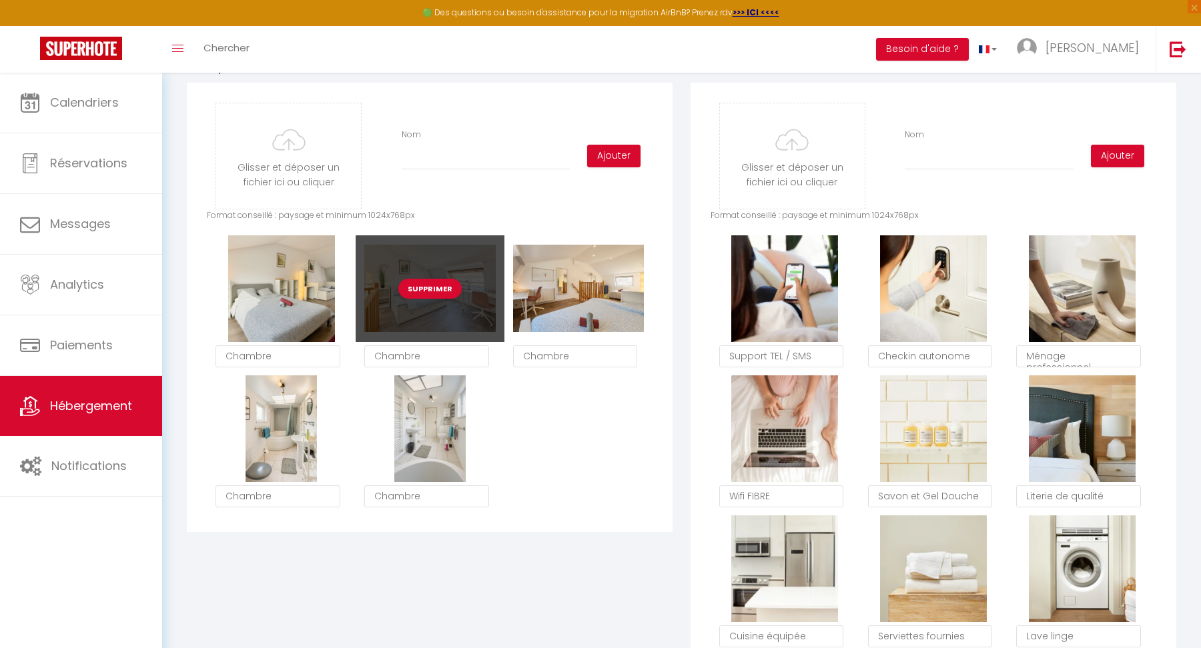
scroll to position [709, 0]
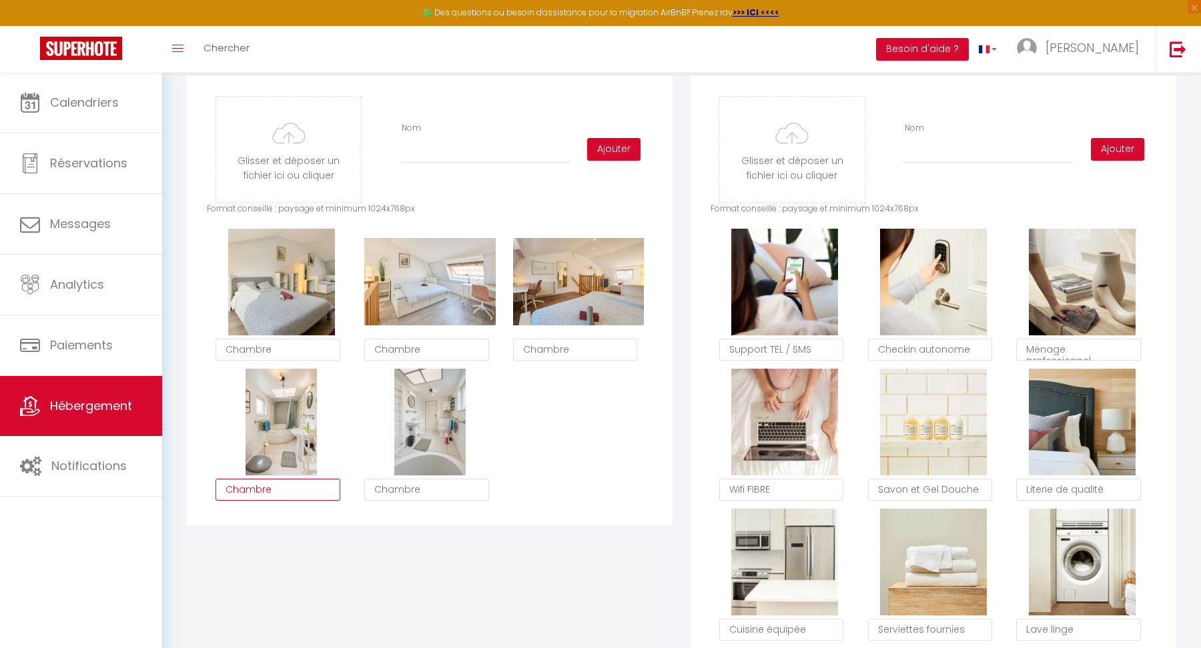
click at [286, 496] on textarea "Chambre" at bounding box center [277, 490] width 125 height 23
paste textarea "pacieuse chambre familiale au 2e étage d’une maison calme, idéale pour 4 voyage…"
click at [418, 486] on textarea "Chambre" at bounding box center [426, 490] width 125 height 23
paste textarea "Salle de bain"
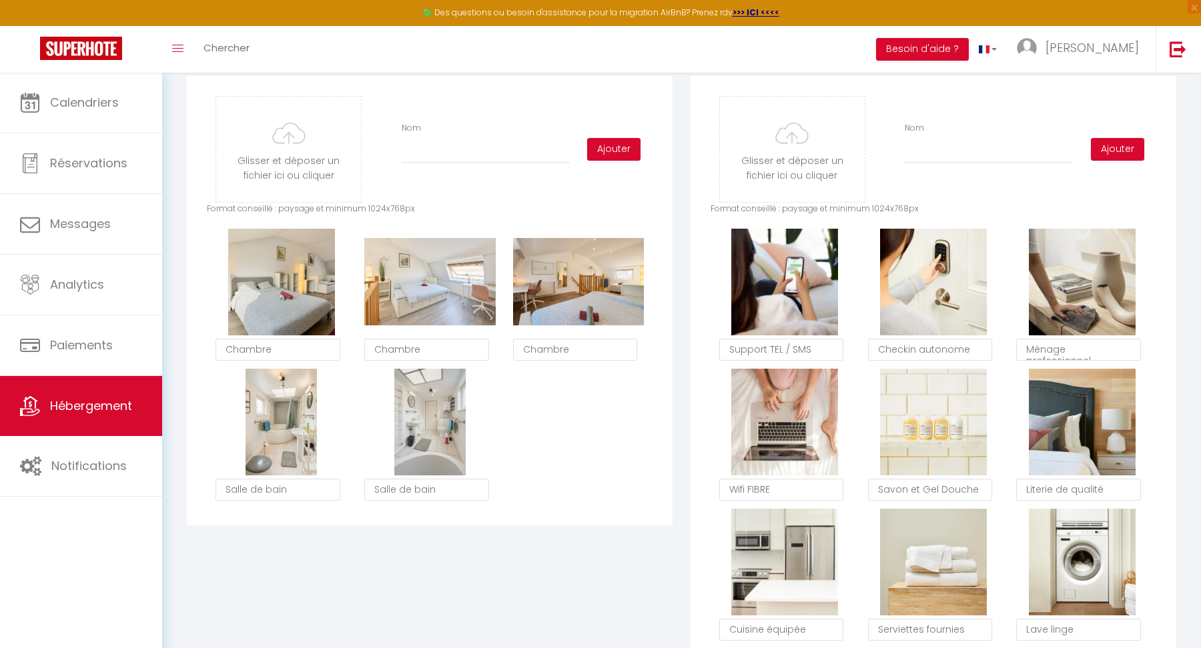
click at [601, 500] on div "Supprimer Chambre Supprimer Chambre Supprimer Chambre Supprimer Salle de bain S…" at bounding box center [430, 369] width 446 height 280
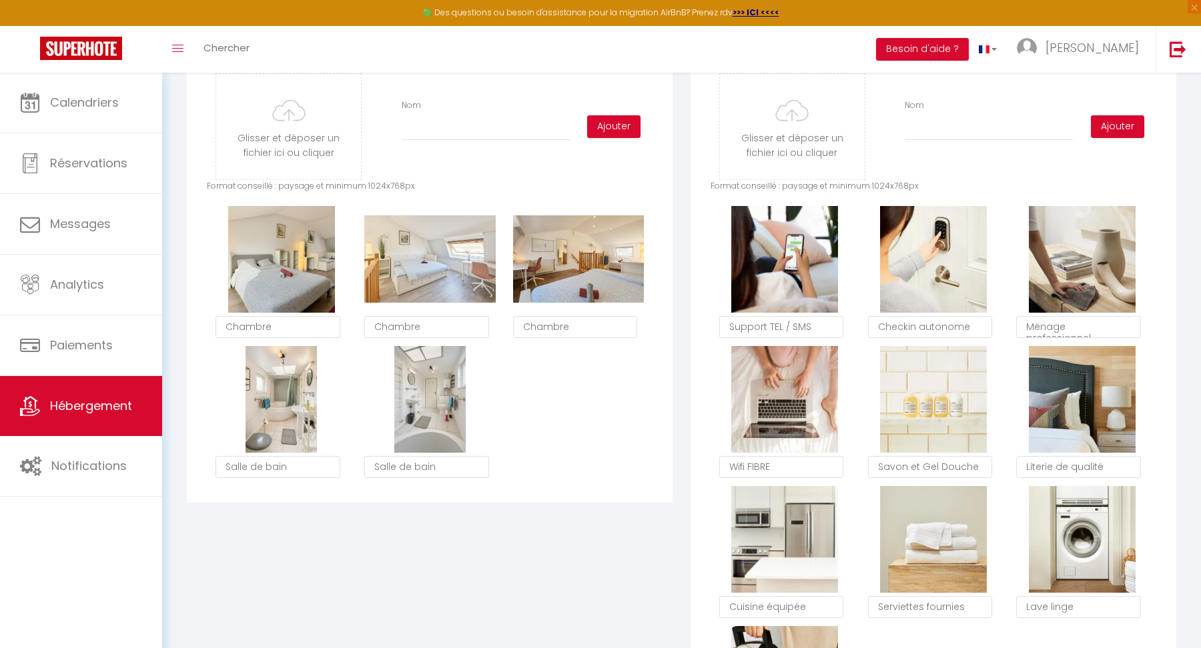
scroll to position [642, 0]
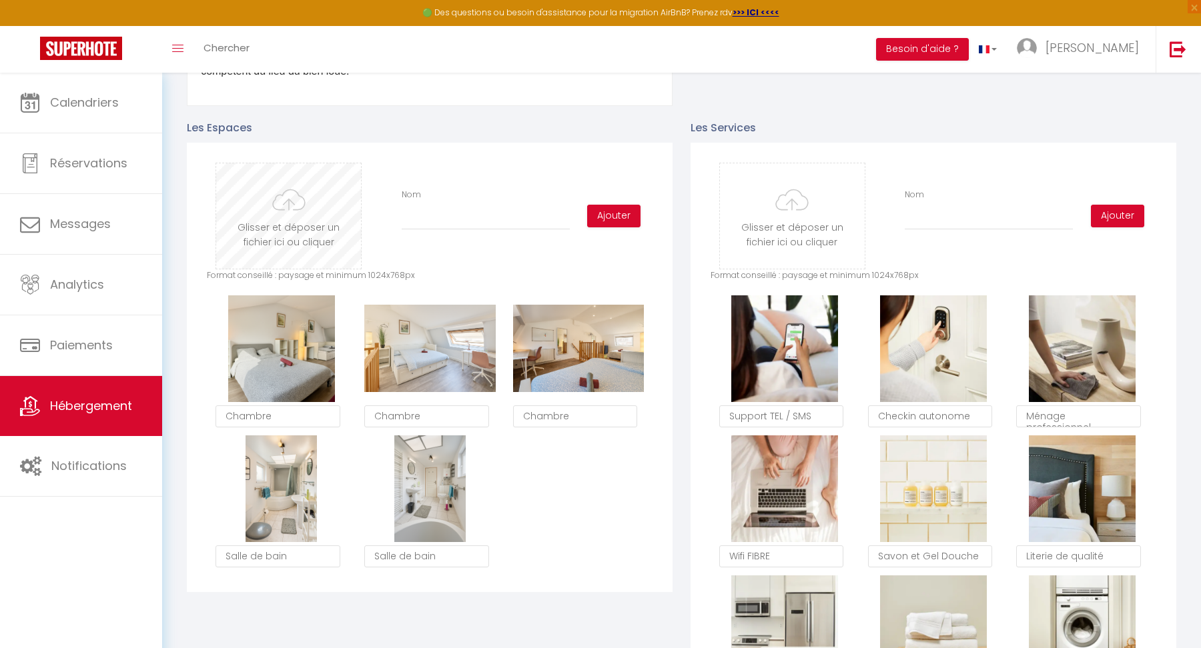
click at [318, 231] on input "file" at bounding box center [288, 215] width 145 height 105
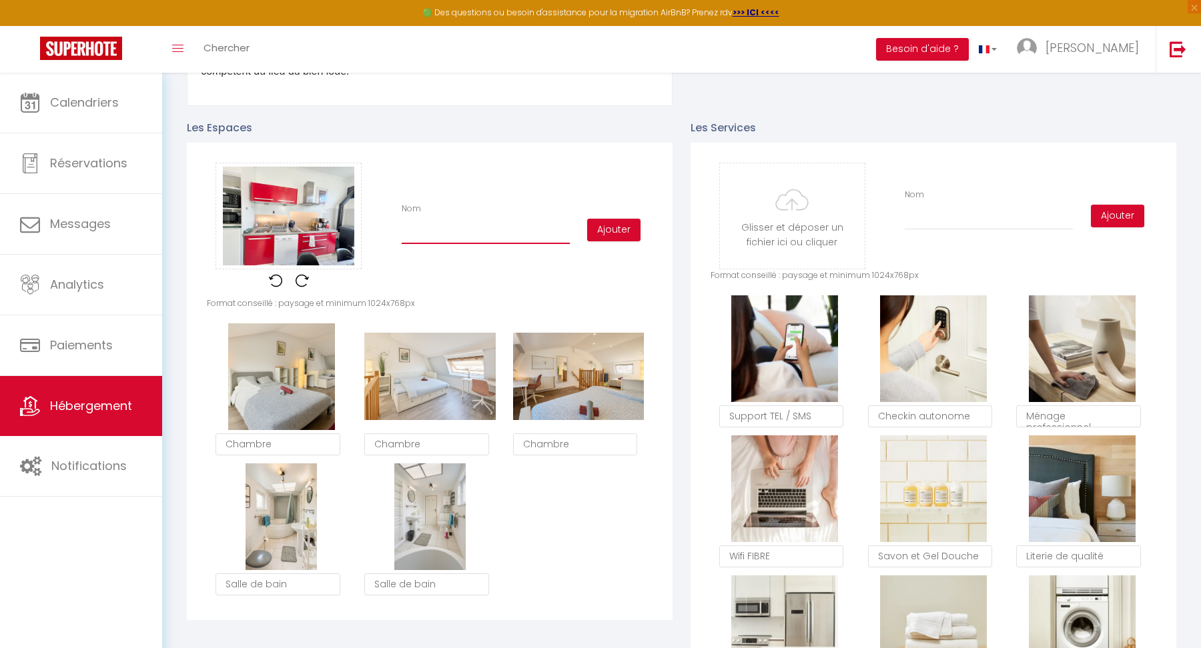
click at [504, 221] on input "Nom" at bounding box center [486, 232] width 168 height 24
click at [615, 223] on button "Ajouter" at bounding box center [613, 230] width 53 height 23
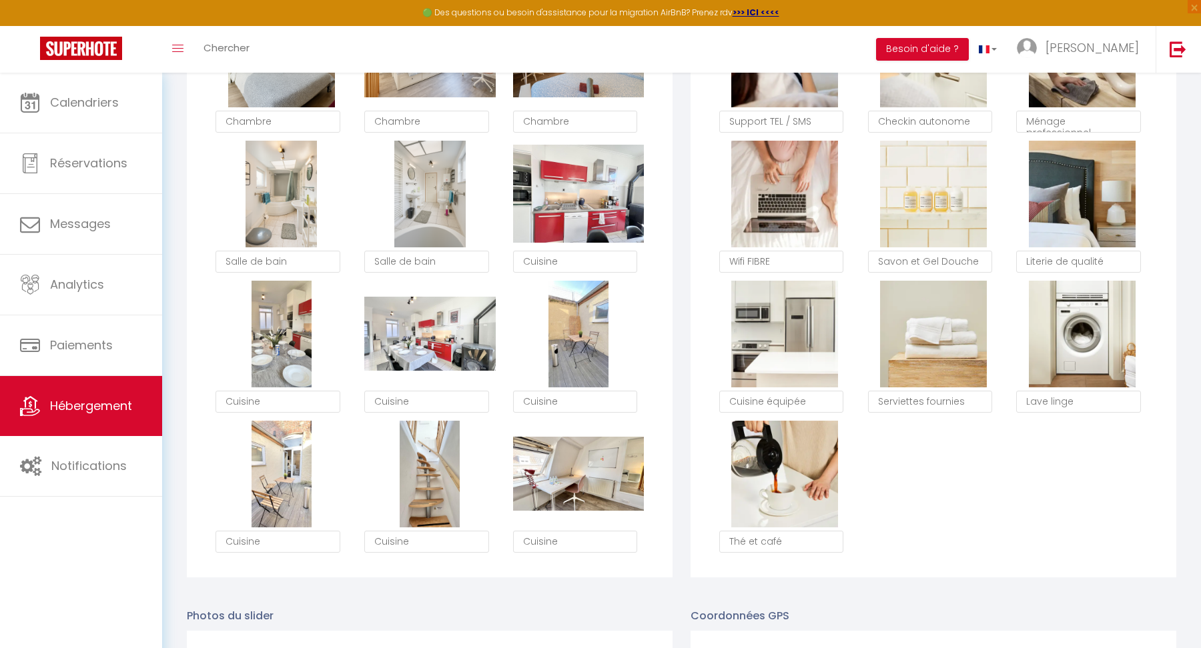
scroll to position [944, 0]
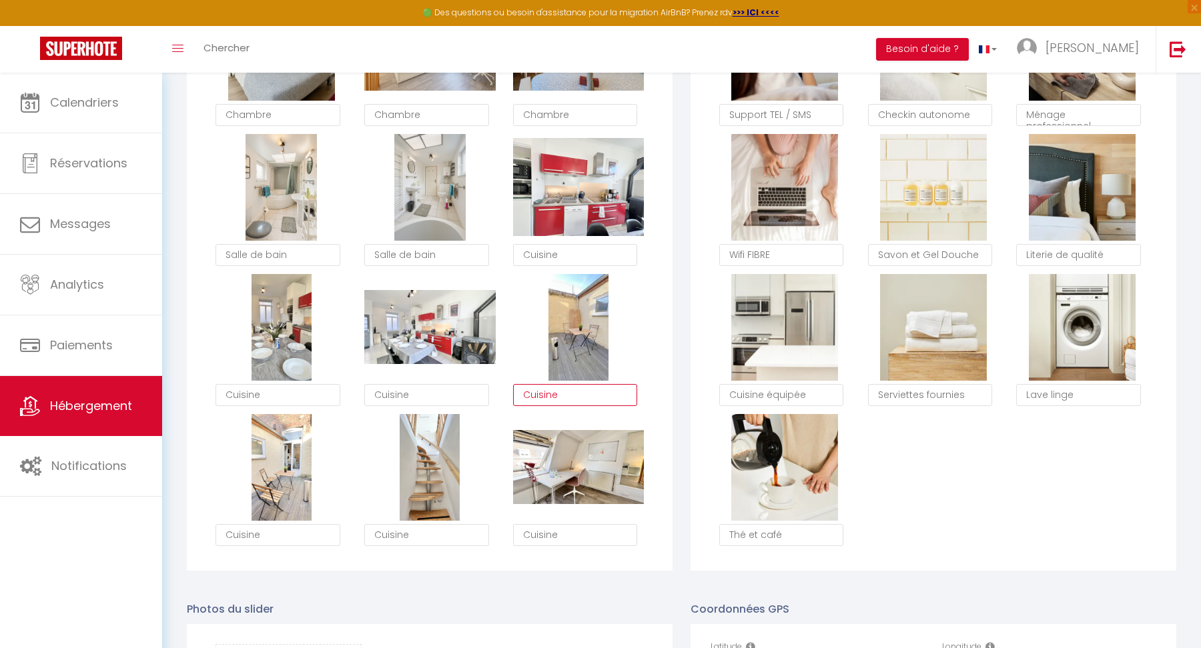
click at [574, 398] on textarea "Cuisine" at bounding box center [575, 395] width 125 height 23
click at [268, 529] on textarea "Cuisine" at bounding box center [277, 535] width 125 height 23
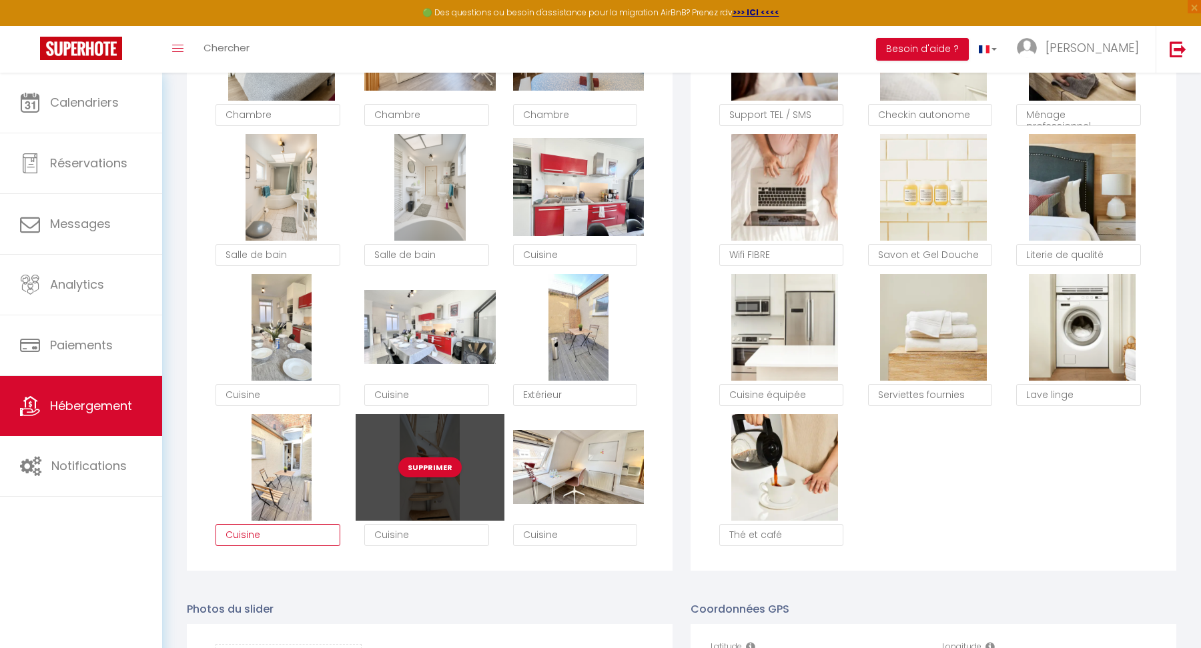
paste textarea "Extérieur"
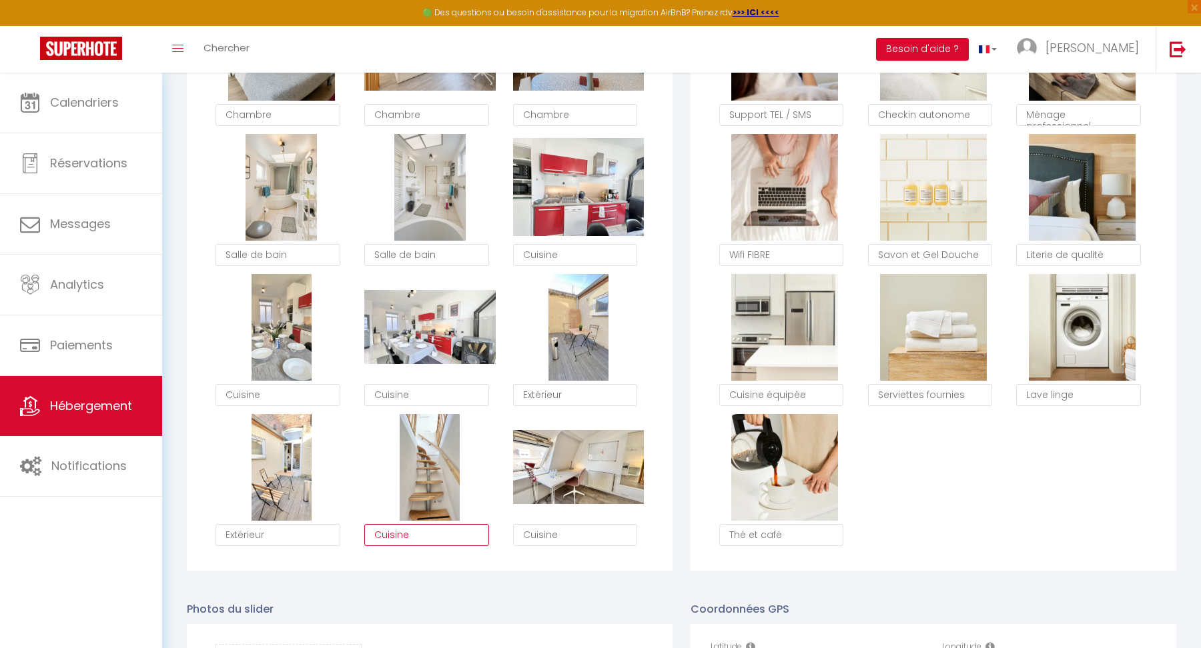
click at [423, 542] on textarea "Cuisine" at bounding box center [426, 535] width 125 height 23
click at [562, 537] on textarea "Cuisine" at bounding box center [575, 535] width 125 height 23
click at [572, 555] on div "Glisser et déposer un fichier ici ou cliquer Ooops, something wrong happened. R…" at bounding box center [430, 206] width 486 height 730
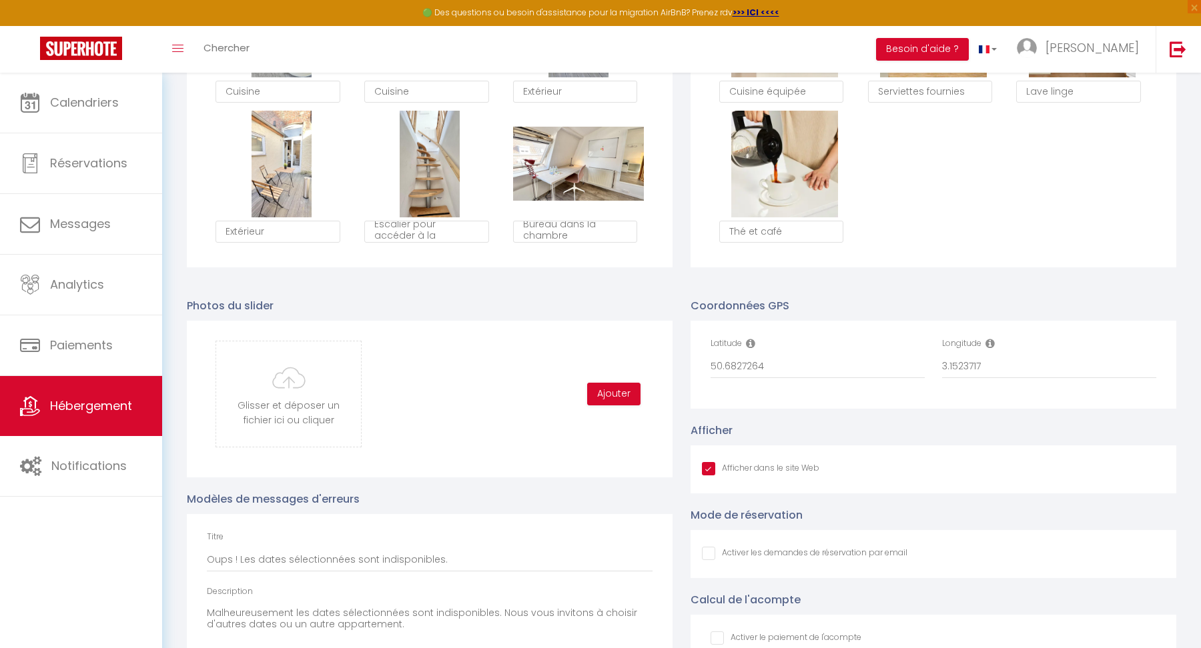
scroll to position [1372, 0]
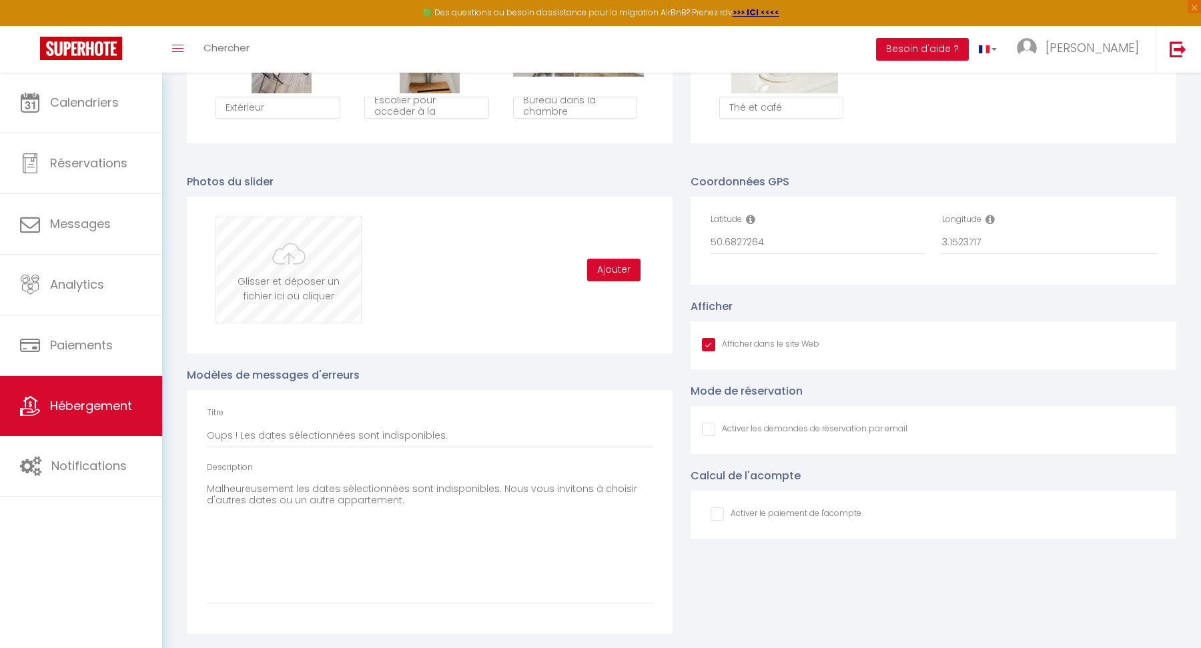
click at [282, 268] on input "file" at bounding box center [288, 269] width 145 height 105
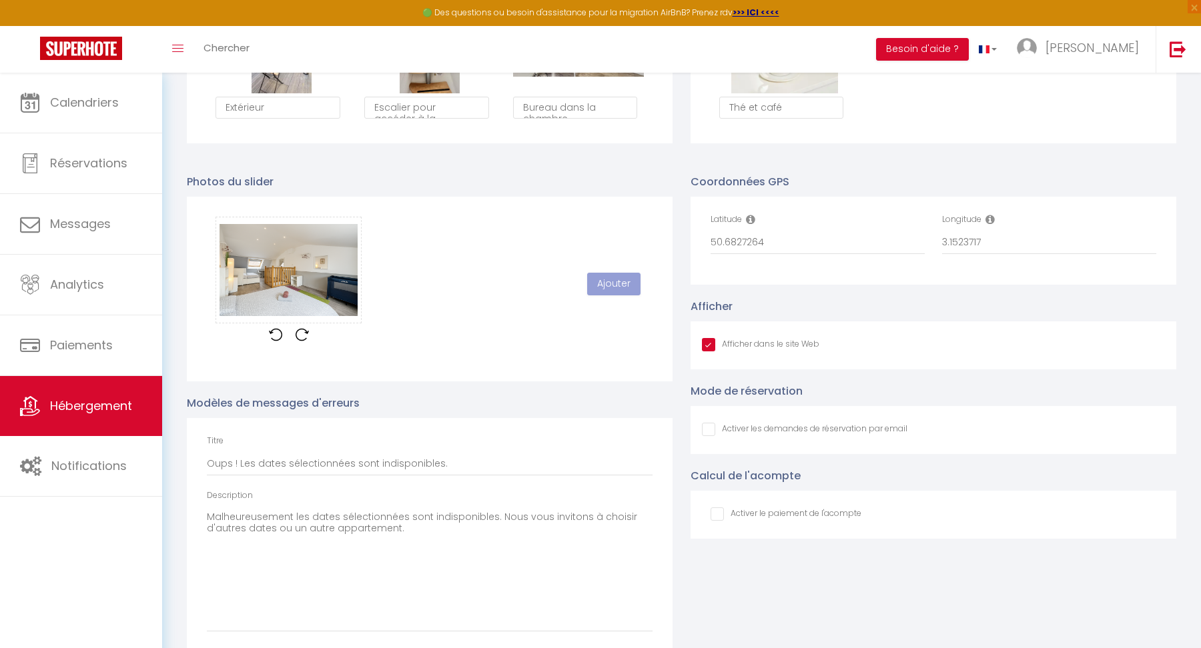
scroll to position [7, 0]
checkbox input "true"
checkbox input "false"
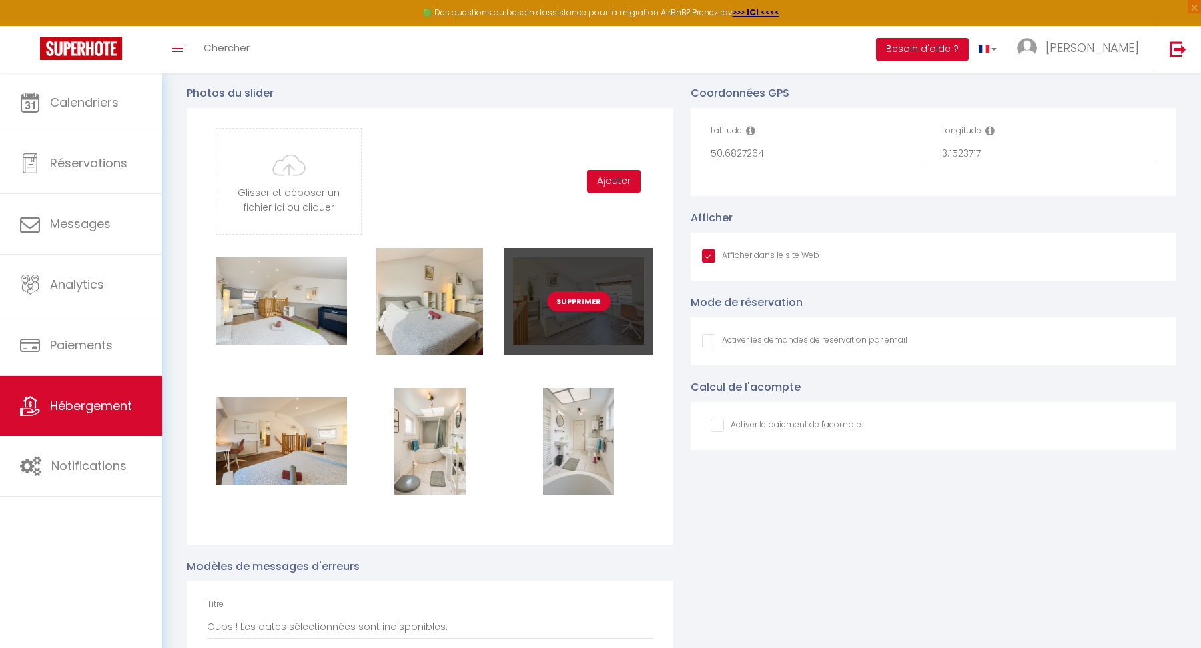
scroll to position [1460, 0]
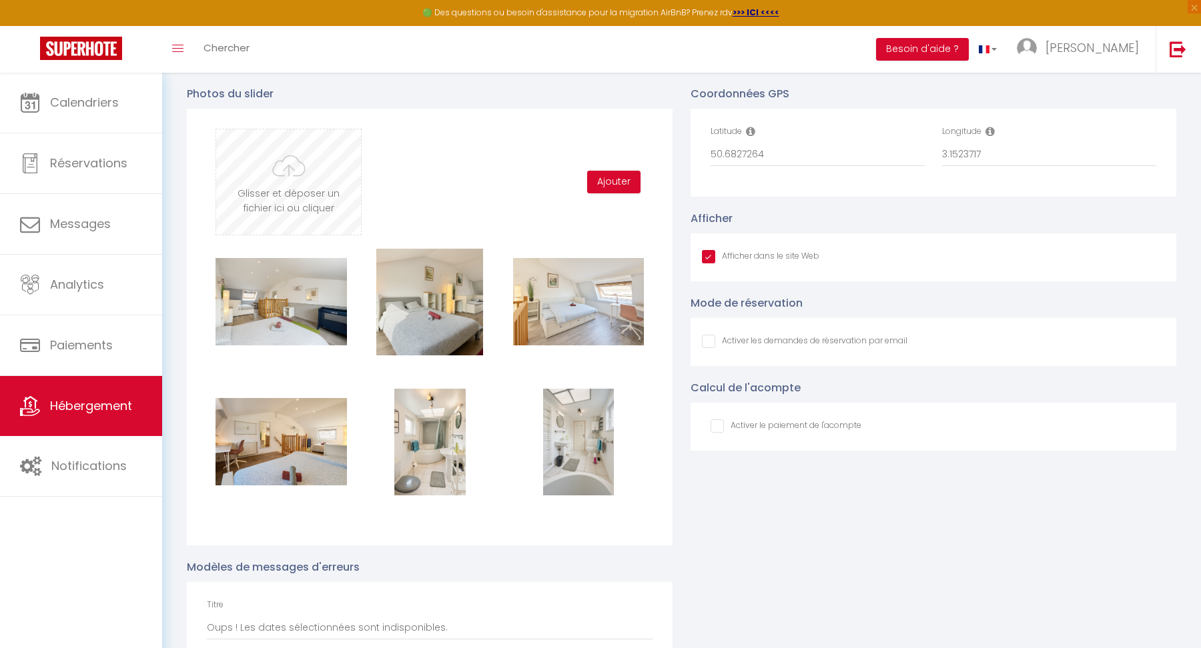
click at [280, 182] on input "file" at bounding box center [288, 181] width 145 height 105
type input "C:\fakepath\24.jpg"
checkbox input "true"
checkbox input "false"
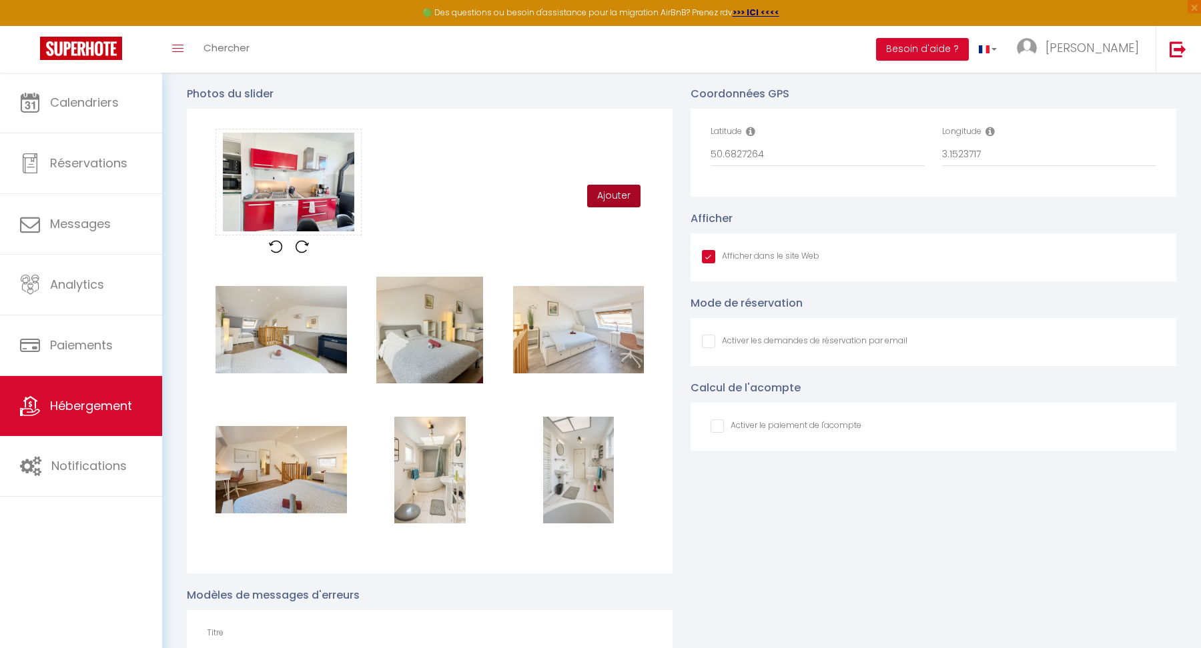
click at [604, 190] on button "Ajouter" at bounding box center [613, 196] width 53 height 23
checkbox input "true"
checkbox input "false"
checkbox input "true"
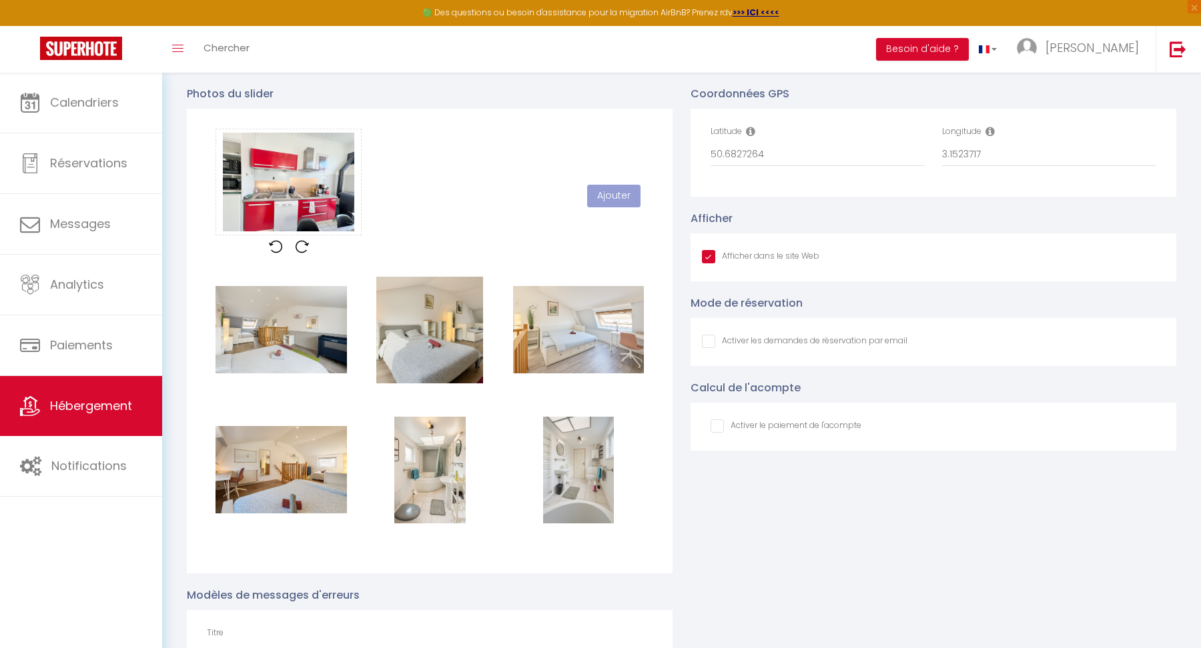
checkbox input "false"
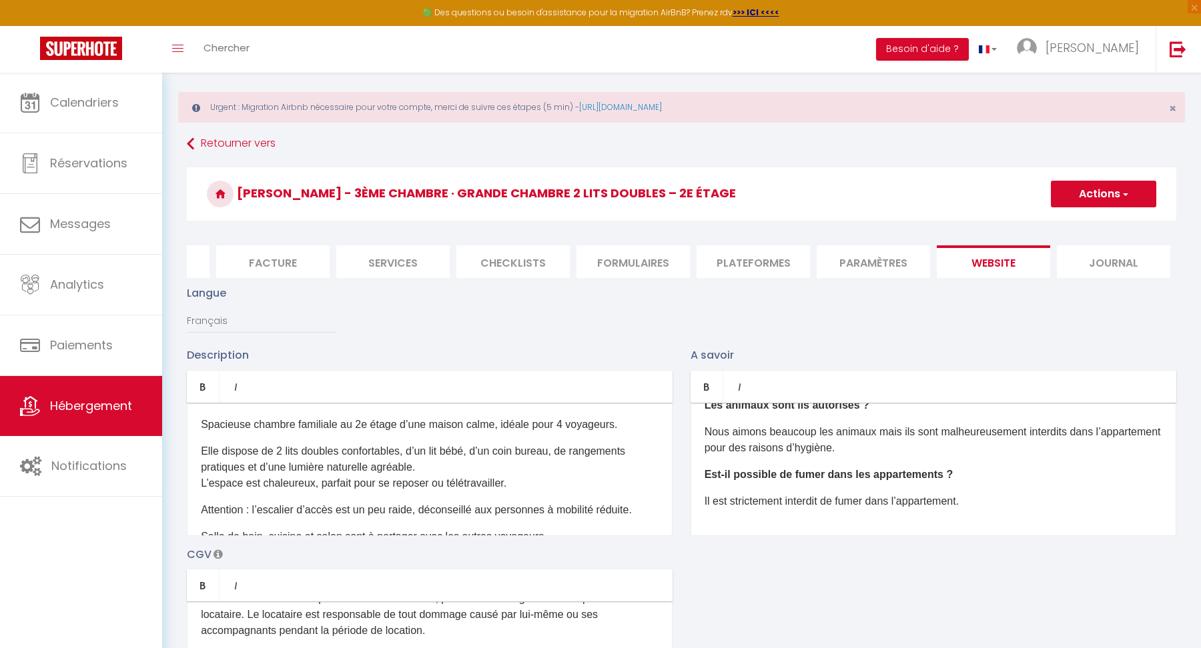
scroll to position [3, 0]
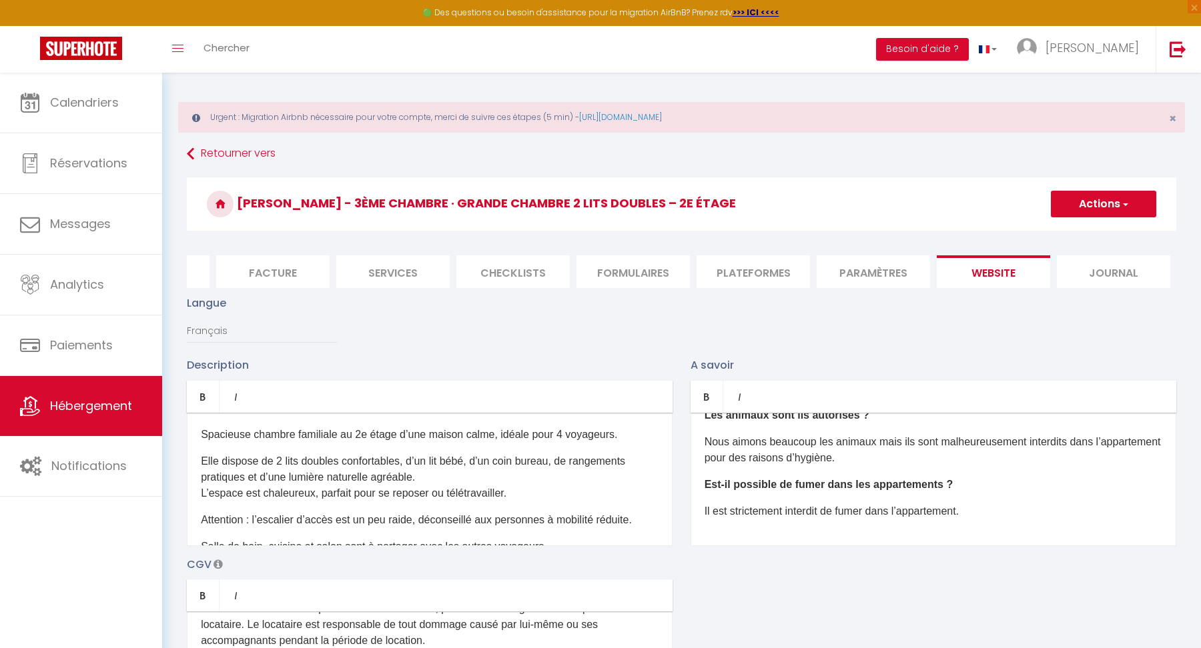
click at [1087, 203] on button "Actions" at bounding box center [1103, 204] width 105 height 27
click at [1077, 230] on input "Enregistrer" at bounding box center [1087, 233] width 49 height 13
checkbox input "true"
checkbox input "false"
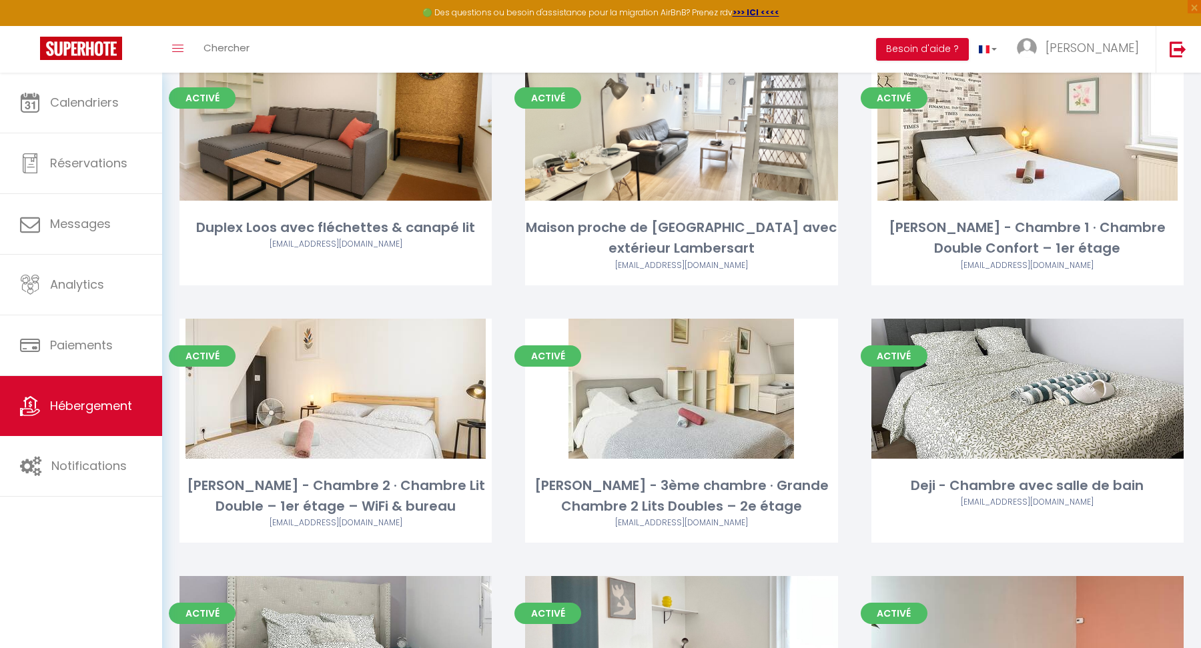
scroll to position [171, 0]
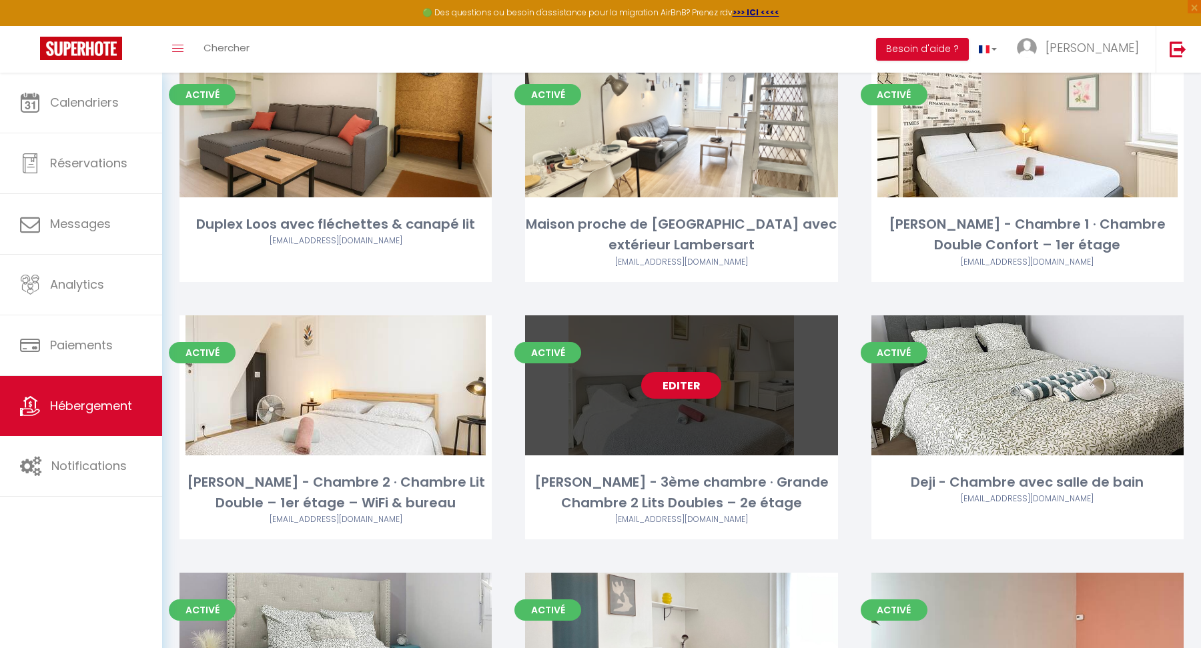
click at [669, 389] on link "Editer" at bounding box center [681, 385] width 80 height 27
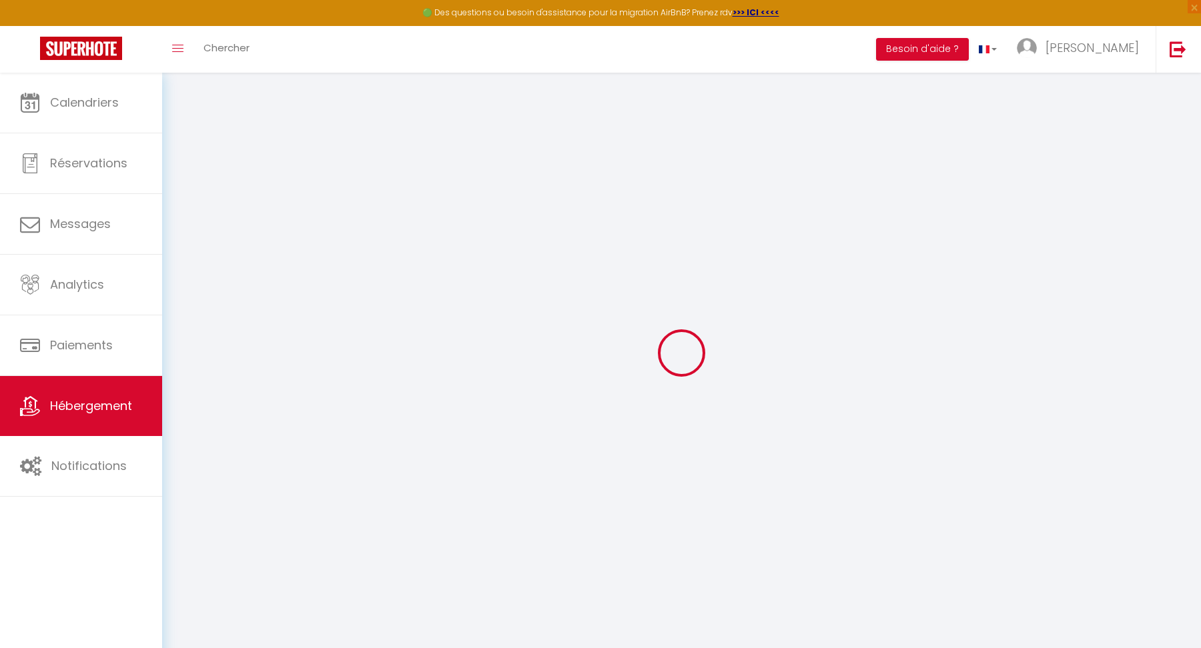
select select
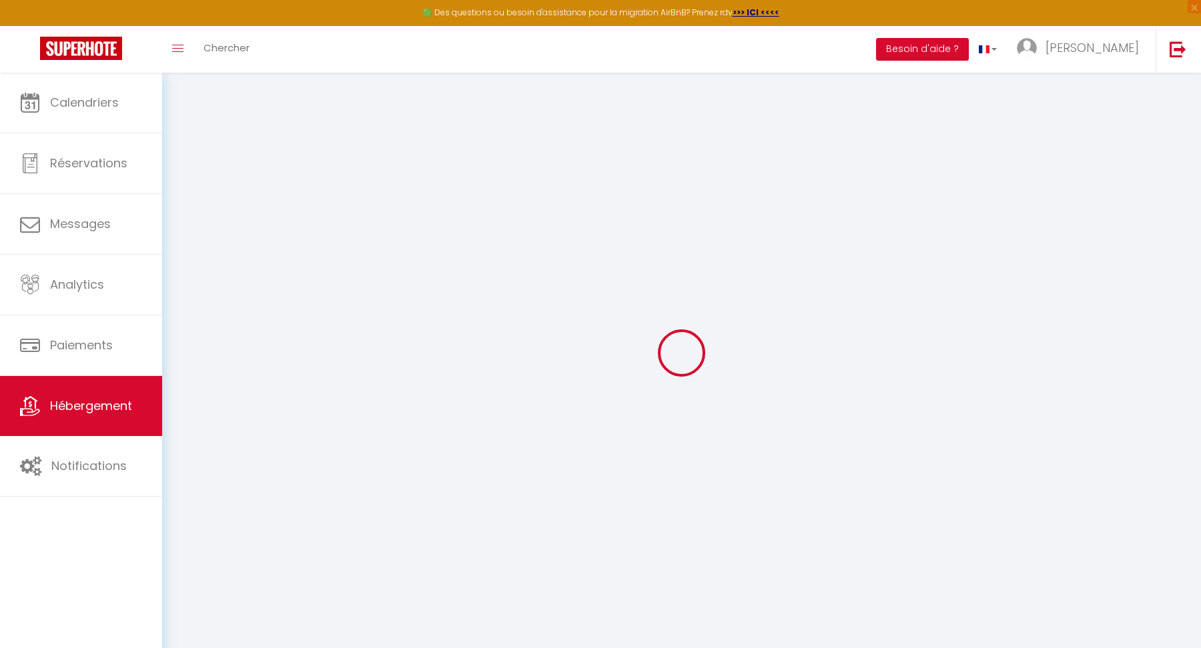
select select
checkbox input "false"
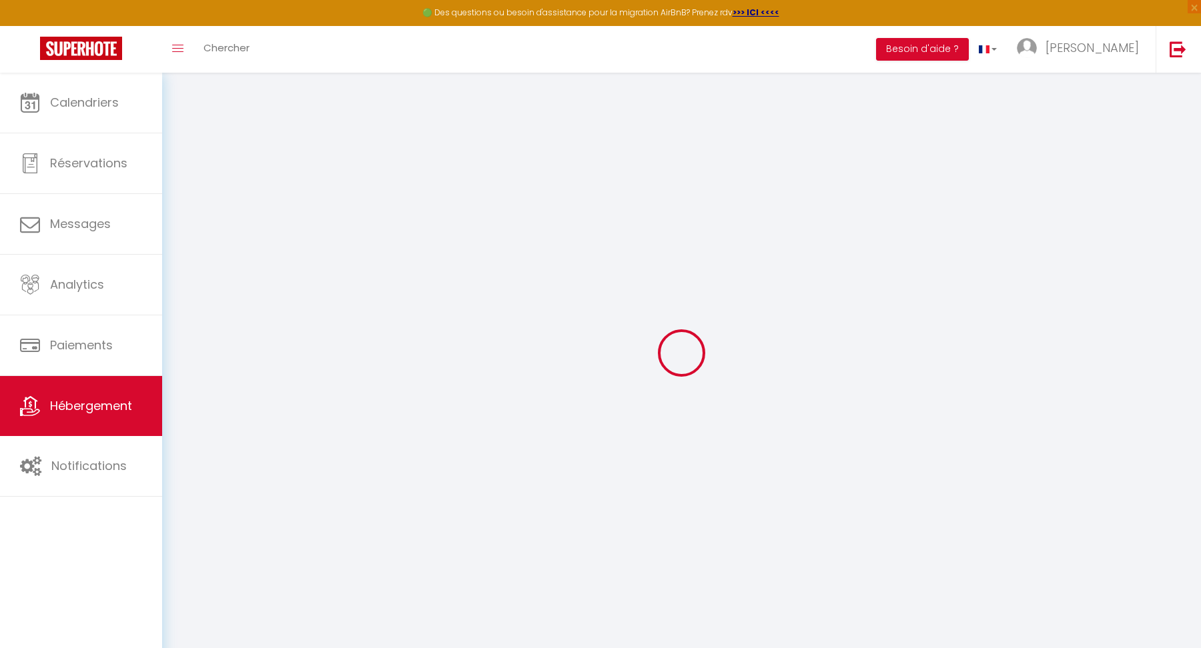
select select
checkbox input "false"
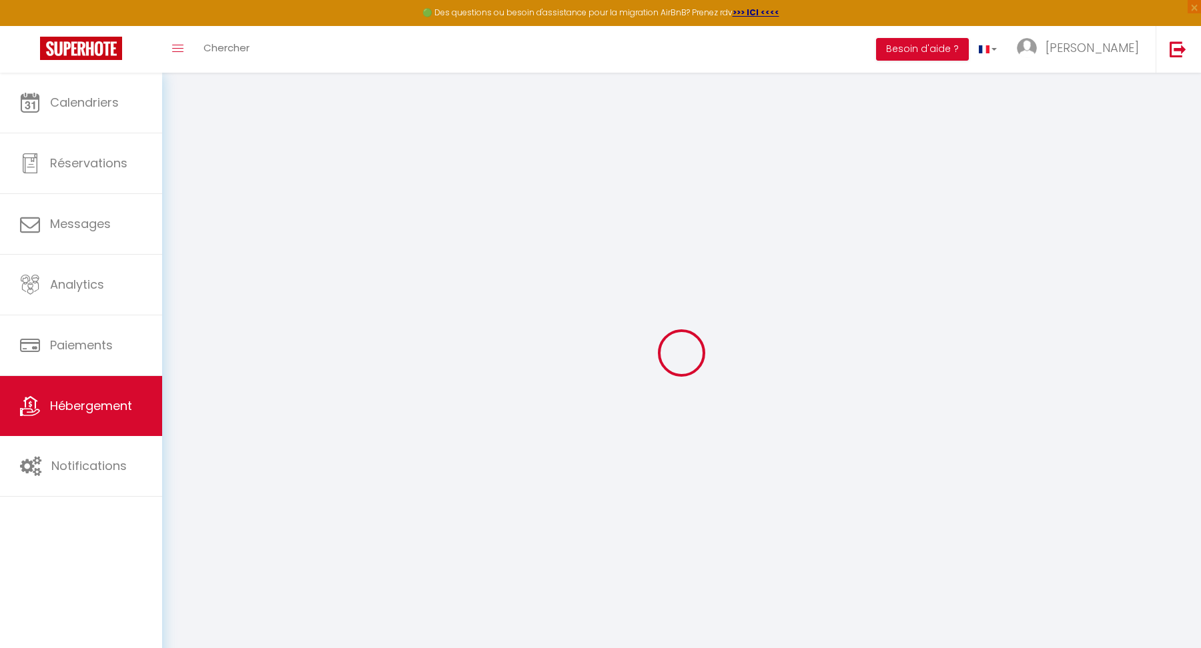
select select "16:00"
select select "23:45"
select select "10:00"
select select "30"
select select "120"
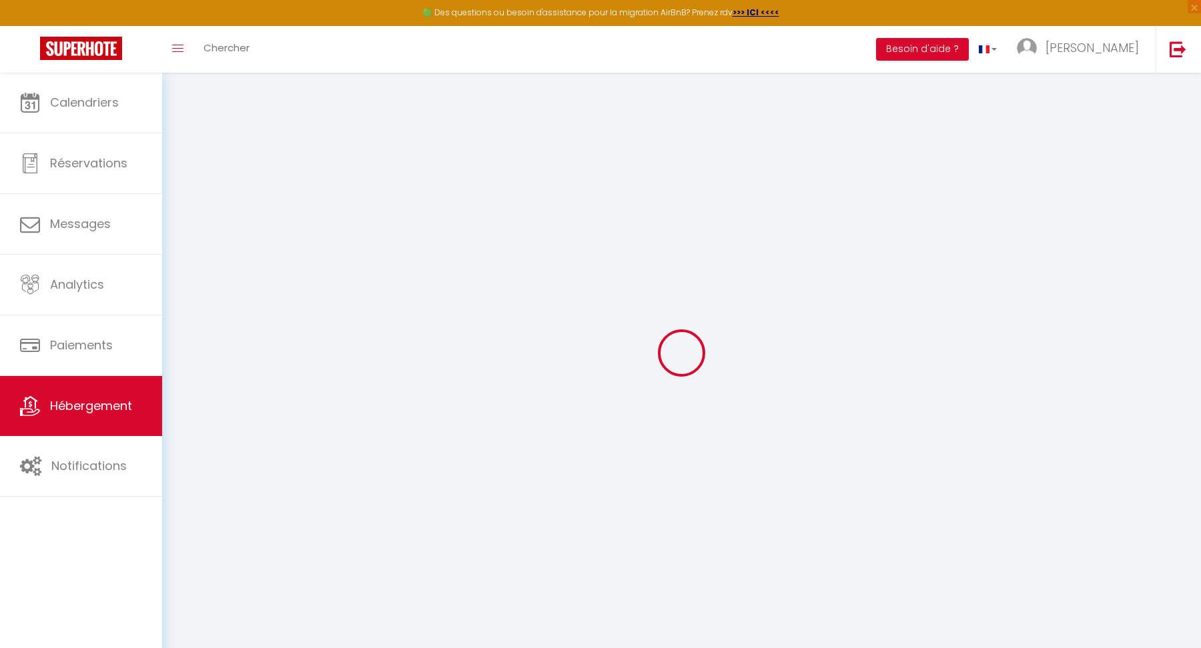
select select
checkbox input "false"
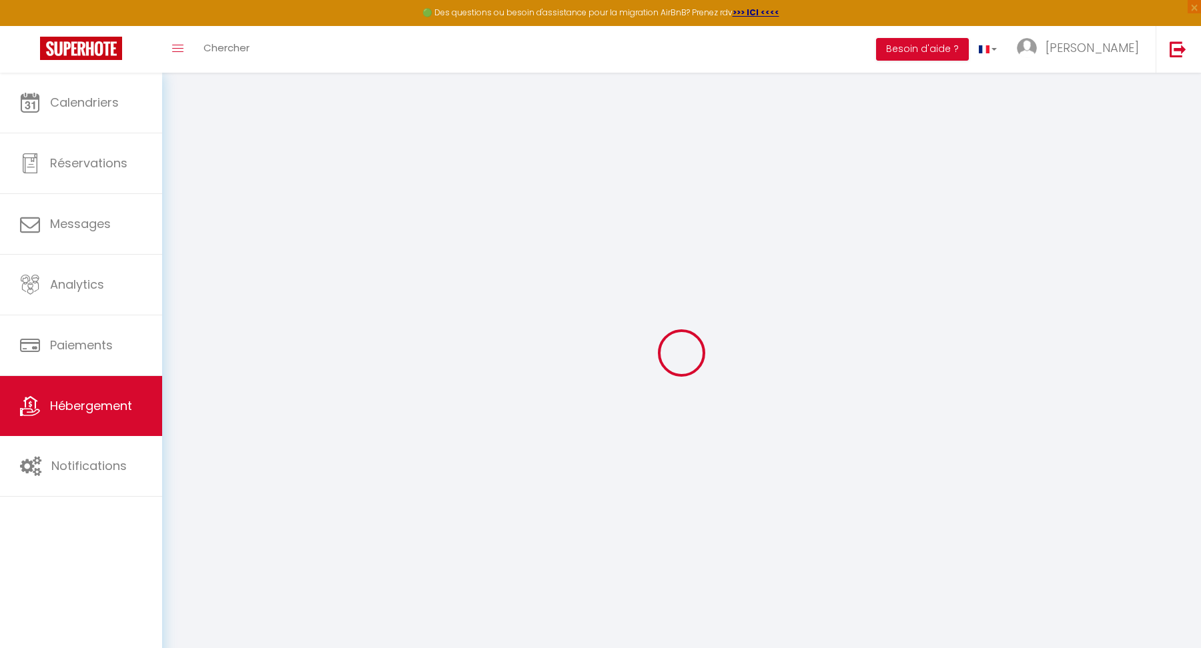
select select
checkbox input "false"
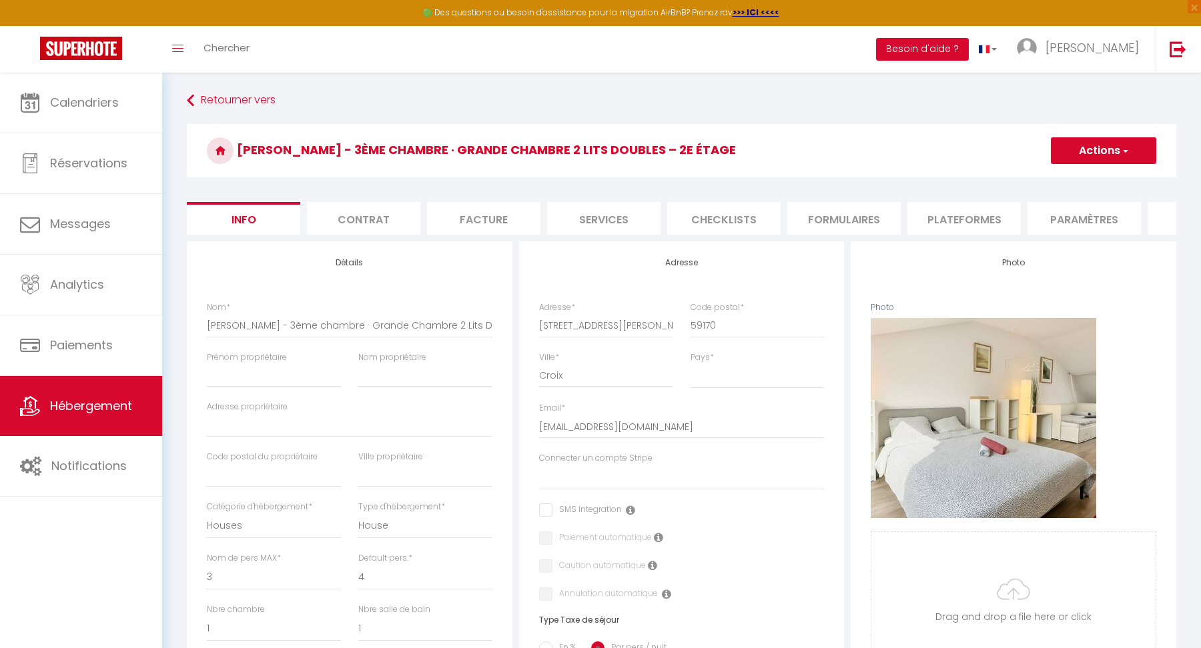
select select
checkbox input "false"
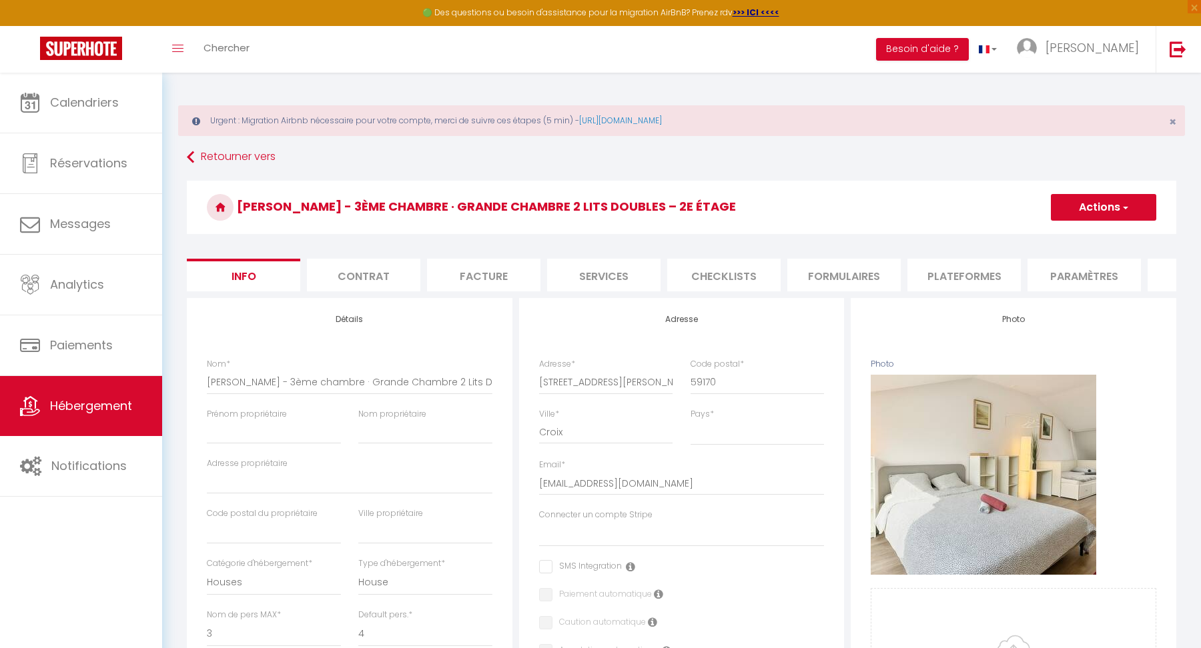
scroll to position [0, 211]
click at [1018, 259] on li "website" at bounding box center [993, 275] width 113 height 33
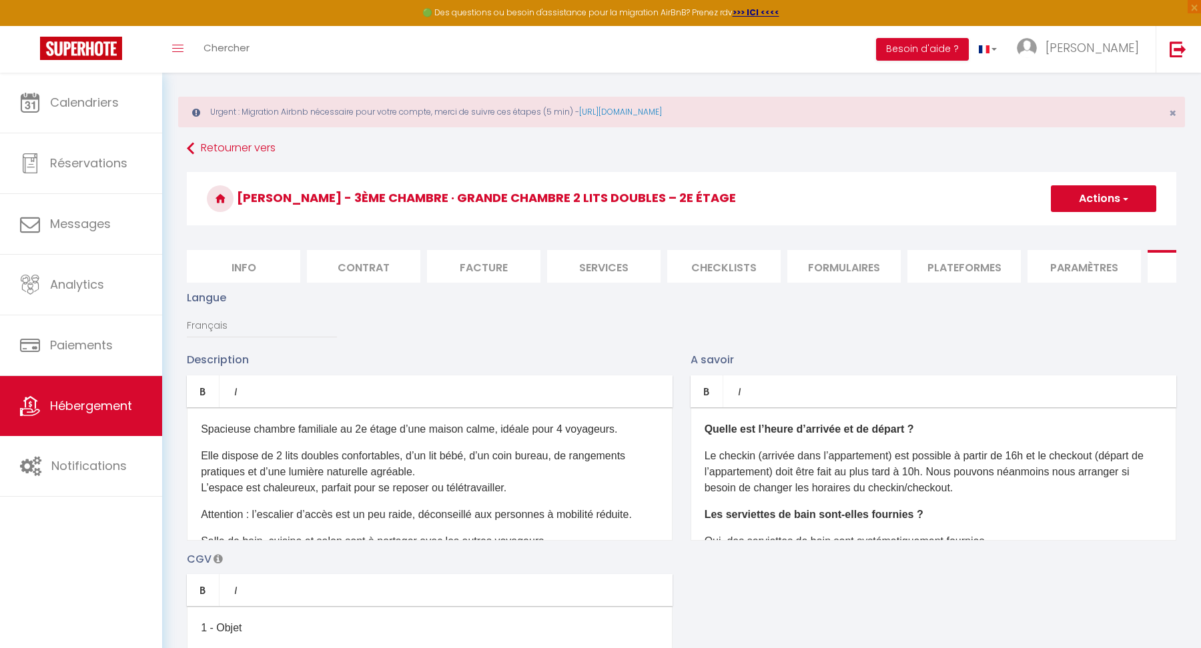
click at [358, 262] on li "Contrat" at bounding box center [363, 266] width 113 height 33
select select
checkbox input "false"
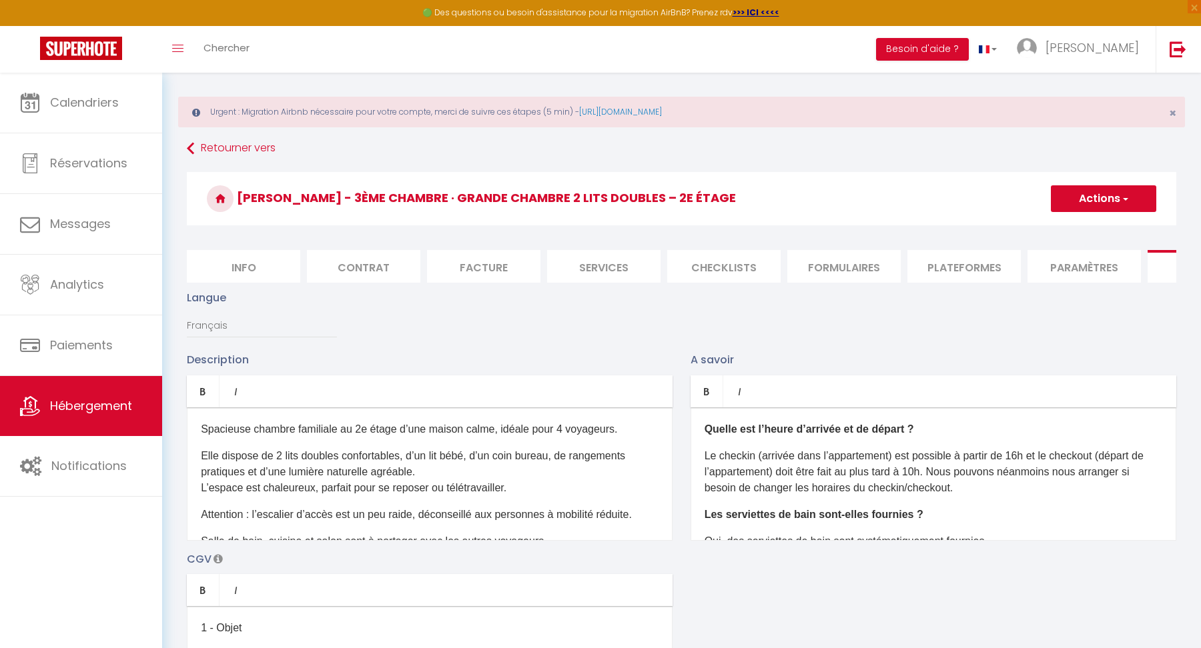
checkbox input "false"
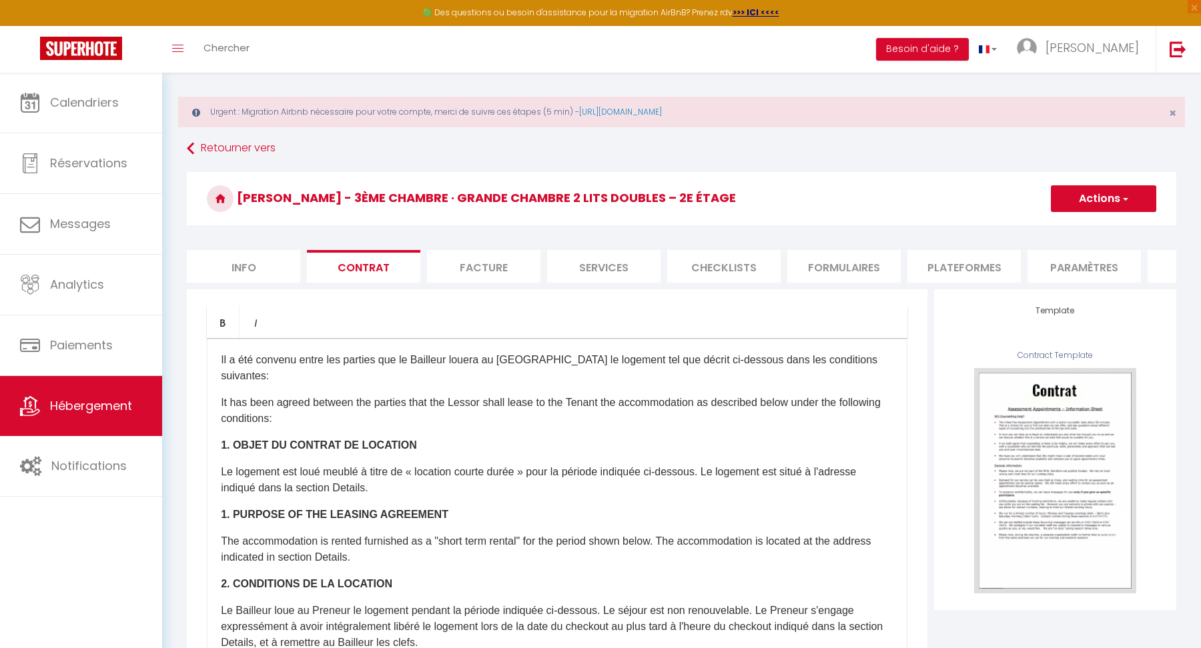
click at [261, 245] on form "Jules Guesde - 3ème chambre · Grande Chambre 2 Lits Doubles – 2e étage Actions …" at bounding box center [681, 530] width 989 height 716
click at [255, 257] on li "Info" at bounding box center [243, 266] width 113 height 33
select select
checkbox input "false"
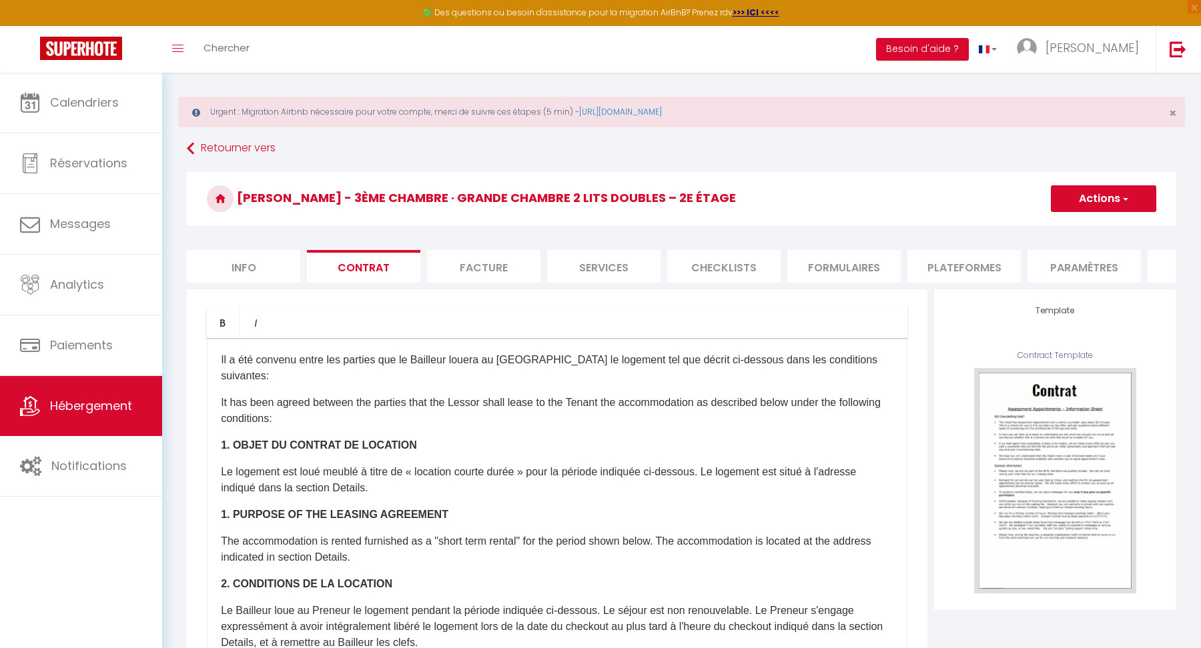
checkbox input "false"
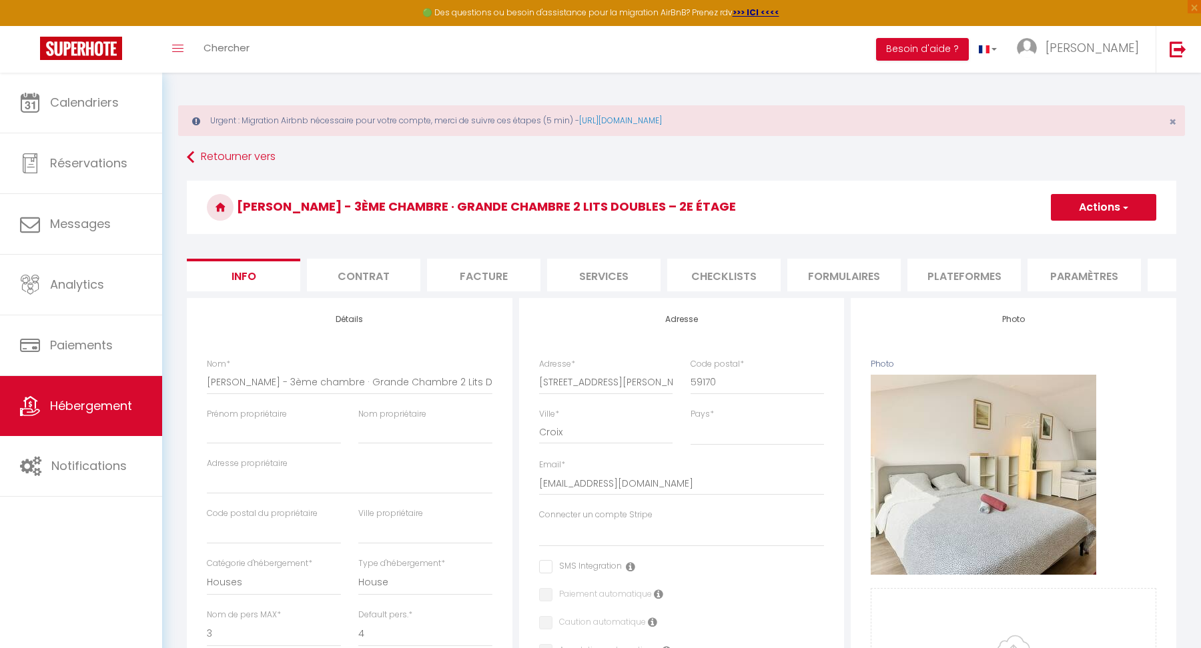
click at [926, 260] on li "Plateformes" at bounding box center [963, 275] width 113 height 33
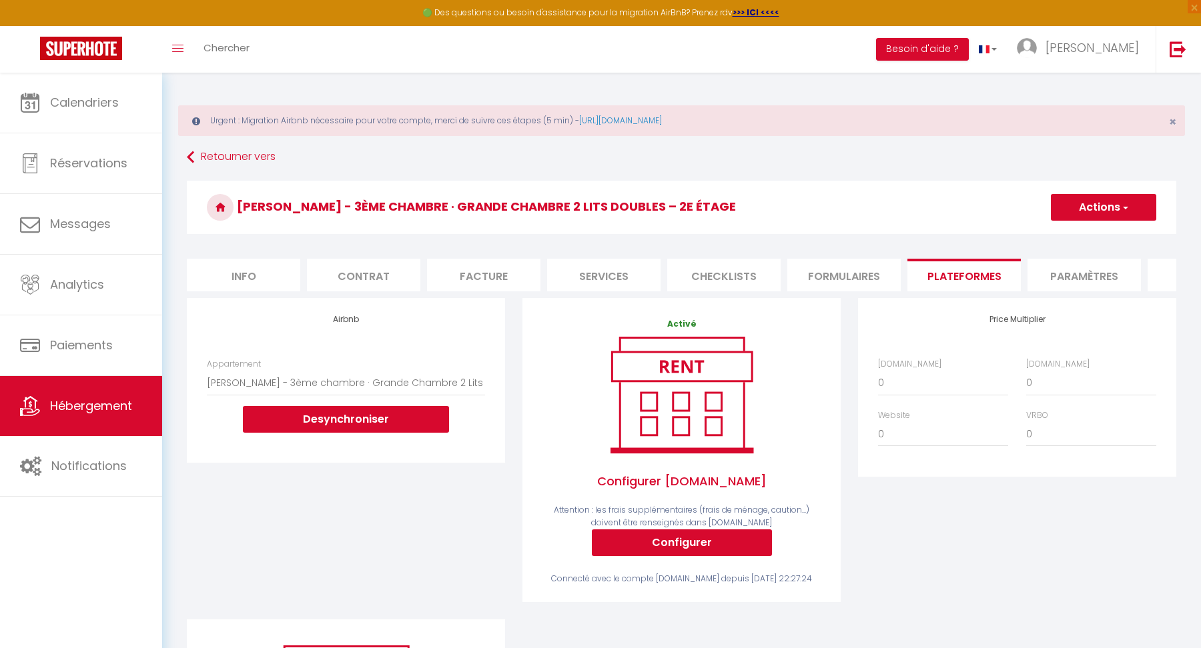
click at [217, 278] on li "Info" at bounding box center [243, 275] width 113 height 33
select select
checkbox input "false"
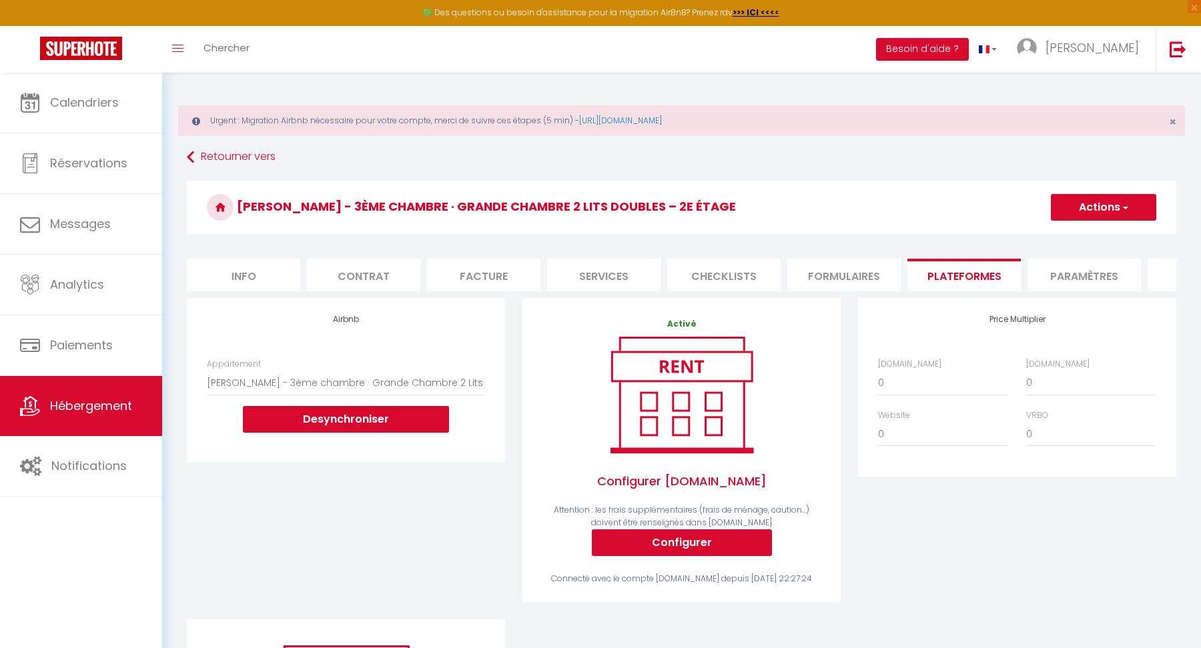
checkbox input "false"
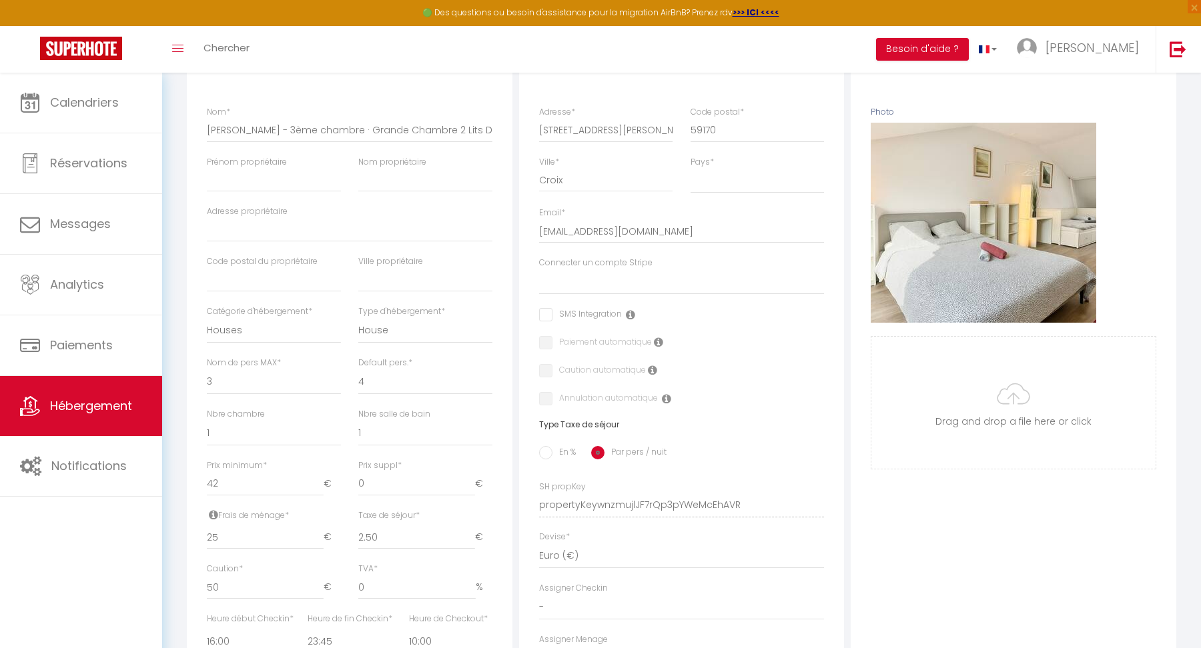
scroll to position [254, 0]
click at [271, 483] on input "42" at bounding box center [265, 482] width 117 height 24
type input "4"
select select
checkbox input "false"
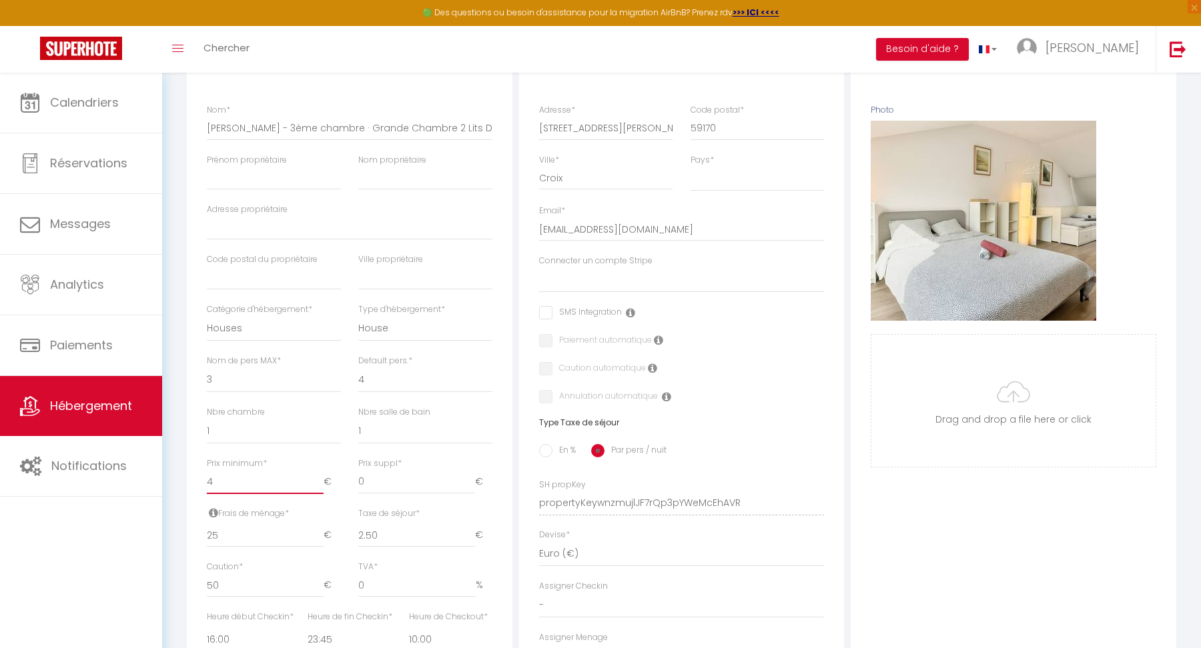
checkbox input "false"
type input "43"
select select
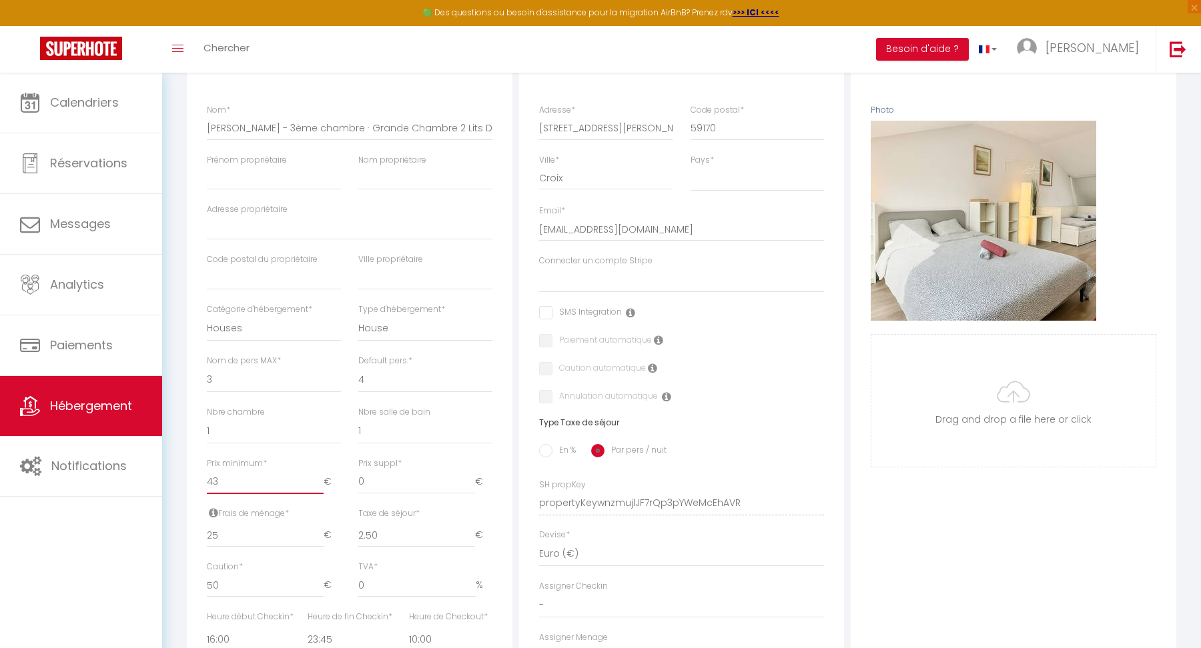
checkbox input "false"
type input "43"
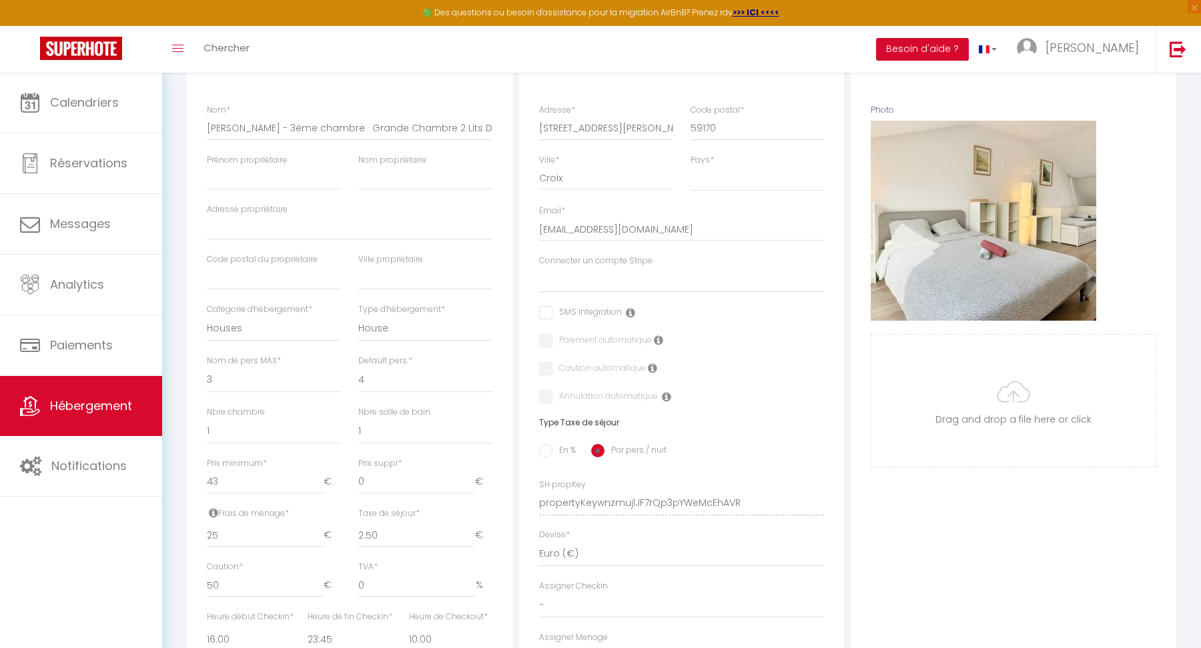
click at [485, 450] on div "Nbre salle de bain 0 1 2 3 4 5 6 7 8 9 10 11 12" at bounding box center [425, 431] width 151 height 51
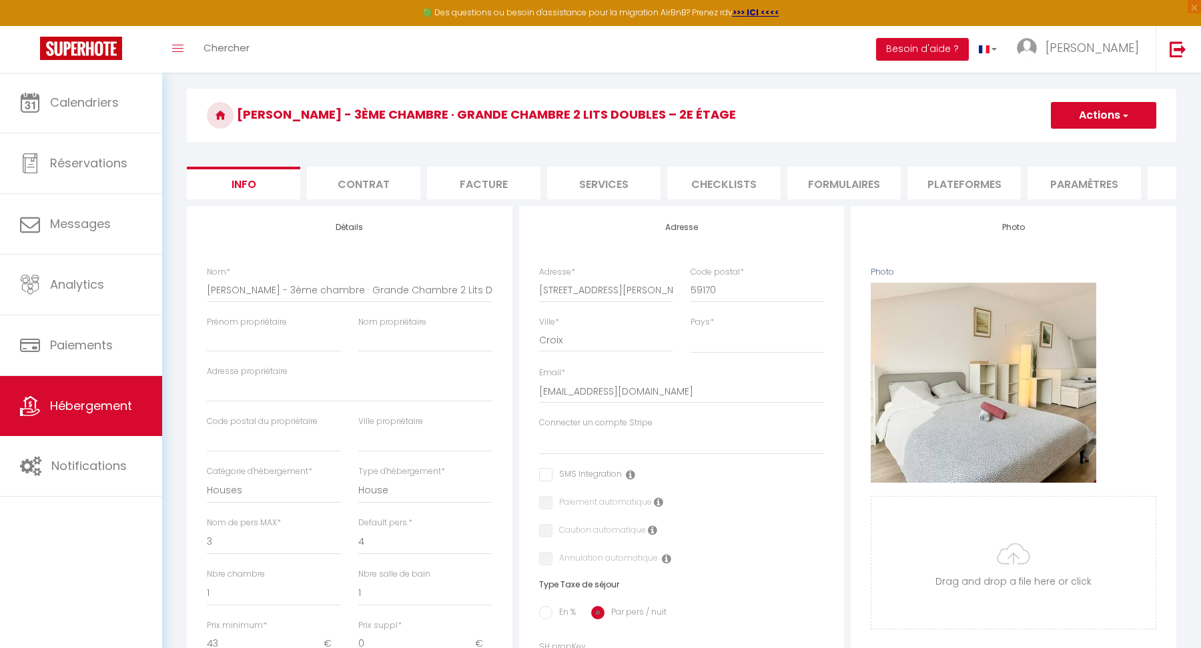
scroll to position [0, 0]
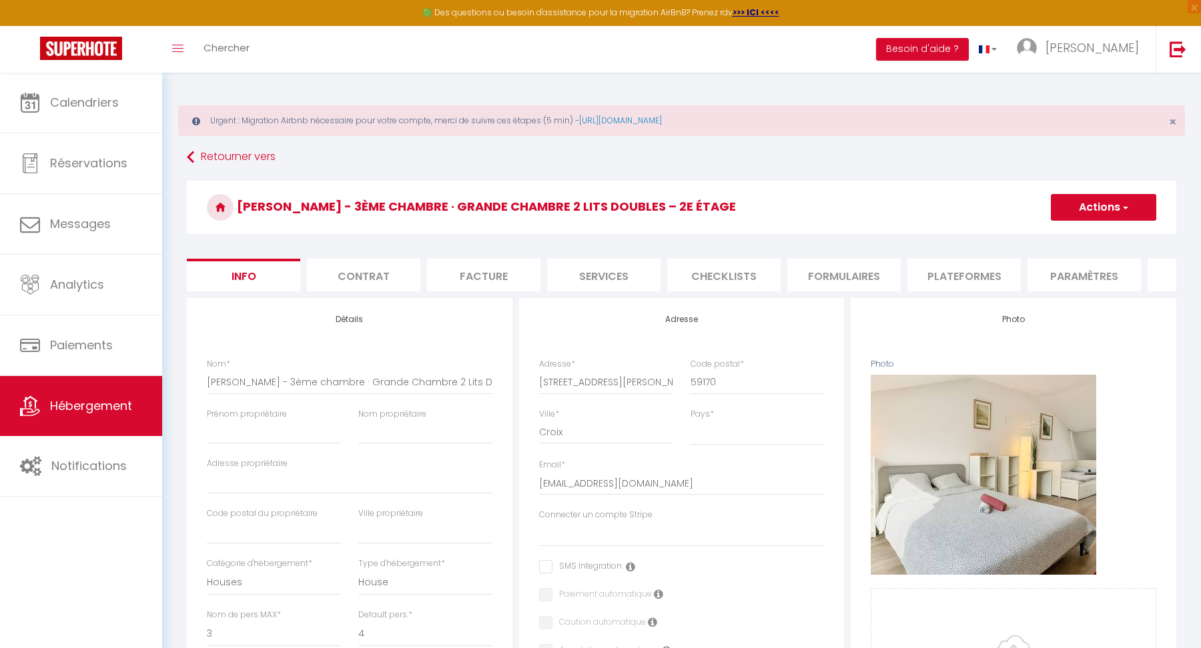
click at [1097, 208] on button "Actions" at bounding box center [1103, 207] width 105 height 27
click at [1057, 231] on input "Enregistrer" at bounding box center [1050, 236] width 49 height 13
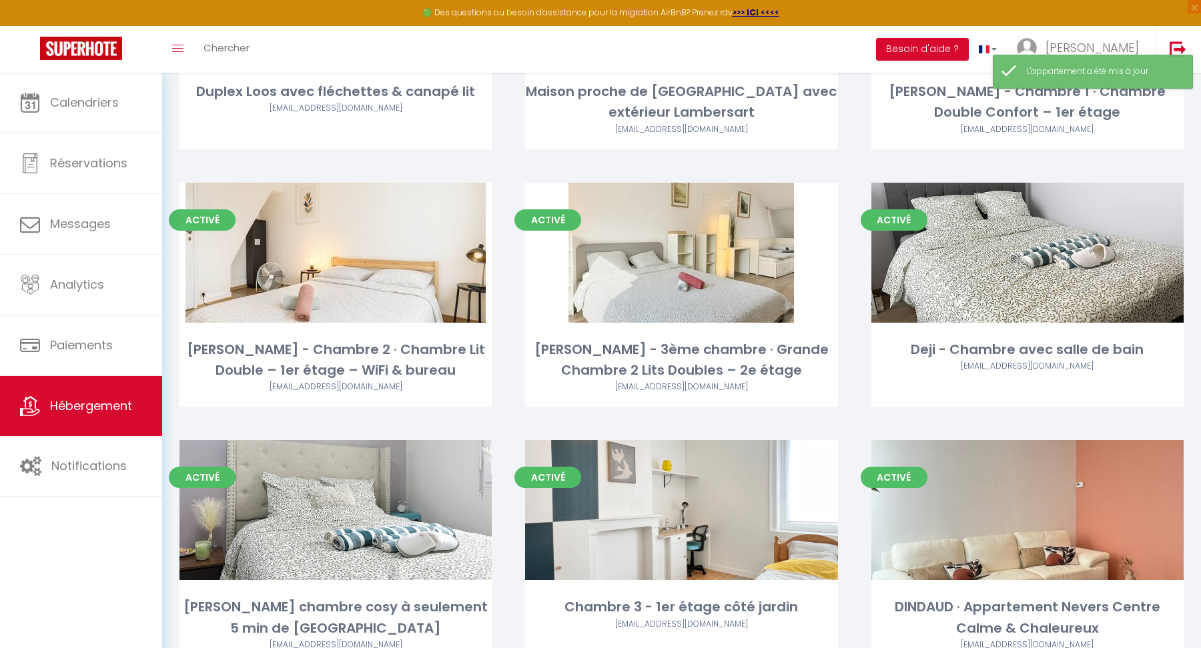
scroll to position [249, 0]
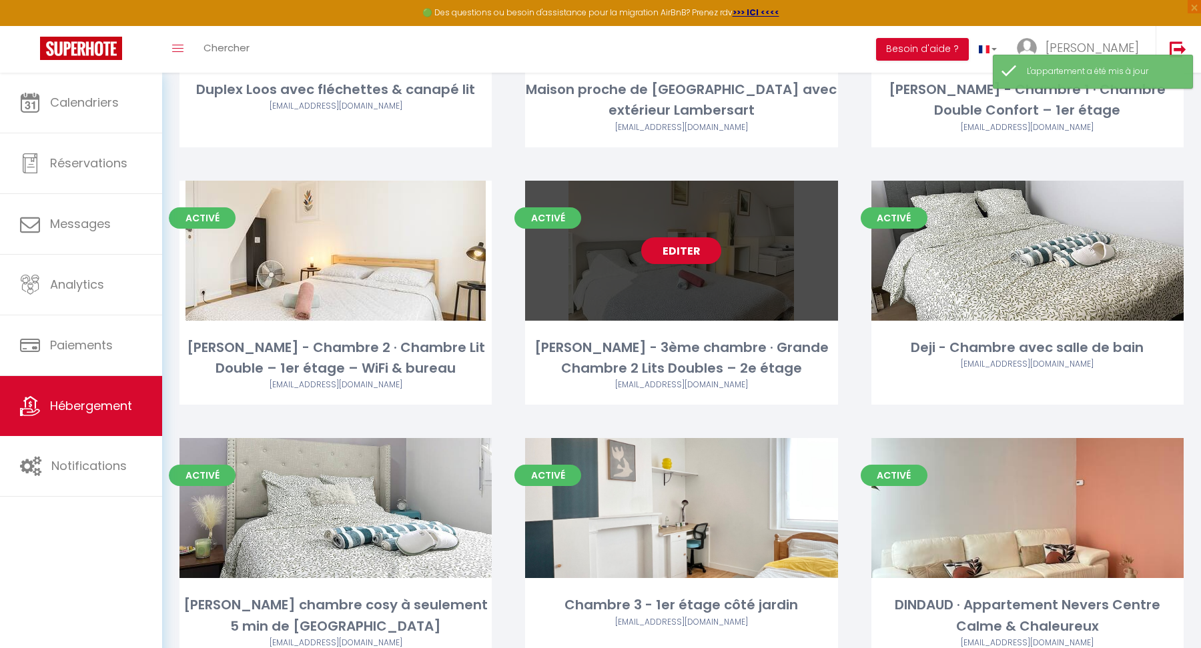
click at [692, 251] on link "Editer" at bounding box center [681, 250] width 80 height 27
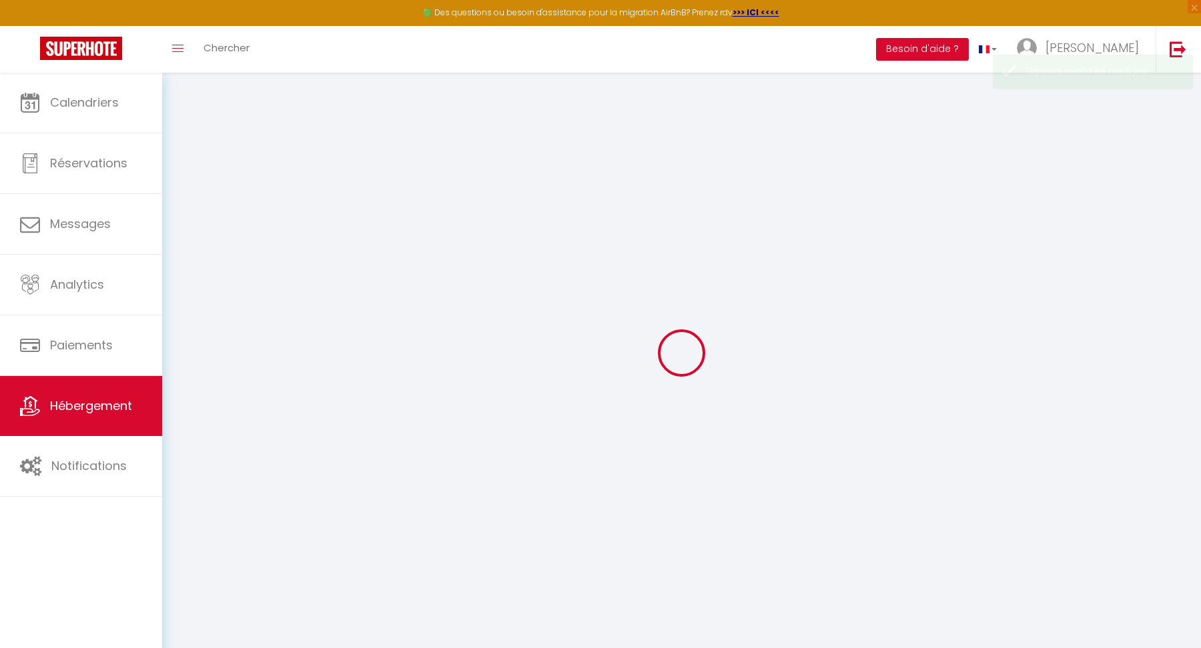
select select
checkbox input "false"
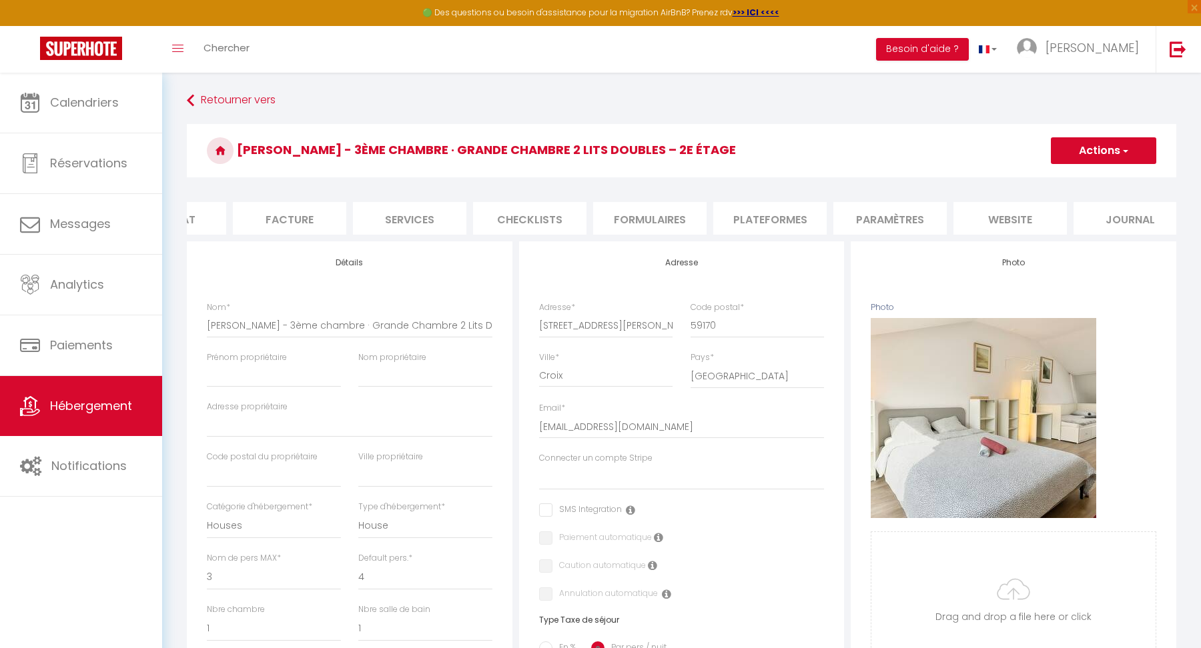
select select
checkbox input "false"
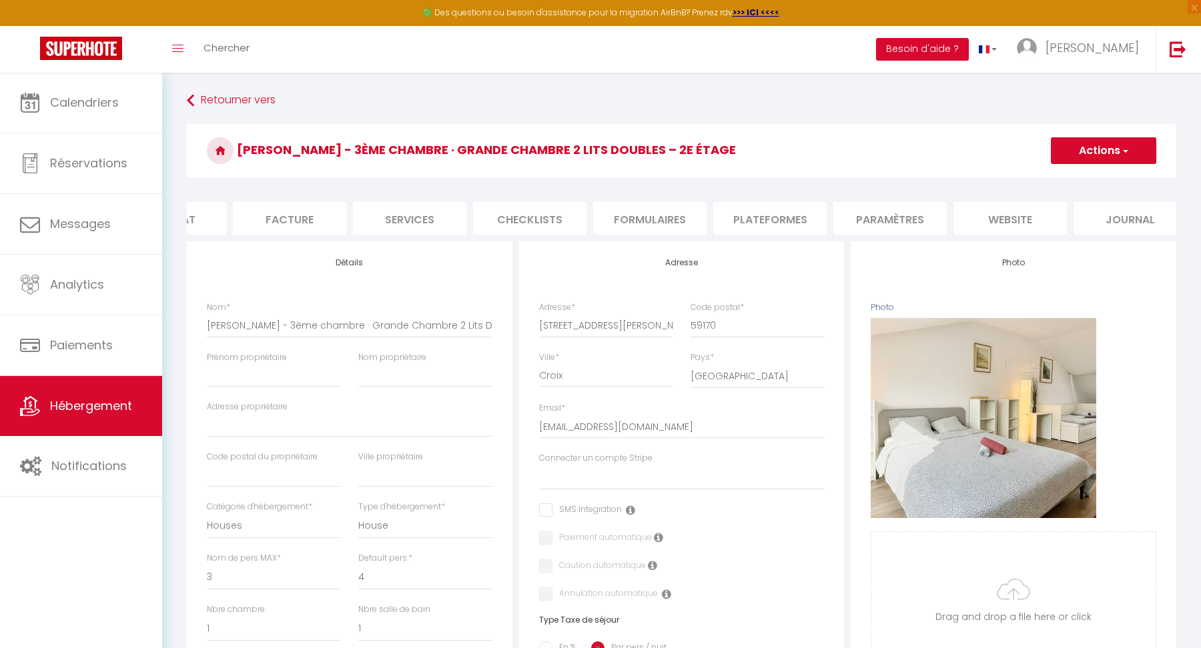
scroll to position [0, 211]
click at [1097, 209] on li "Journal" at bounding box center [1113, 218] width 113 height 33
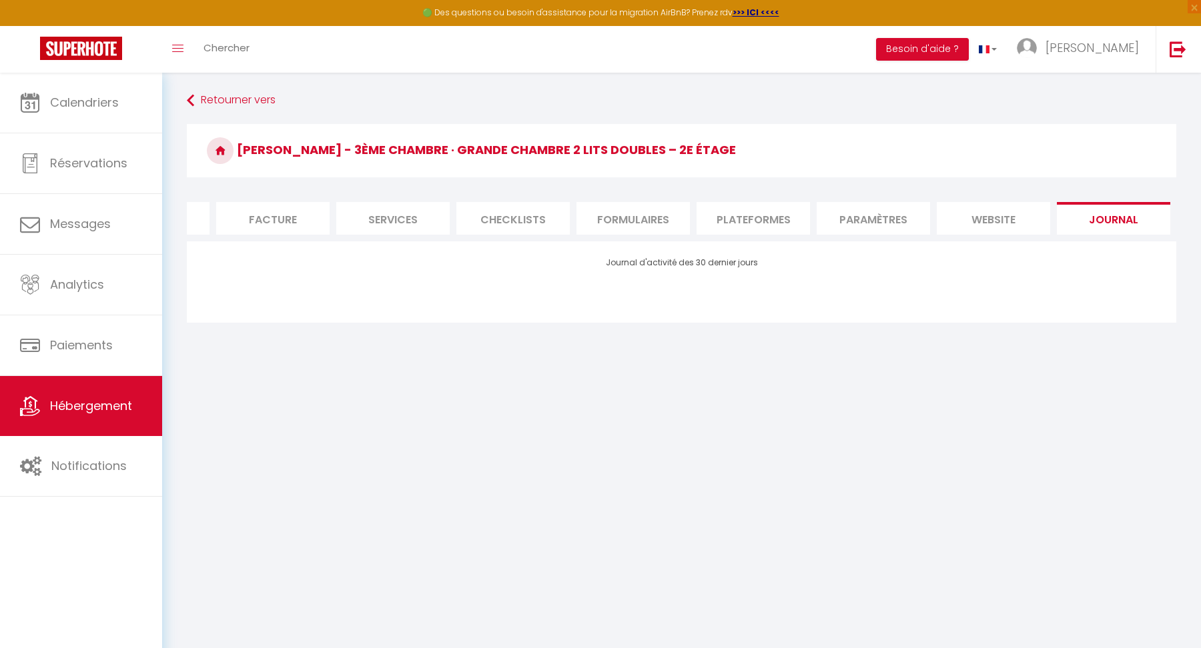
click at [1024, 214] on li "website" at bounding box center [993, 218] width 113 height 33
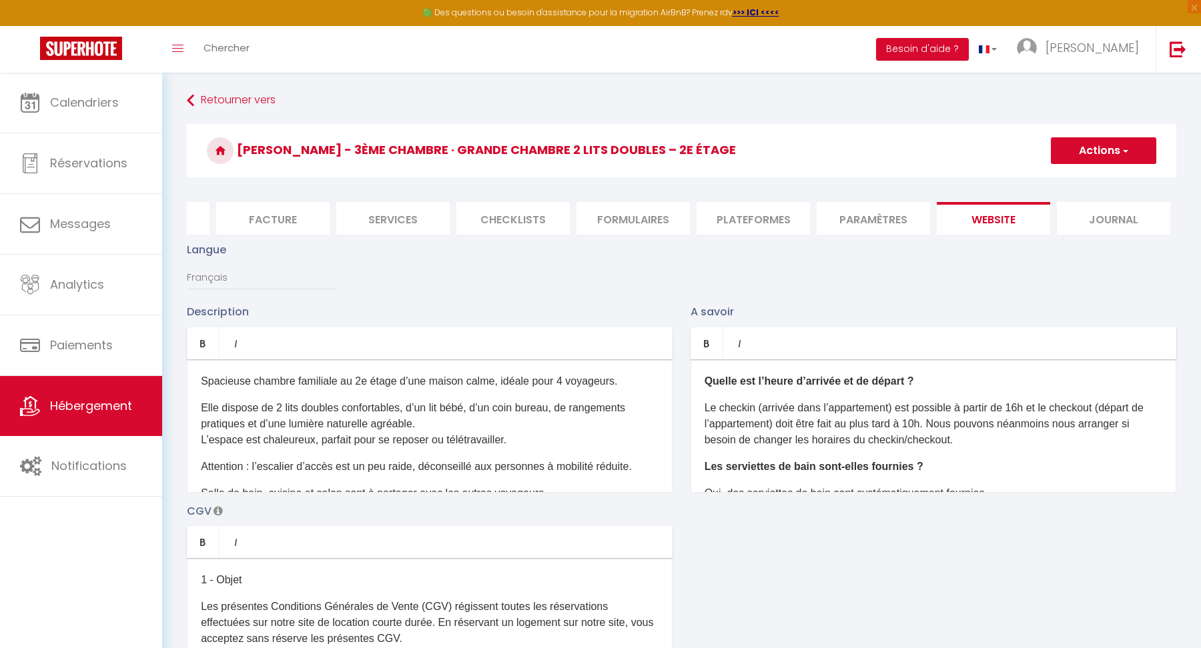
select select
checkbox input "false"
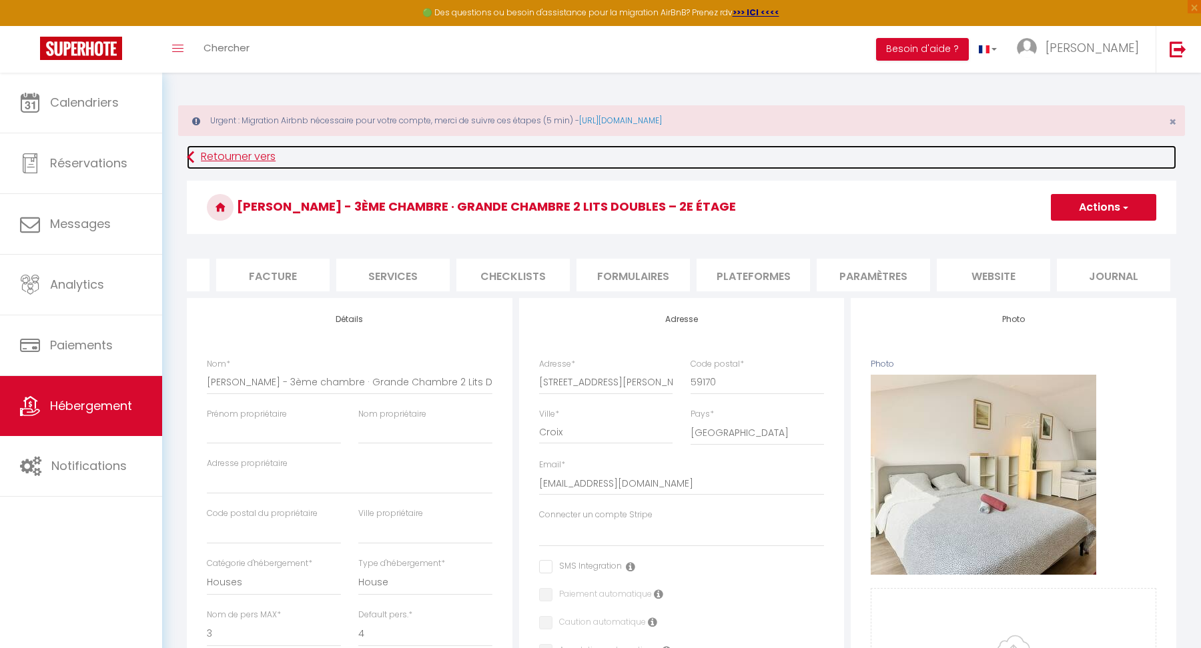
click at [212, 154] on link "Retourner vers" at bounding box center [681, 157] width 989 height 24
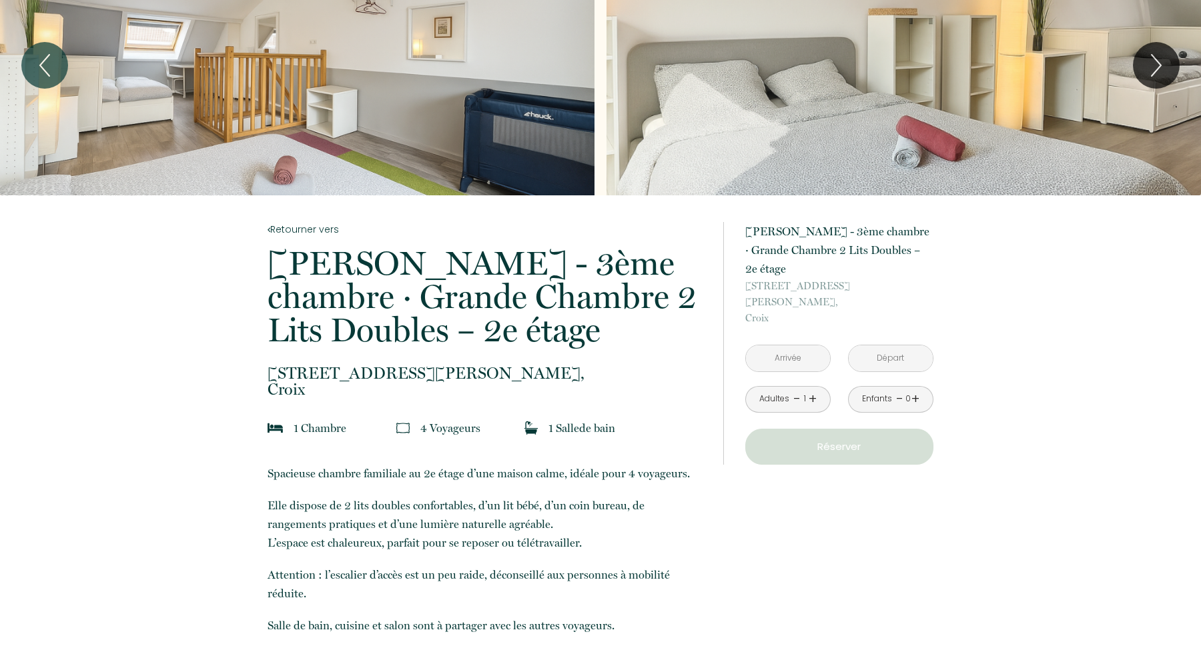
scroll to position [67, 0]
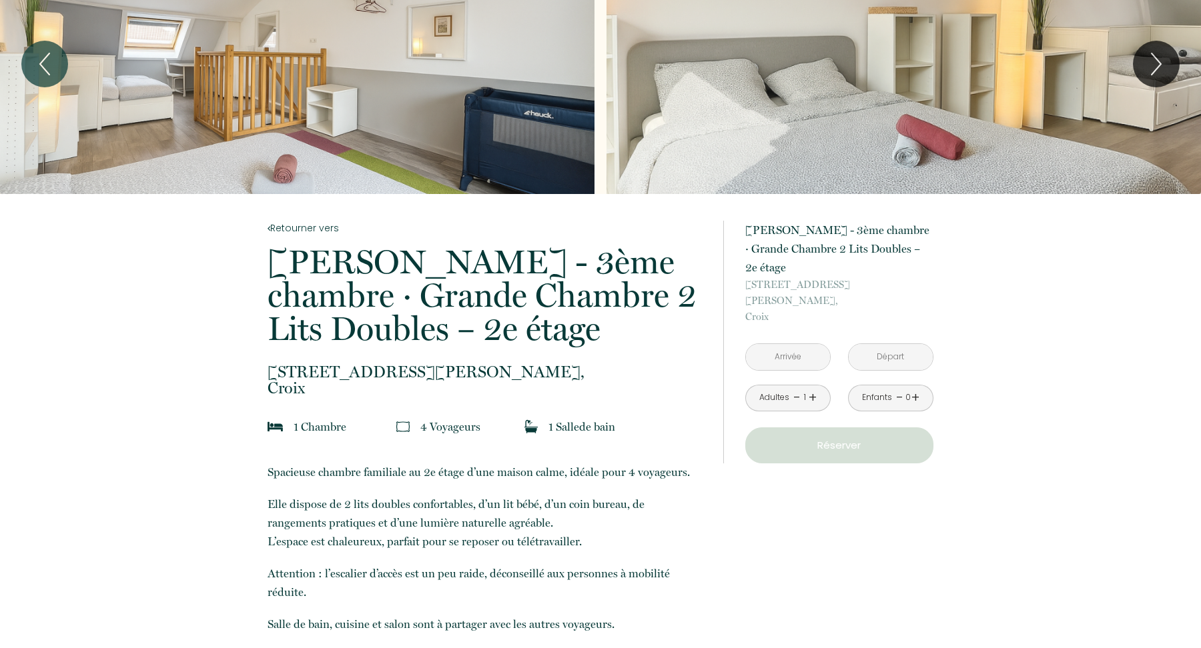
click at [768, 344] on input "text" at bounding box center [788, 357] width 84 height 26
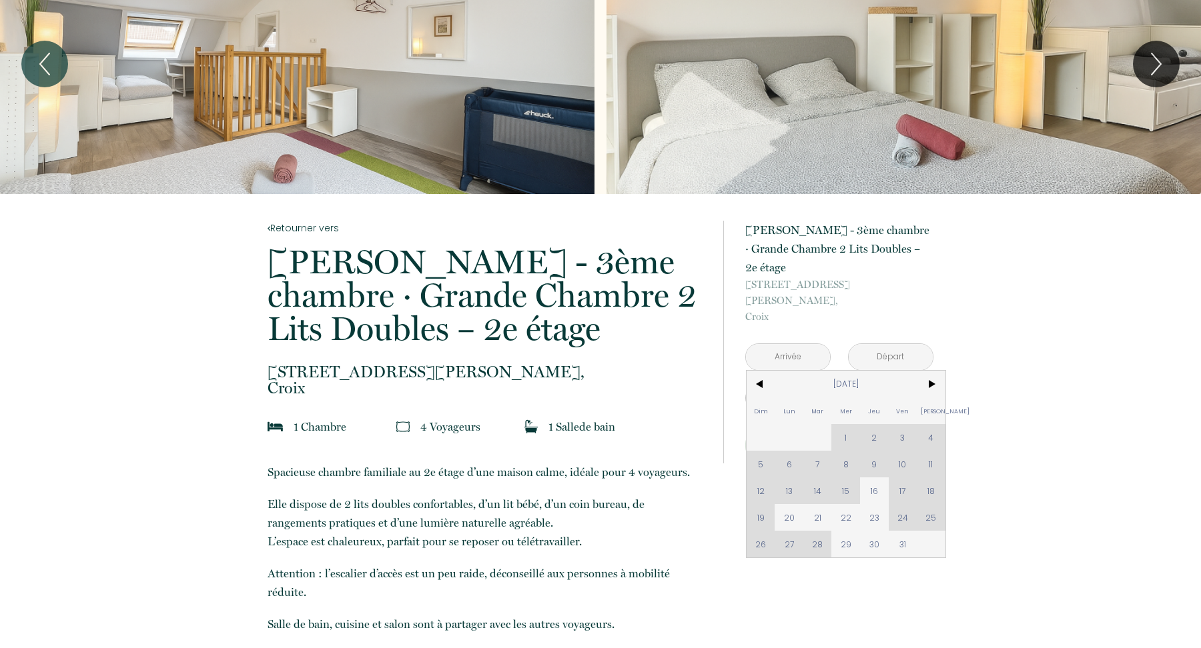
drag, startPoint x: 788, startPoint y: 502, endPoint x: 877, endPoint y: 505, distance: 88.1
click at [788, 504] on span "20" at bounding box center [788, 517] width 29 height 27
type input "Lun 20 Oct 2025"
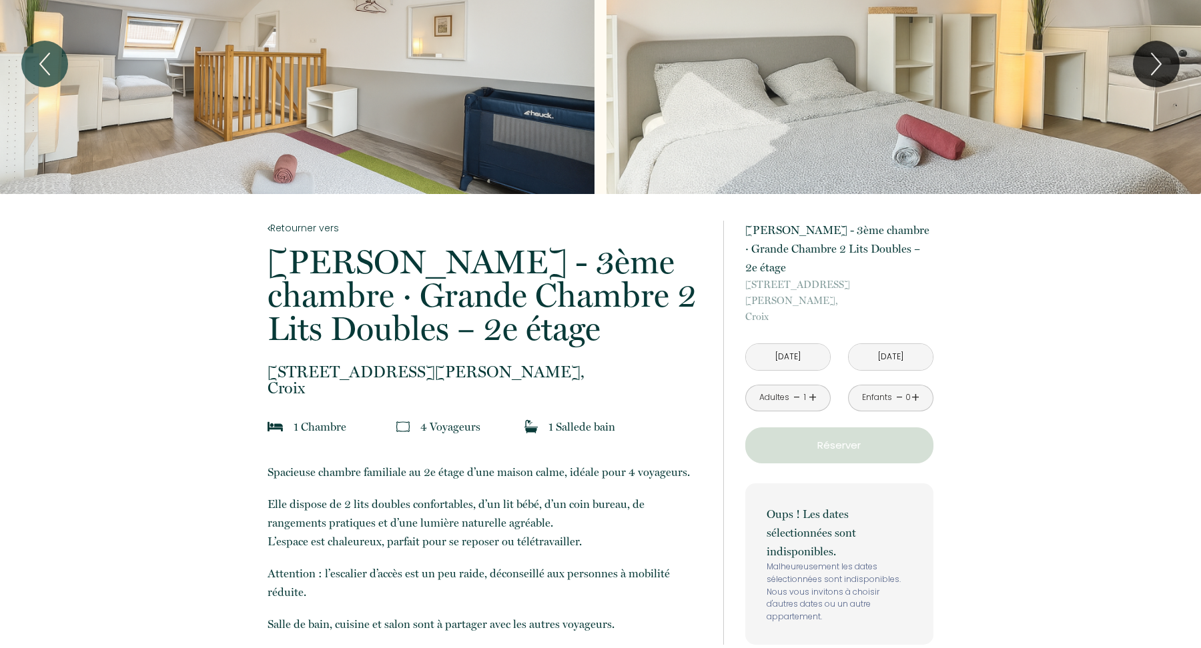
drag, startPoint x: 877, startPoint y: 504, endPoint x: 893, endPoint y: 349, distance: 156.3
click at [877, 505] on p "Oups ! Les dates sélectionnées sont indisponibles." at bounding box center [838, 533] width 145 height 56
drag, startPoint x: 893, startPoint y: 349, endPoint x: 861, endPoint y: 346, distance: 32.9
click at [893, 349] on input "Mar 21 Oct 2025" at bounding box center [891, 357] width 84 height 26
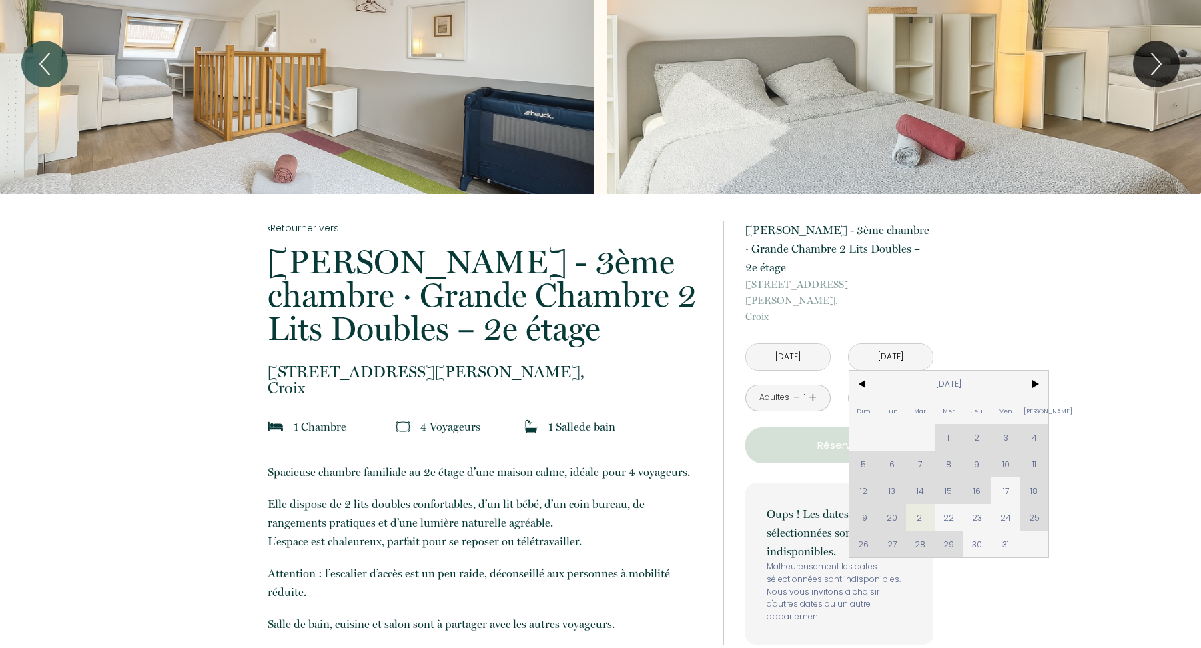
click at [864, 344] on input "Mar 21 Oct 2025" at bounding box center [891, 357] width 84 height 26
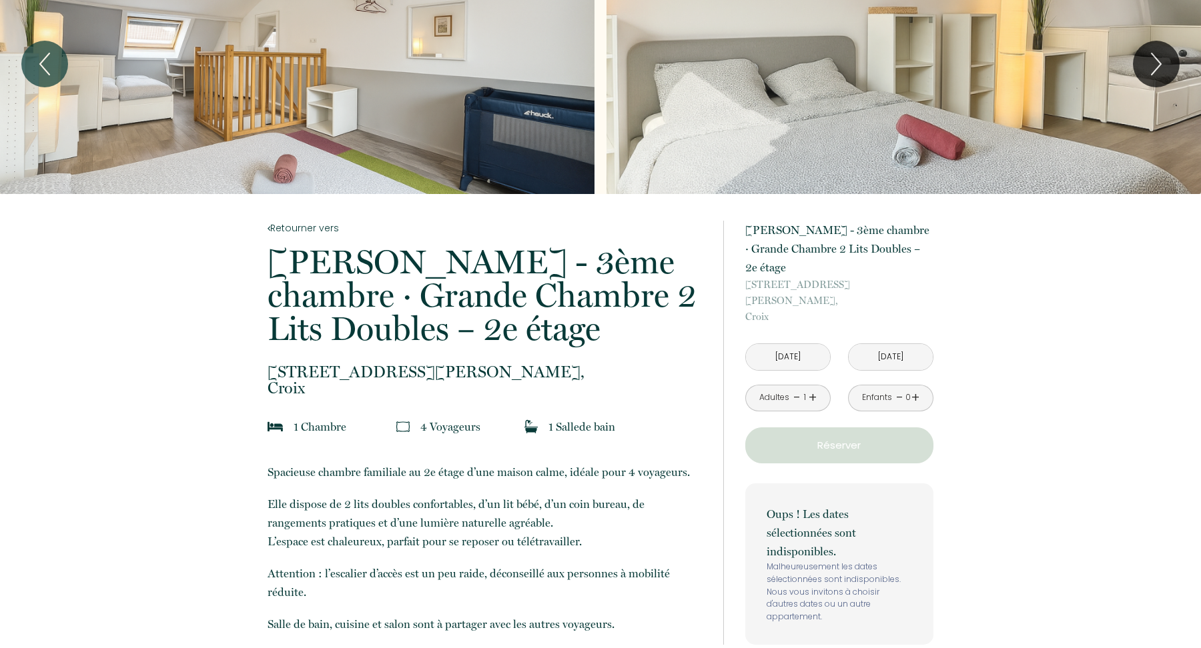
click at [864, 344] on input "Mar 21 Oct 2025" at bounding box center [891, 357] width 84 height 26
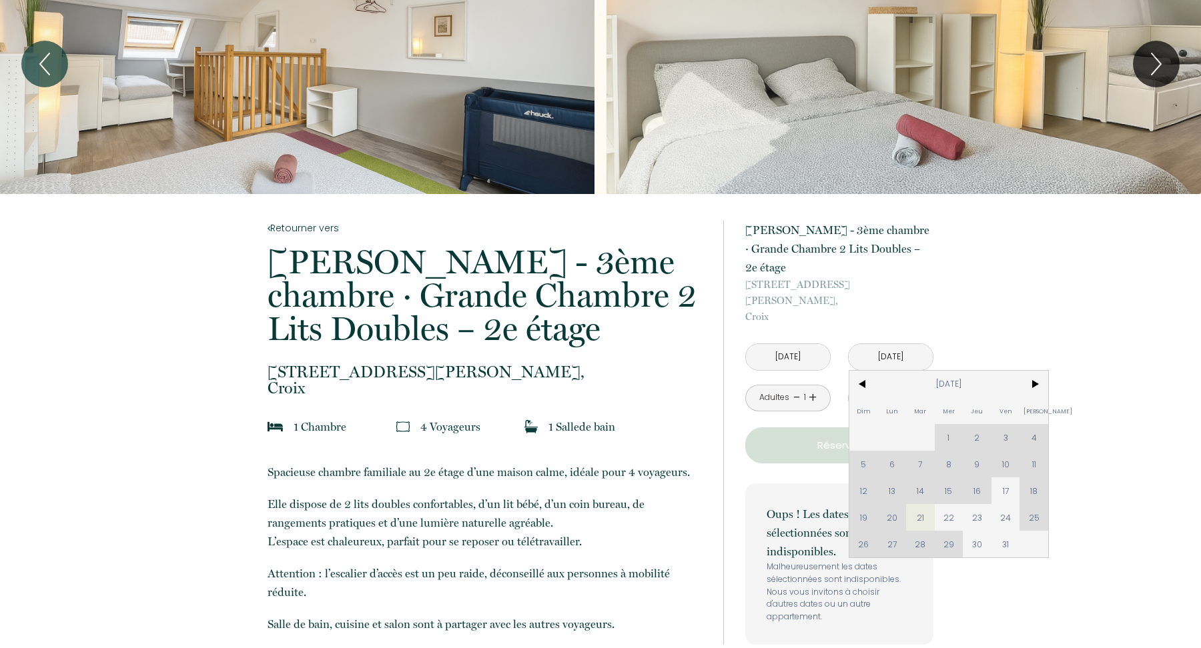
click at [1011, 504] on span "24" at bounding box center [1005, 517] width 29 height 27
type input "Ven 24 Oct 2025"
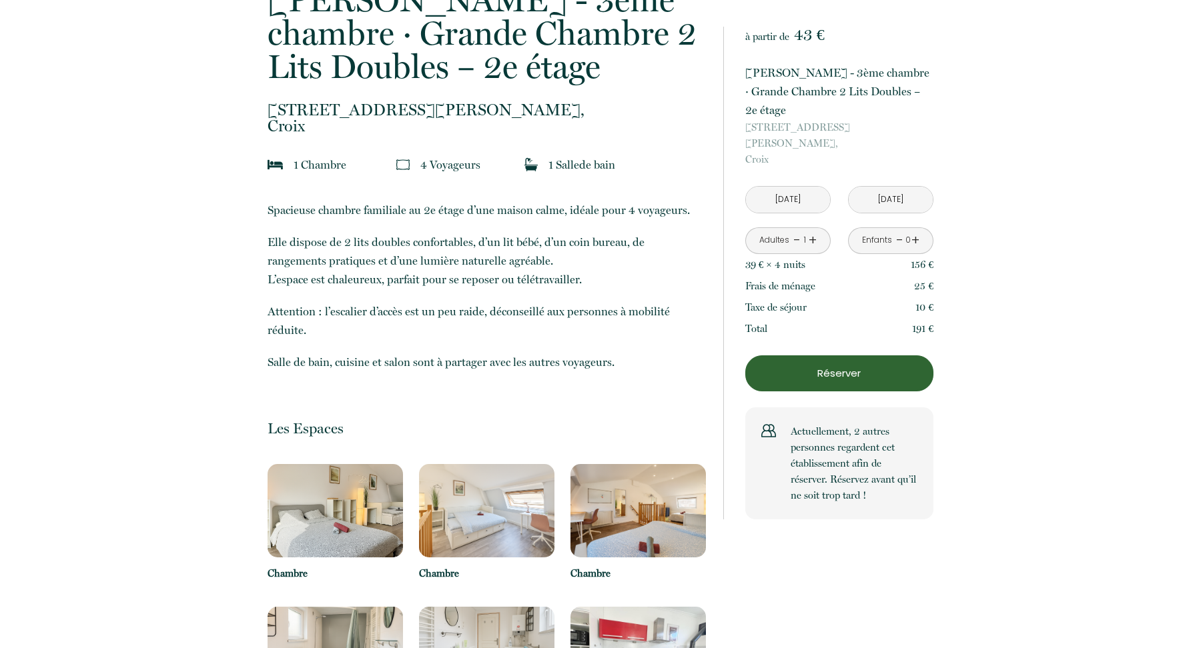
scroll to position [336, 0]
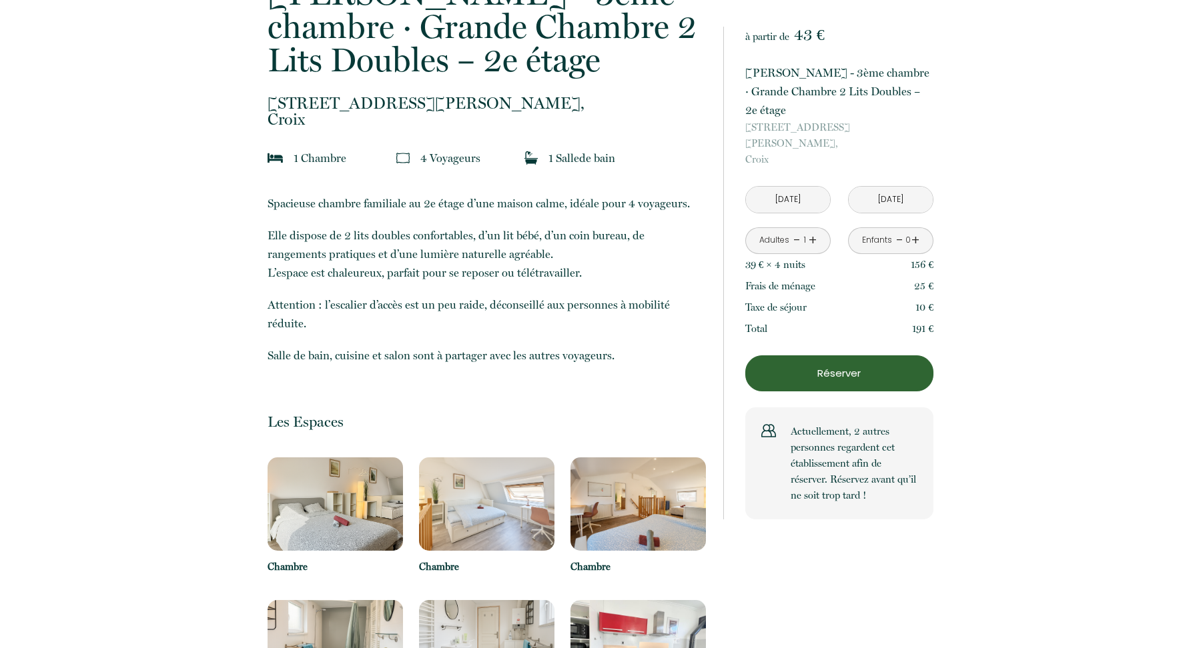
drag, startPoint x: 909, startPoint y: 250, endPoint x: 932, endPoint y: 249, distance: 22.7
click at [932, 257] on p "156 €" at bounding box center [922, 265] width 23 height 16
click at [784, 187] on input "Lun 20 Oct 2025" at bounding box center [788, 200] width 84 height 26
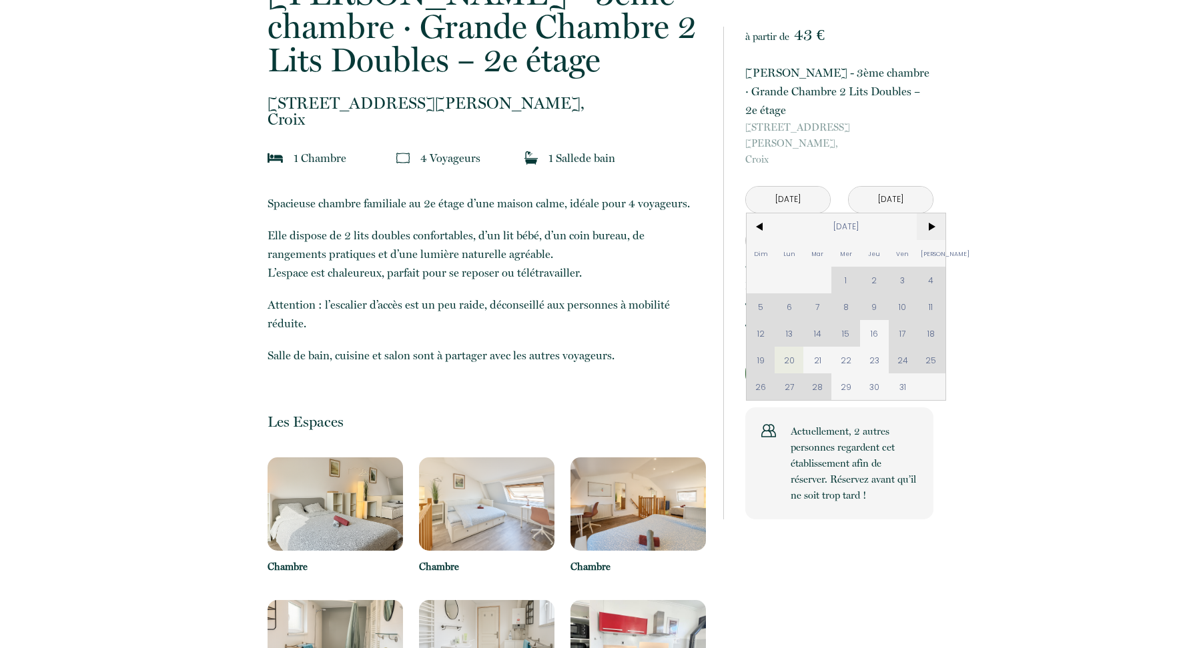
click at [927, 214] on span ">" at bounding box center [931, 226] width 29 height 27
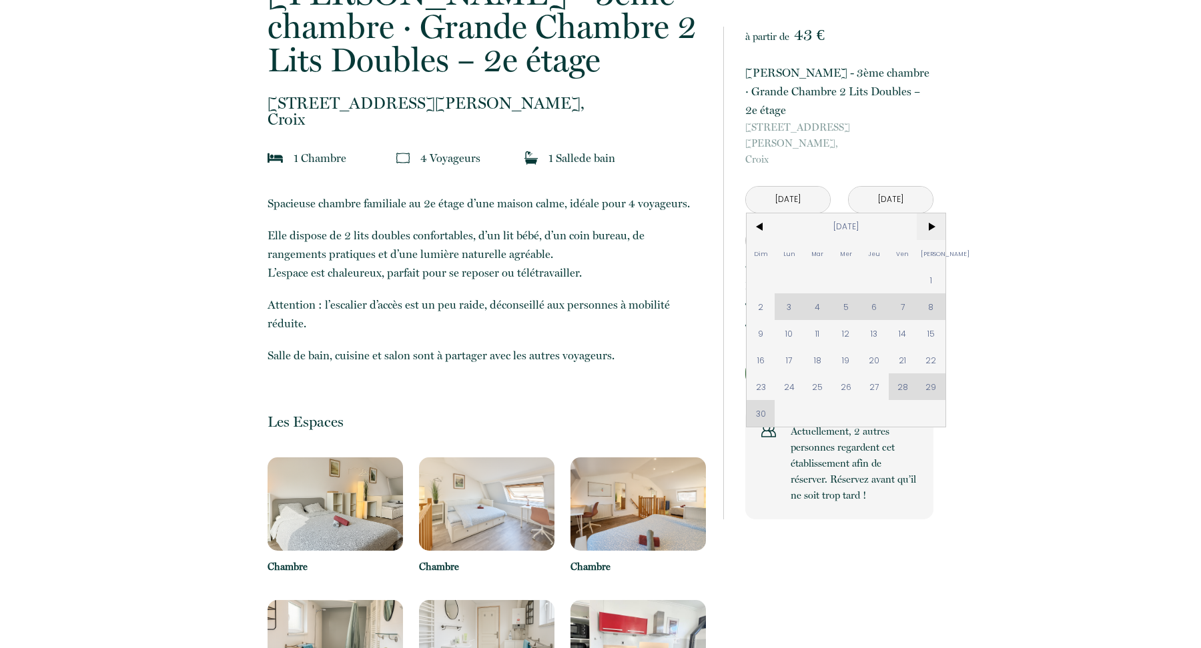
click at [936, 217] on span ">" at bounding box center [931, 226] width 29 height 27
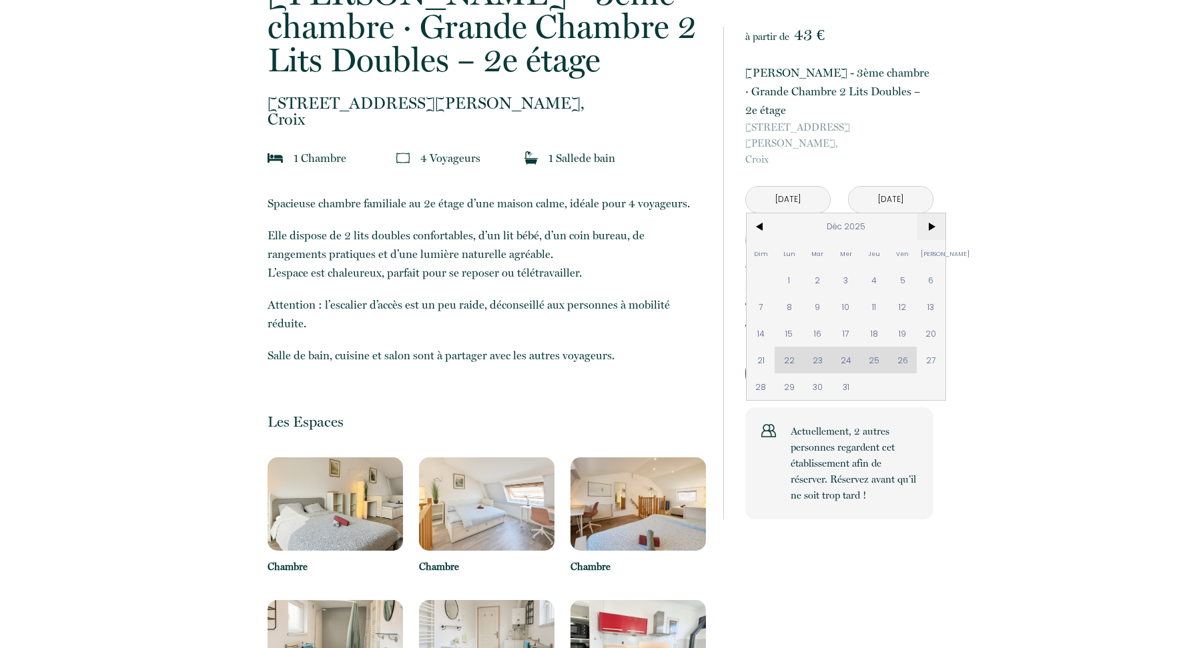
click at [935, 217] on span ">" at bounding box center [931, 226] width 29 height 27
click at [866, 267] on span "1" at bounding box center [874, 280] width 29 height 27
type input "Jeu 01 Jan 2026"
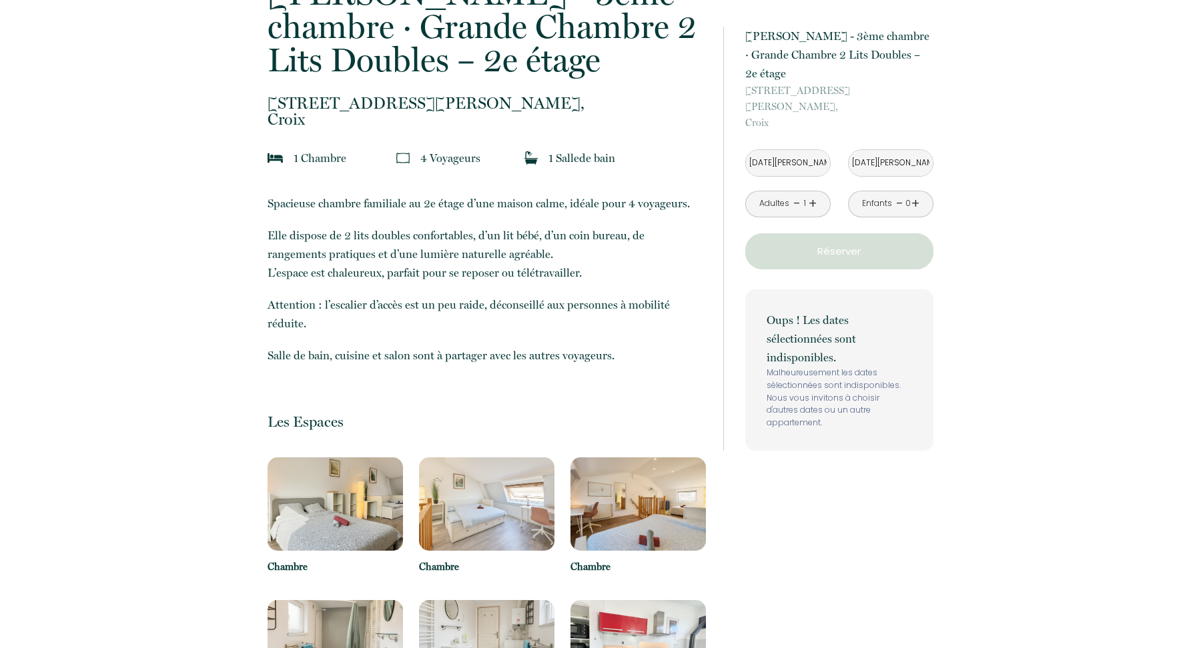
click at [876, 267] on div "à partir de 43 € Jules Guesde - 3ème chambre · Grande Chambre 2 Lits Doubles – …" at bounding box center [839, 239] width 188 height 424
click at [905, 150] on input "Ven 02 Jan 2026" at bounding box center [891, 163] width 84 height 26
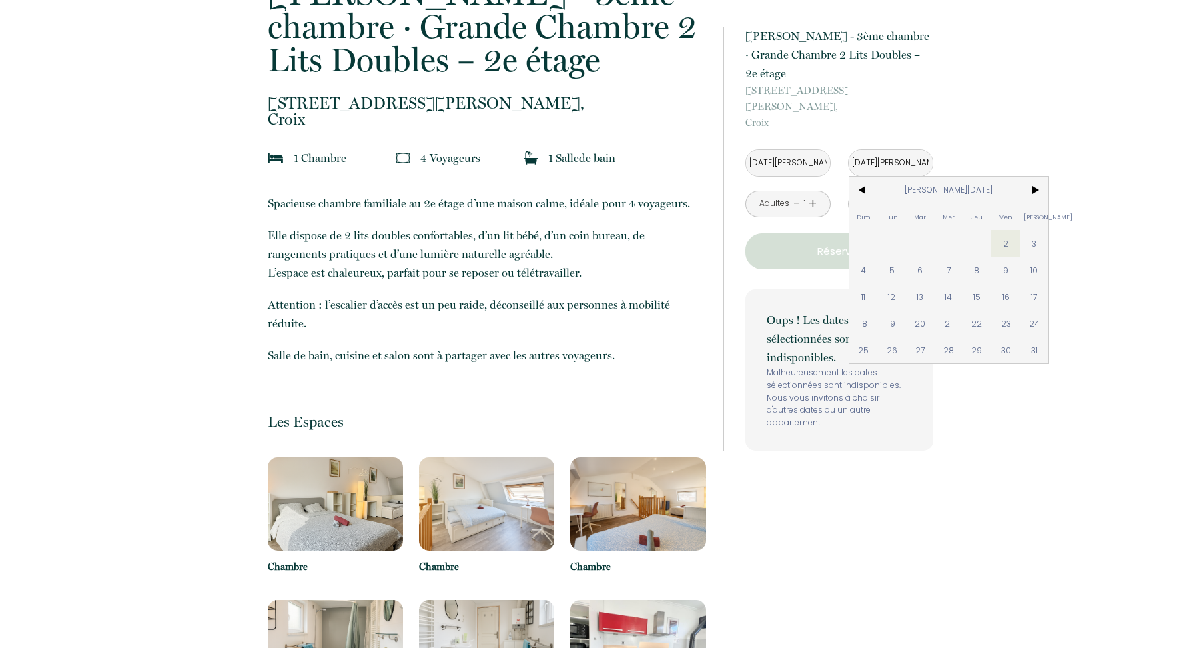
click at [1029, 337] on span "31" at bounding box center [1033, 350] width 29 height 27
type input "Sam 31 Jan 2026"
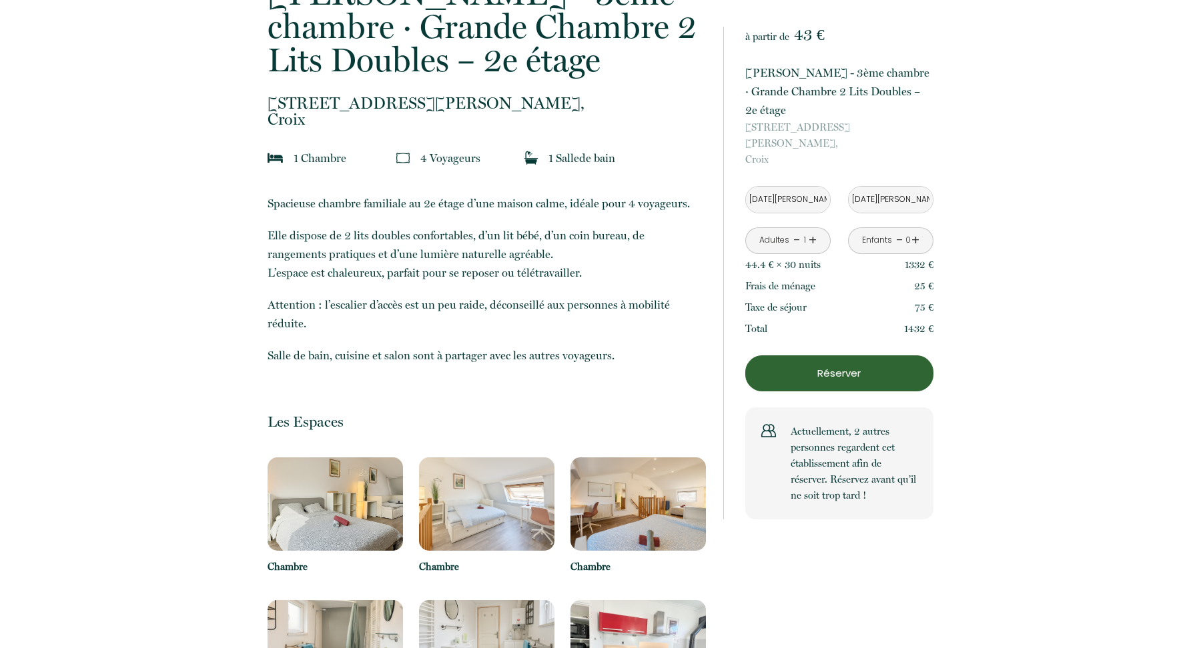
drag, startPoint x: 902, startPoint y: 247, endPoint x: 931, endPoint y: 245, distance: 29.4
click at [931, 257] on p "1332 €" at bounding box center [919, 265] width 29 height 16
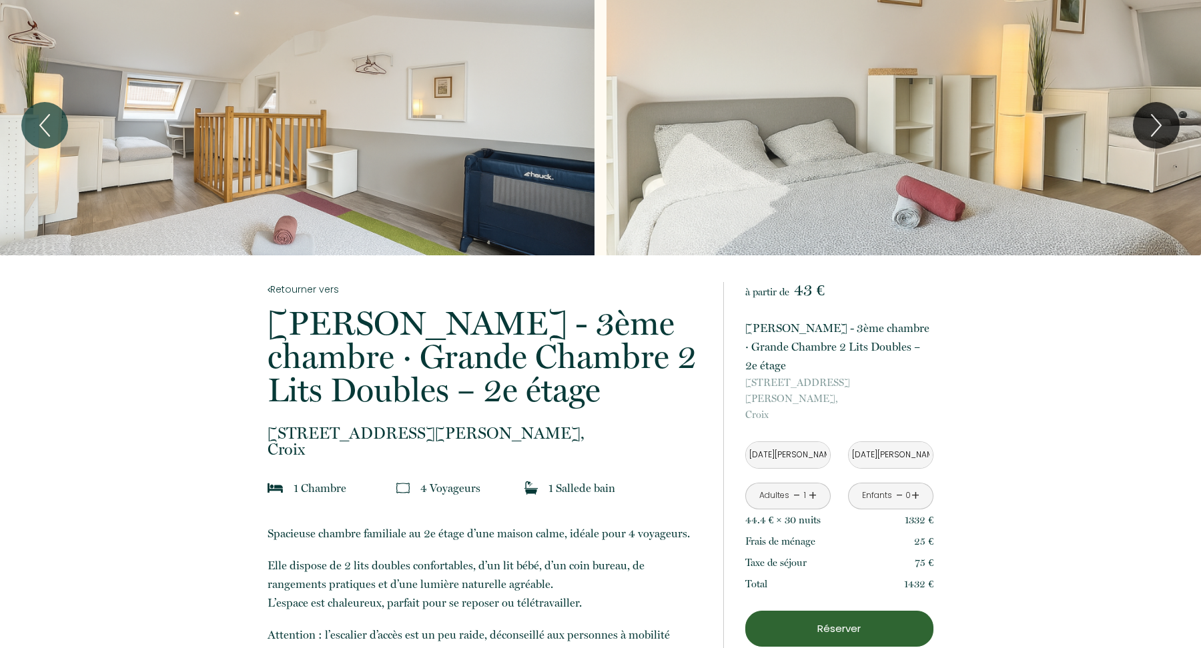
scroll to position [0, 0]
